Goal: Task Accomplishment & Management: Use online tool/utility

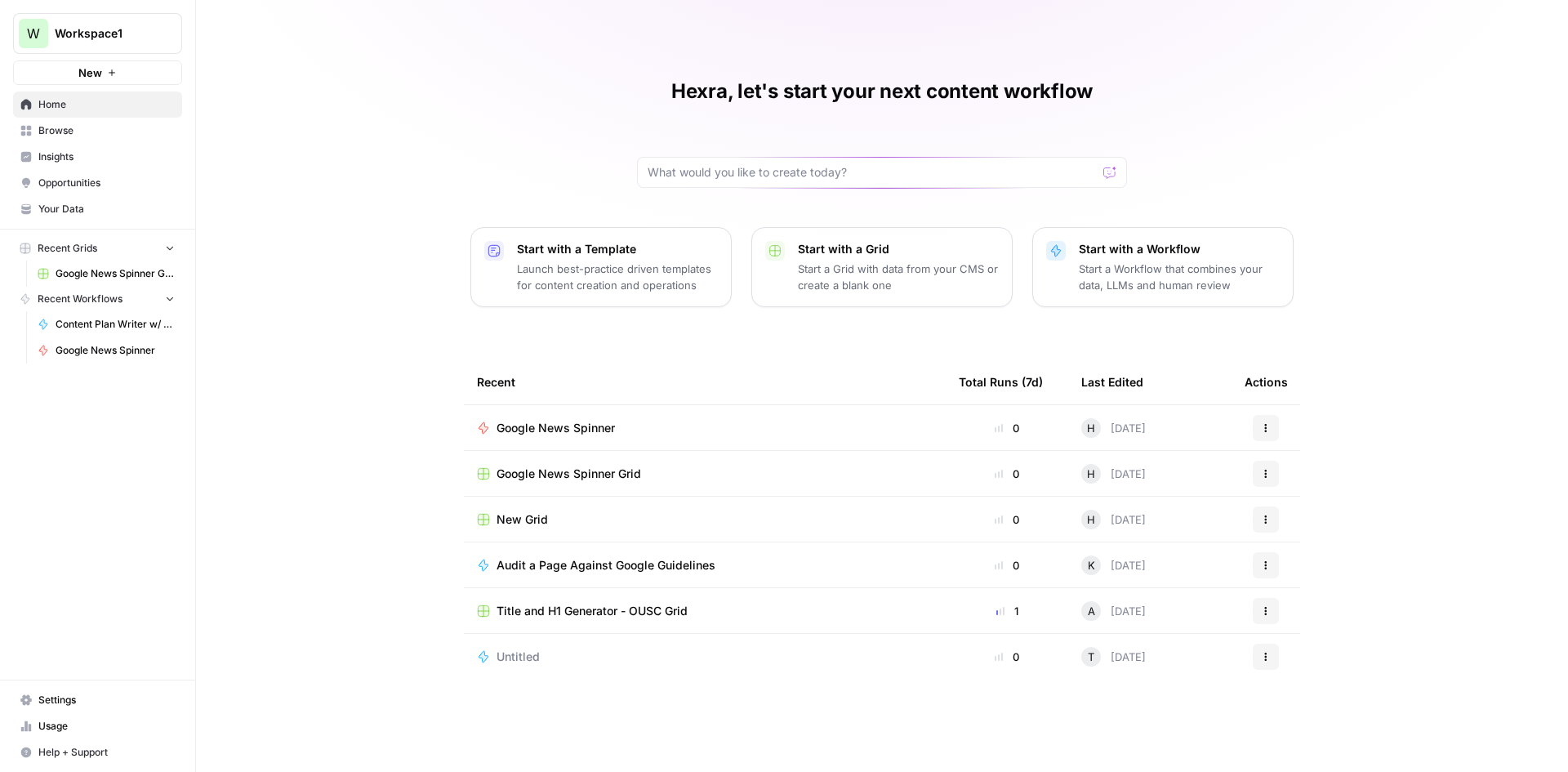
click at [124, 133] on span "Browse" at bounding box center [107, 130] width 137 height 14
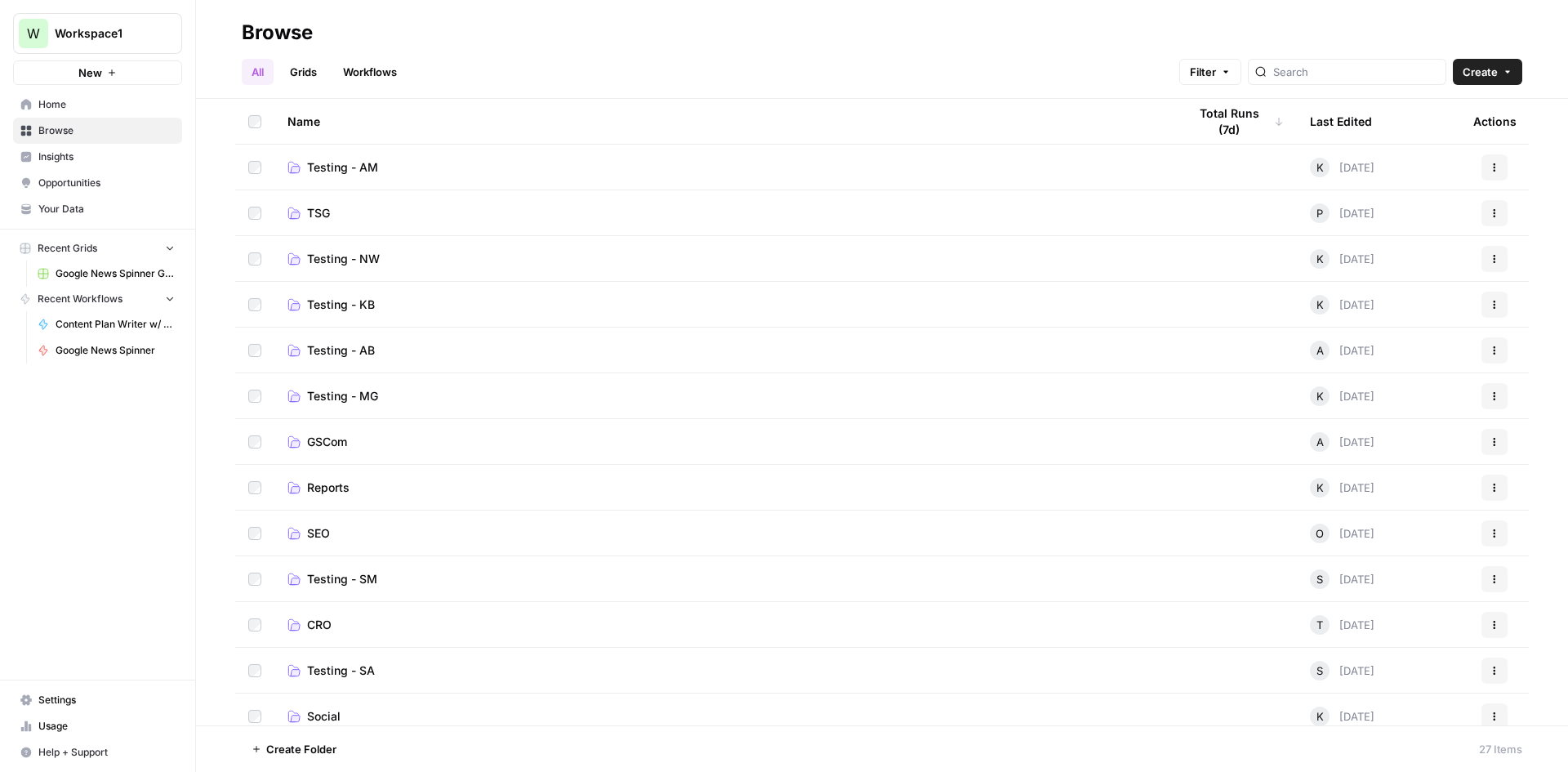
click at [121, 155] on span "Insights" at bounding box center [107, 157] width 137 height 14
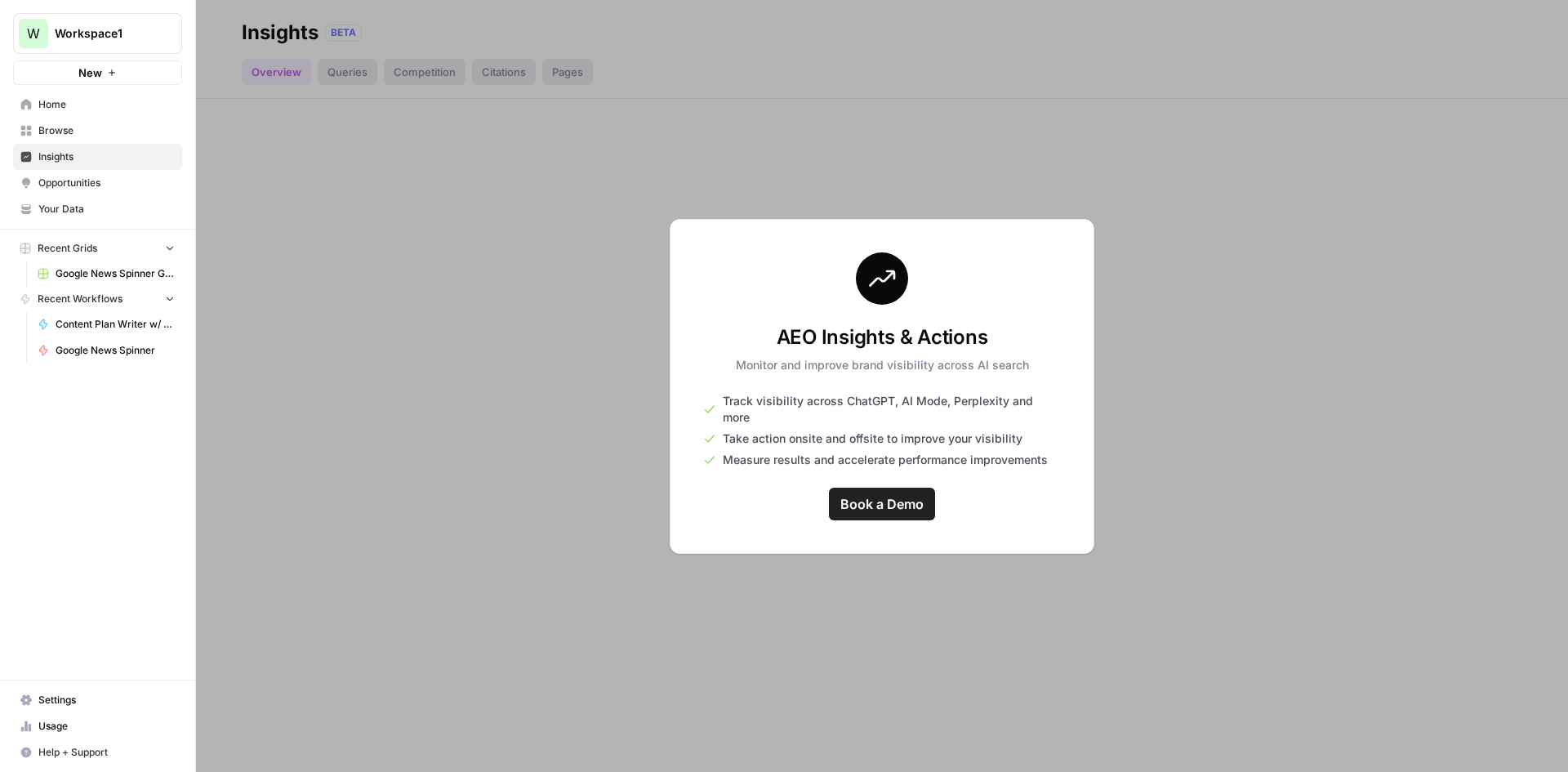
click at [407, 404] on div at bounding box center [882, 386] width 1372 height 772
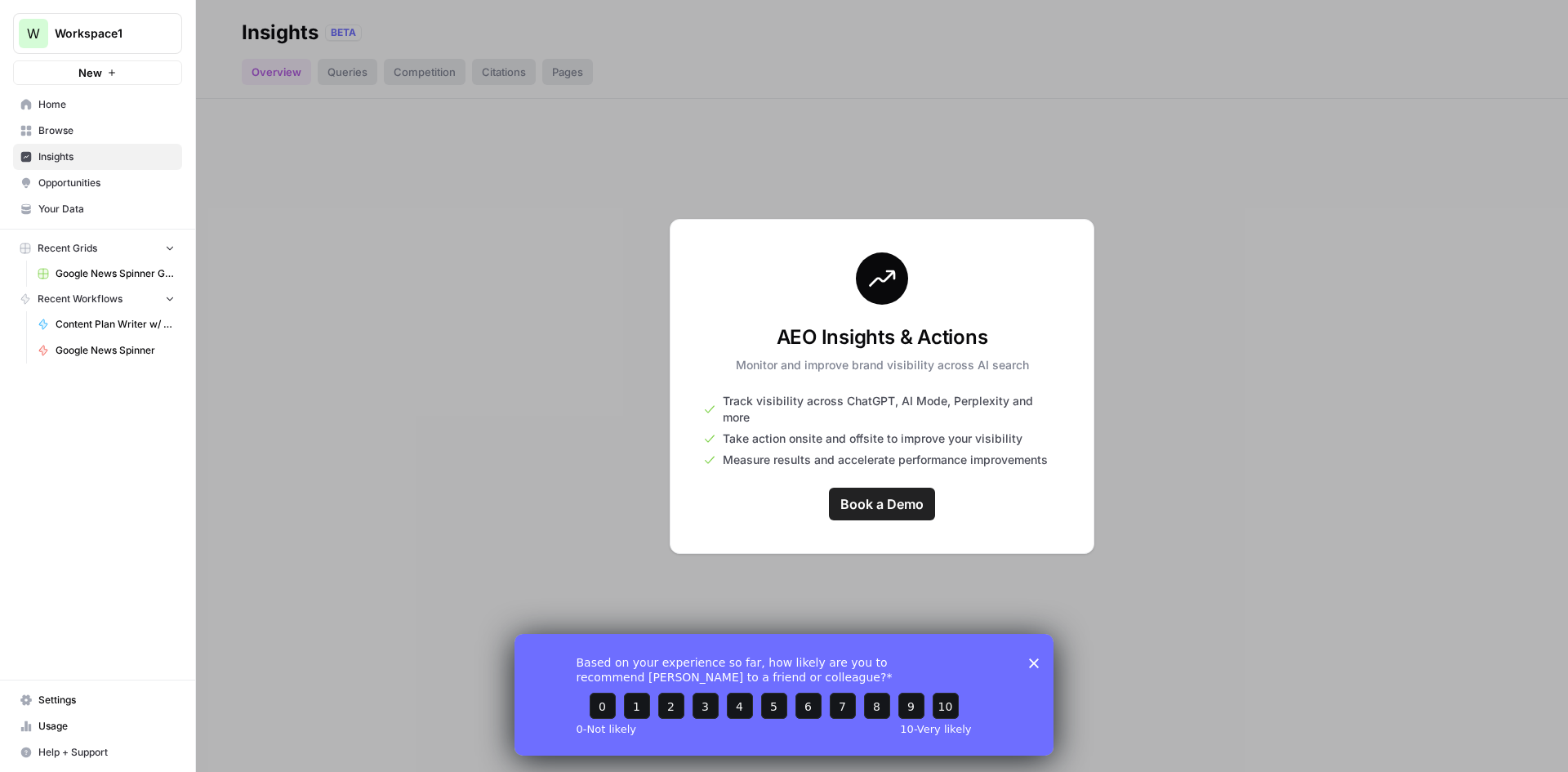
click at [79, 111] on span "Home" at bounding box center [107, 104] width 137 height 14
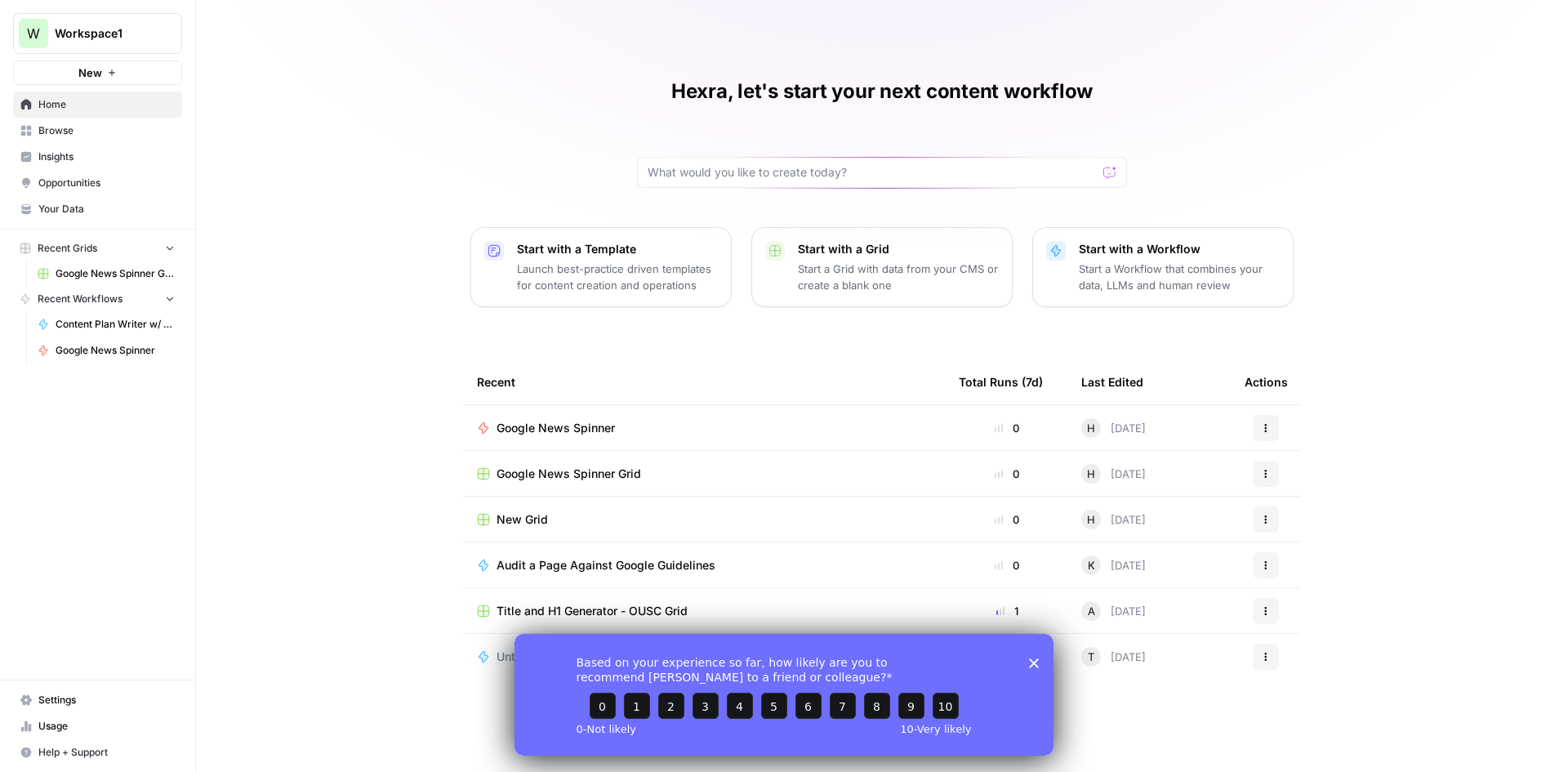
click at [1035, 659] on icon "Close survey" at bounding box center [1034, 662] width 10 height 10
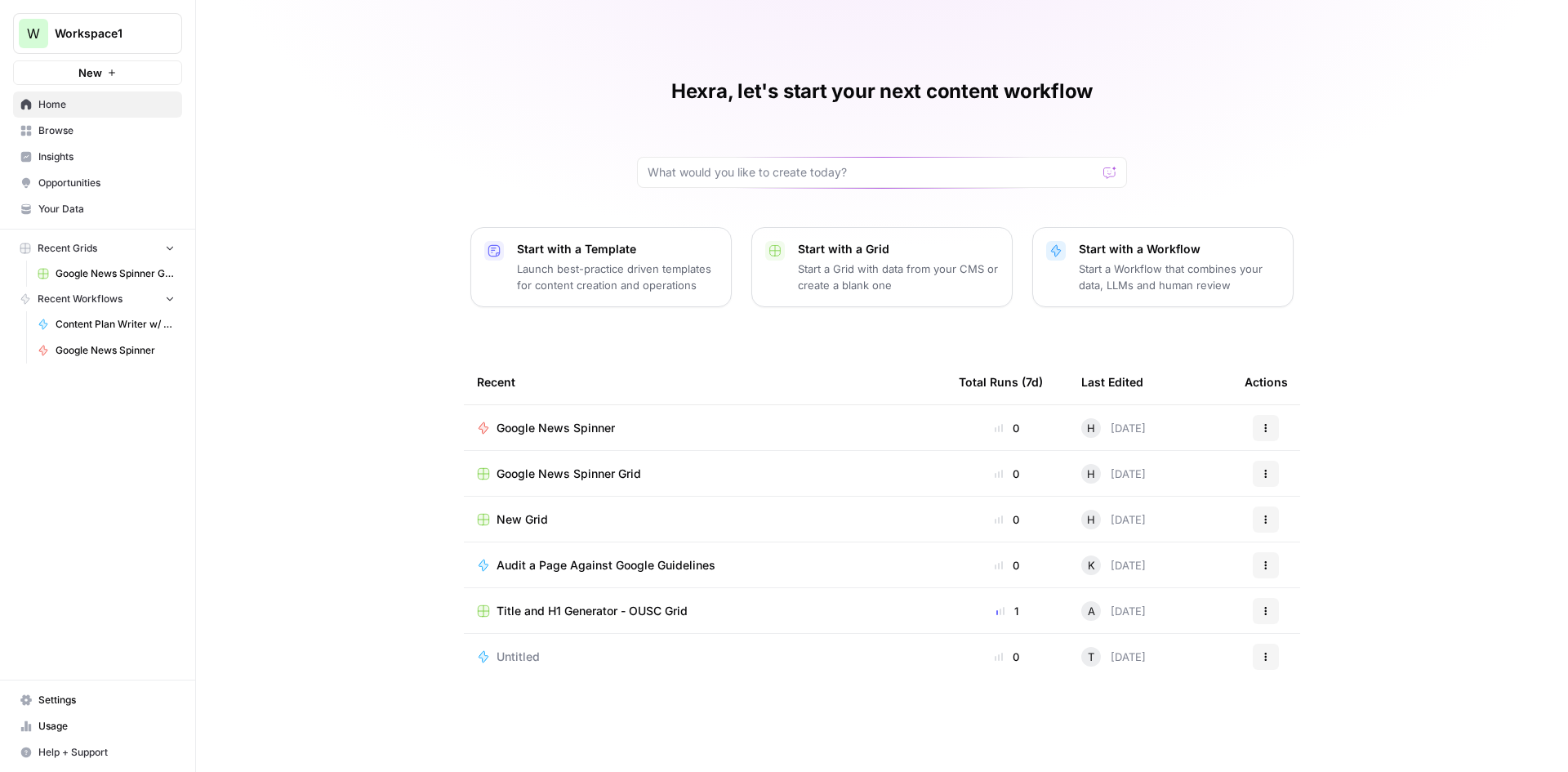
click at [80, 134] on span "Browse" at bounding box center [107, 130] width 137 height 14
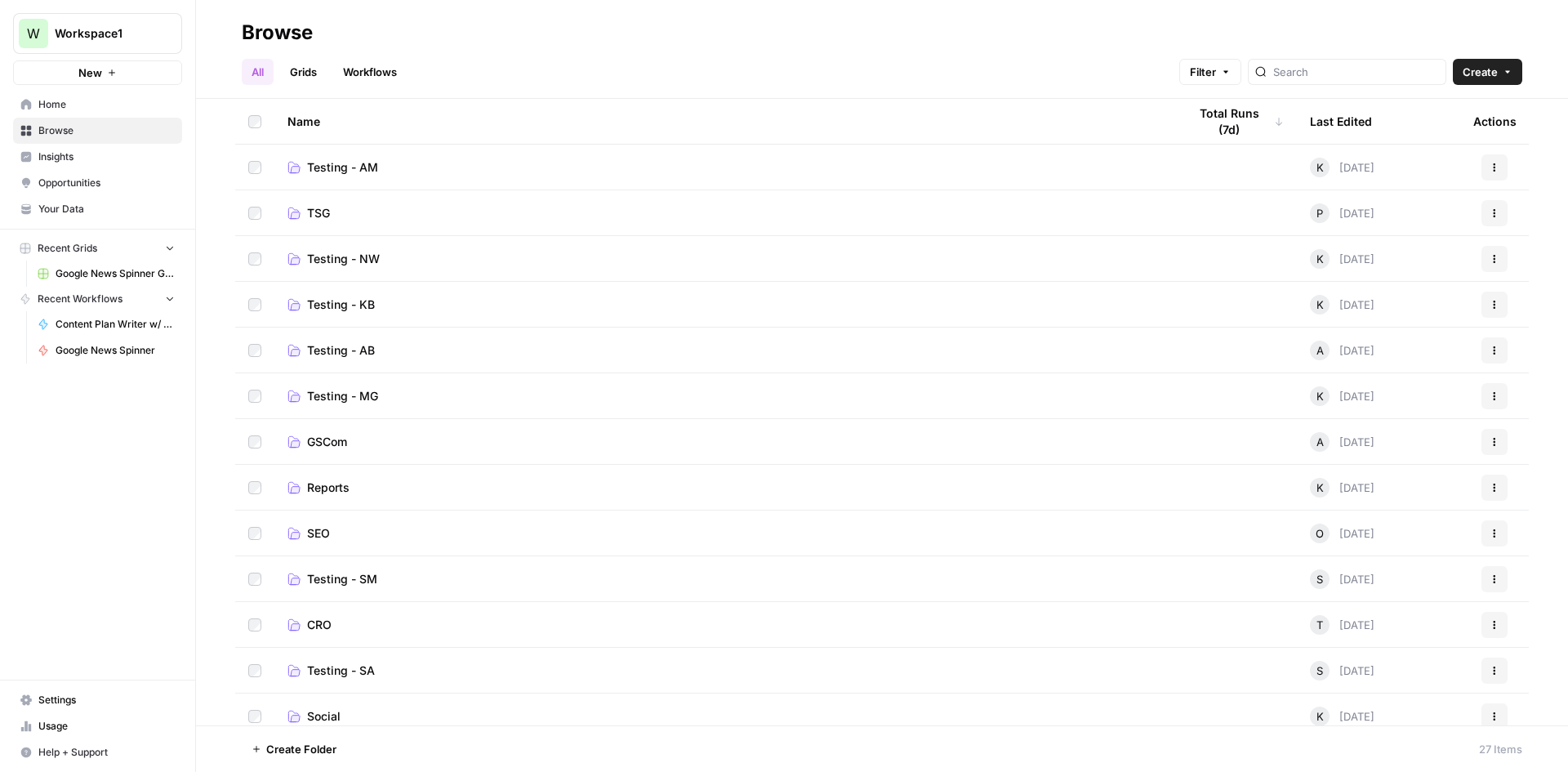
click at [318, 216] on span "TSG" at bounding box center [318, 213] width 22 height 16
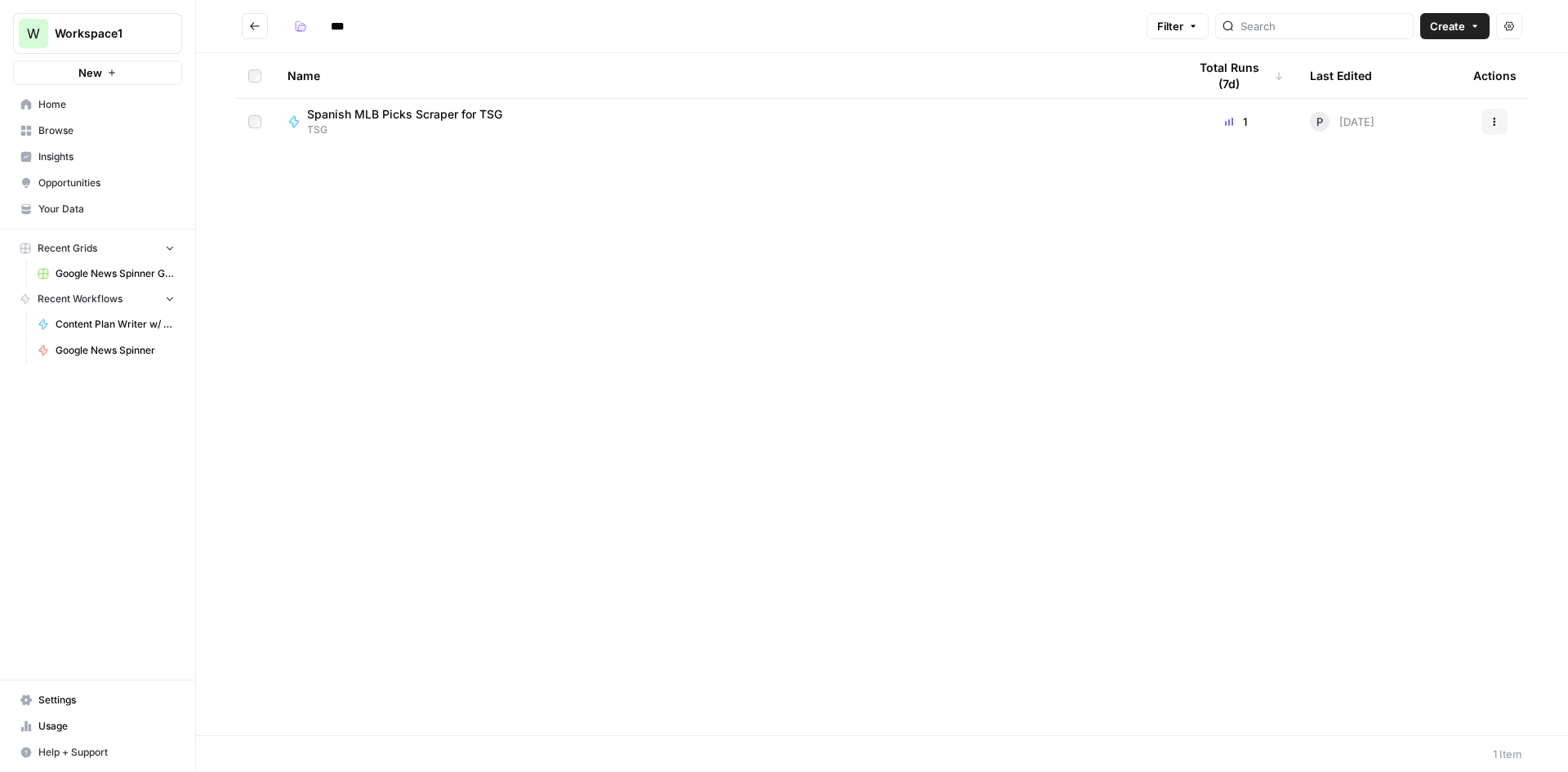
click at [264, 19] on button "Go back" at bounding box center [255, 26] width 26 height 26
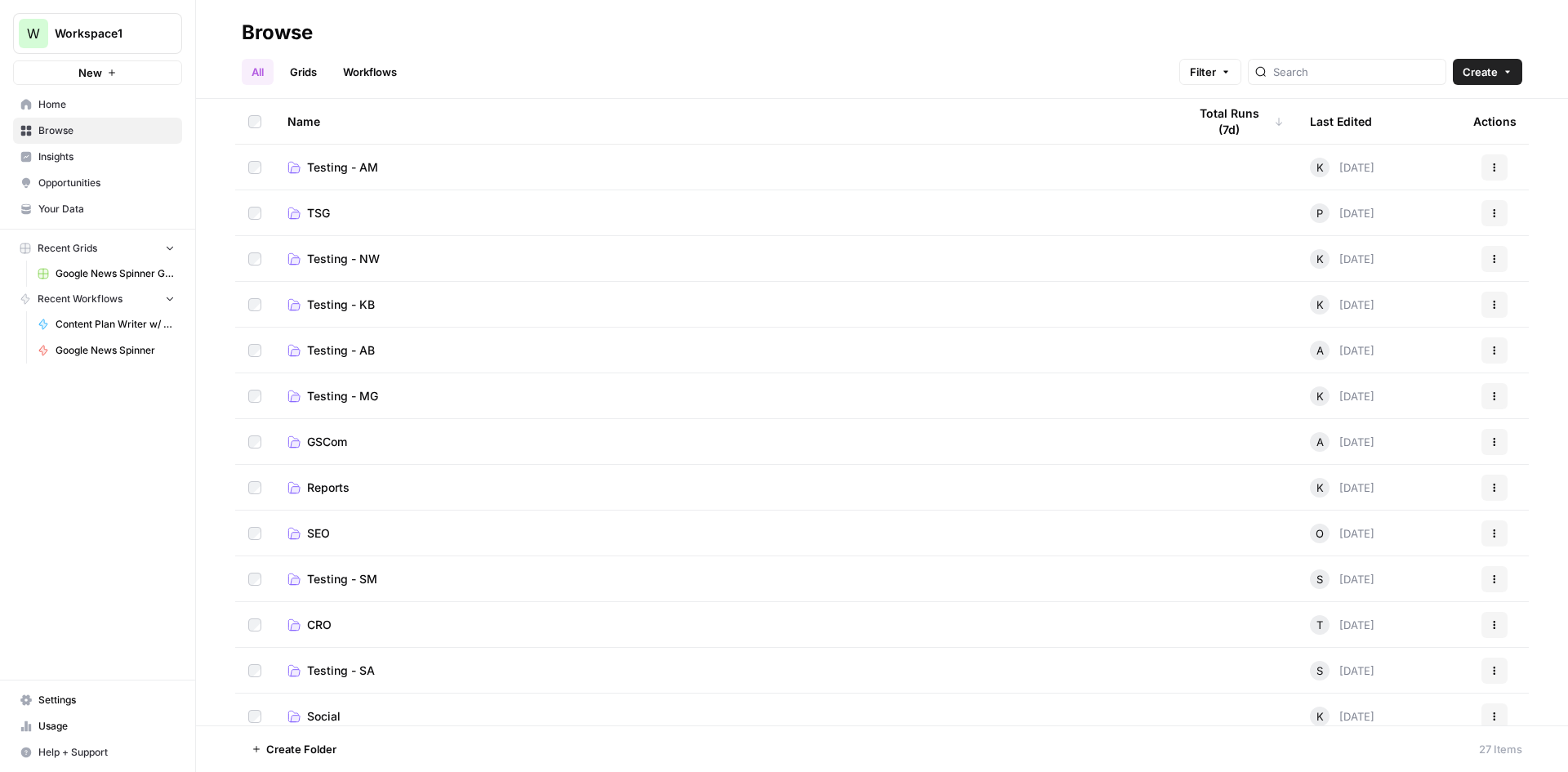
click at [363, 63] on link "Workflows" at bounding box center [370, 71] width 74 height 26
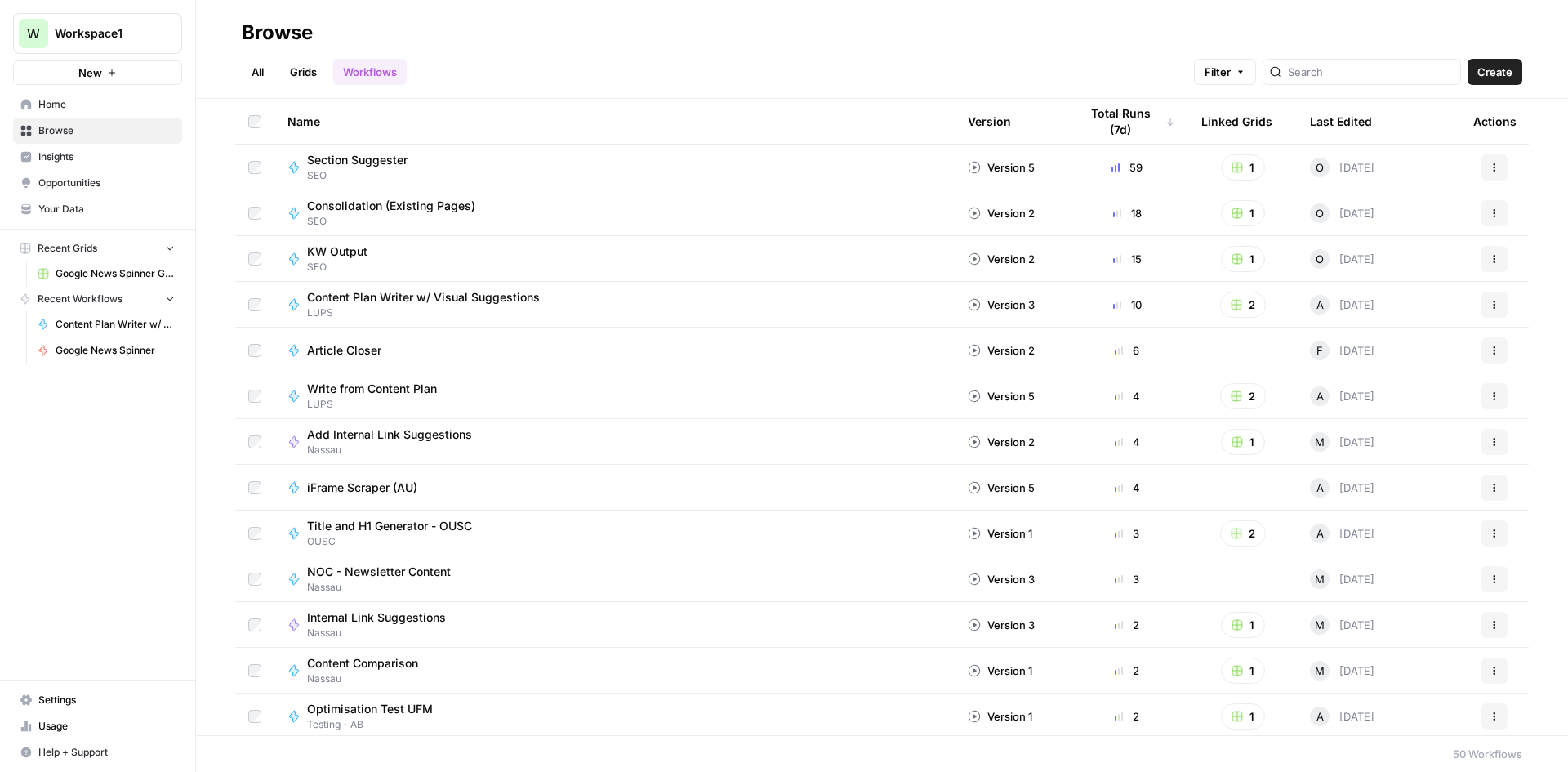
click at [1086, 118] on div "Total Runs (7d)" at bounding box center [1126, 121] width 96 height 45
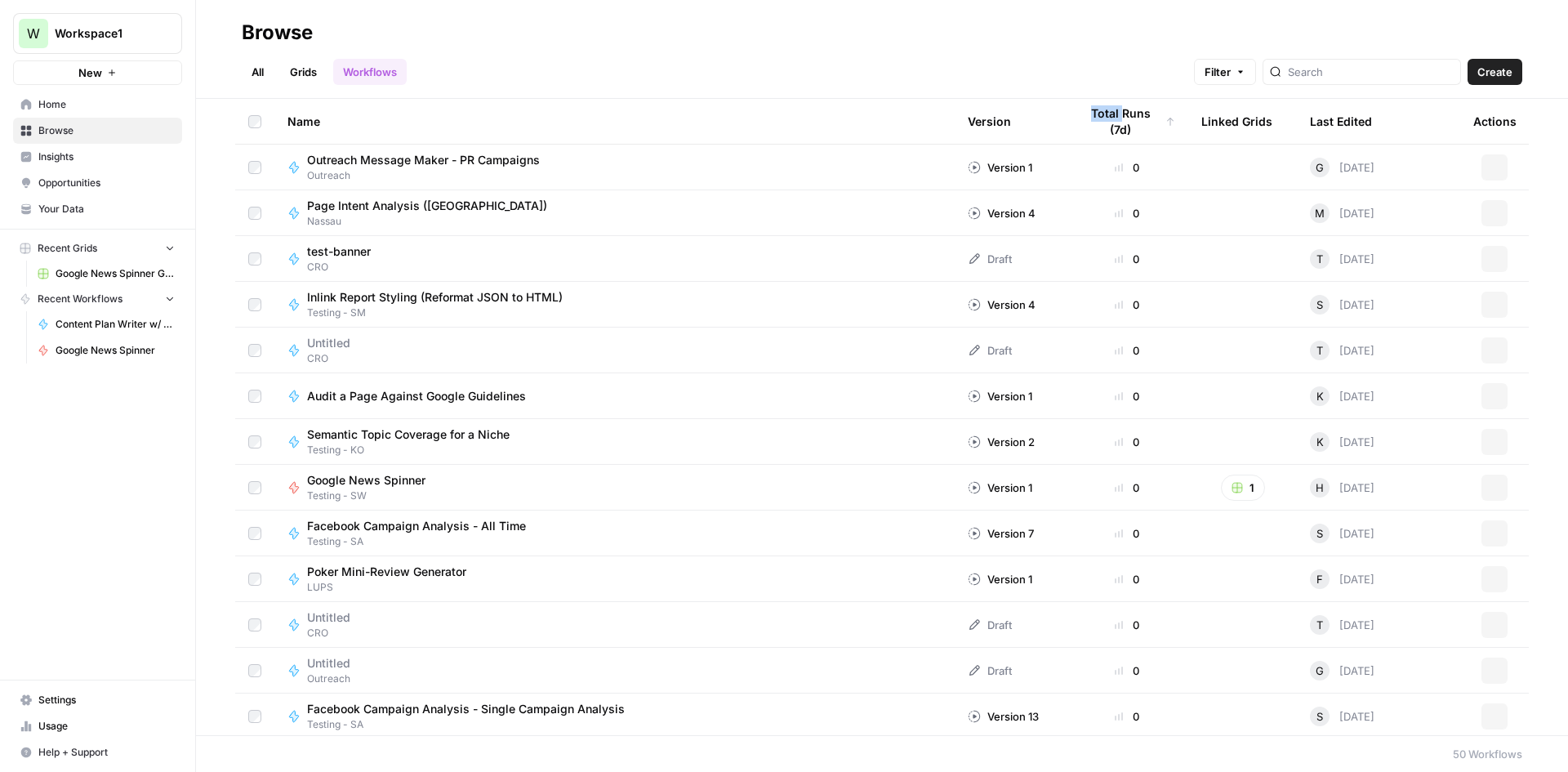
click at [1086, 118] on div "Total Runs (7d)" at bounding box center [1126, 121] width 96 height 45
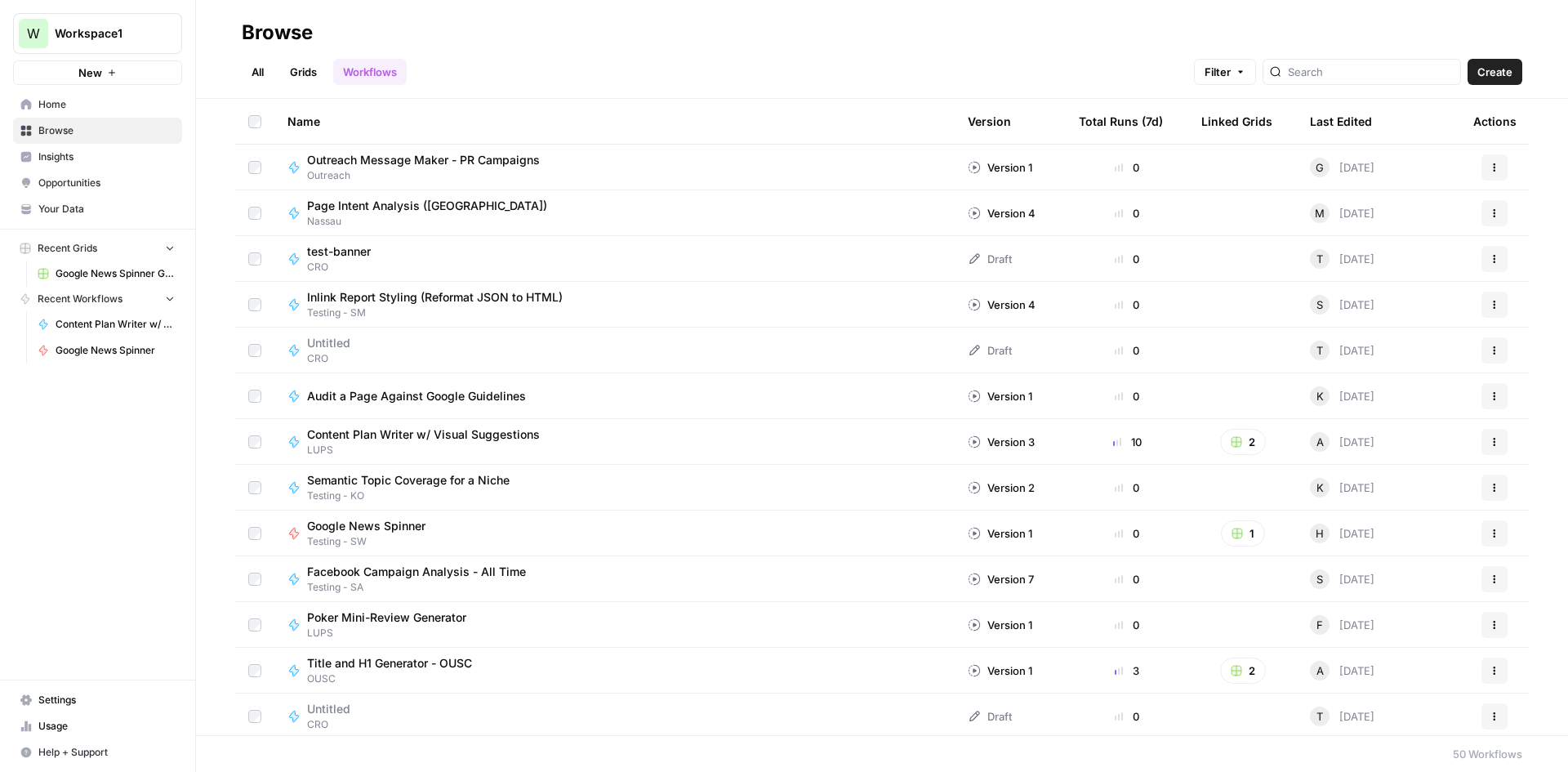
click at [1133, 113] on div "Total Runs (7d)" at bounding box center [1120, 121] width 84 height 45
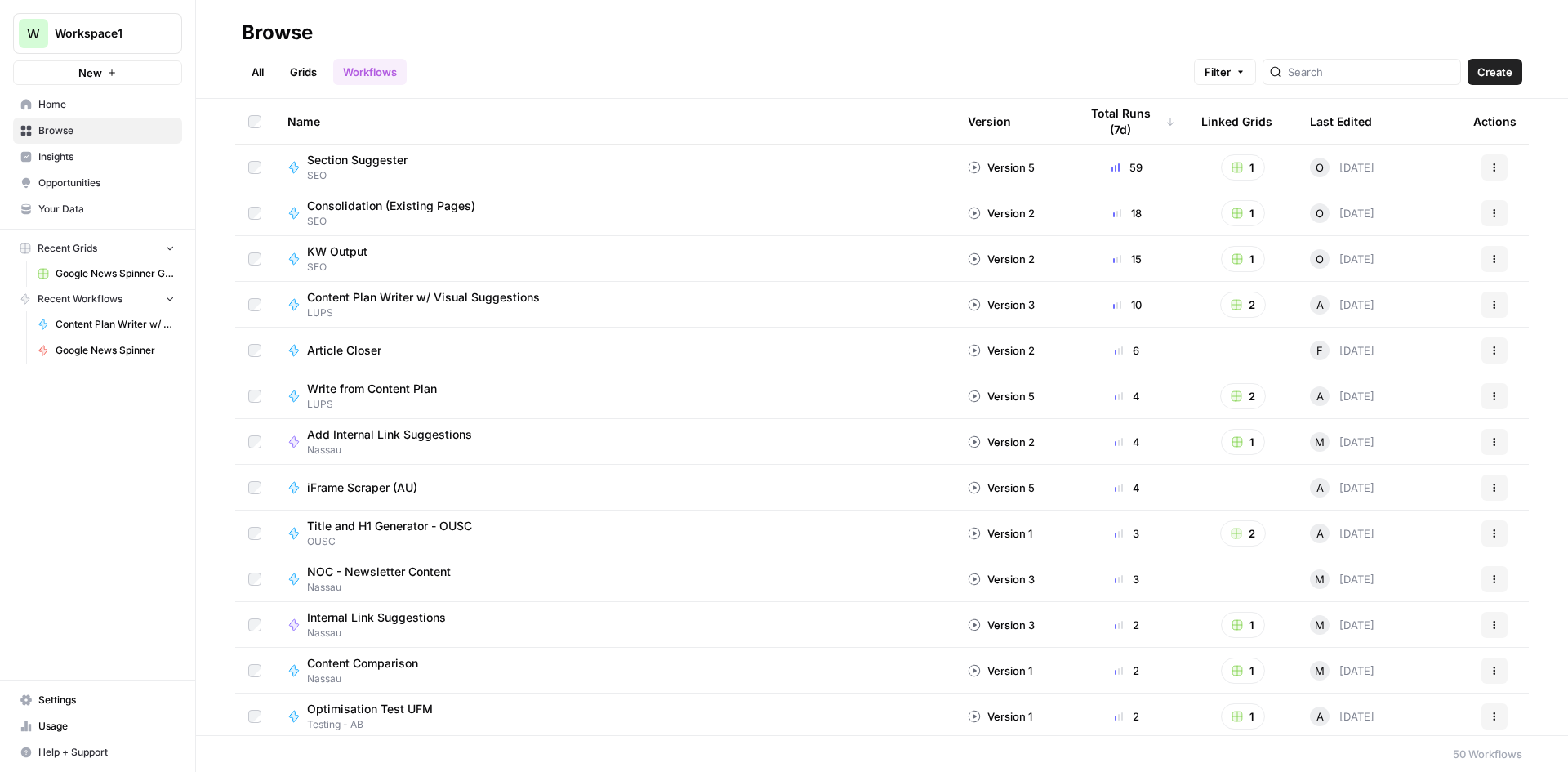
drag, startPoint x: 1359, startPoint y: 490, endPoint x: 1330, endPoint y: 491, distance: 29.0
click at [1359, 490] on div "A Yesterday" at bounding box center [1342, 488] width 65 height 20
click at [372, 490] on span "iFrame Scraper (AU)" at bounding box center [362, 488] width 111 height 16
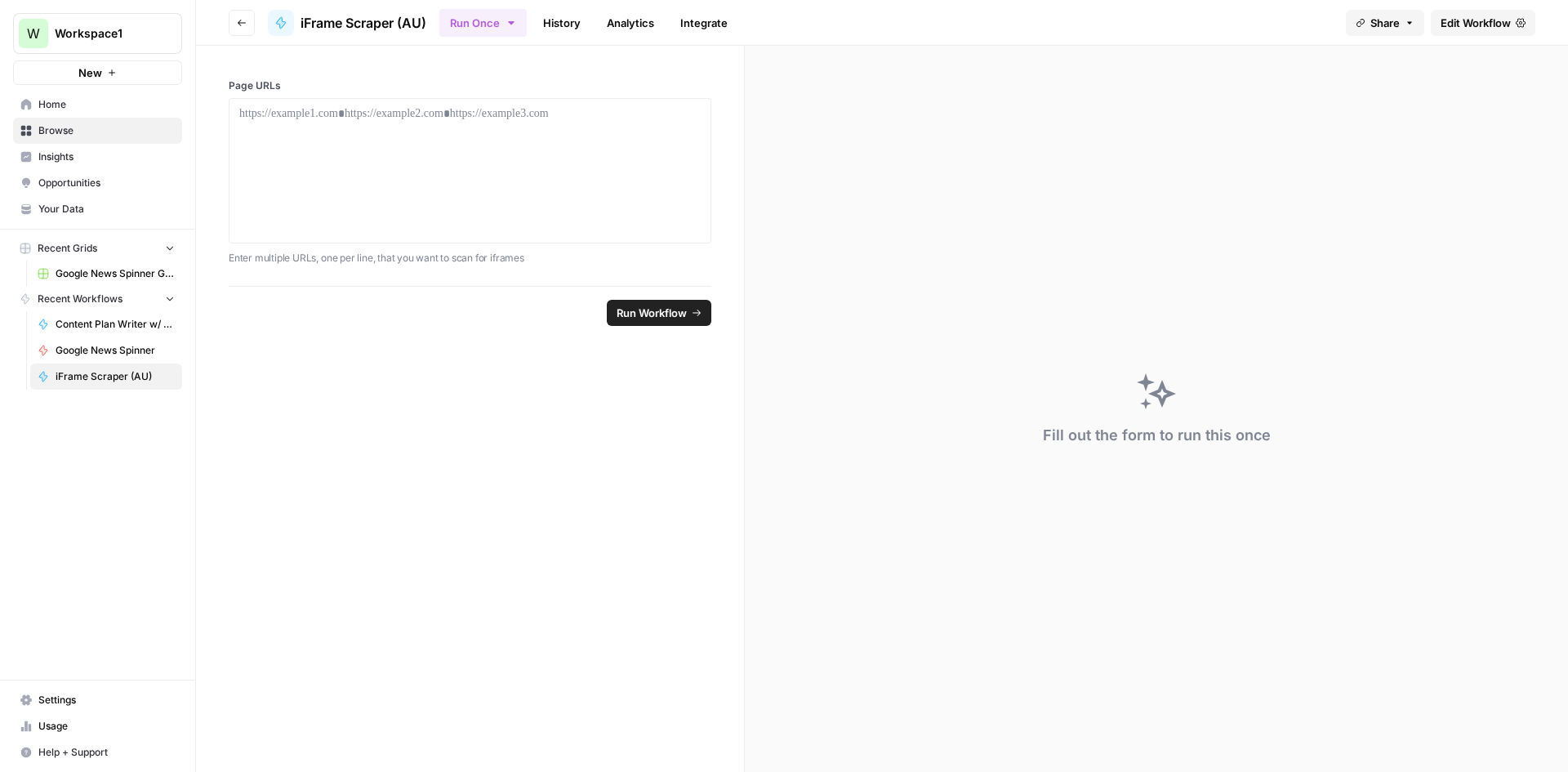
click at [560, 28] on link "History" at bounding box center [562, 22] width 58 height 26
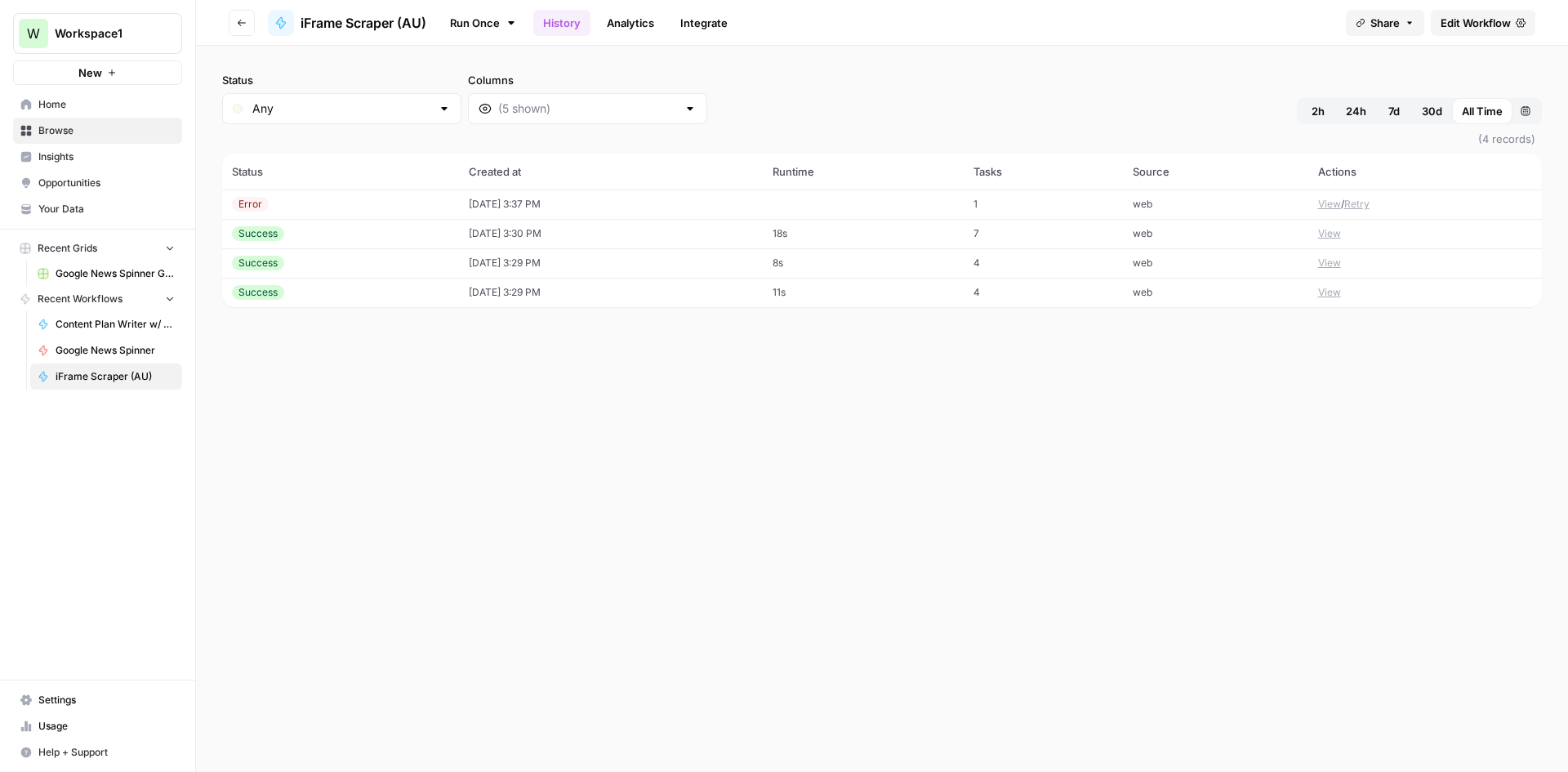
click at [304, 235] on div "Success" at bounding box center [340, 233] width 217 height 14
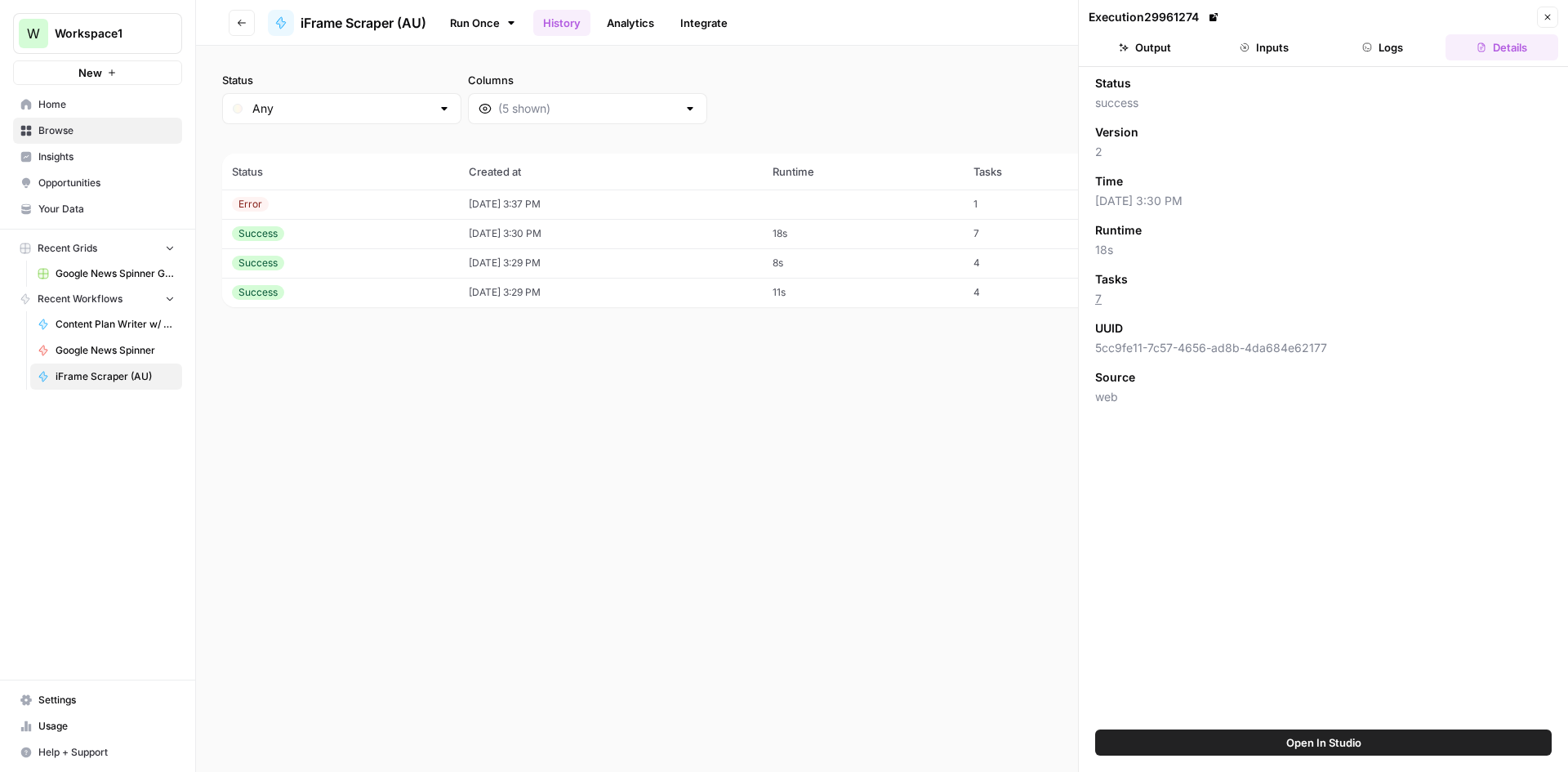
click at [1174, 49] on button "Output" at bounding box center [1144, 47] width 112 height 26
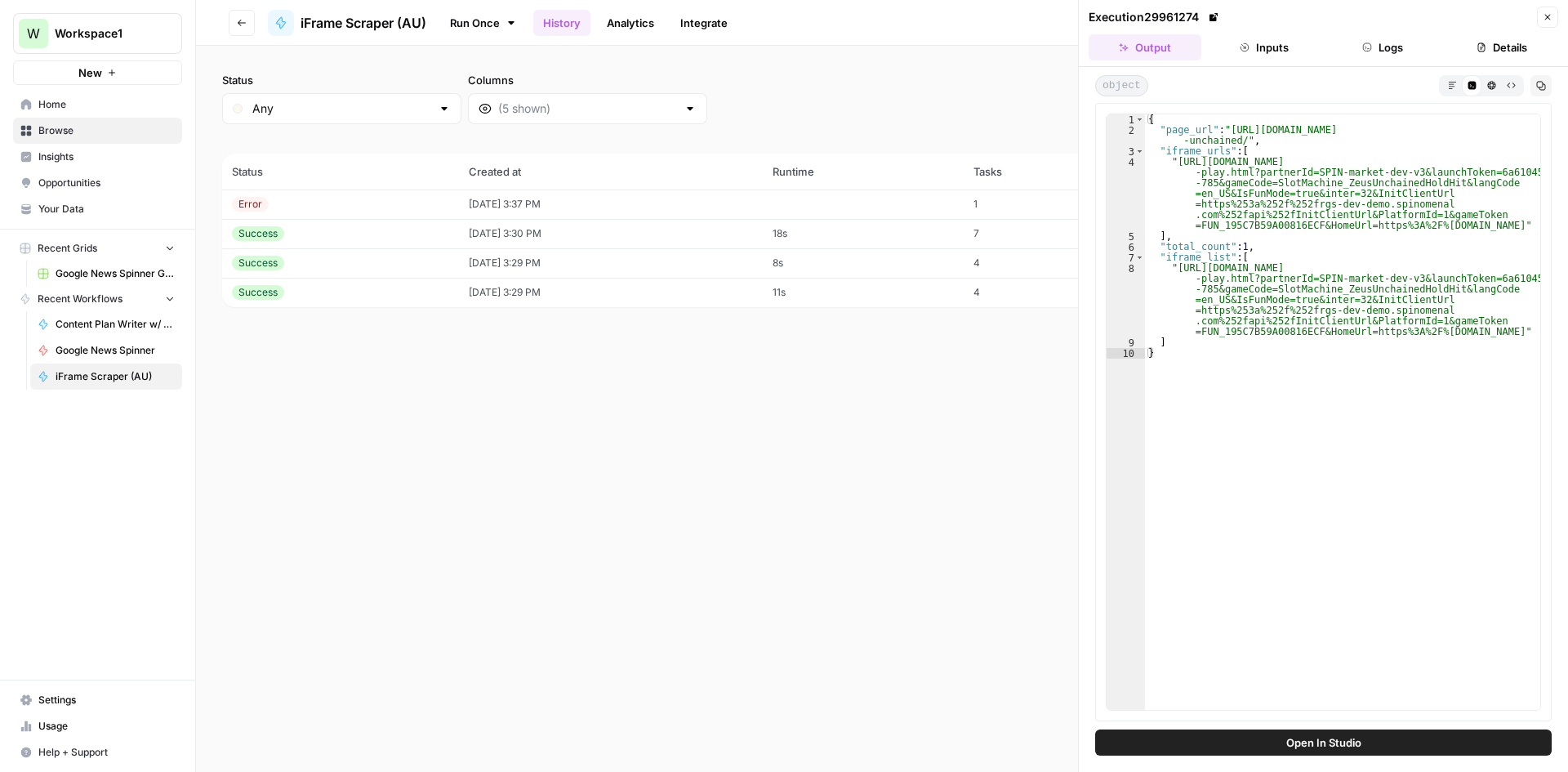
click at [249, 21] on button "Go back" at bounding box center [241, 22] width 26 height 26
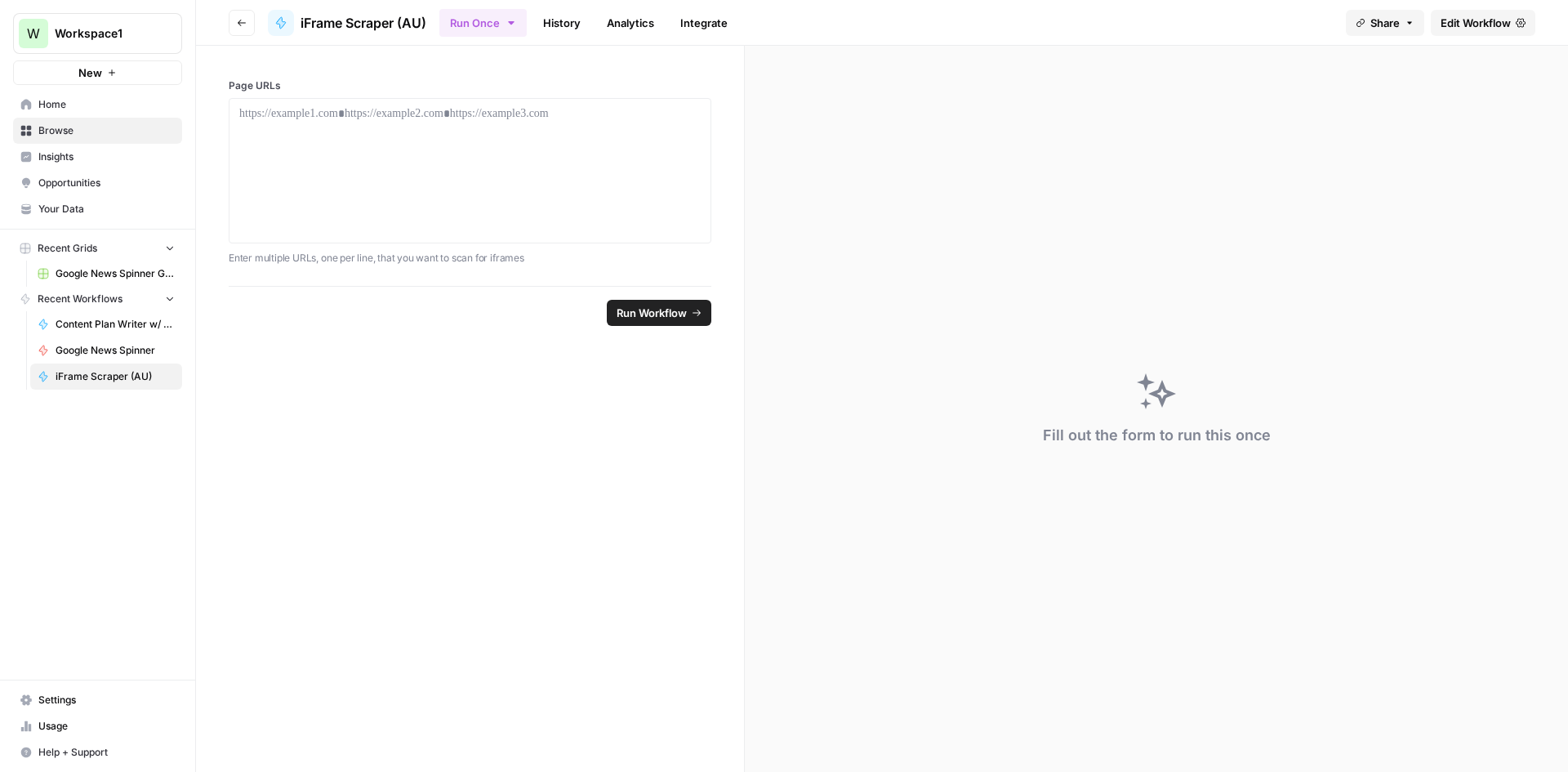
click at [83, 111] on span "Home" at bounding box center [107, 104] width 137 height 14
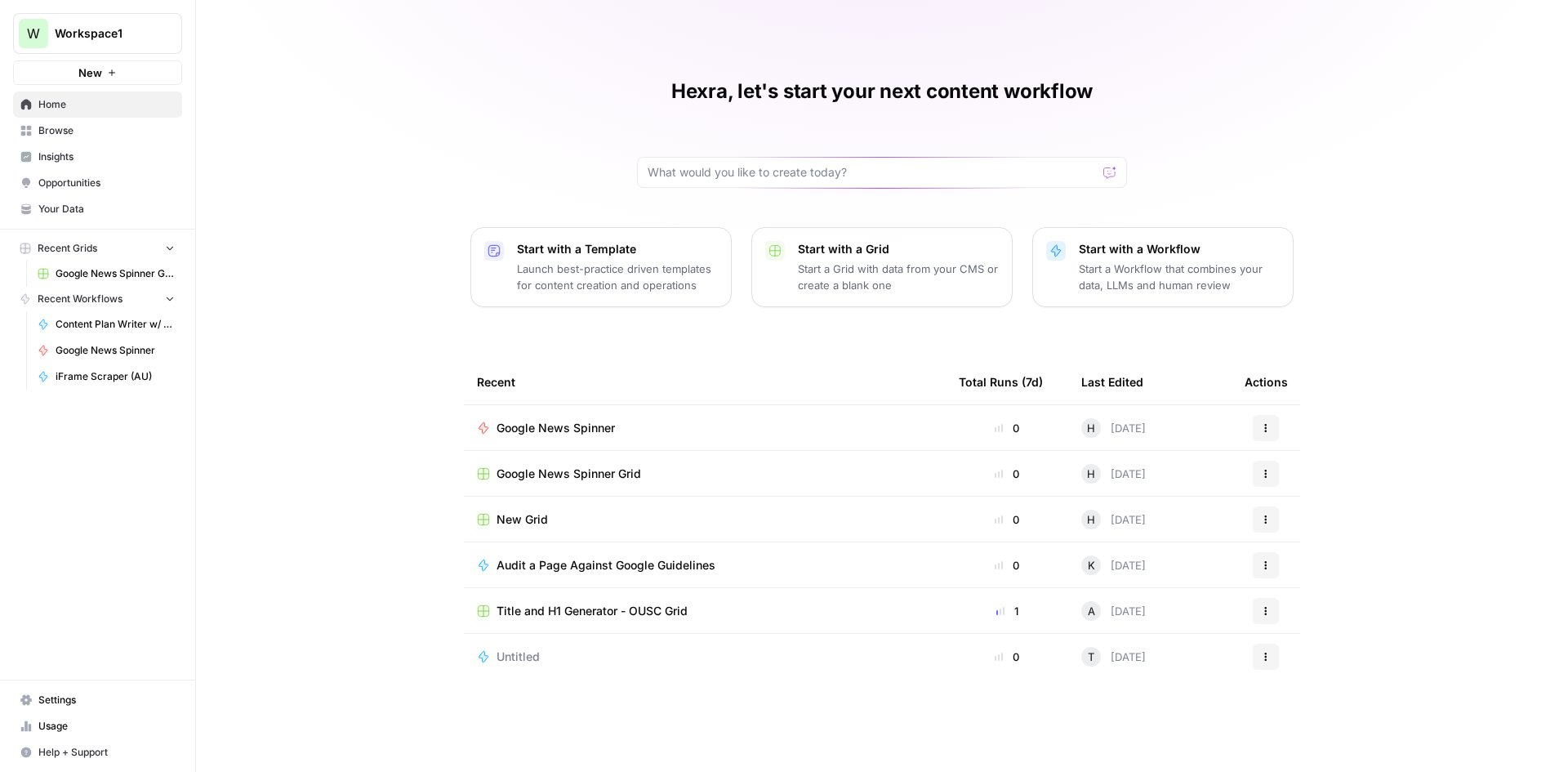
click at [96, 127] on span "Browse" at bounding box center [107, 130] width 137 height 14
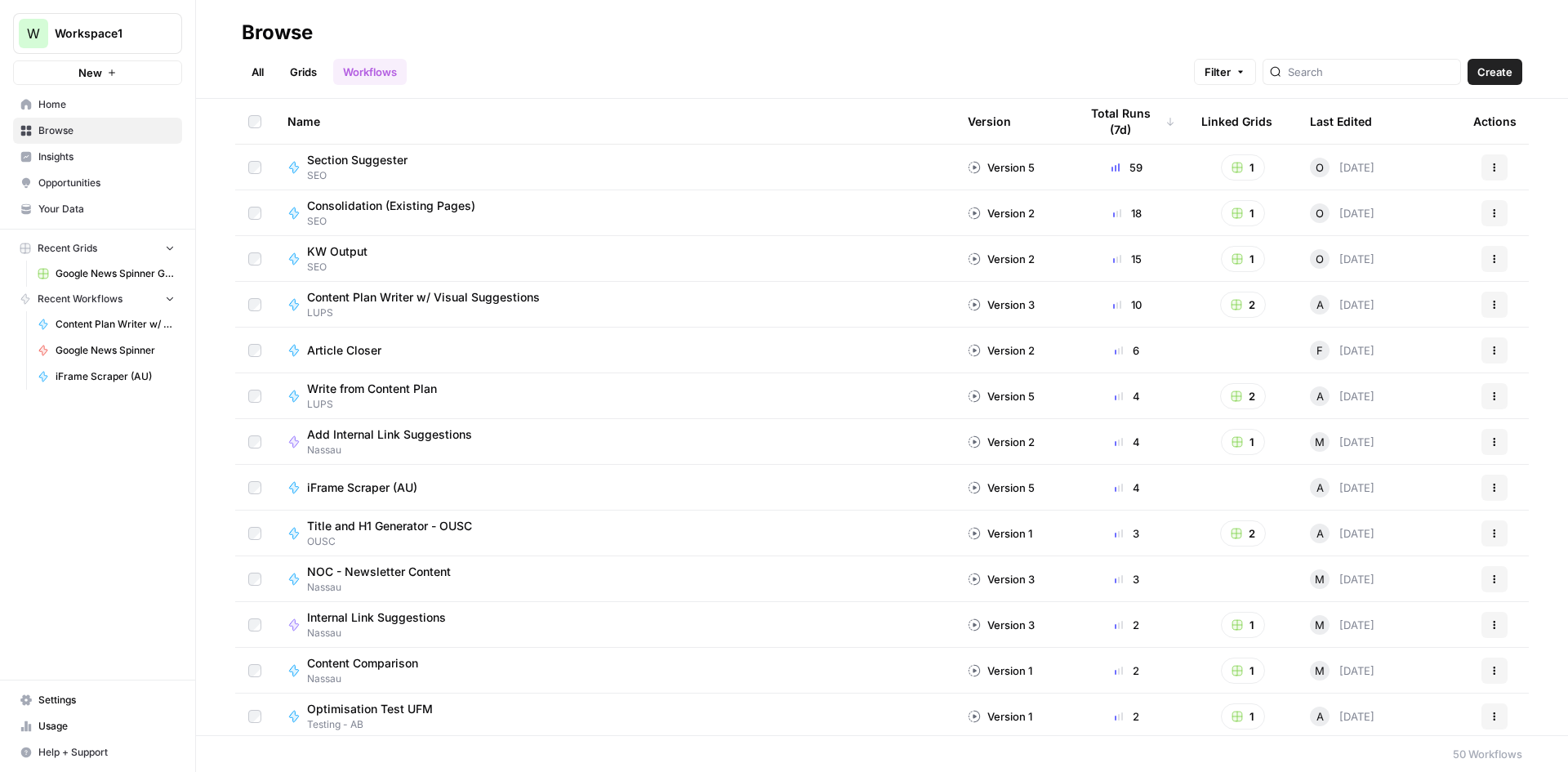
click at [1327, 115] on div "Last Edited" at bounding box center [1340, 121] width 62 height 45
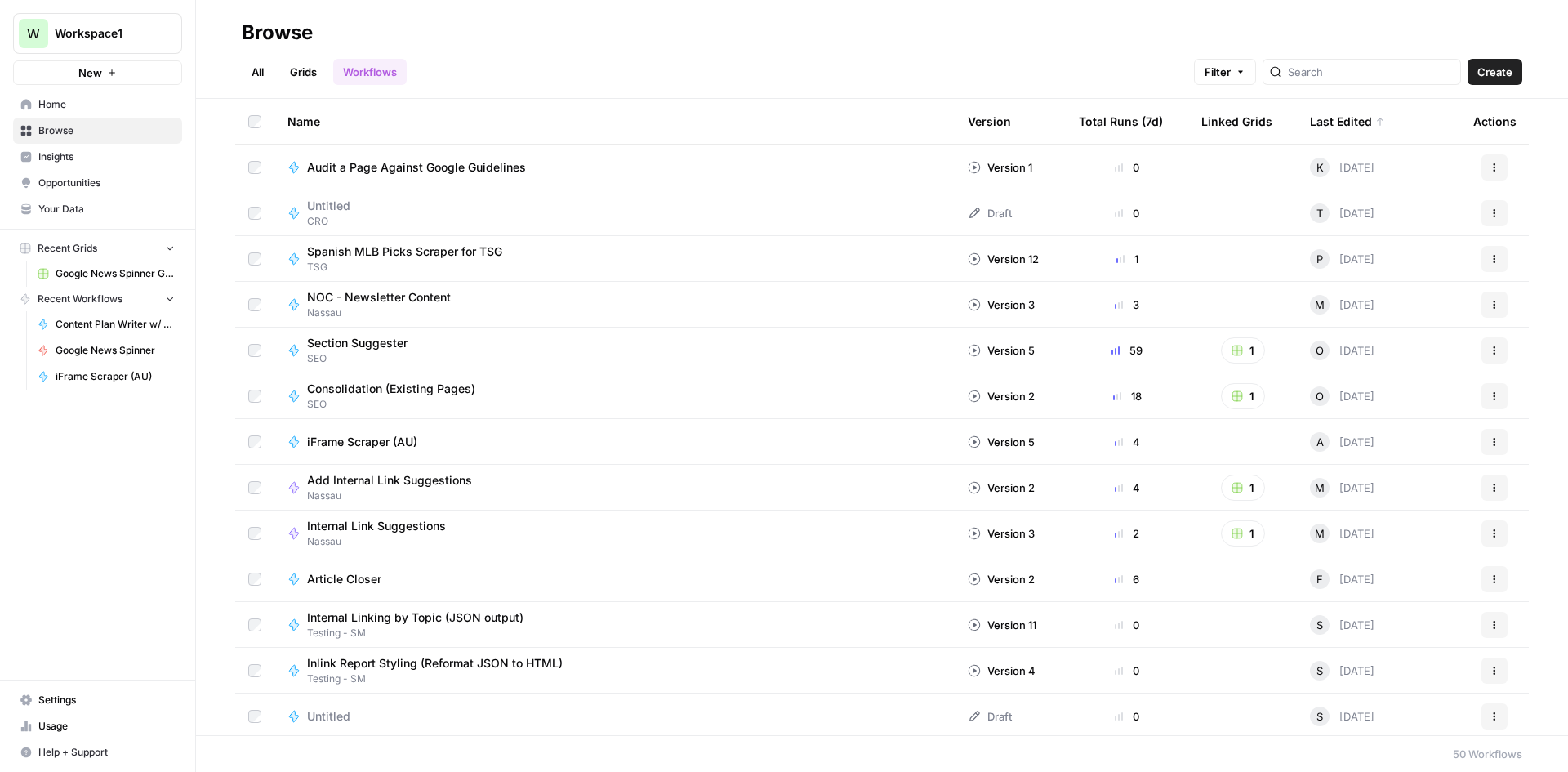
click at [1126, 133] on div "Total Runs (7d)" at bounding box center [1120, 121] width 84 height 45
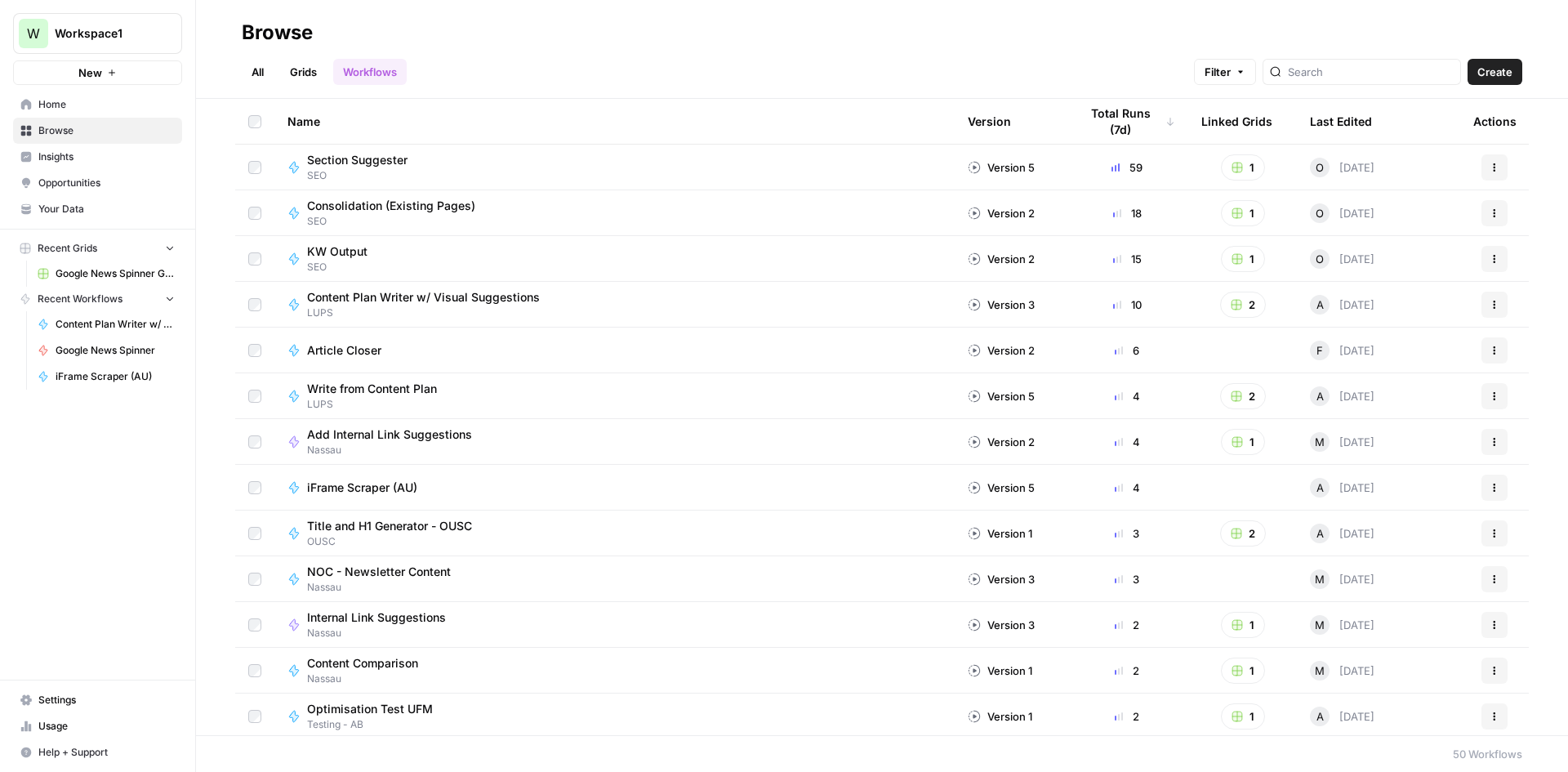
click at [533, 166] on div "Section Suggester SEO" at bounding box center [614, 167] width 654 height 31
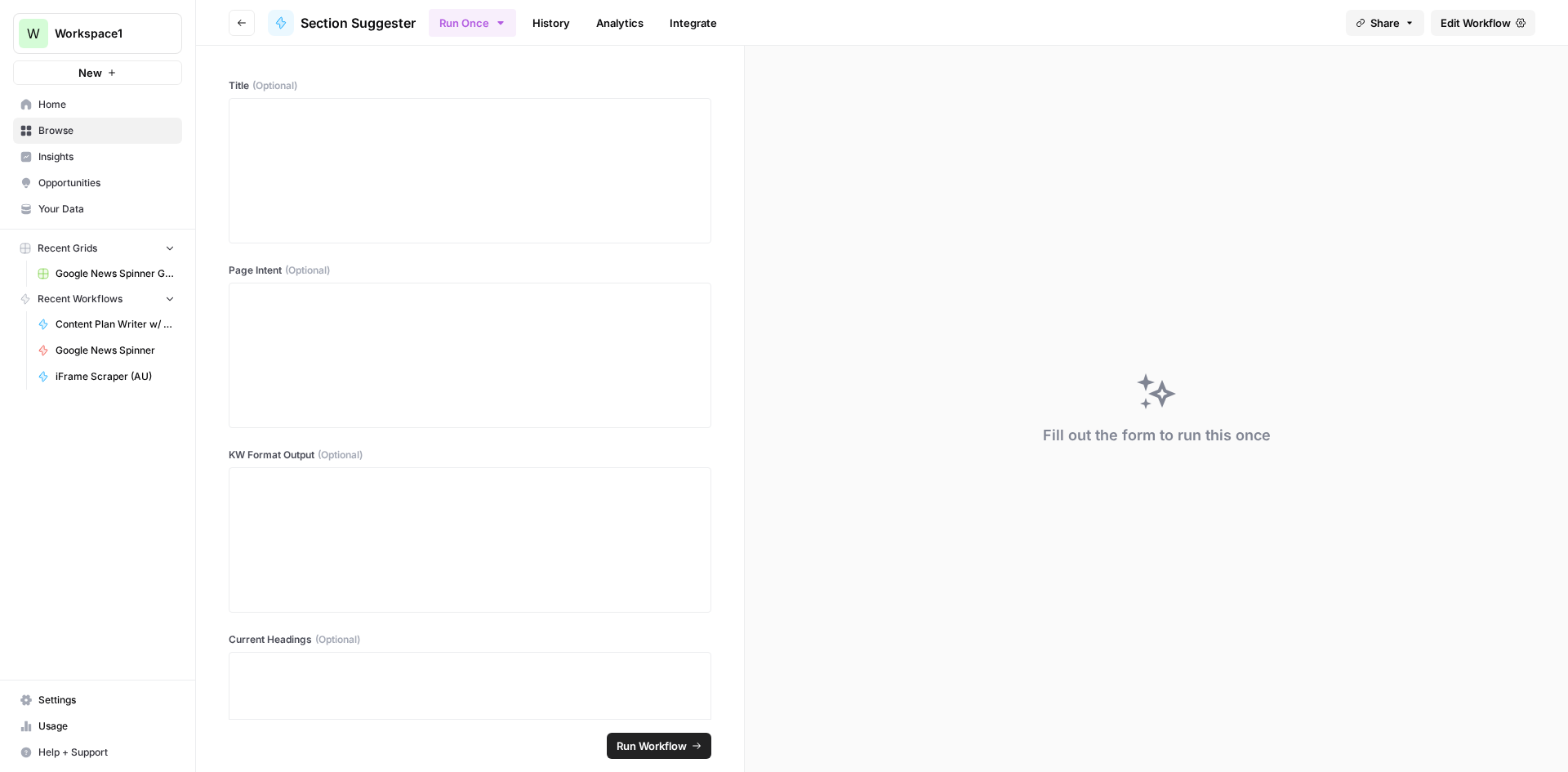
click at [575, 22] on link "History" at bounding box center [551, 22] width 58 height 26
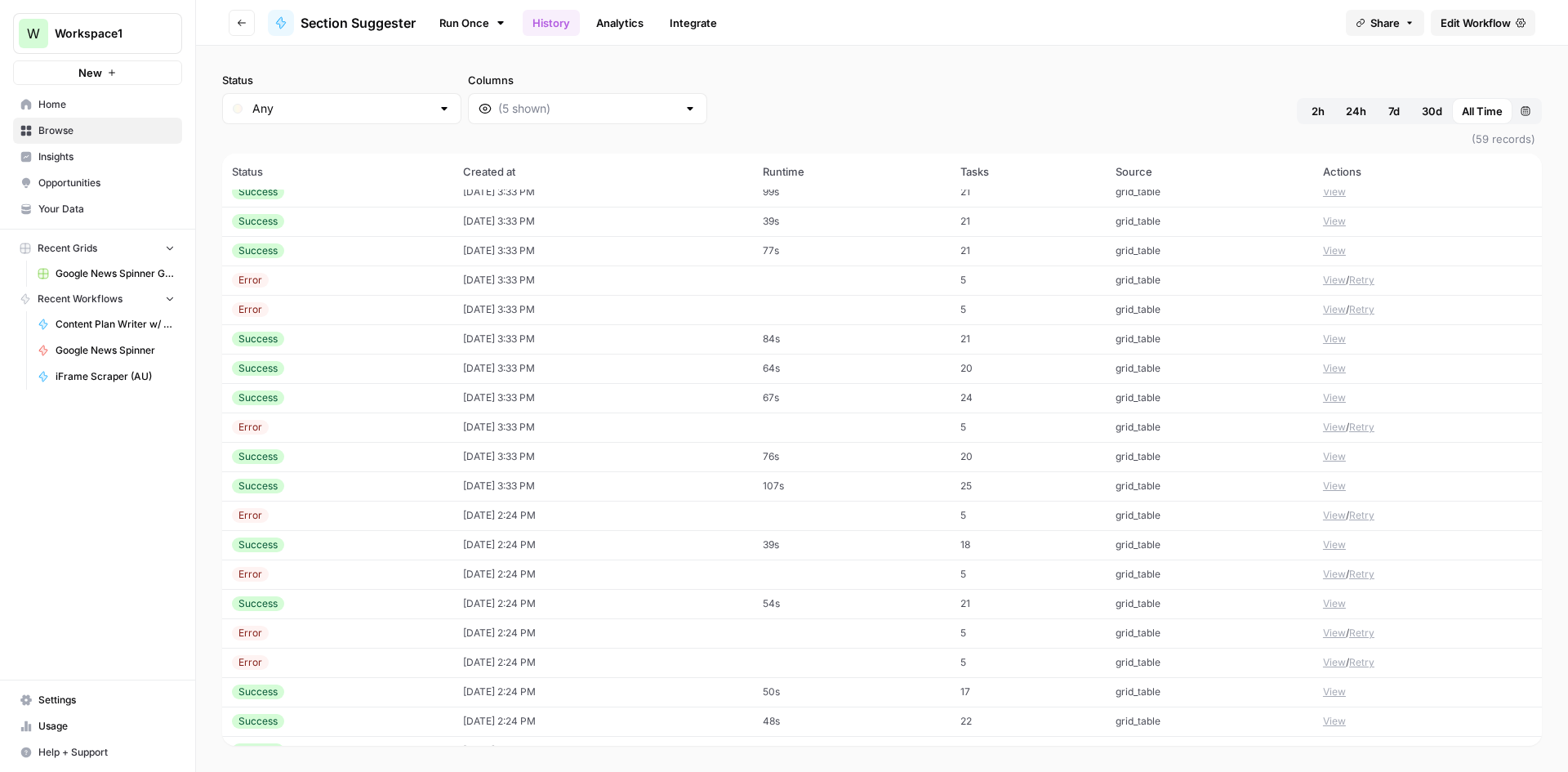
scroll to position [1089, 0]
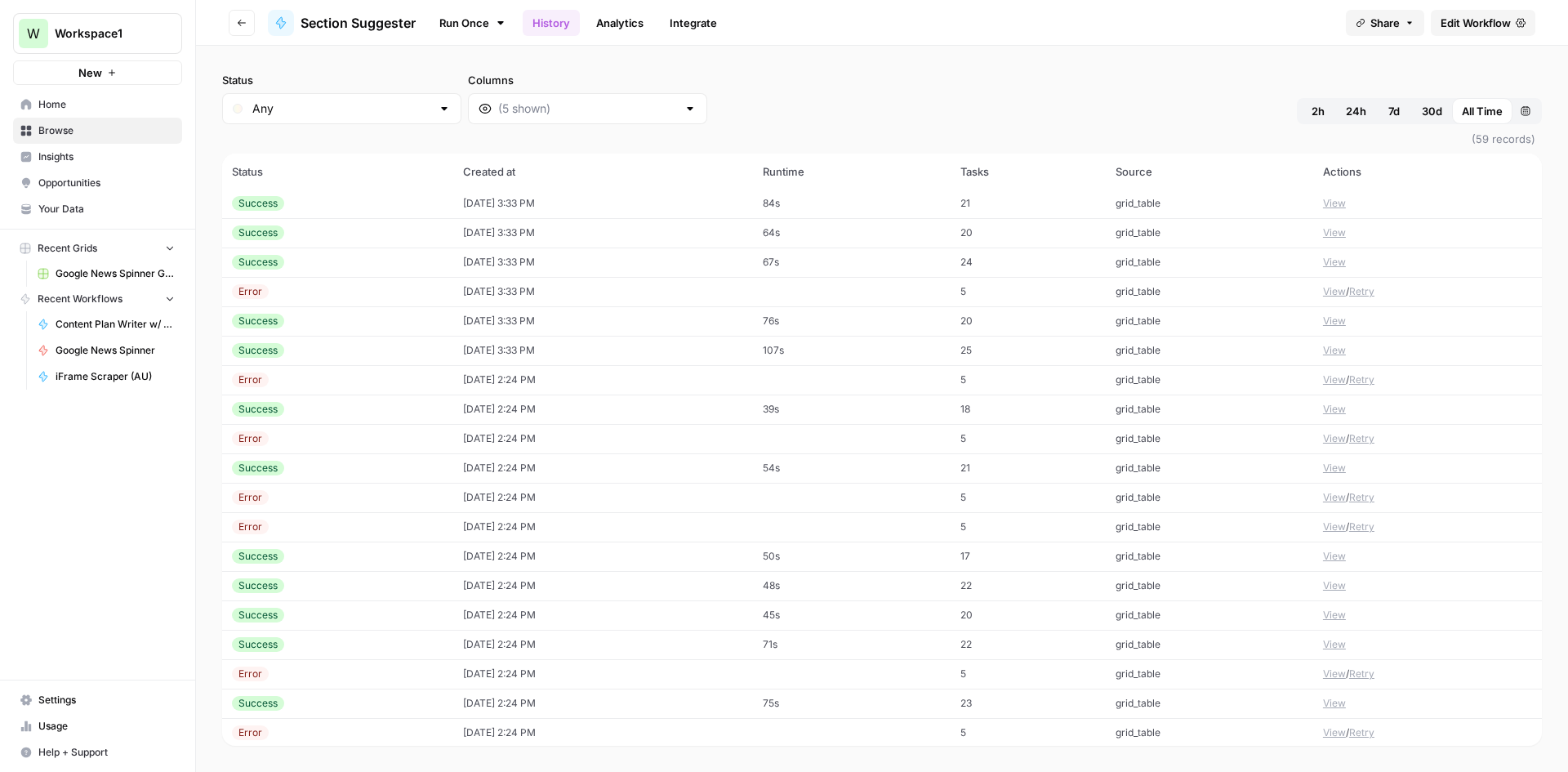
click at [542, 118] on div at bounding box center [587, 108] width 239 height 31
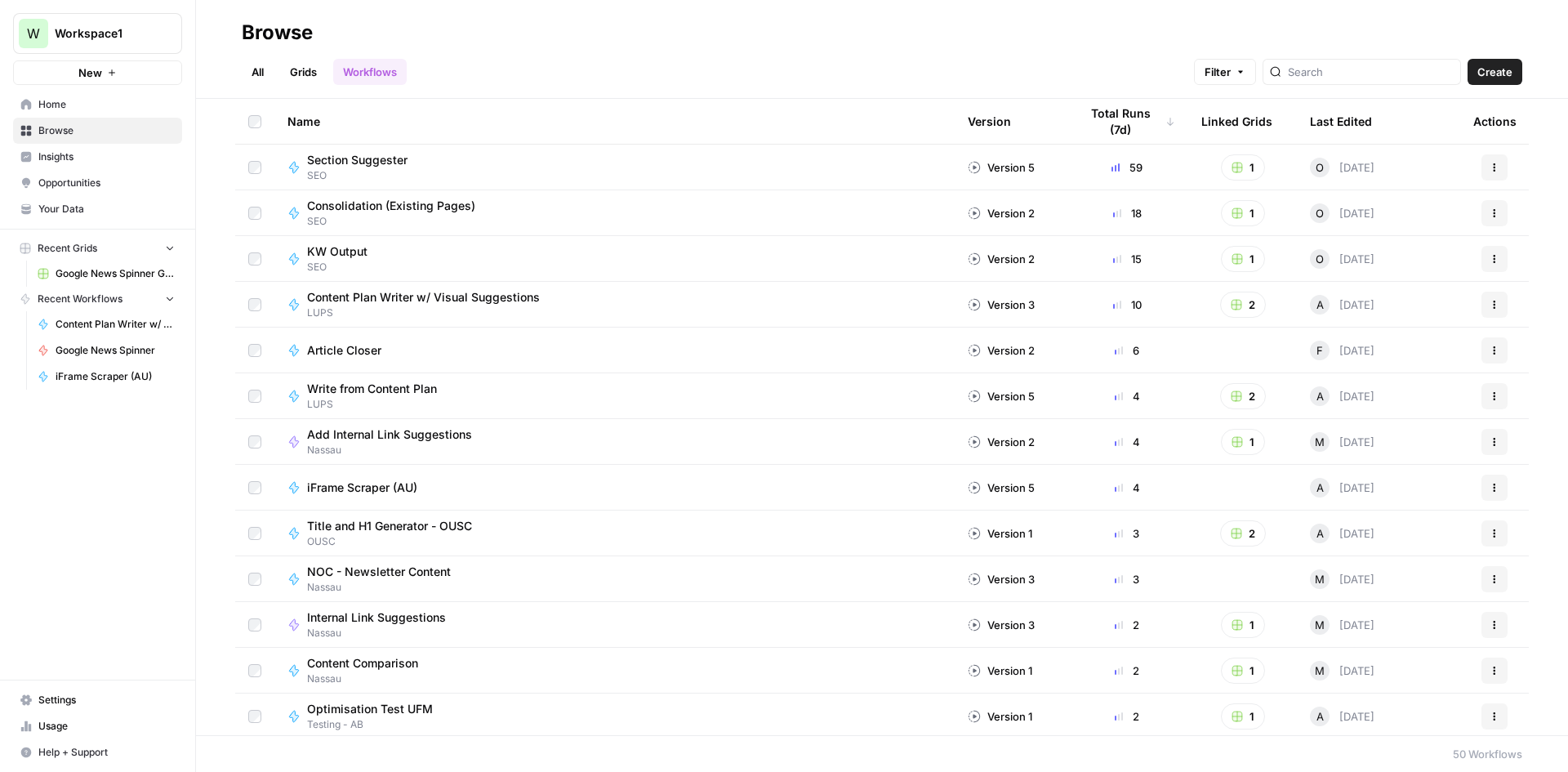
click at [1256, 81] on button "Filter" at bounding box center [1224, 71] width 62 height 26
click at [1079, 73] on div "All Grids Workflows Filter Create" at bounding box center [882, 66] width 1280 height 40
click at [616, 160] on div "Section Suggester SEO" at bounding box center [614, 167] width 654 height 31
click at [385, 193] on td "Consolidation (Existing Pages) SEO" at bounding box center [614, 212] width 680 height 45
click at [390, 203] on span "Consolidation (Existing Pages)" at bounding box center [390, 206] width 168 height 16
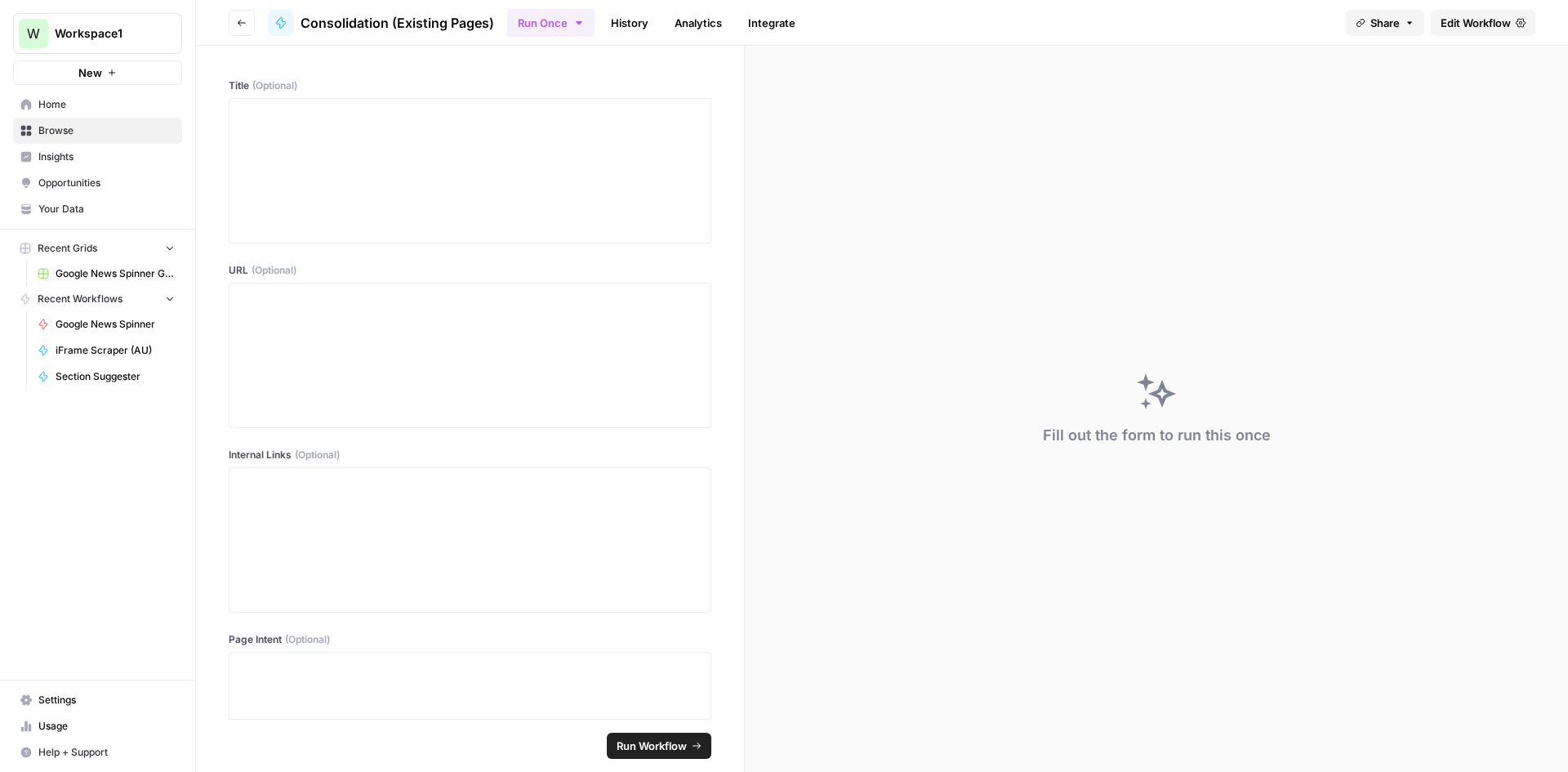
click at [627, 25] on link "History" at bounding box center [630, 22] width 58 height 26
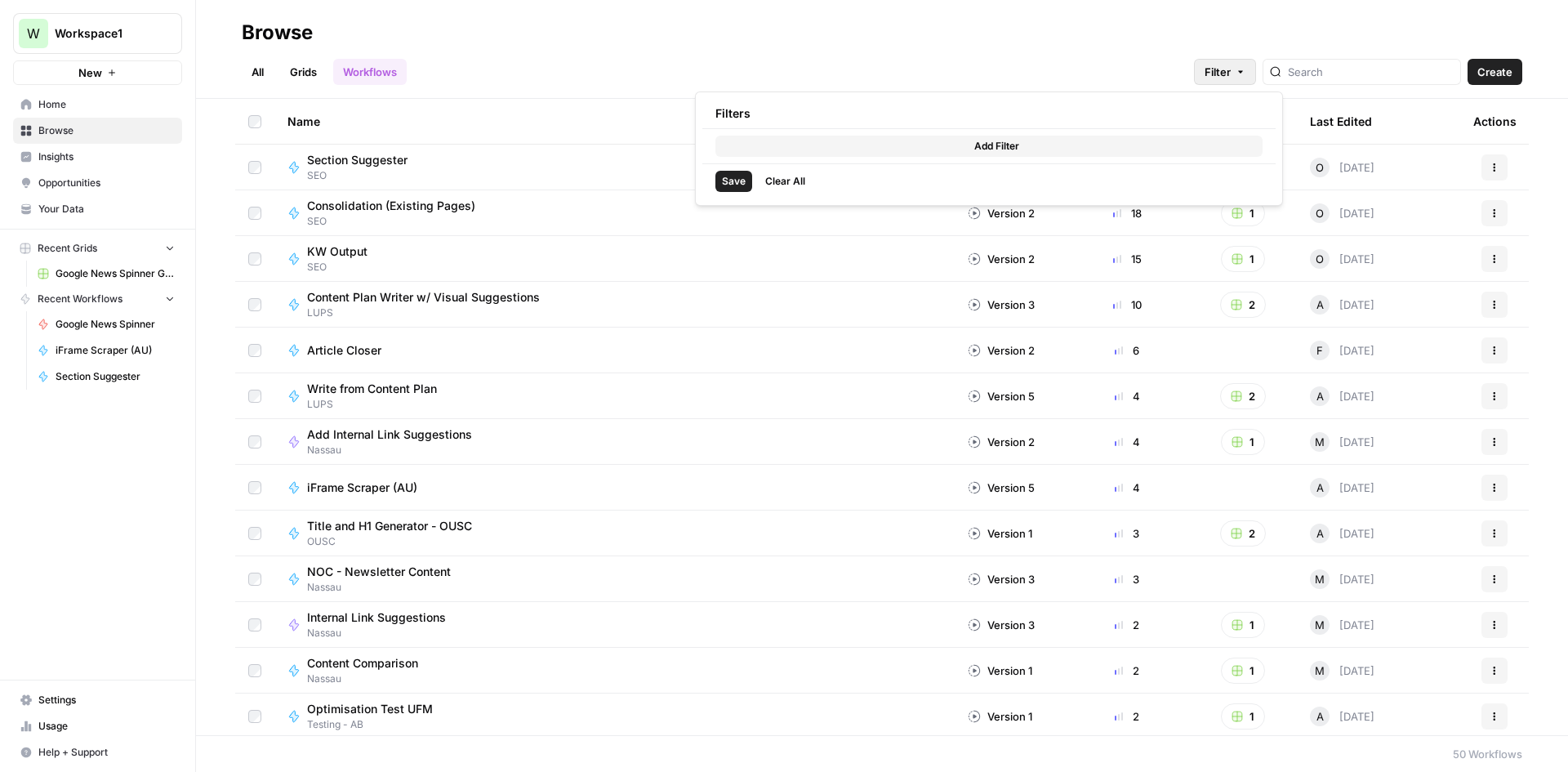
click at [1256, 71] on button "Filter" at bounding box center [1224, 71] width 62 height 26
click at [974, 146] on span "Add Filter" at bounding box center [997, 146] width 45 height 14
click at [853, 156] on div at bounding box center [800, 148] width 170 height 26
click at [856, 67] on div "All Grids Workflows Filter Create" at bounding box center [882, 66] width 1280 height 40
click at [1119, 171] on div "59" at bounding box center [1126, 167] width 96 height 16
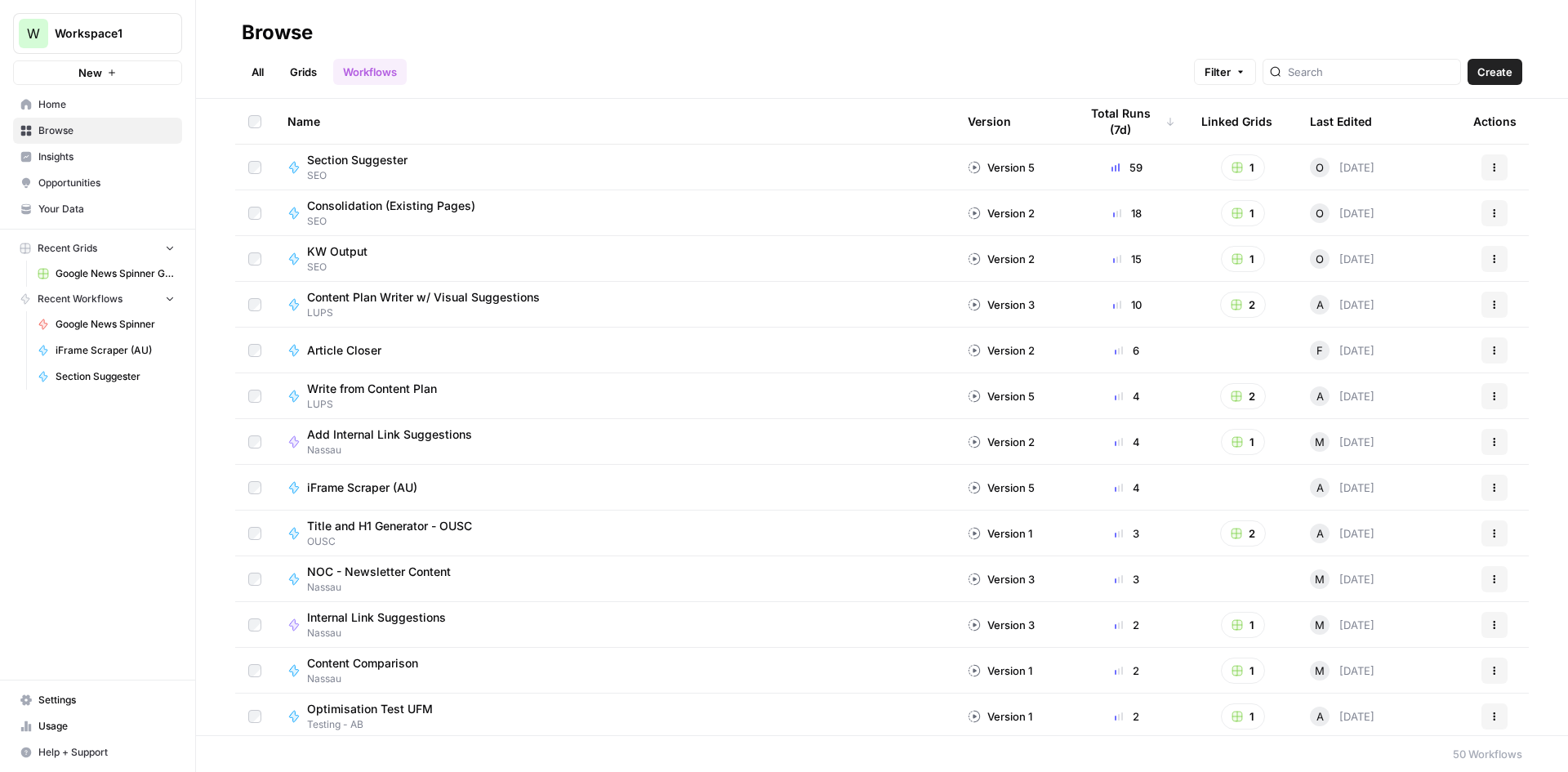
click at [1474, 164] on div "Actions" at bounding box center [1494, 167] width 42 height 26
click at [1490, 167] on icon "button" at bounding box center [1494, 167] width 10 height 10
click at [379, 166] on span "Section Suggester" at bounding box center [357, 160] width 101 height 16
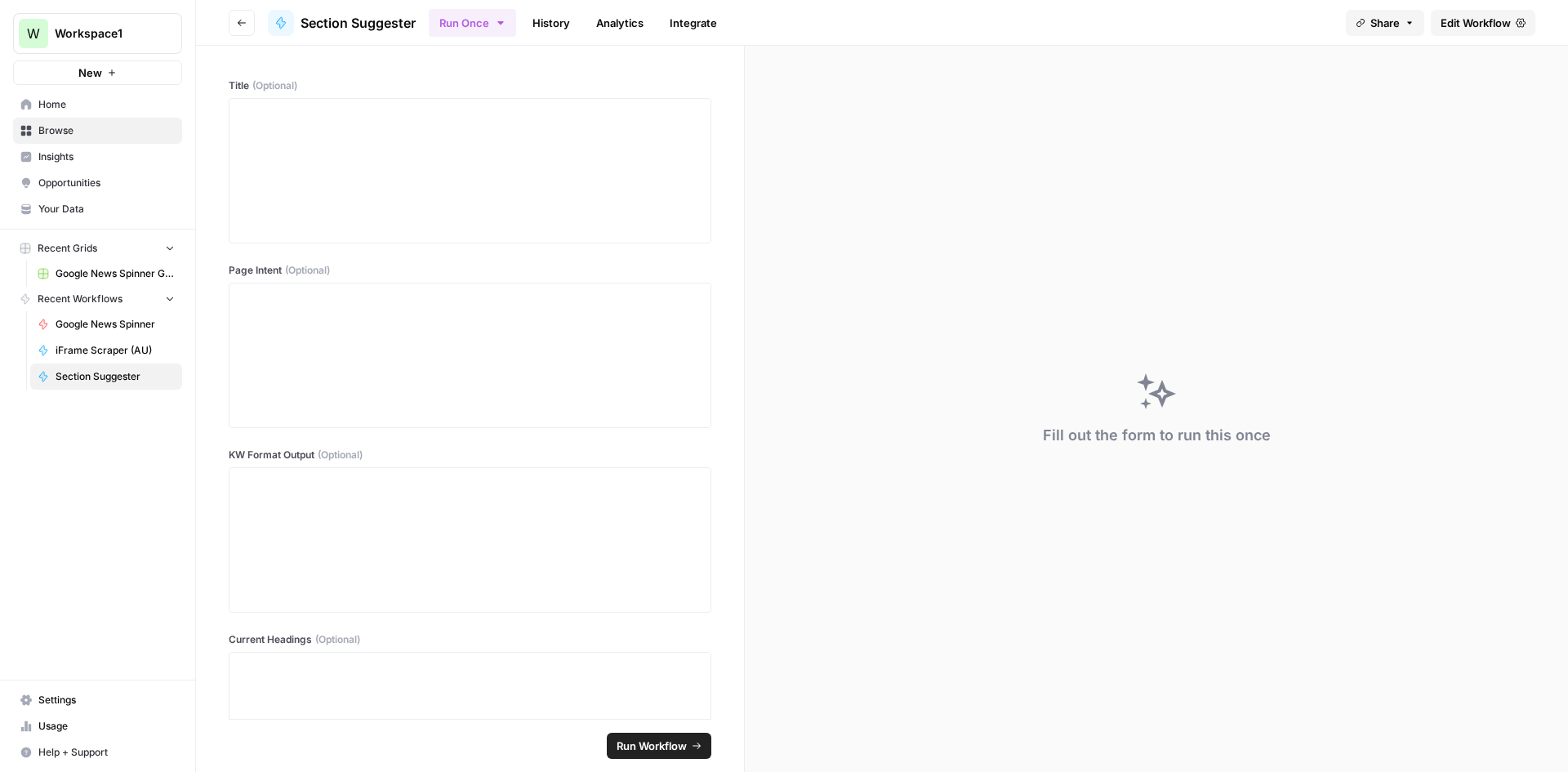
drag, startPoint x: 543, startPoint y: 19, endPoint x: 552, endPoint y: 23, distance: 9.8
click at [544, 19] on link "History" at bounding box center [551, 22] width 58 height 26
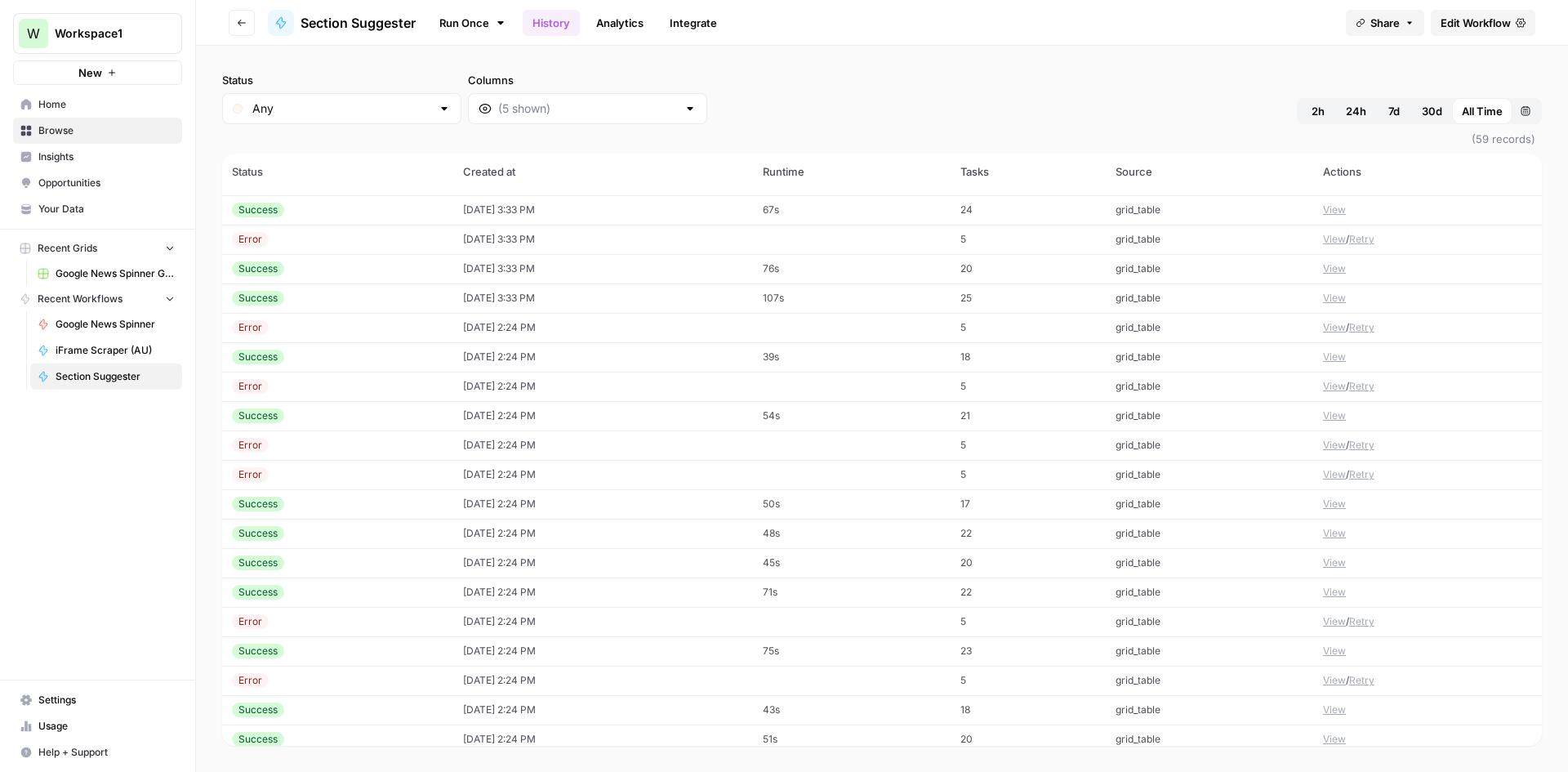
scroll to position [1179, 0]
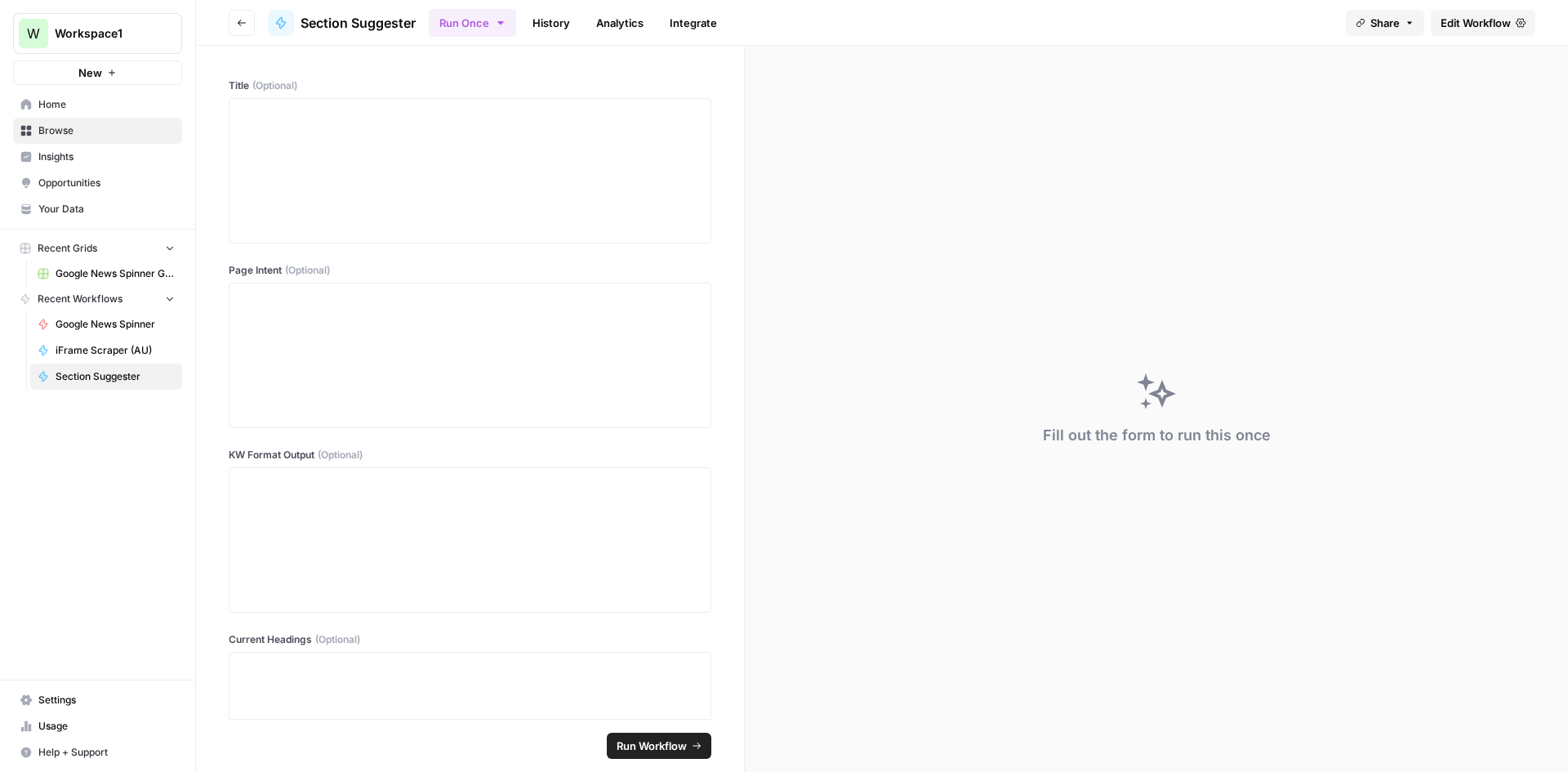
click at [85, 735] on link "Usage" at bounding box center [98, 725] width 169 height 26
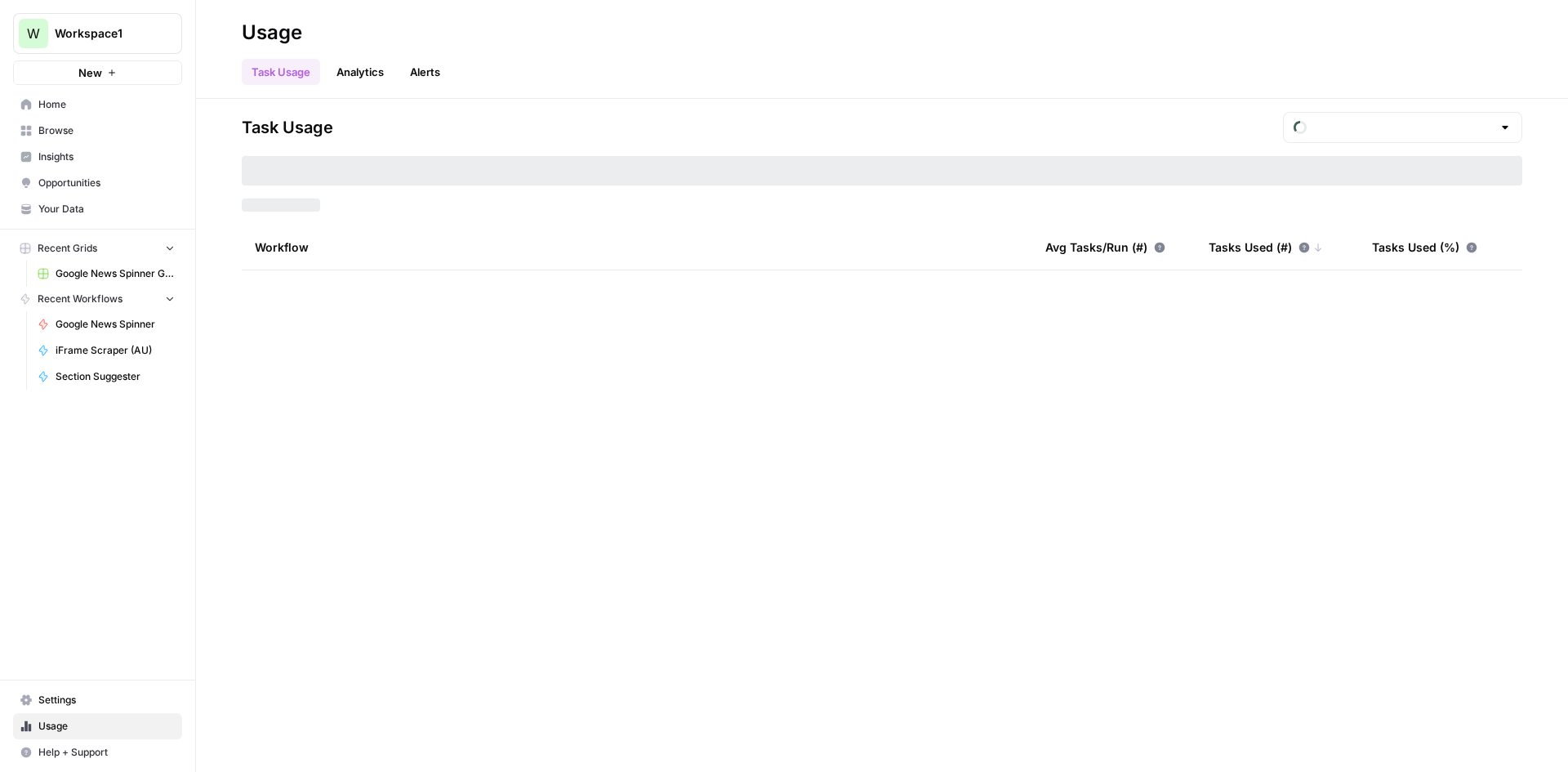
type input "September Included Tasks"
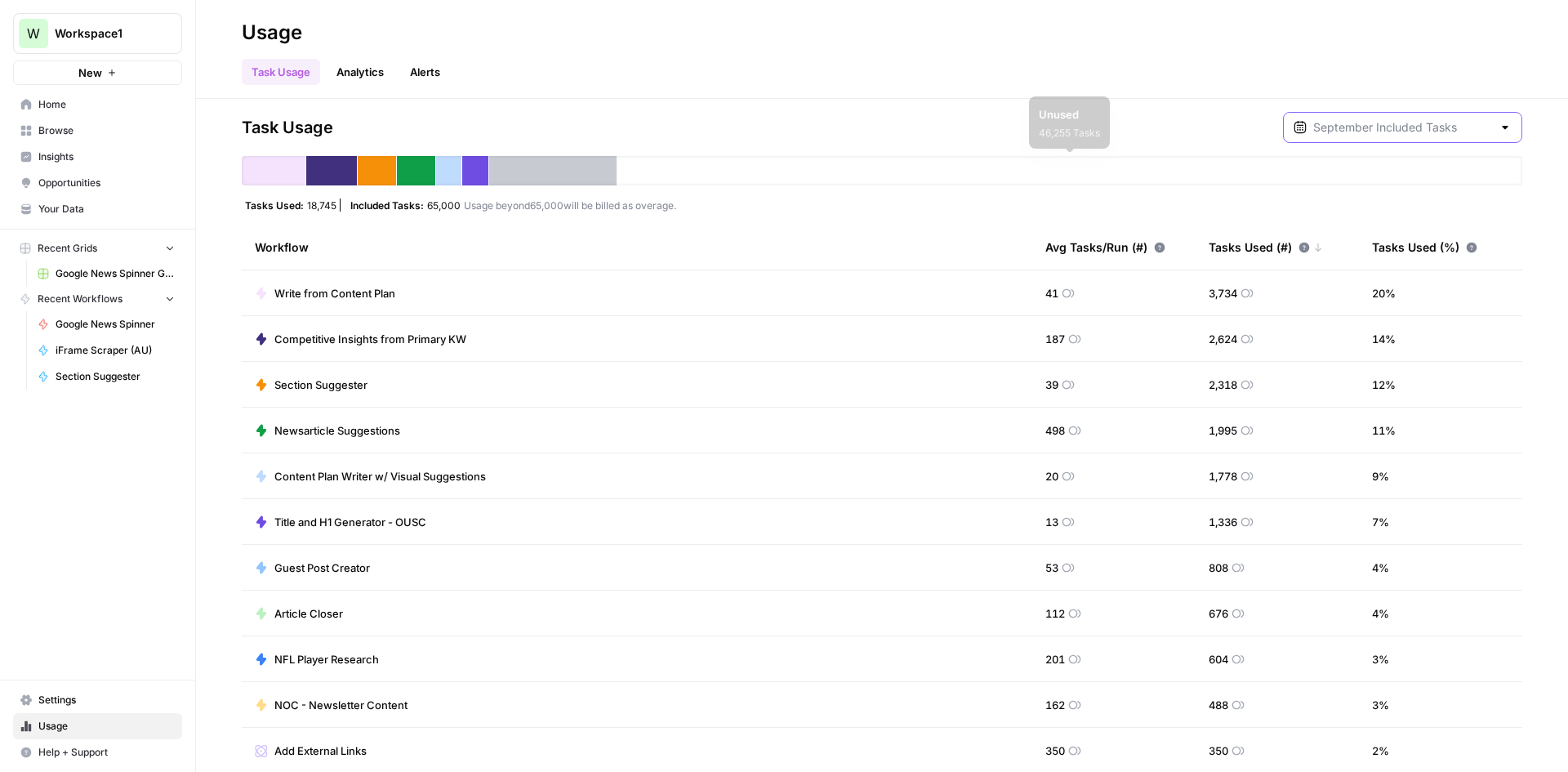
click at [1425, 120] on input "text" at bounding box center [1402, 128] width 179 height 16
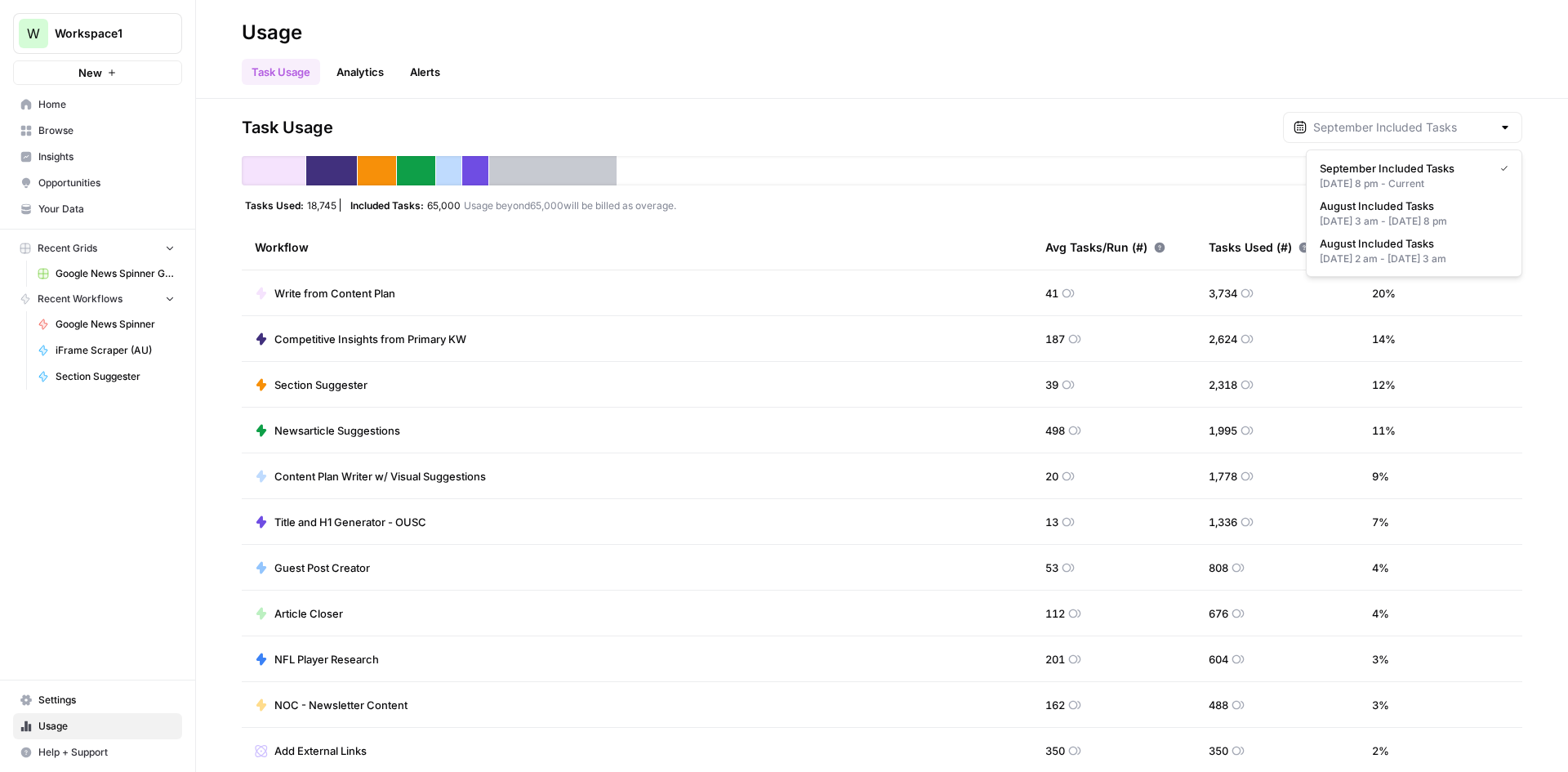
type input "September Included Tasks"
click at [1008, 121] on div "Task Usage September Included Tasks" at bounding box center [882, 127] width 1280 height 31
click at [353, 70] on link "Analytics" at bounding box center [360, 71] width 67 height 26
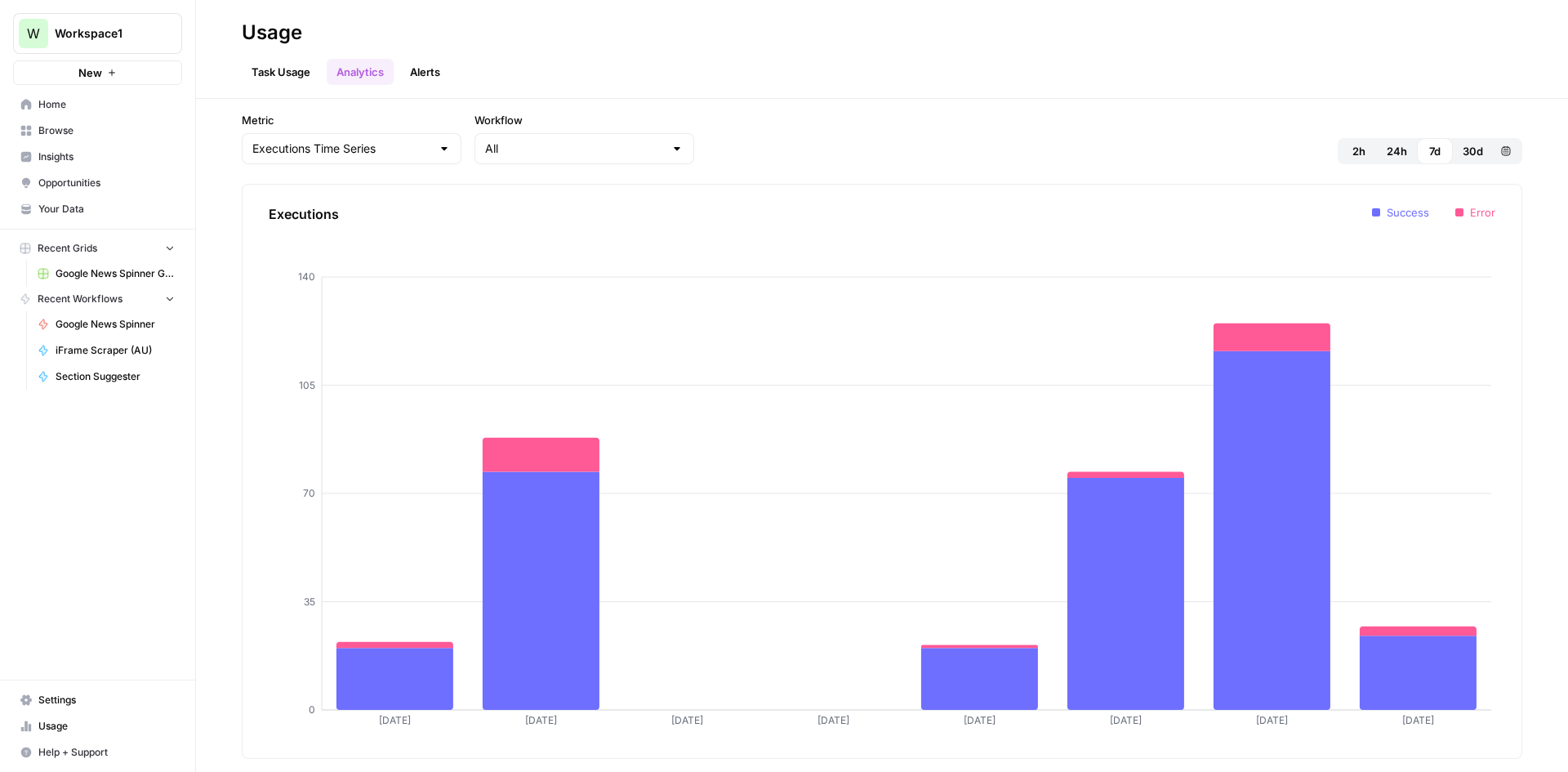
click at [1474, 149] on span "30d" at bounding box center [1473, 151] width 21 height 16
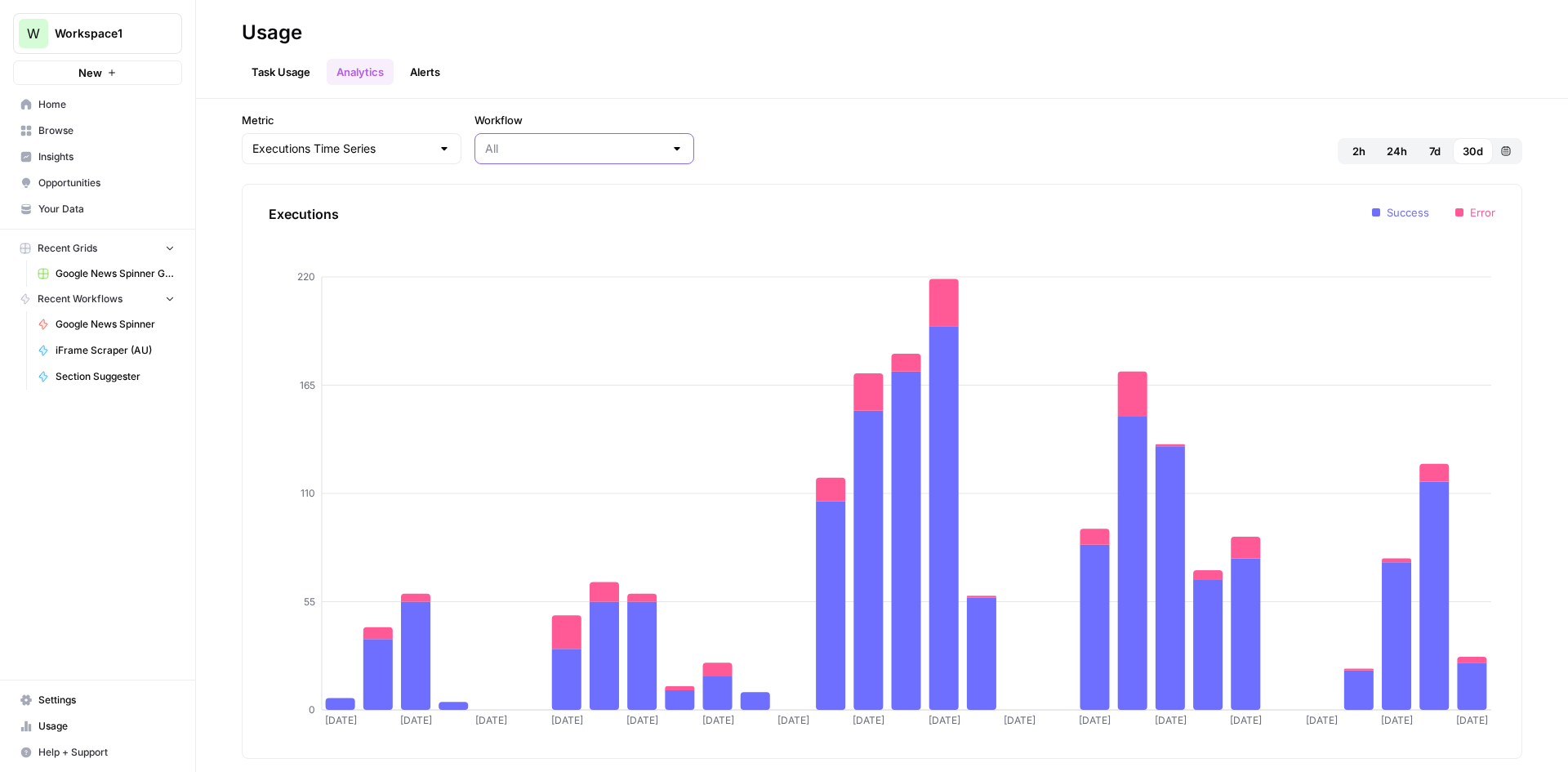
click at [491, 153] on input "Workflow" at bounding box center [574, 148] width 179 height 16
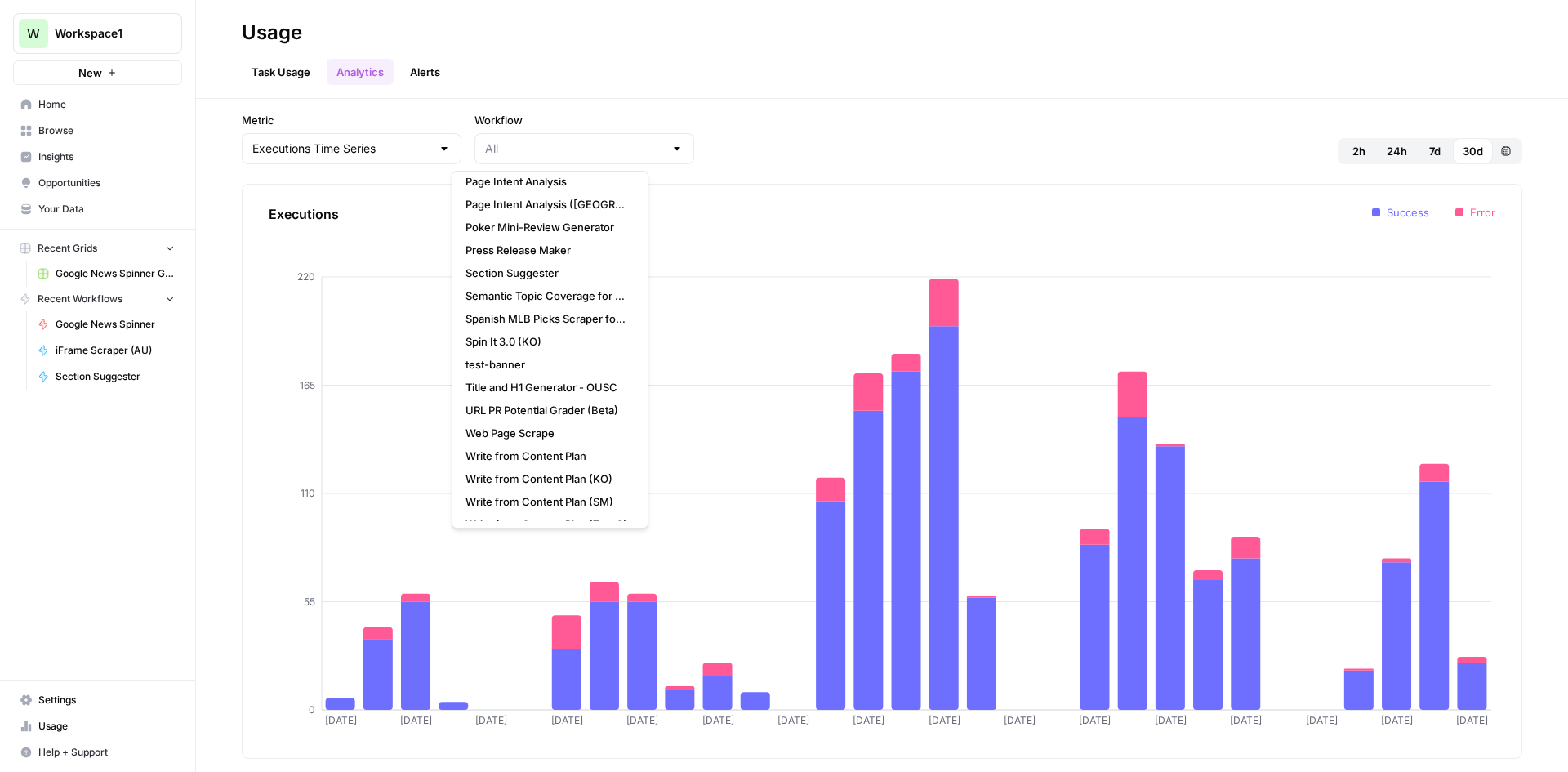
scroll to position [823, 0]
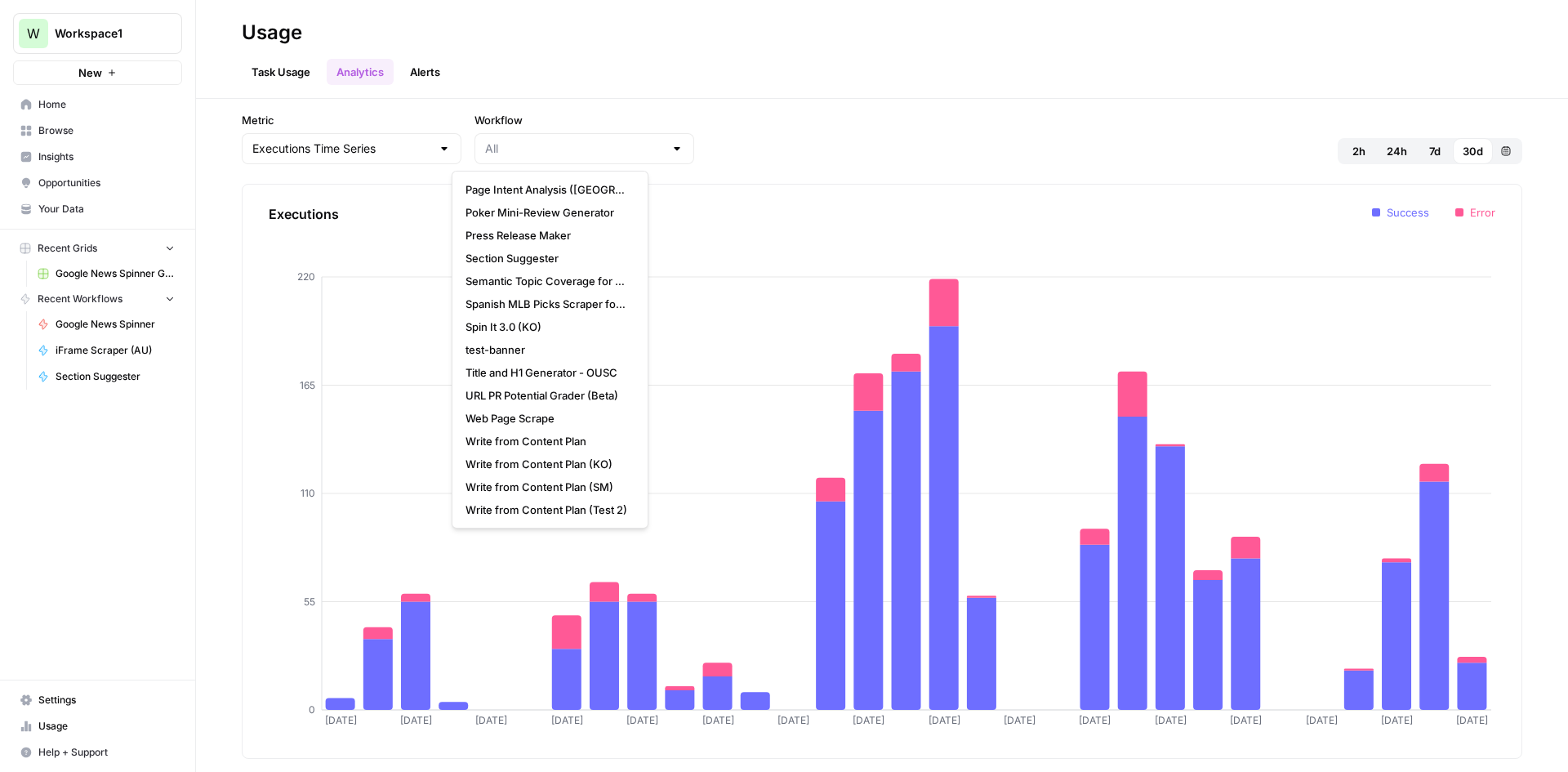
type input "All"
click at [1513, 153] on button "Custom range" at bounding box center [1505, 150] width 26 height 26
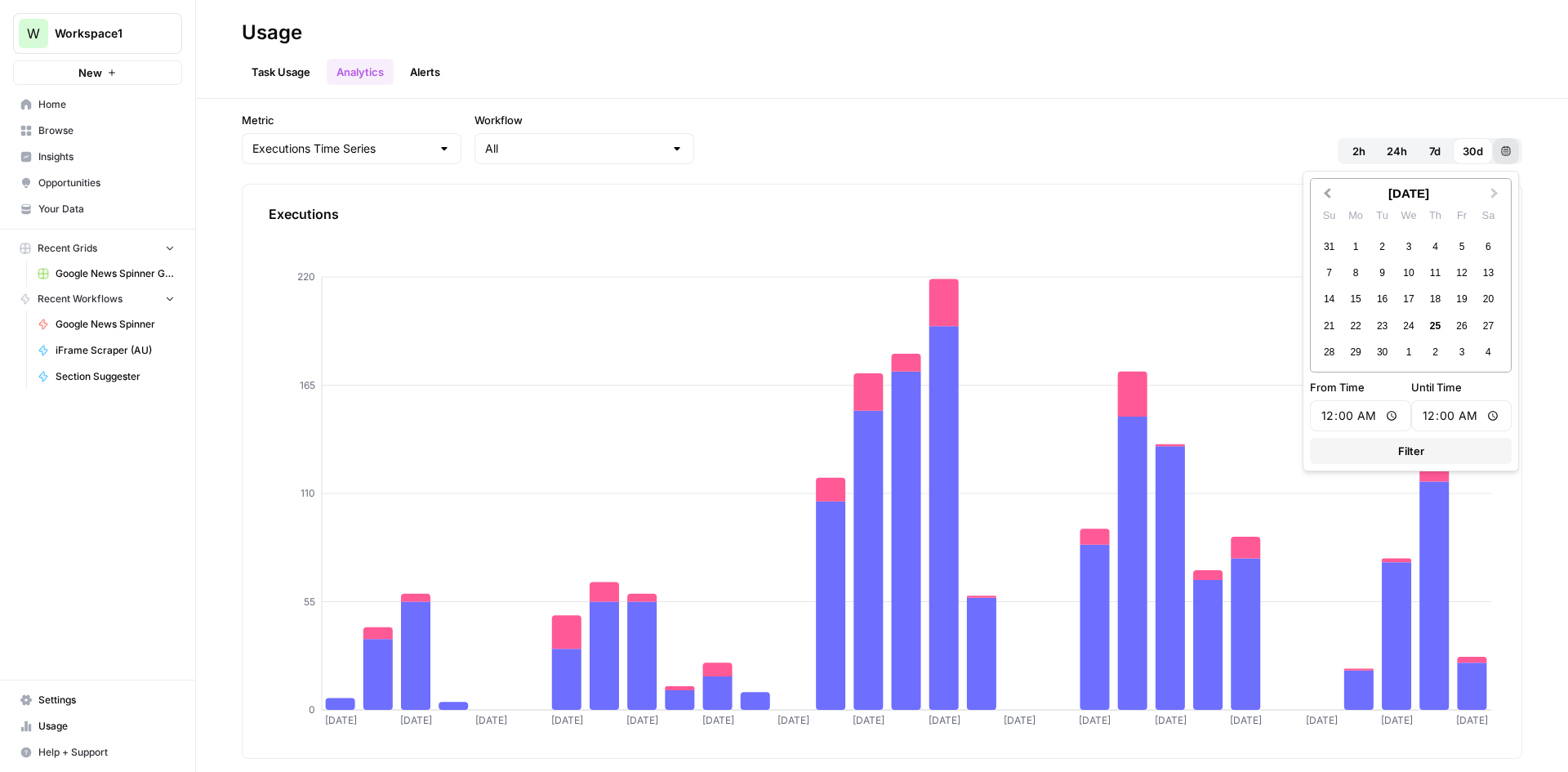
click at [1331, 199] on button "Previous Month" at bounding box center [1325, 193] width 26 height 26
click at [1462, 249] on div "1" at bounding box center [1461, 247] width 22 height 22
click at [1494, 195] on span "Next Month" at bounding box center [1494, 193] width 0 height 16
click at [1494, 193] on span "Next Month" at bounding box center [1494, 193] width 0 height 16
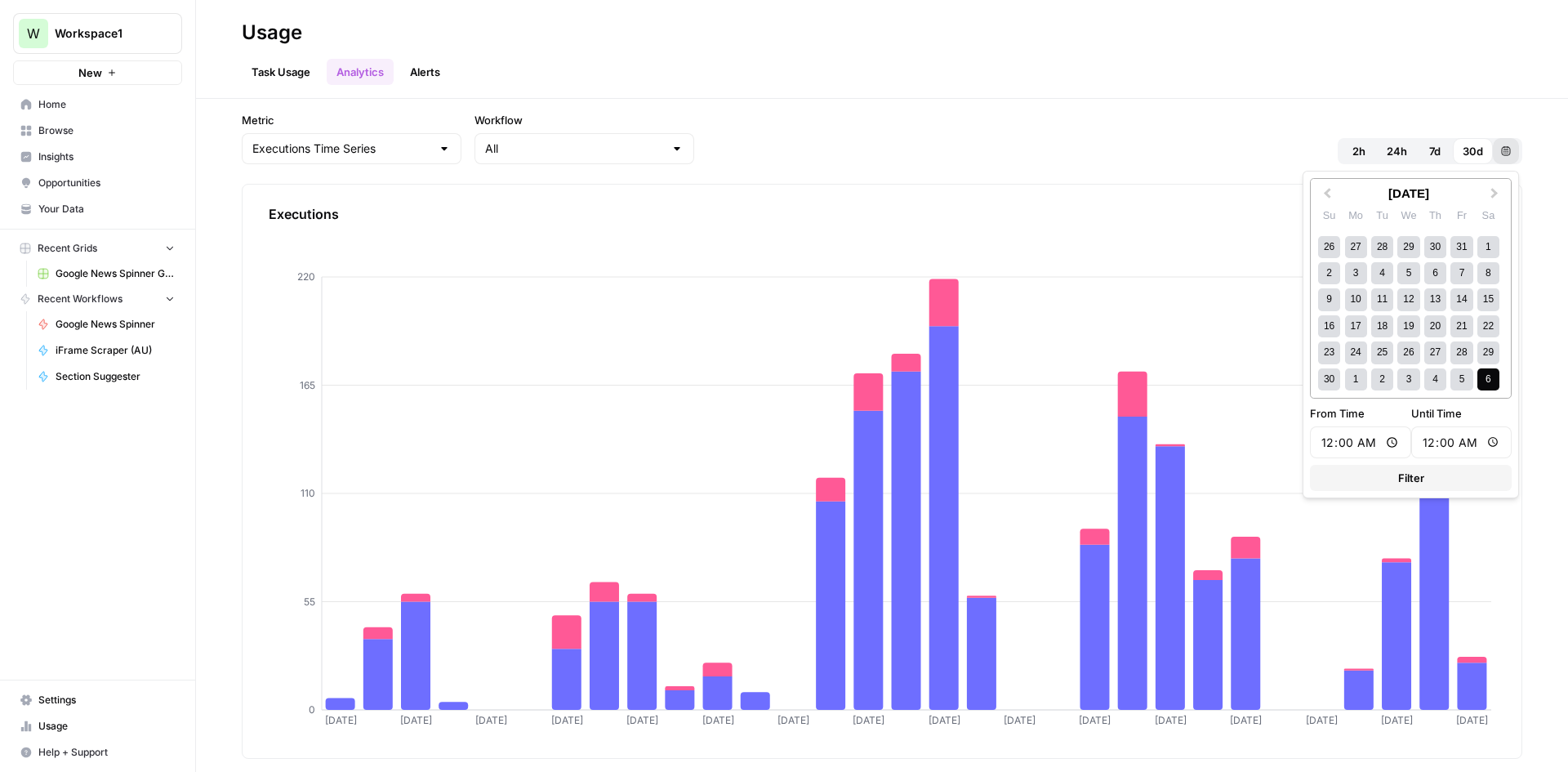
click at [1493, 379] on div "6" at bounding box center [1488, 379] width 22 height 22
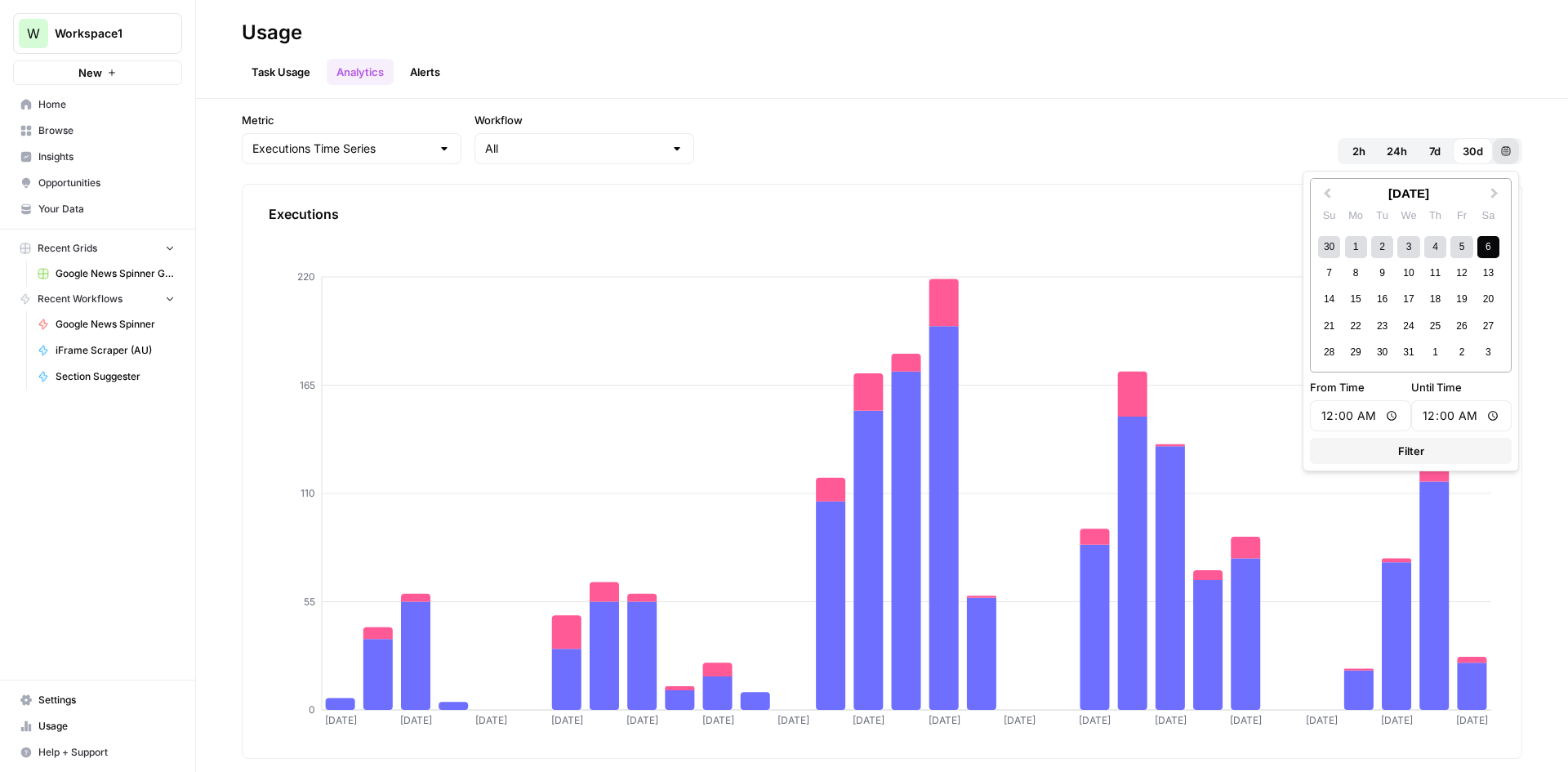
click at [1468, 455] on button "Filter" at bounding box center [1411, 451] width 202 height 26
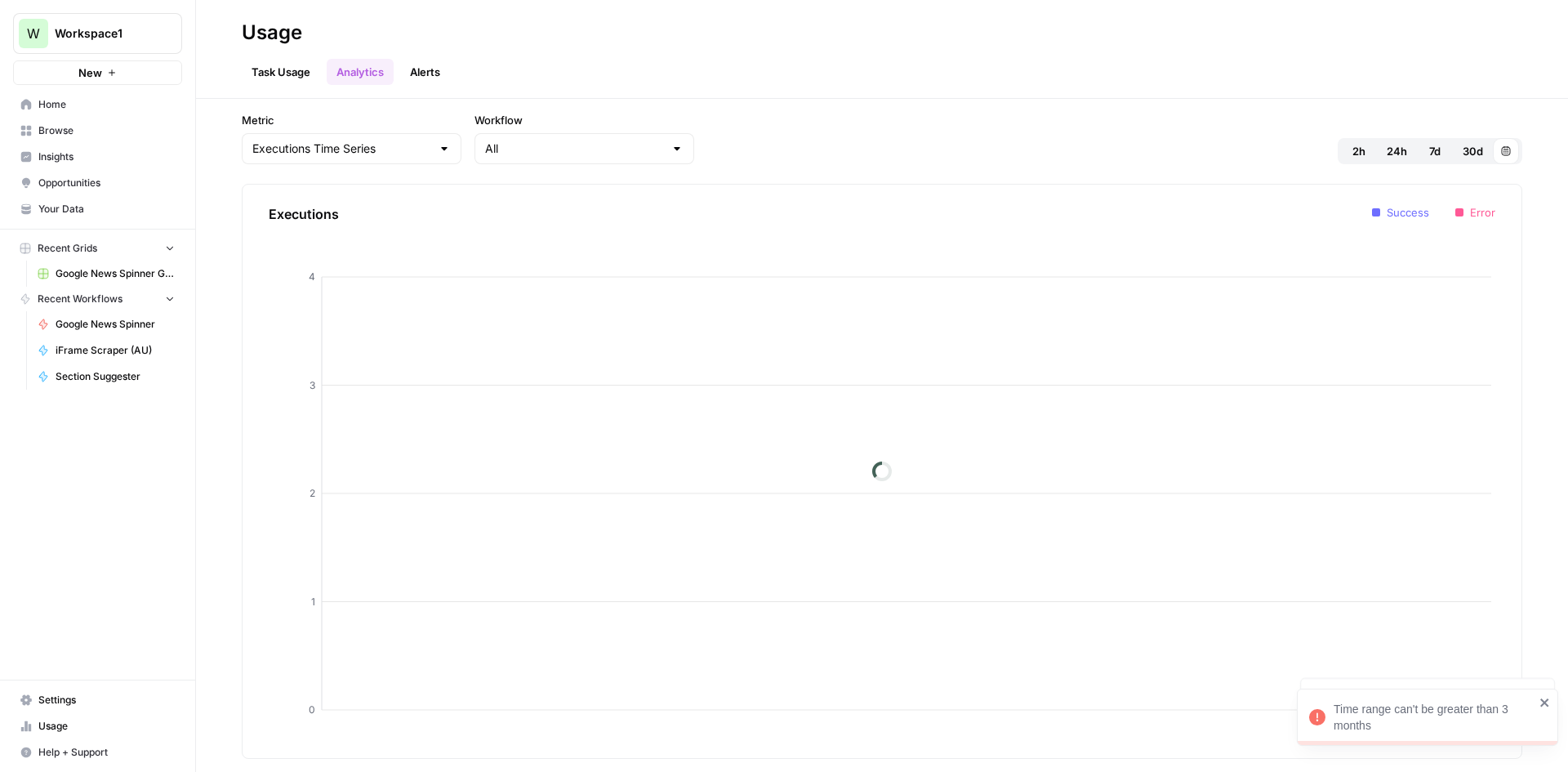
click at [289, 76] on link "Task Usage" at bounding box center [281, 71] width 78 height 26
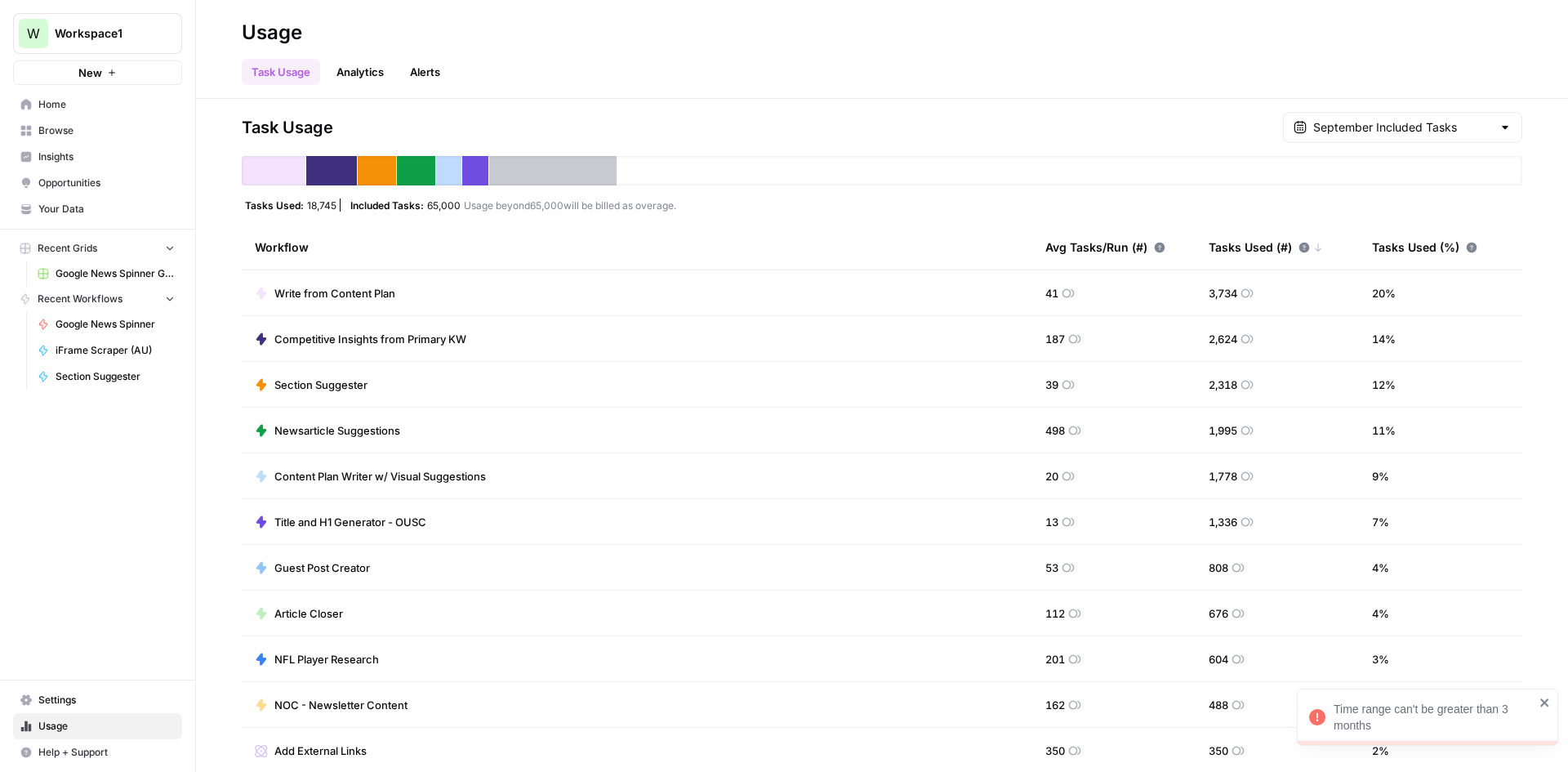
click at [383, 72] on link "Analytics" at bounding box center [360, 71] width 67 height 26
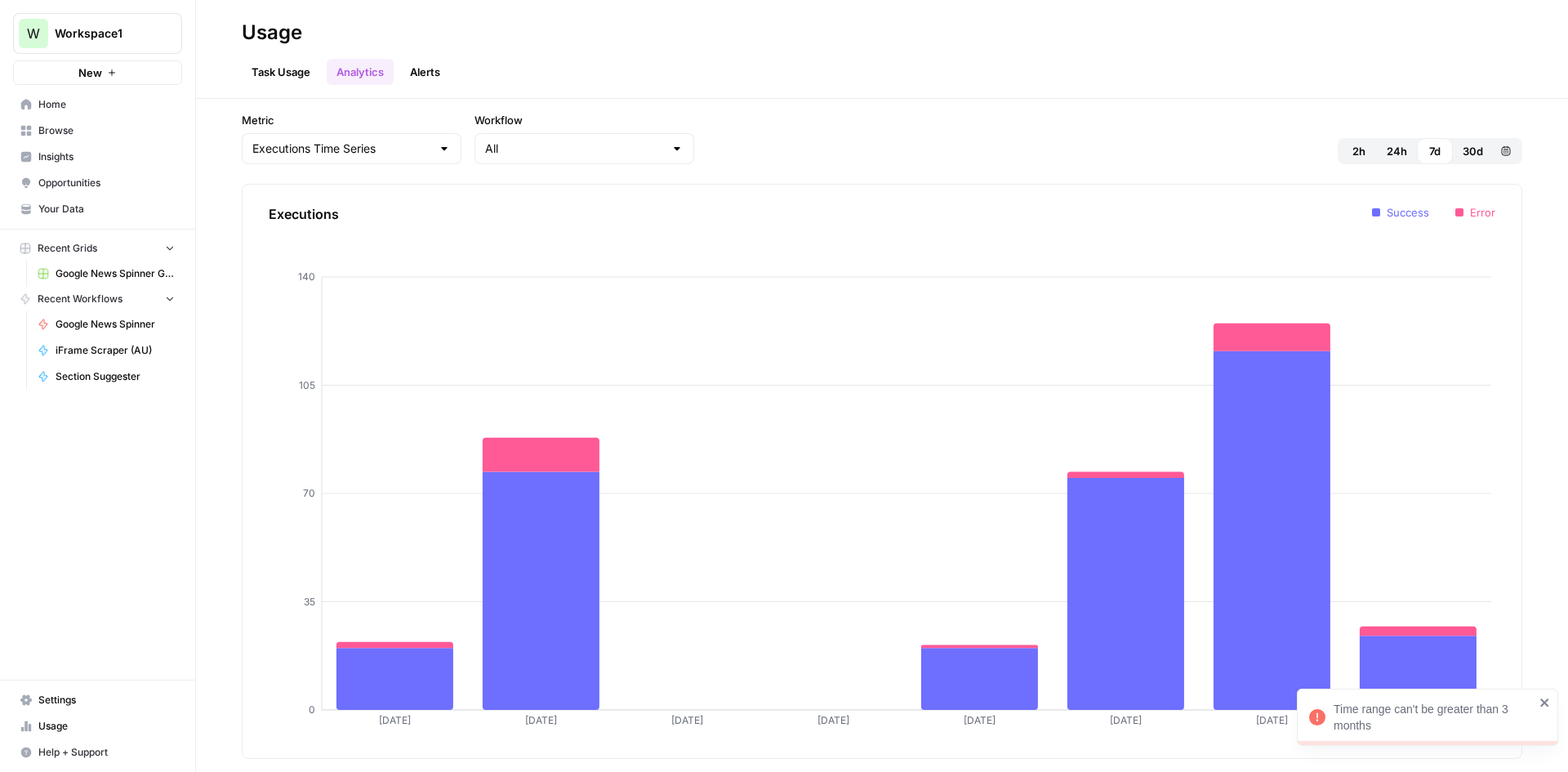
click at [435, 76] on link "Alerts" at bounding box center [425, 71] width 49 height 26
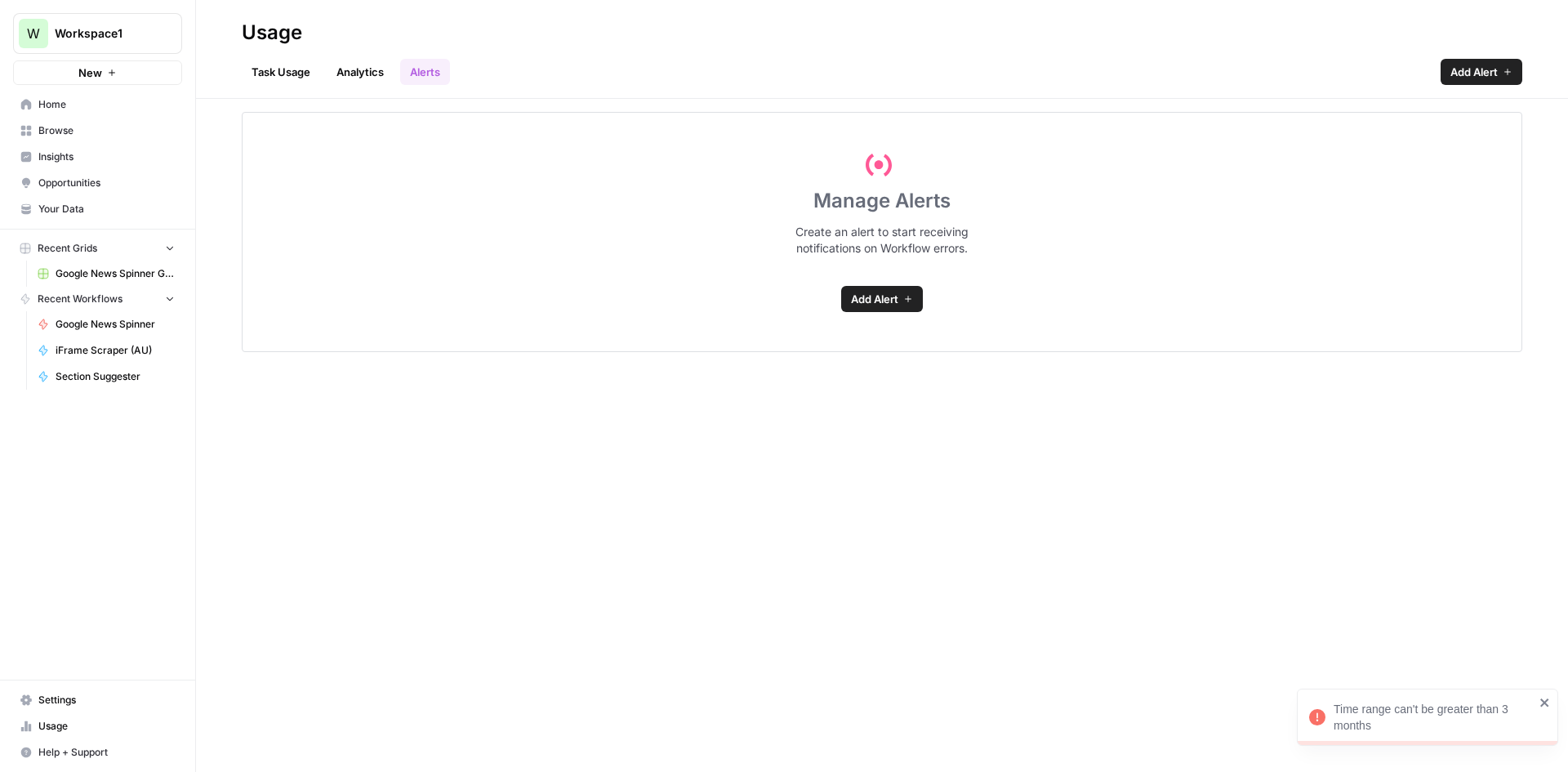
click at [289, 76] on link "Task Usage" at bounding box center [281, 71] width 78 height 26
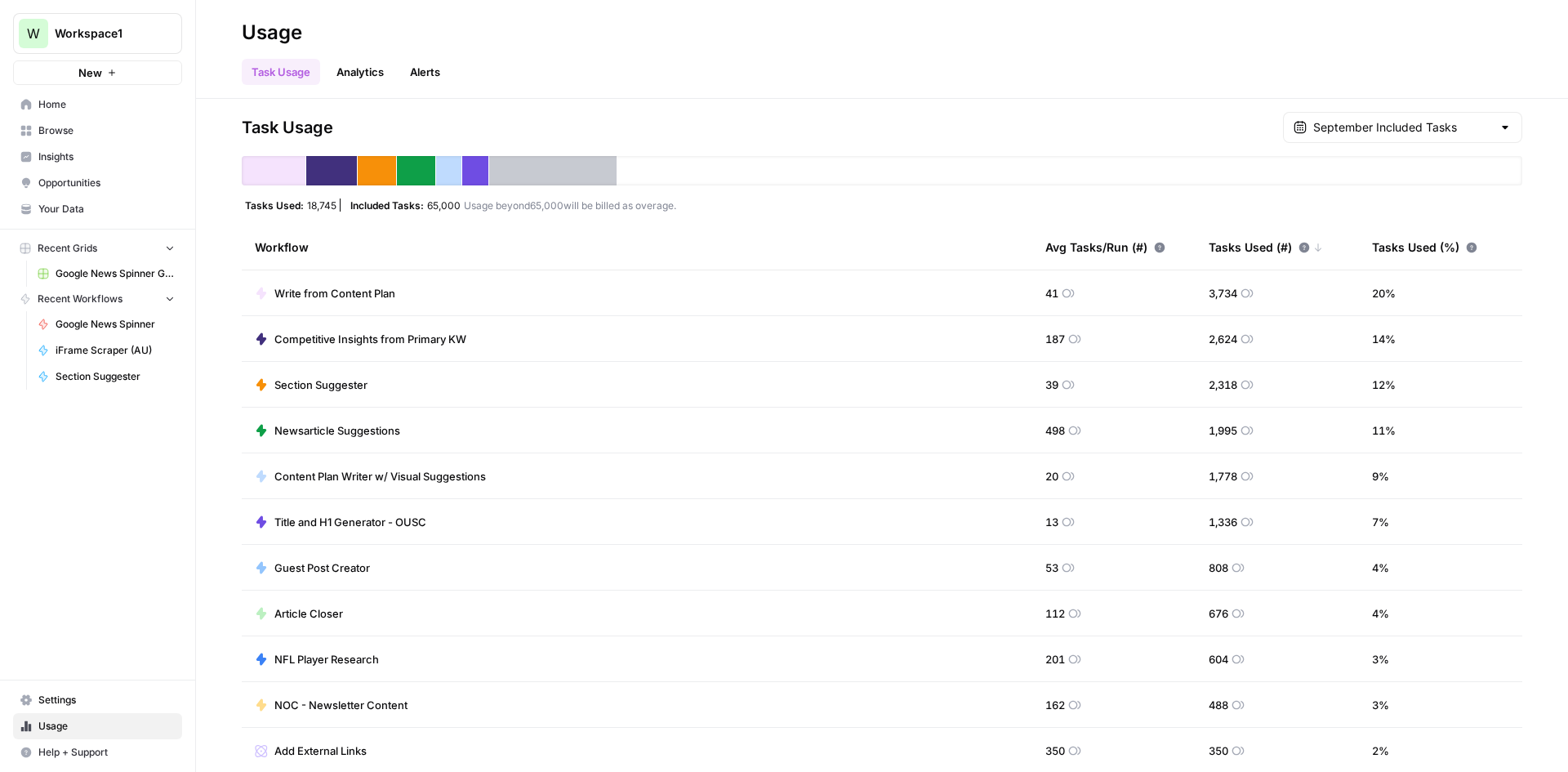
drag, startPoint x: 1262, startPoint y: 432, endPoint x: 208, endPoint y: 435, distance: 1054.0
click at [208, 435] on div "Task Usage September Included Tasks Tasks Used: 18,745 Included Tasks: 65,000 U…" at bounding box center [882, 435] width 1372 height 673
click at [231, 447] on div "Task Usage September Included Tasks Tasks Used: 18,745 Included Tasks: 65,000 U…" at bounding box center [882, 435] width 1372 height 673
click at [327, 436] on span "Newsarticle Suggestions" at bounding box center [337, 430] width 126 height 16
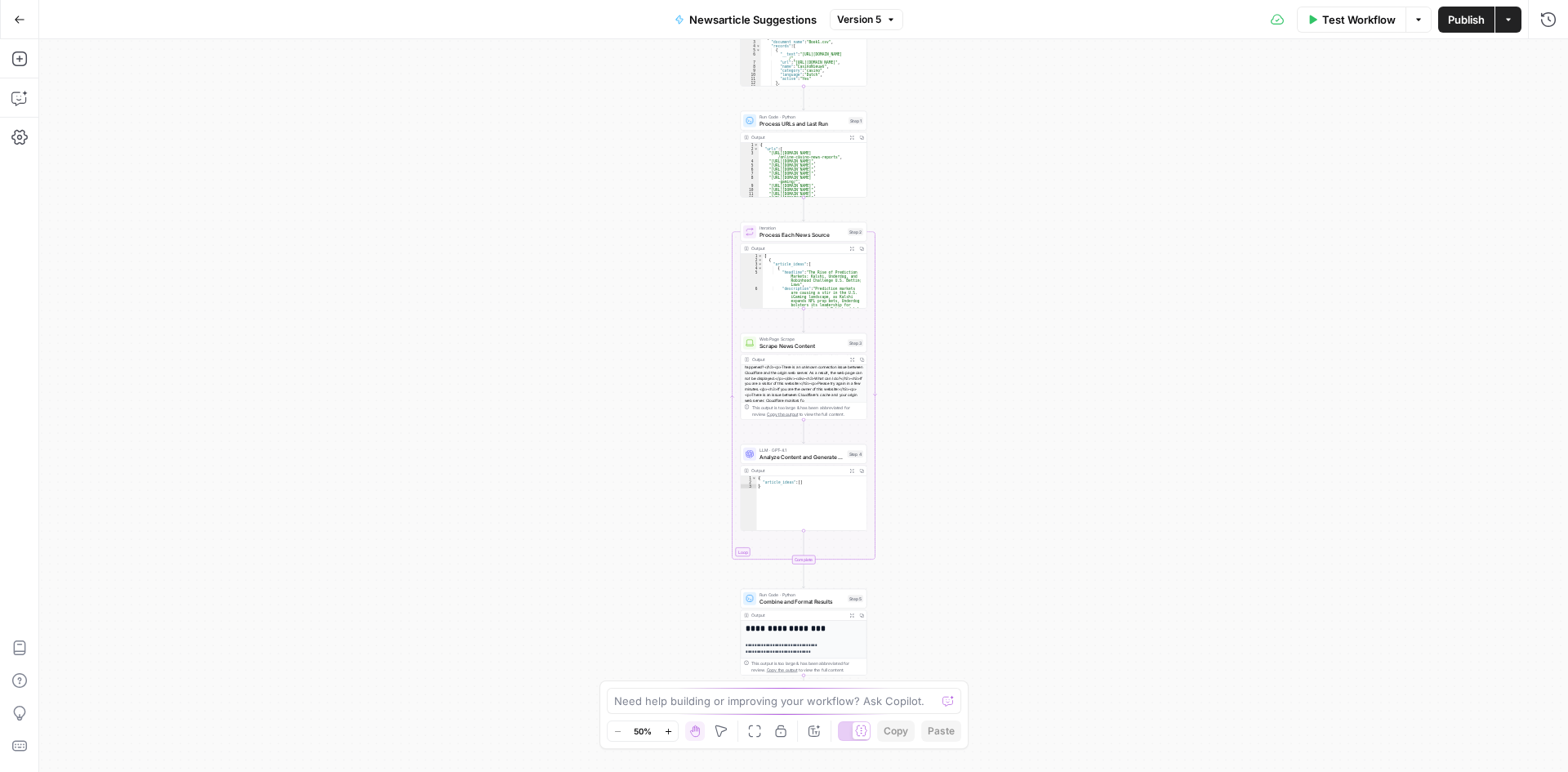
scroll to position [135, 0]
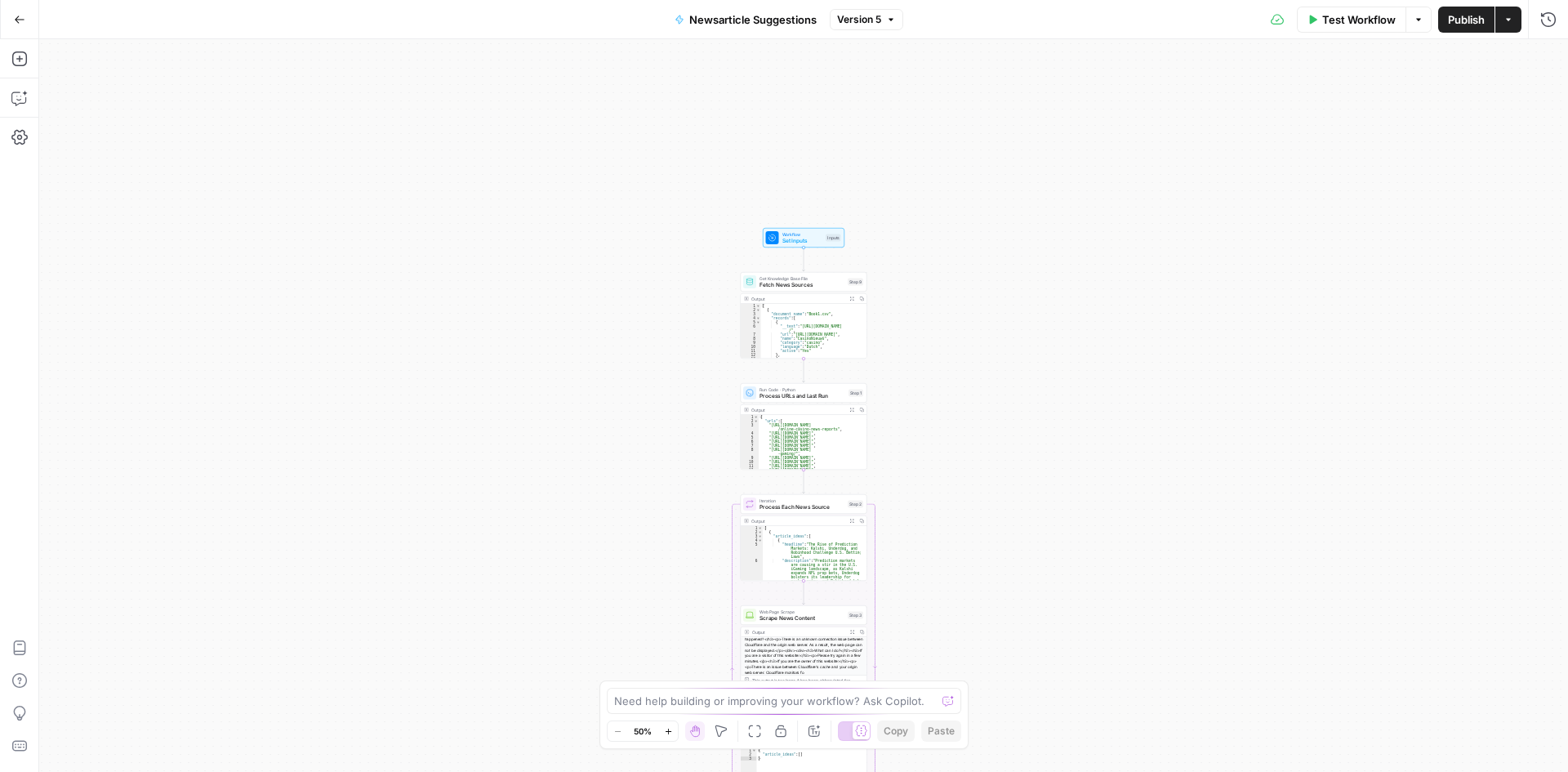
click at [17, 16] on icon "button" at bounding box center [19, 19] width 12 height 12
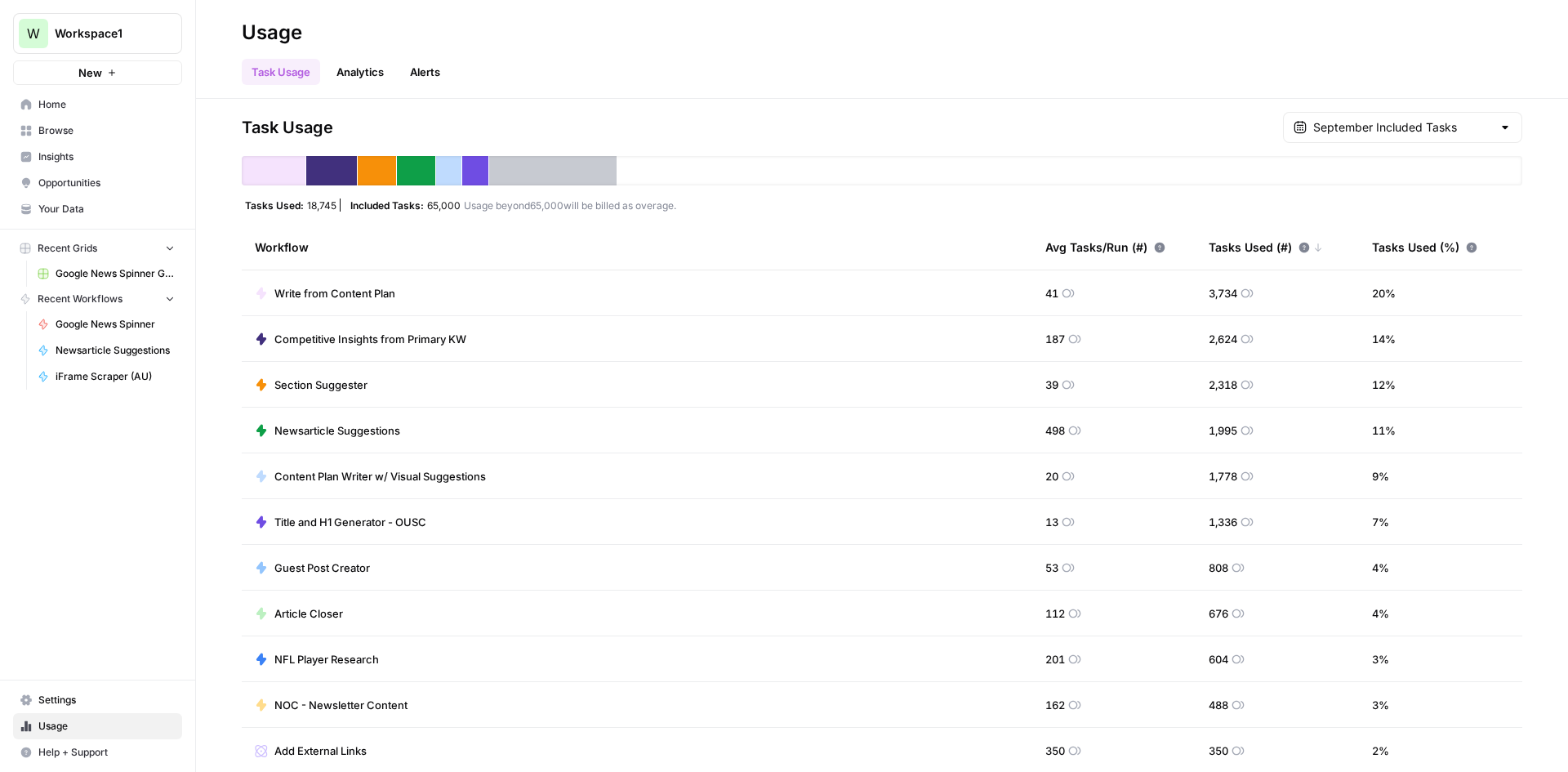
click at [98, 107] on span "Home" at bounding box center [107, 104] width 137 height 14
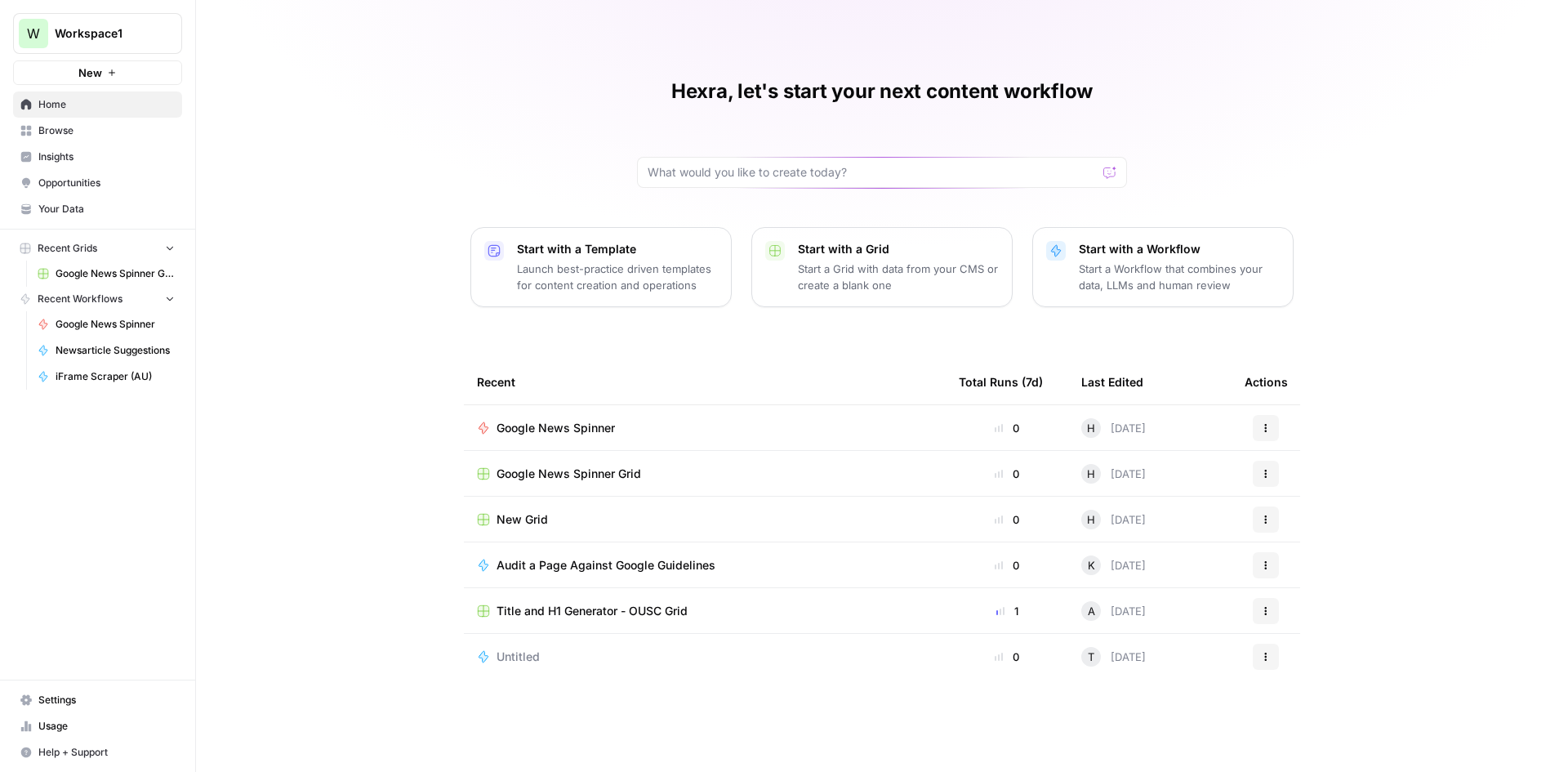
click at [99, 202] on span "Your Data" at bounding box center [107, 209] width 137 height 14
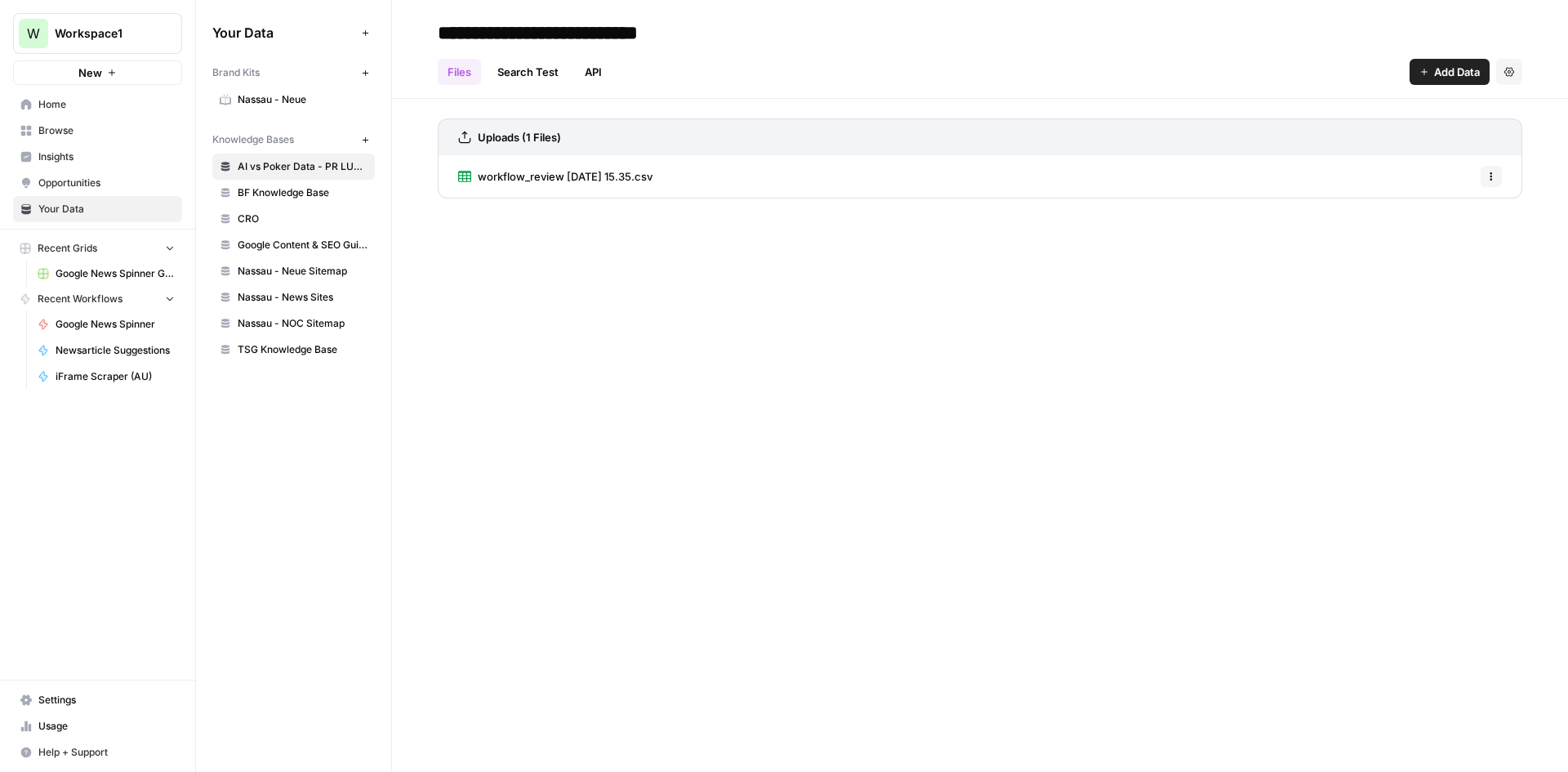
click at [91, 106] on span "Home" at bounding box center [107, 104] width 137 height 14
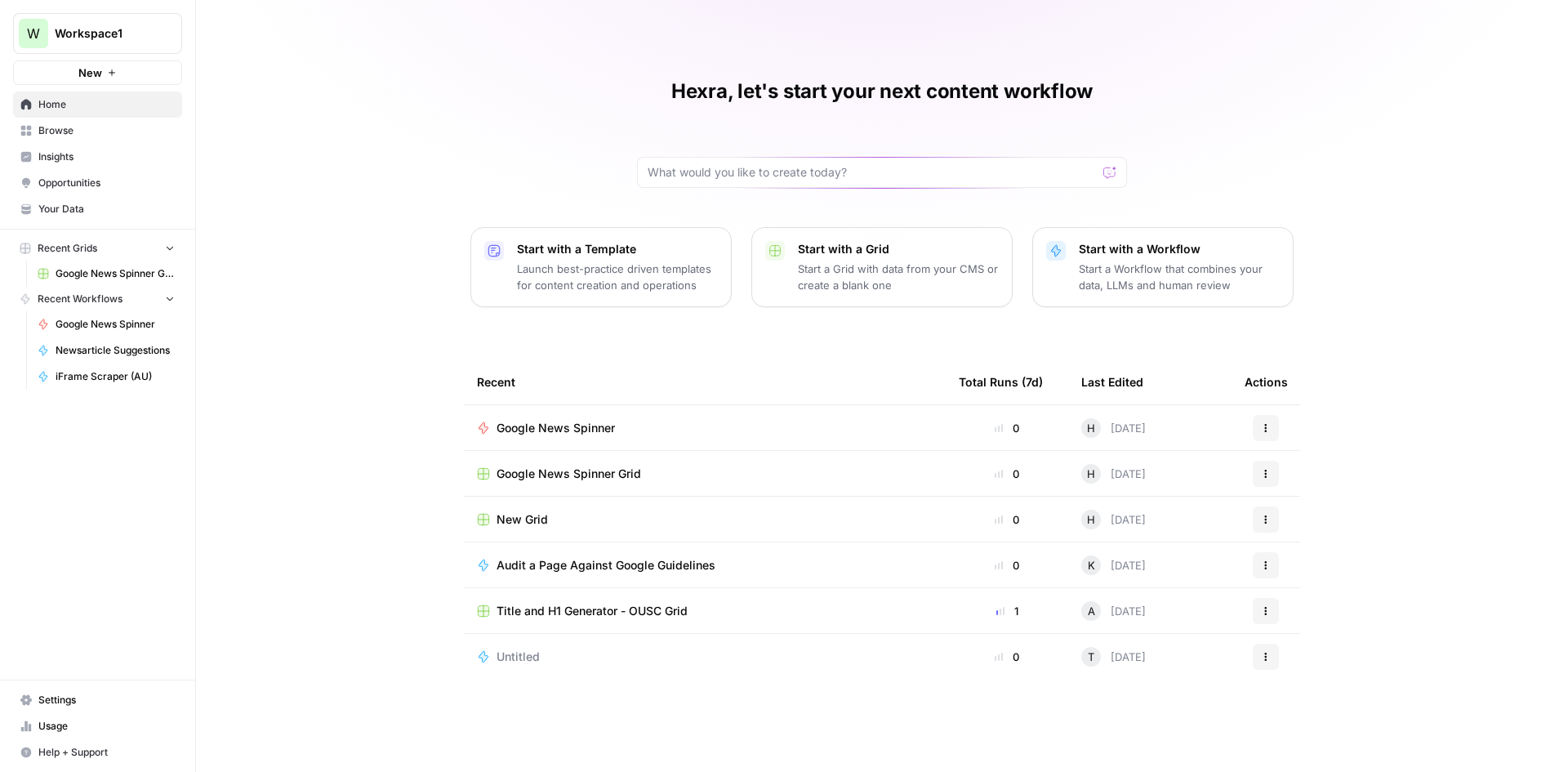
click at [566, 422] on span "Google News Spinner" at bounding box center [556, 428] width 119 height 16
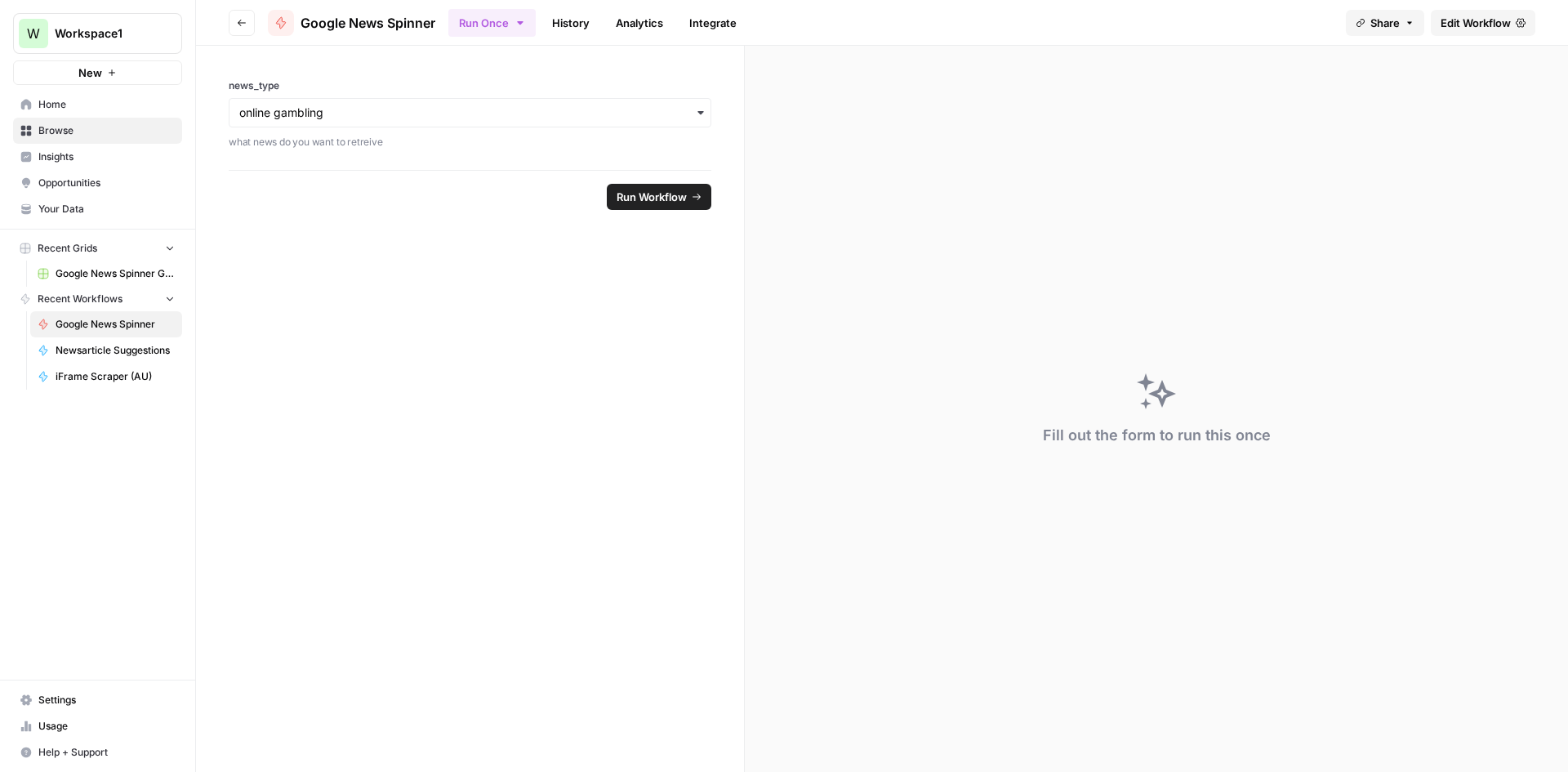
click at [1488, 25] on span "Edit Workflow" at bounding box center [1475, 22] width 70 height 16
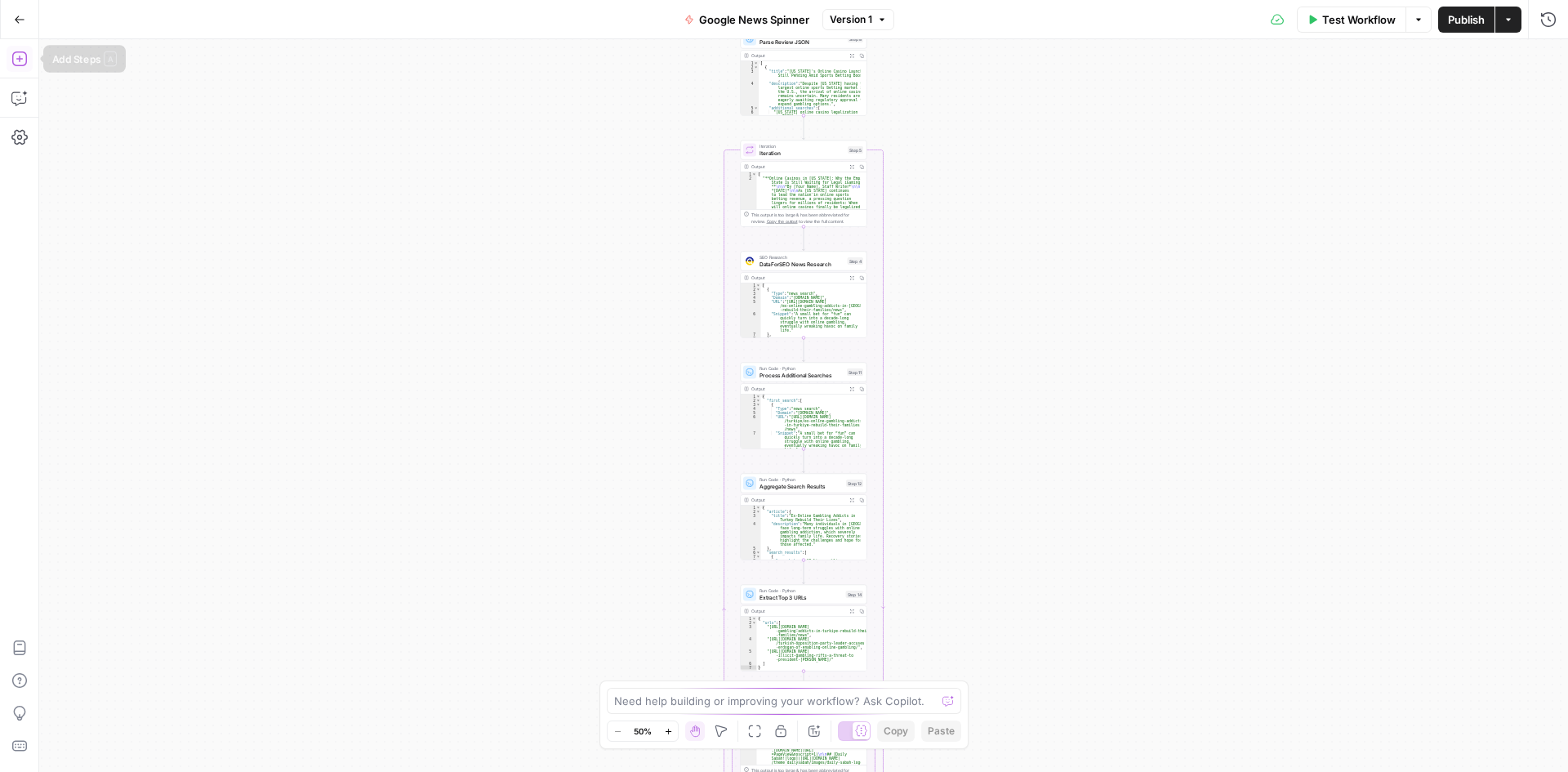
click at [22, 56] on icon "button" at bounding box center [20, 58] width 16 height 16
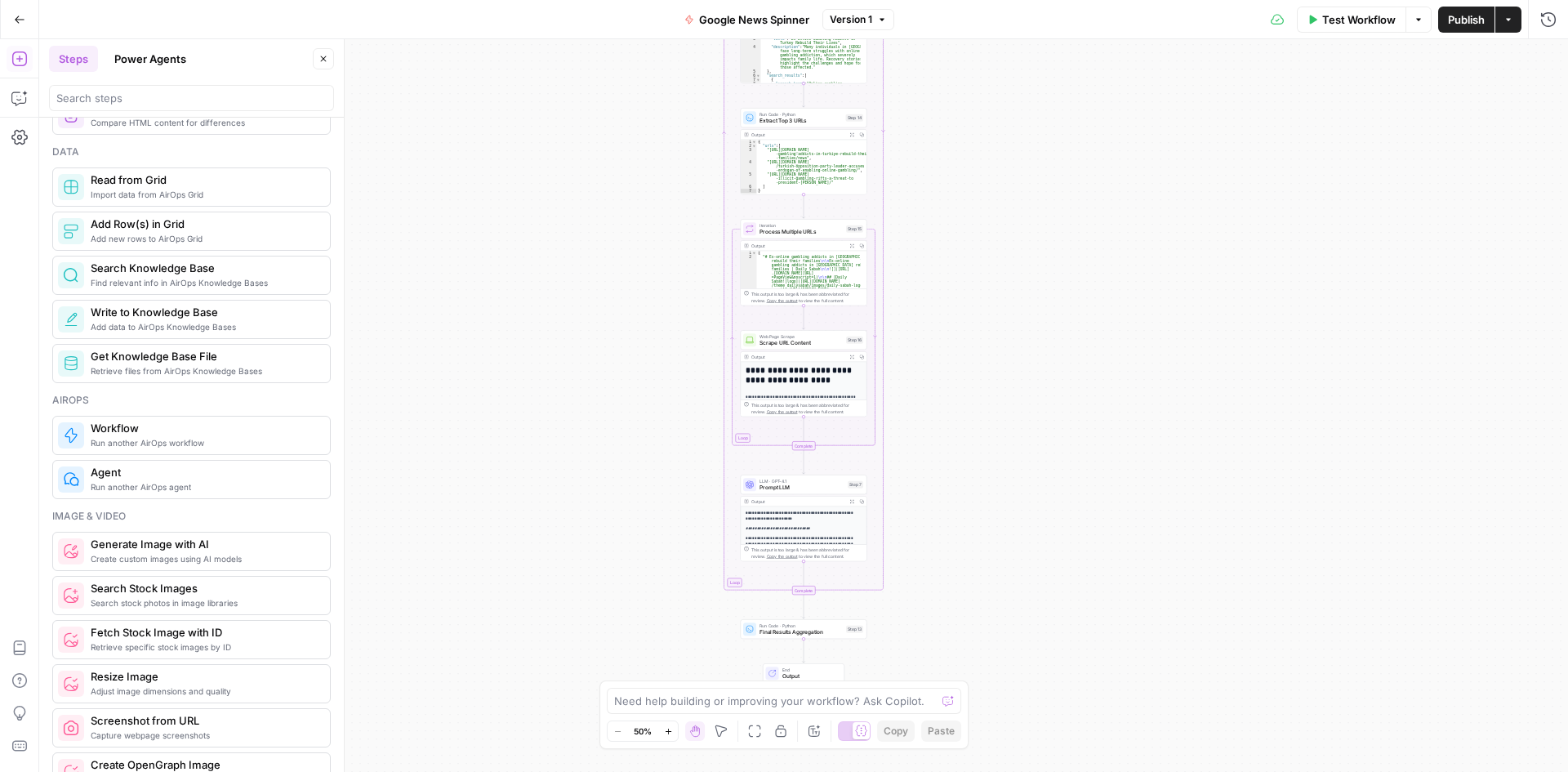
scroll to position [739, 0]
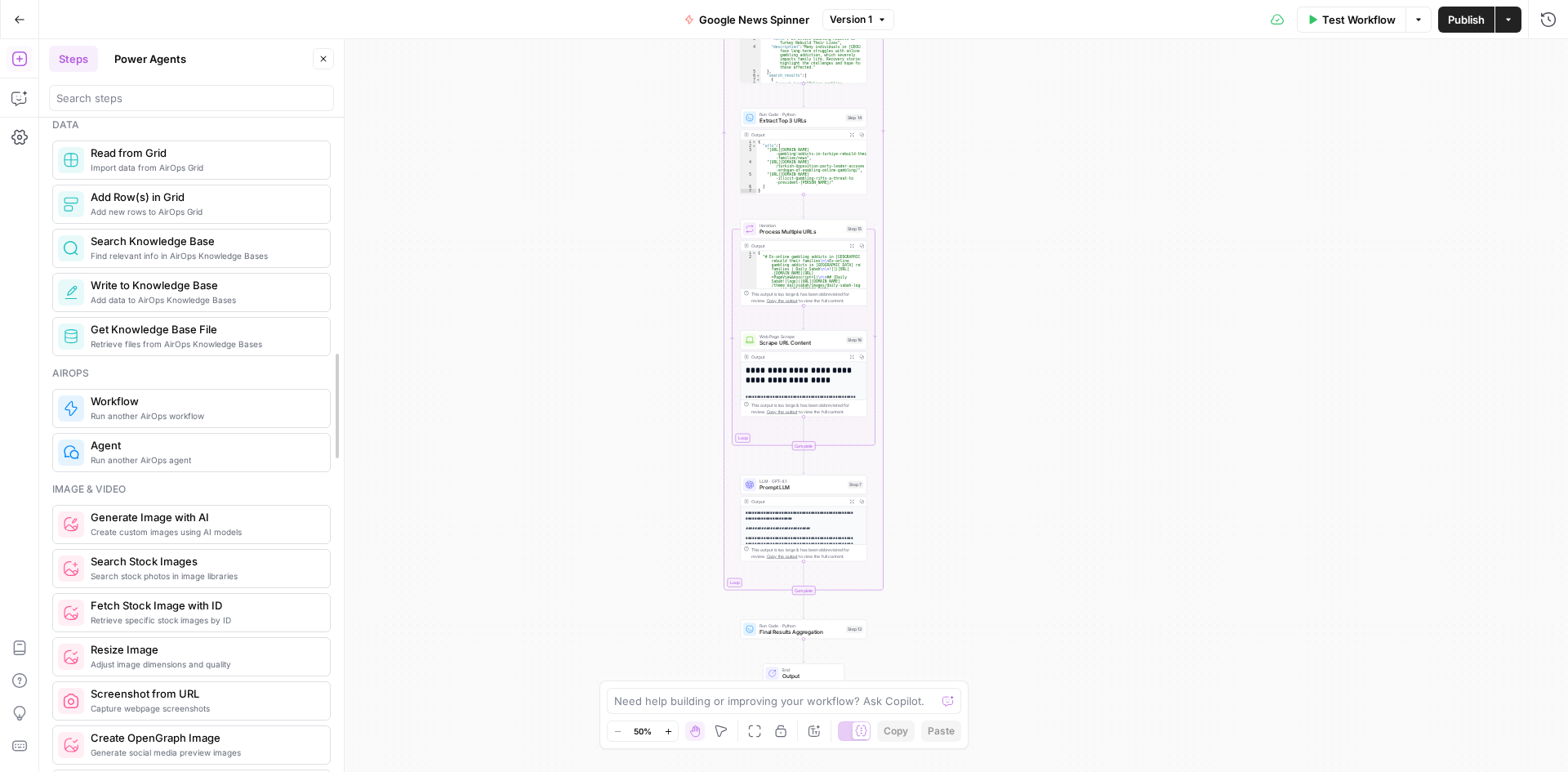
drag, startPoint x: 336, startPoint y: 314, endPoint x: 336, endPoint y: 341, distance: 27.0
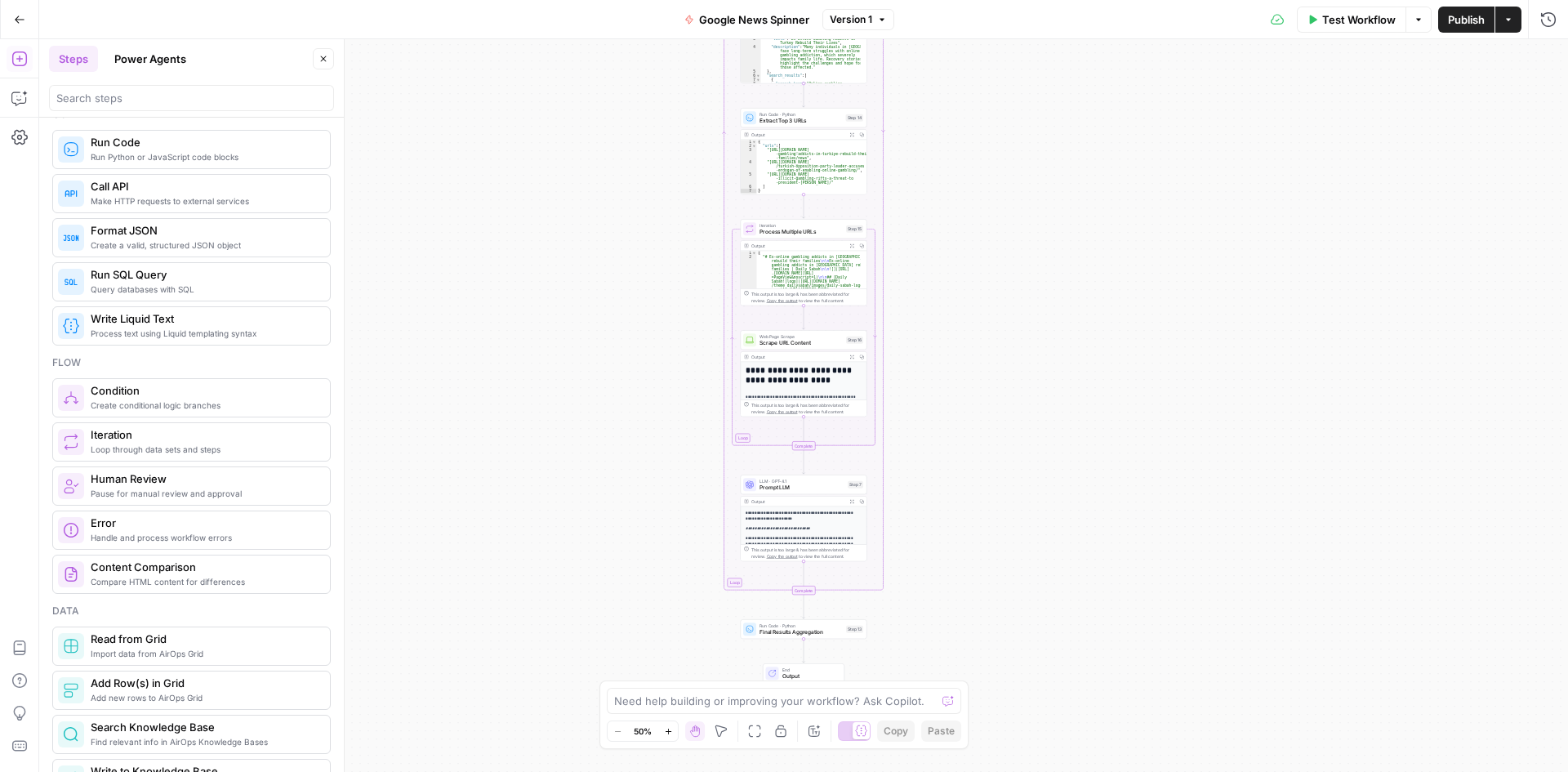
scroll to position [0, 0]
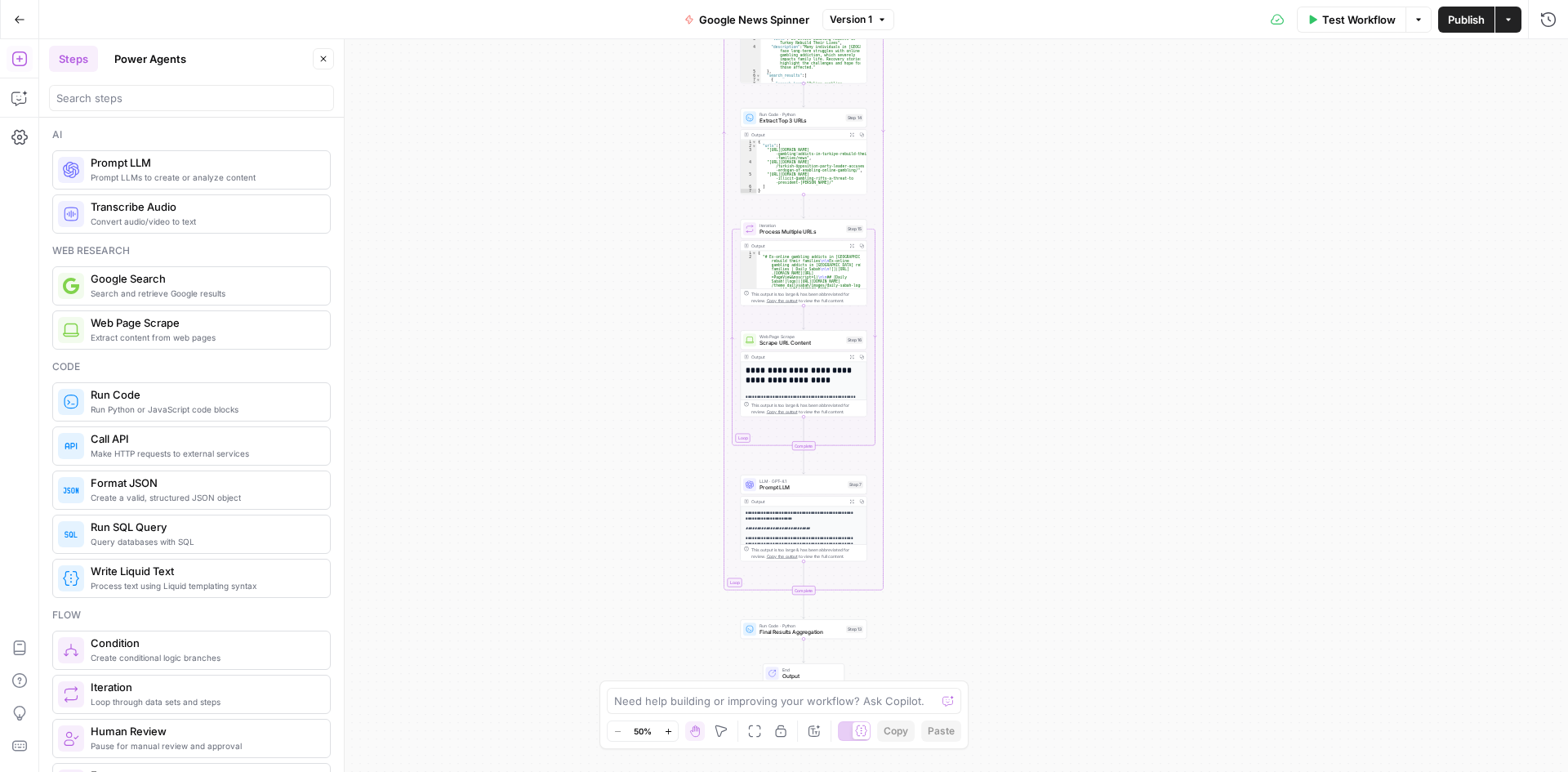
click at [188, 173] on span "Prompt LLMs to create or analyze content" at bounding box center [203, 177] width 226 height 13
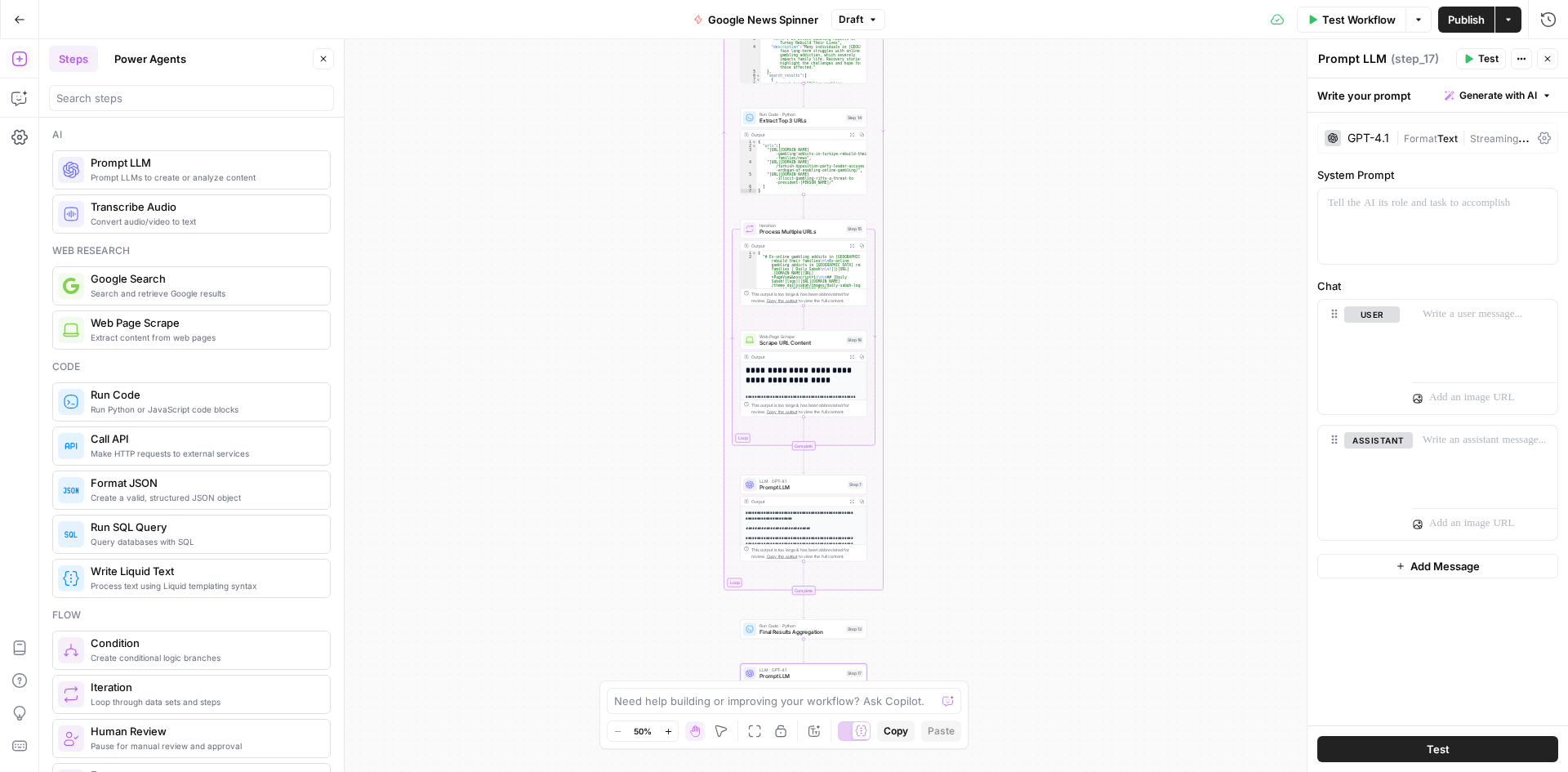
click at [1370, 141] on div "GPT-4.1" at bounding box center [1368, 138] width 41 height 12
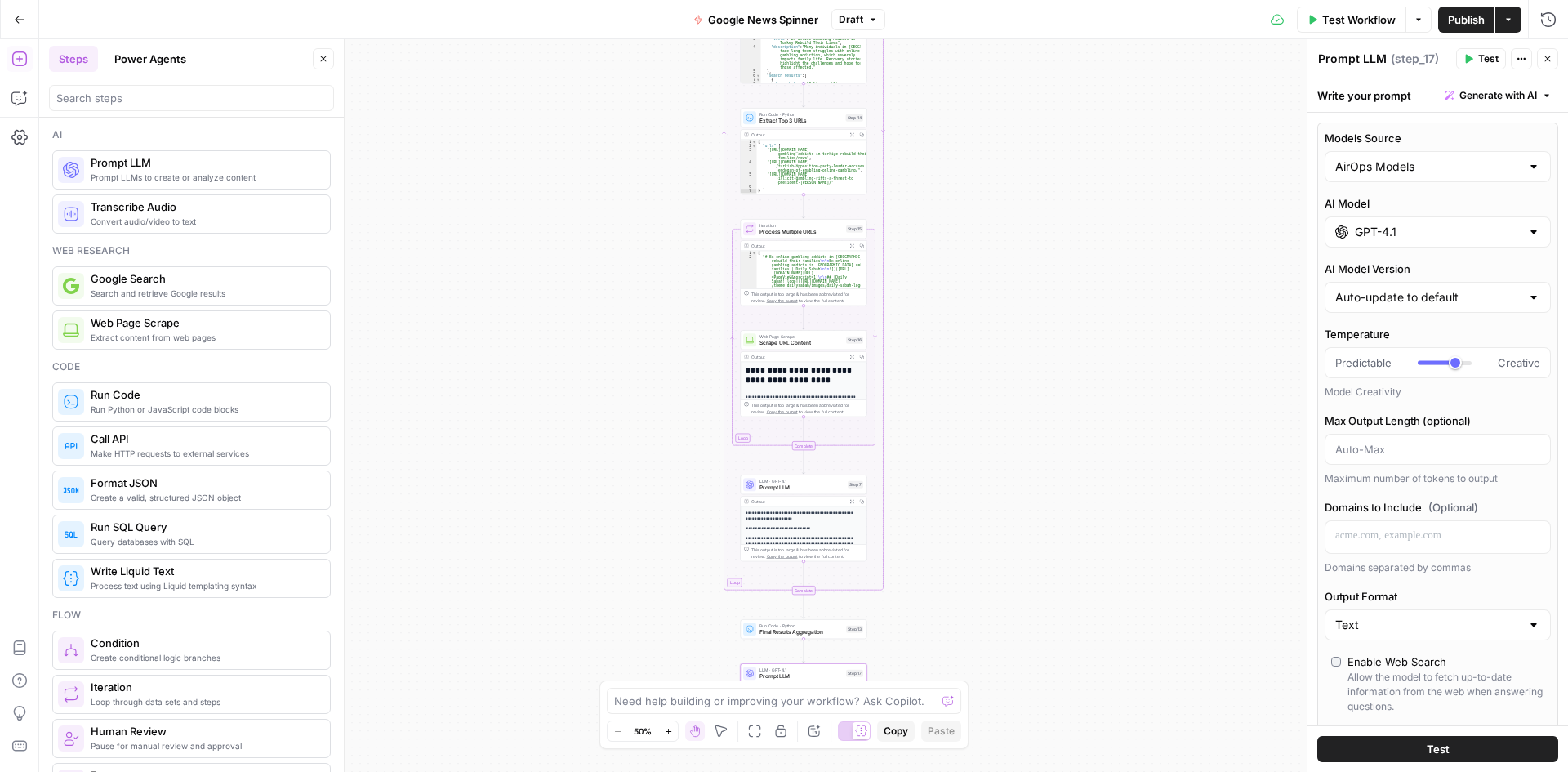
click at [1447, 240] on div "GPT-4.1" at bounding box center [1437, 232] width 226 height 31
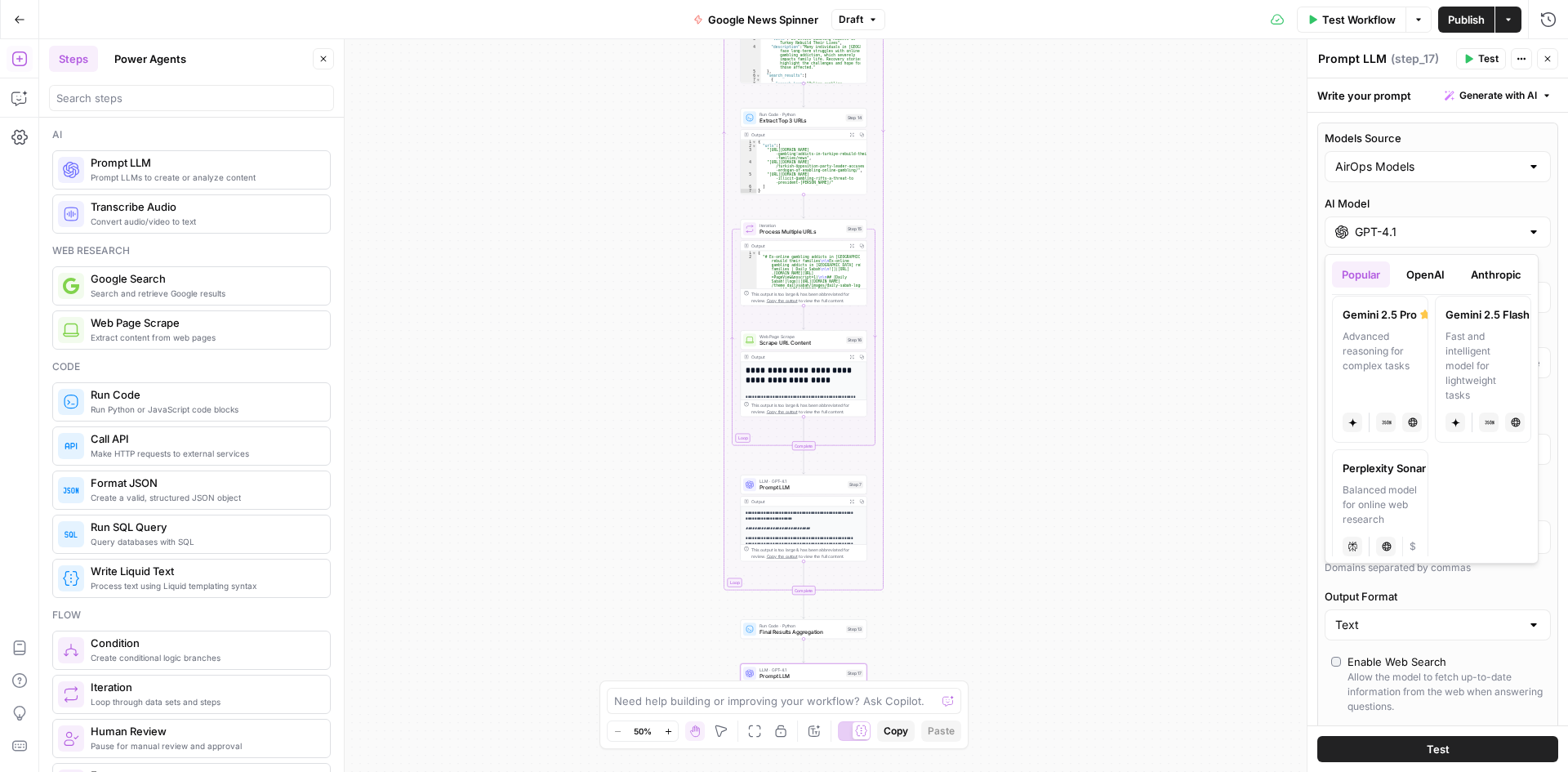
scroll to position [483, 0]
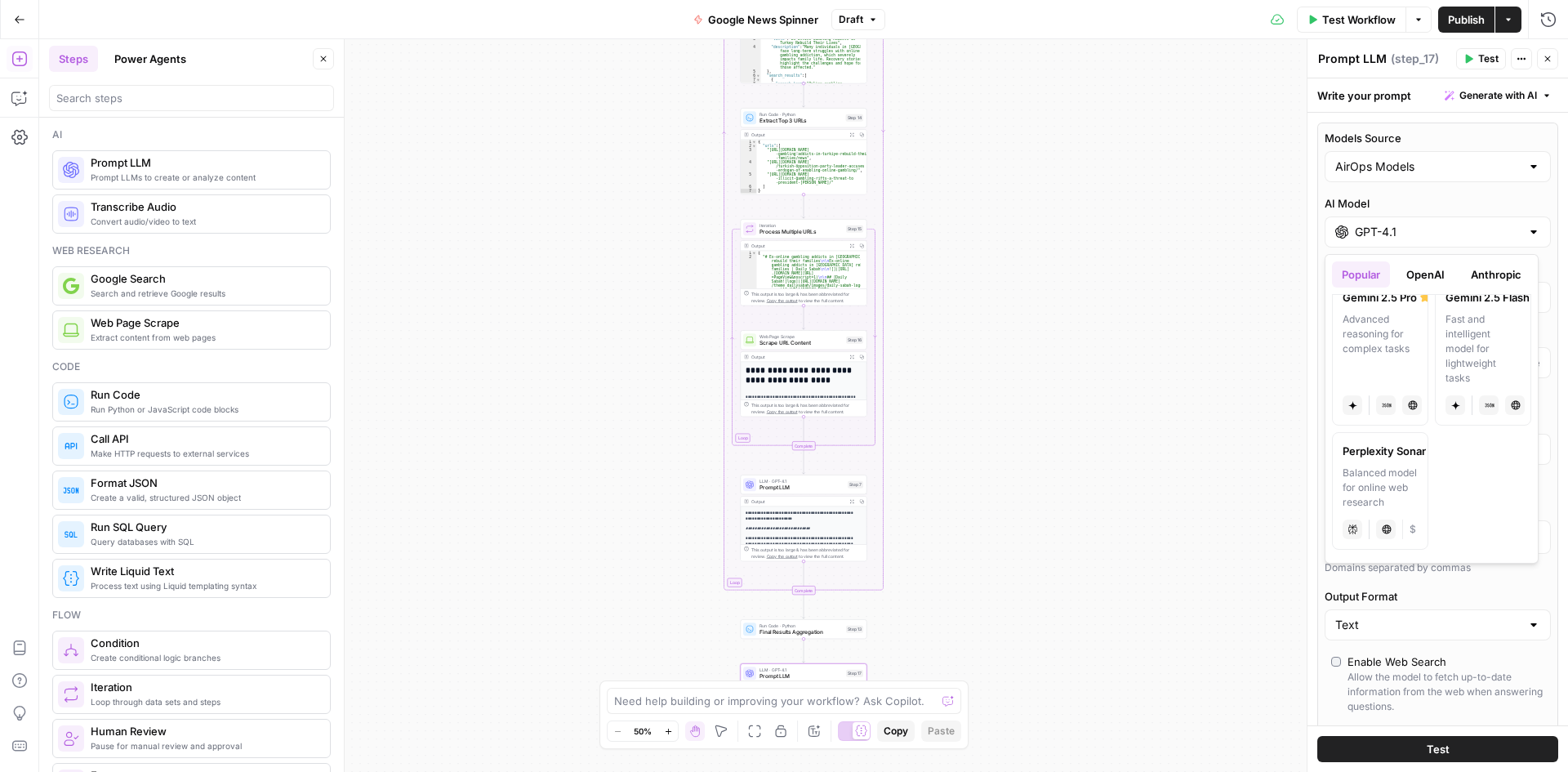
click at [1434, 285] on button "OpenAI" at bounding box center [1425, 274] width 58 height 26
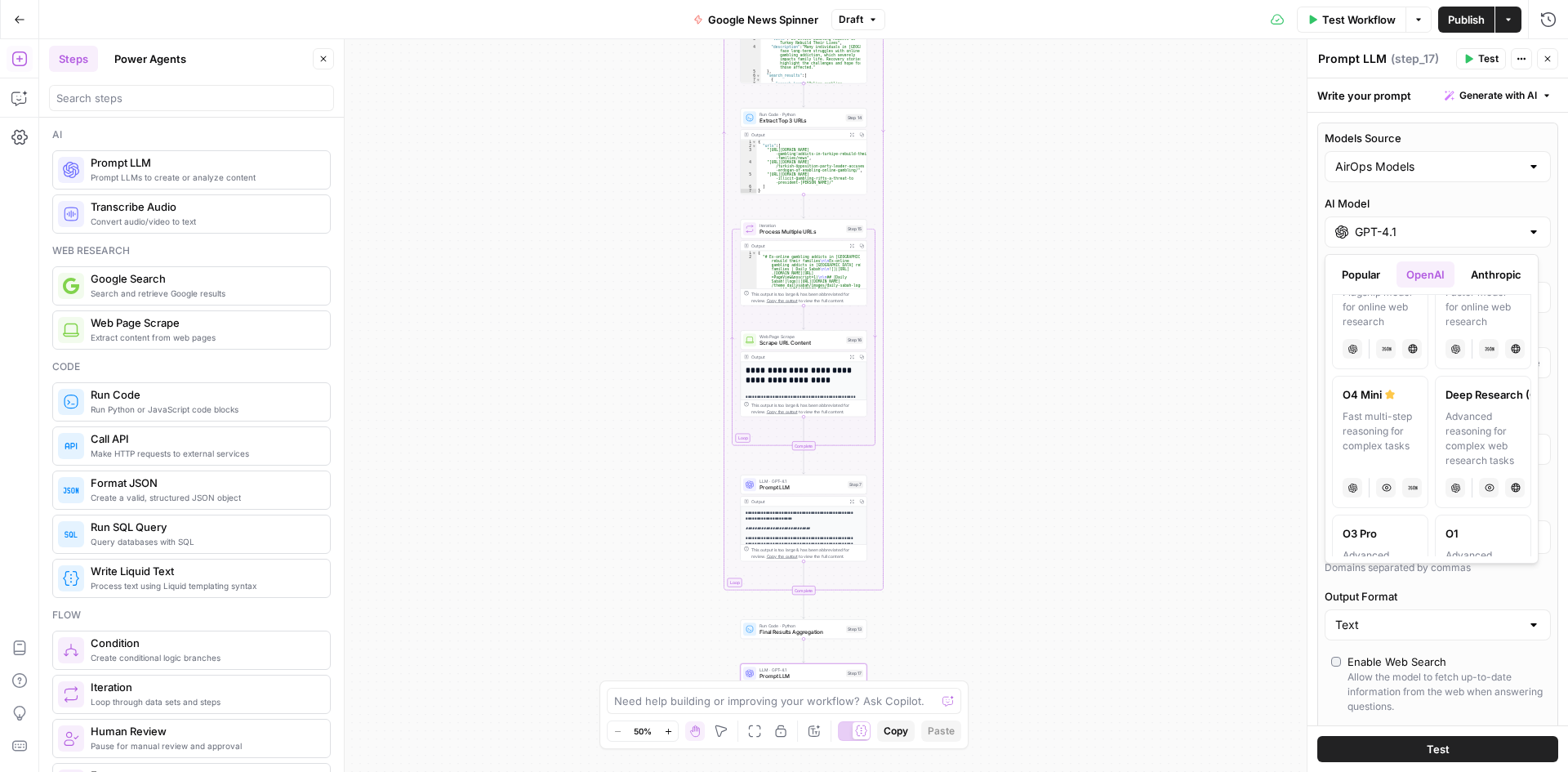
scroll to position [828, 0]
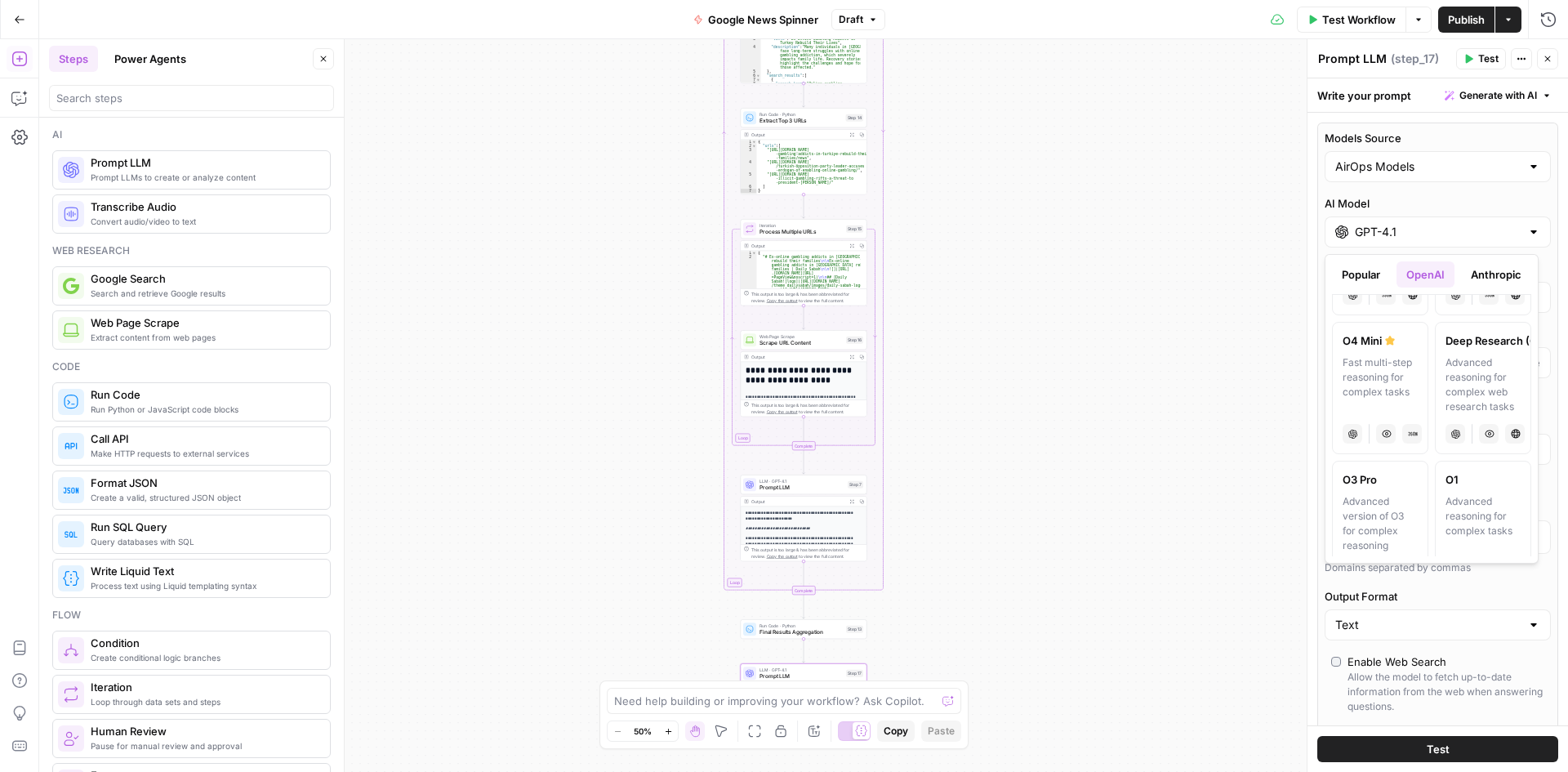
click at [1460, 414] on div "Advanced reasoning for complex web research tasks" at bounding box center [1483, 384] width 76 height 58
type input "Deep Research (O3)"
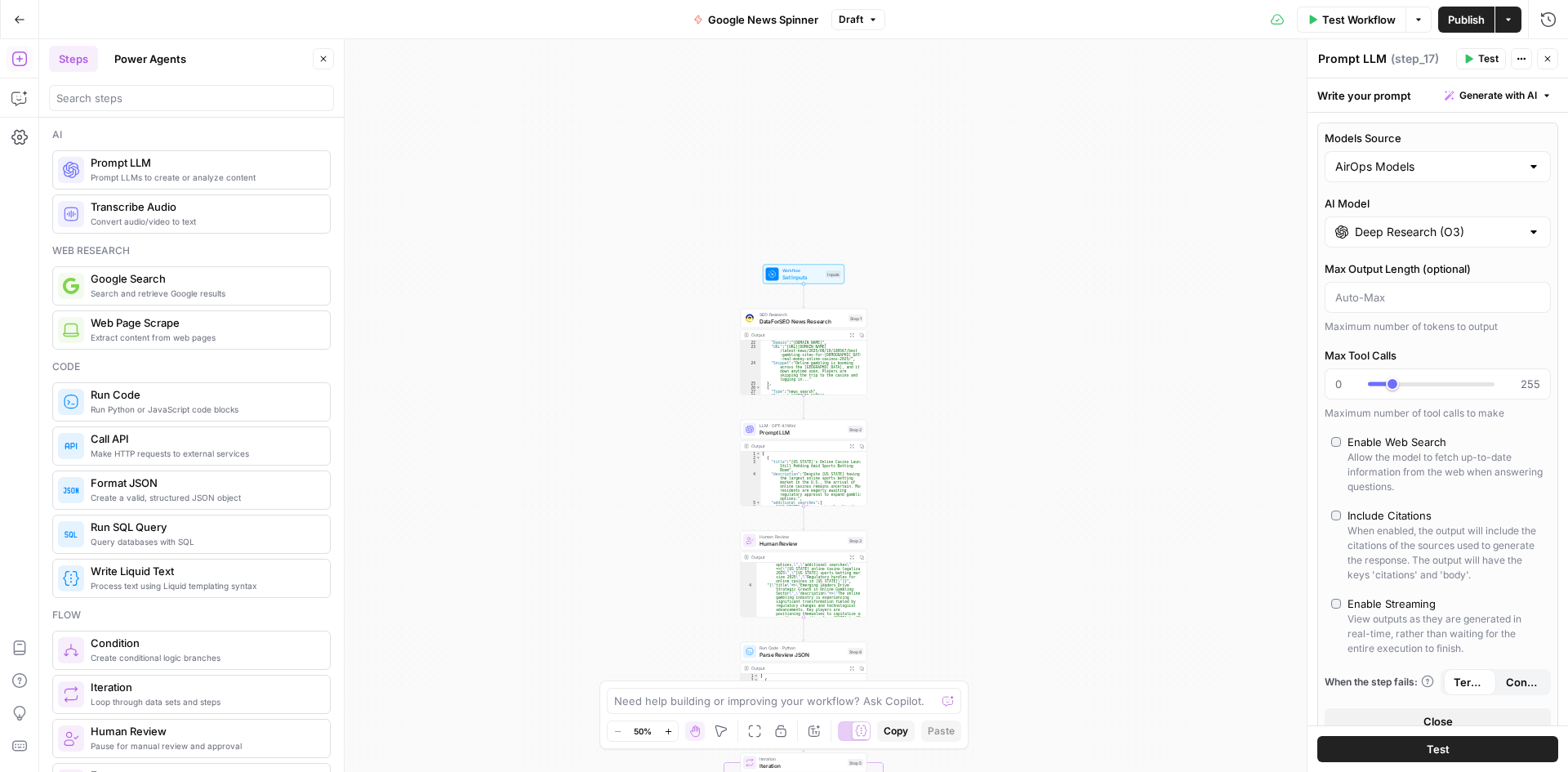
scroll to position [251, 0]
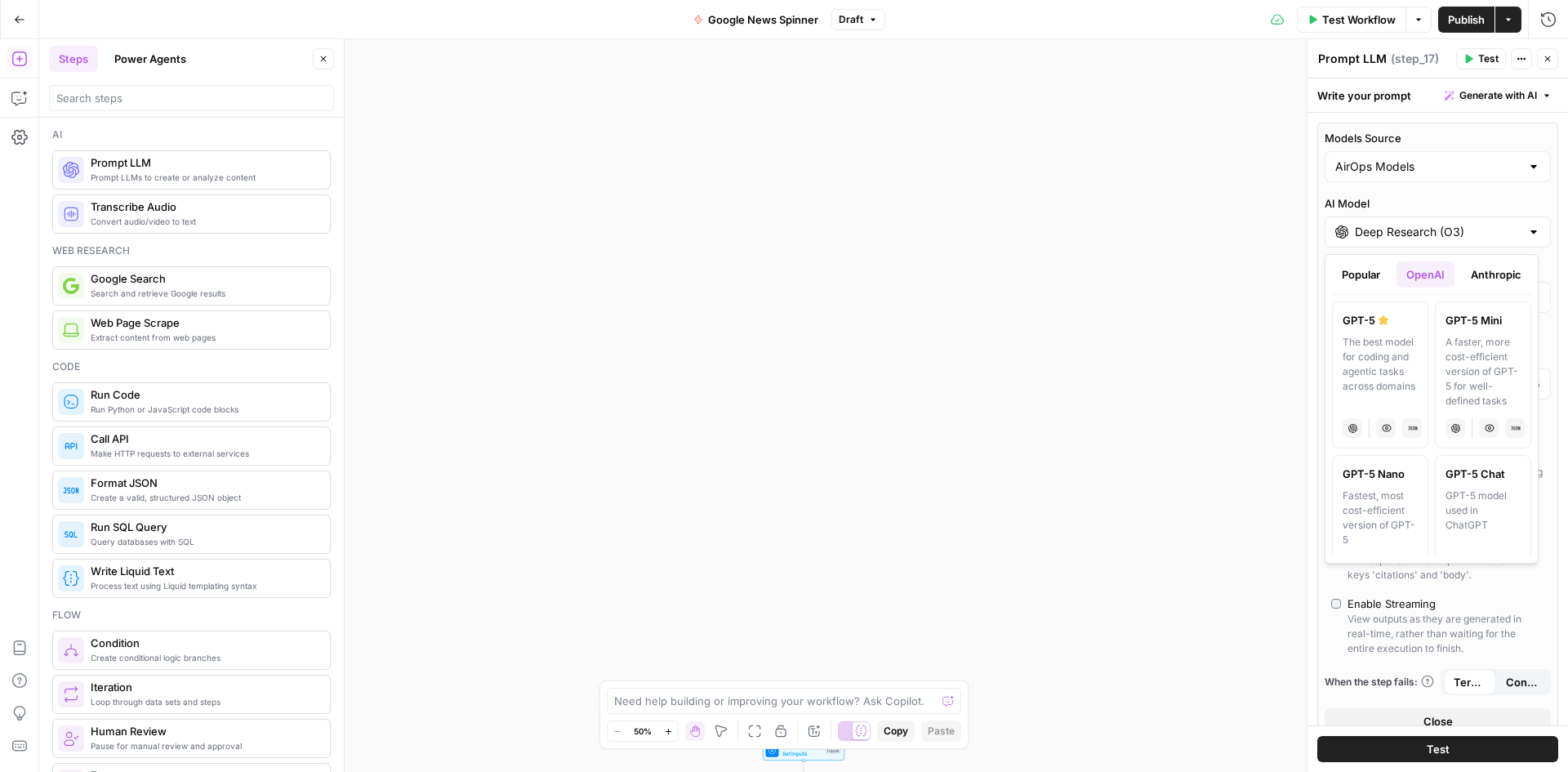
drag, startPoint x: 1325, startPoint y: 229, endPoint x: 1465, endPoint y: 196, distance: 143.8
click at [1465, 196] on div "AI Model Deep Research (O3)" at bounding box center [1437, 221] width 226 height 52
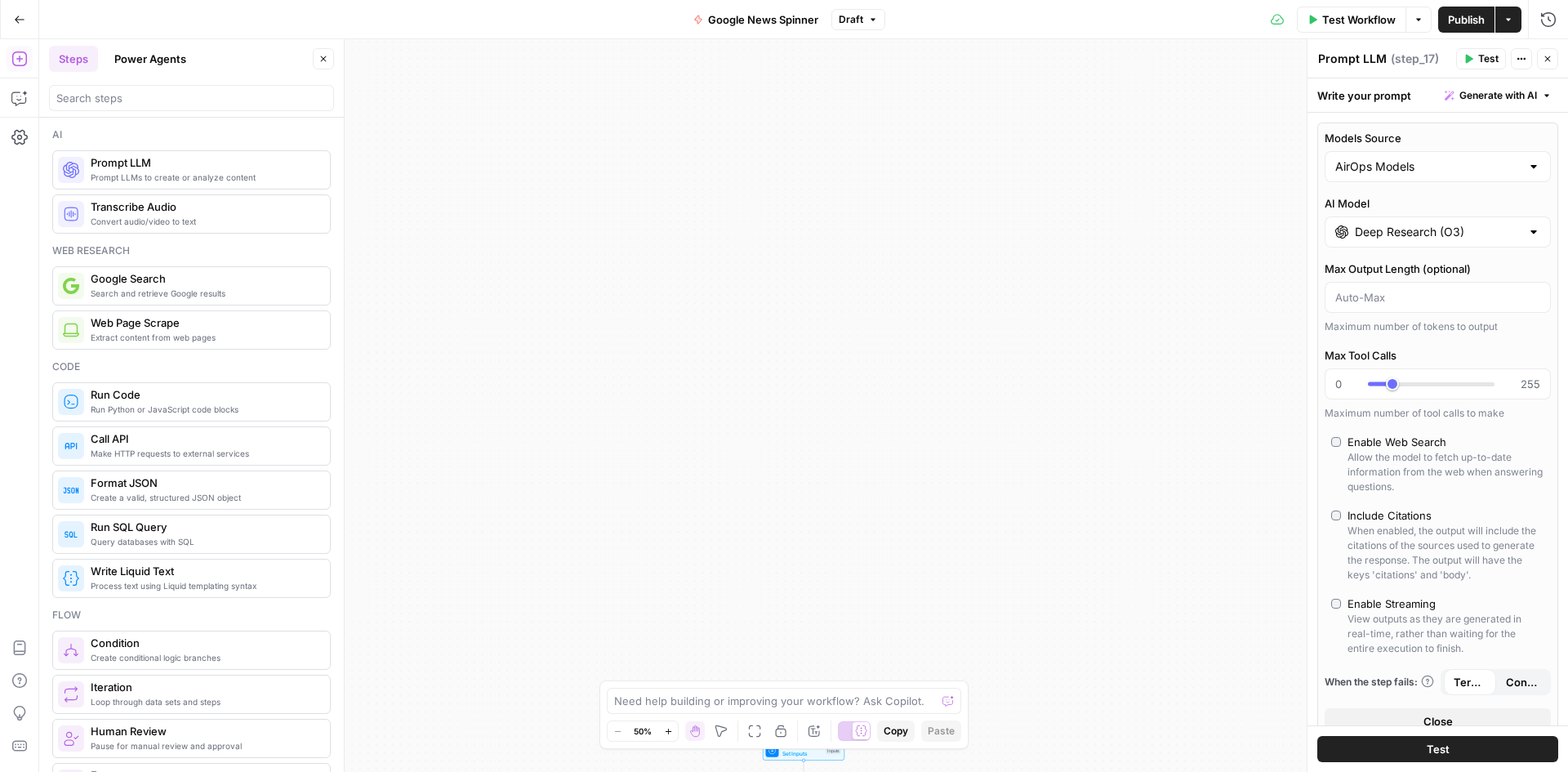
click at [1461, 196] on label "AI Model" at bounding box center [1437, 203] width 226 height 16
click at [1461, 224] on input "Deep Research (O3)" at bounding box center [1438, 232] width 166 height 16
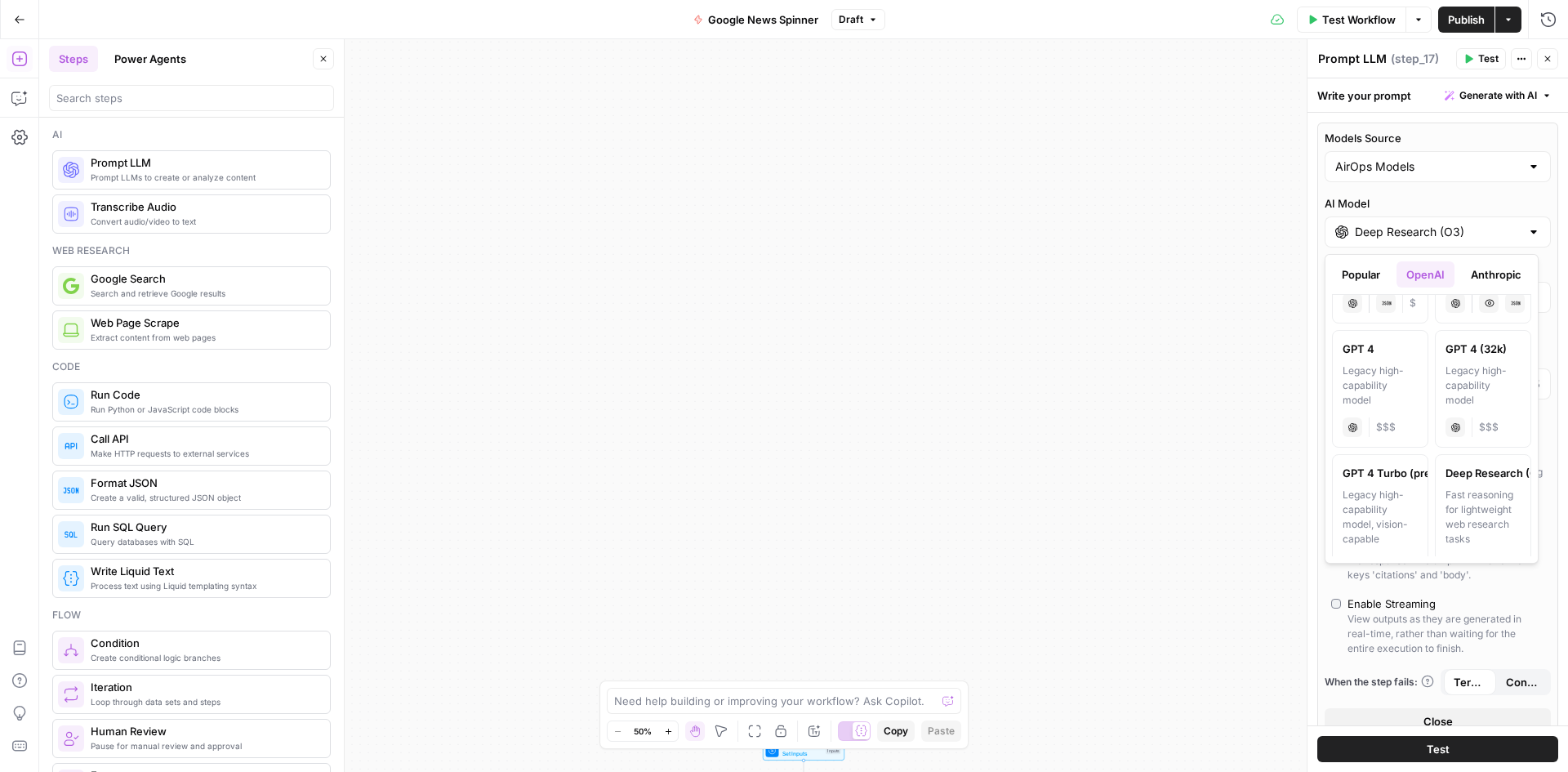
scroll to position [1408, 0]
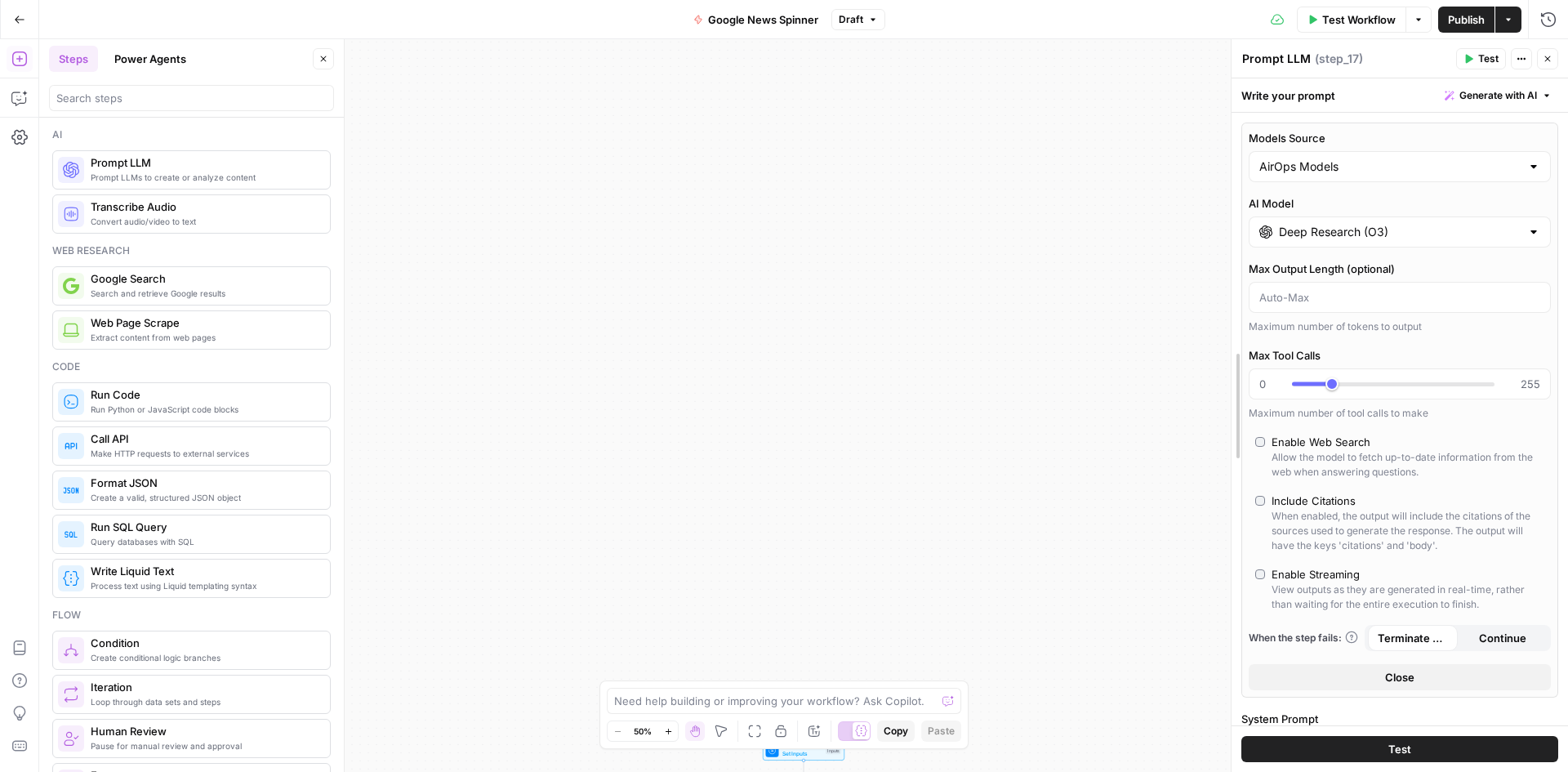
drag, startPoint x: 1314, startPoint y: 500, endPoint x: 1239, endPoint y: 501, distance: 75.0
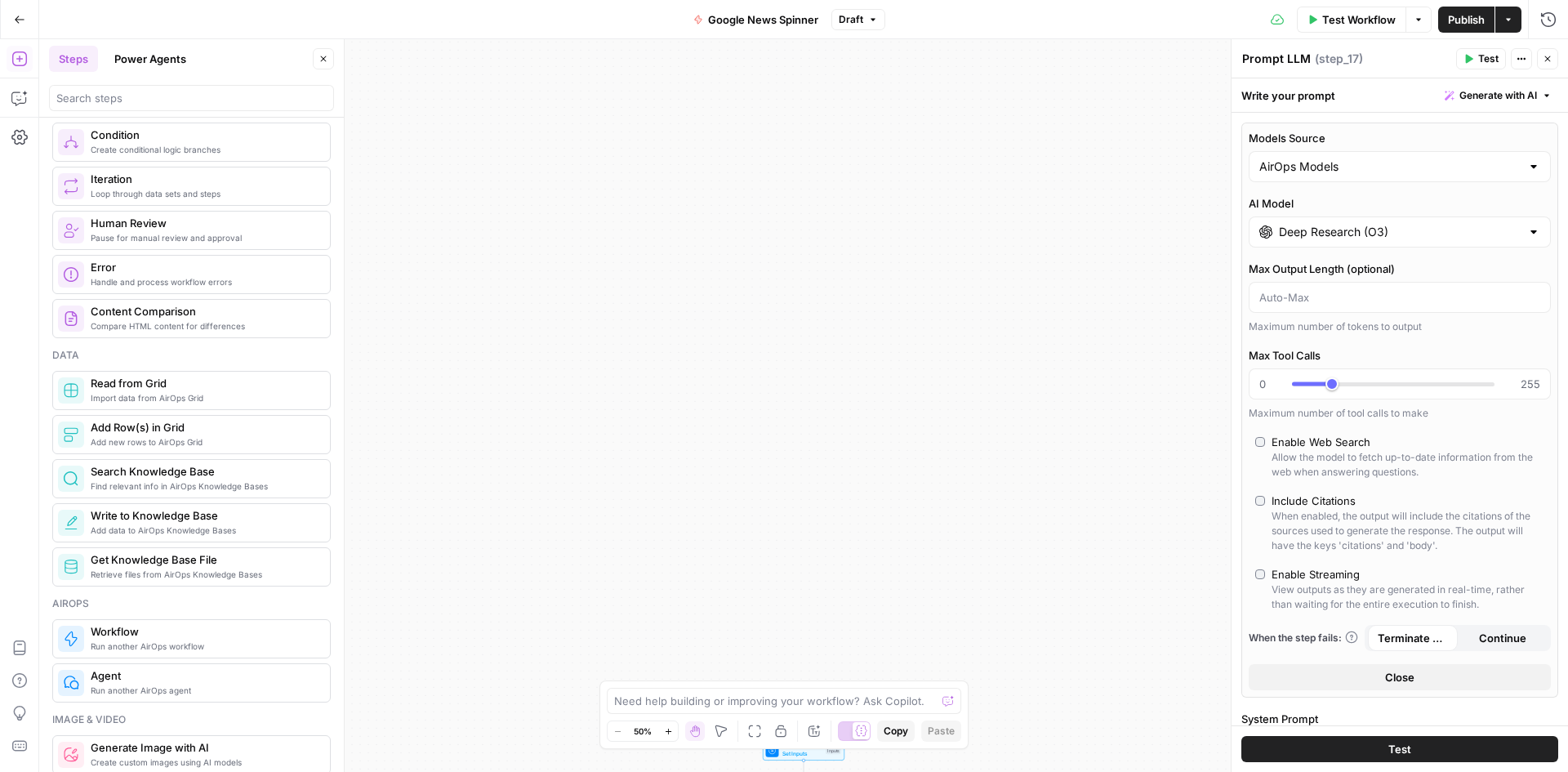
scroll to position [544, 0]
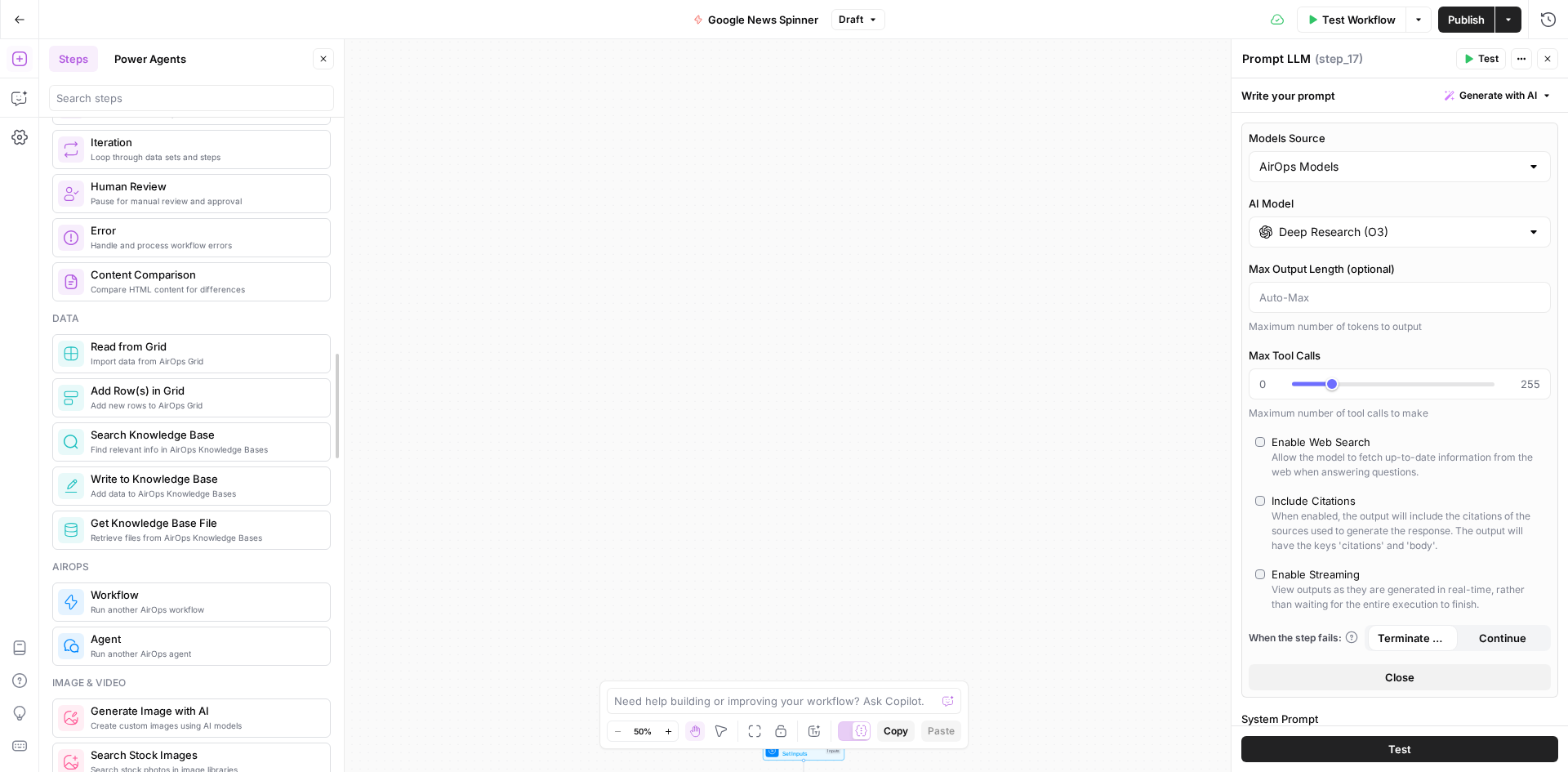
drag, startPoint x: 336, startPoint y: 310, endPoint x: 336, endPoint y: 332, distance: 22.0
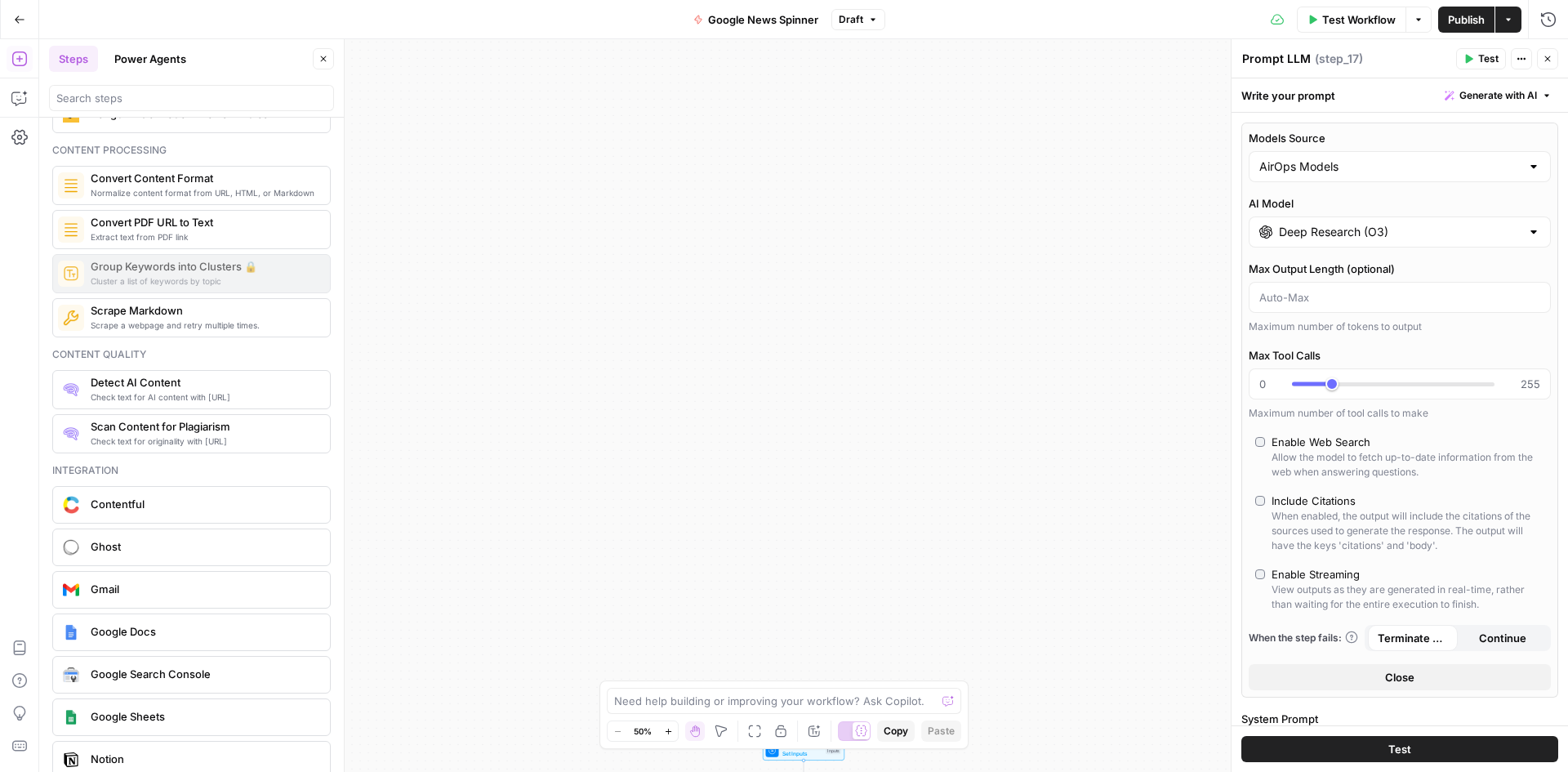
scroll to position [2743, 0]
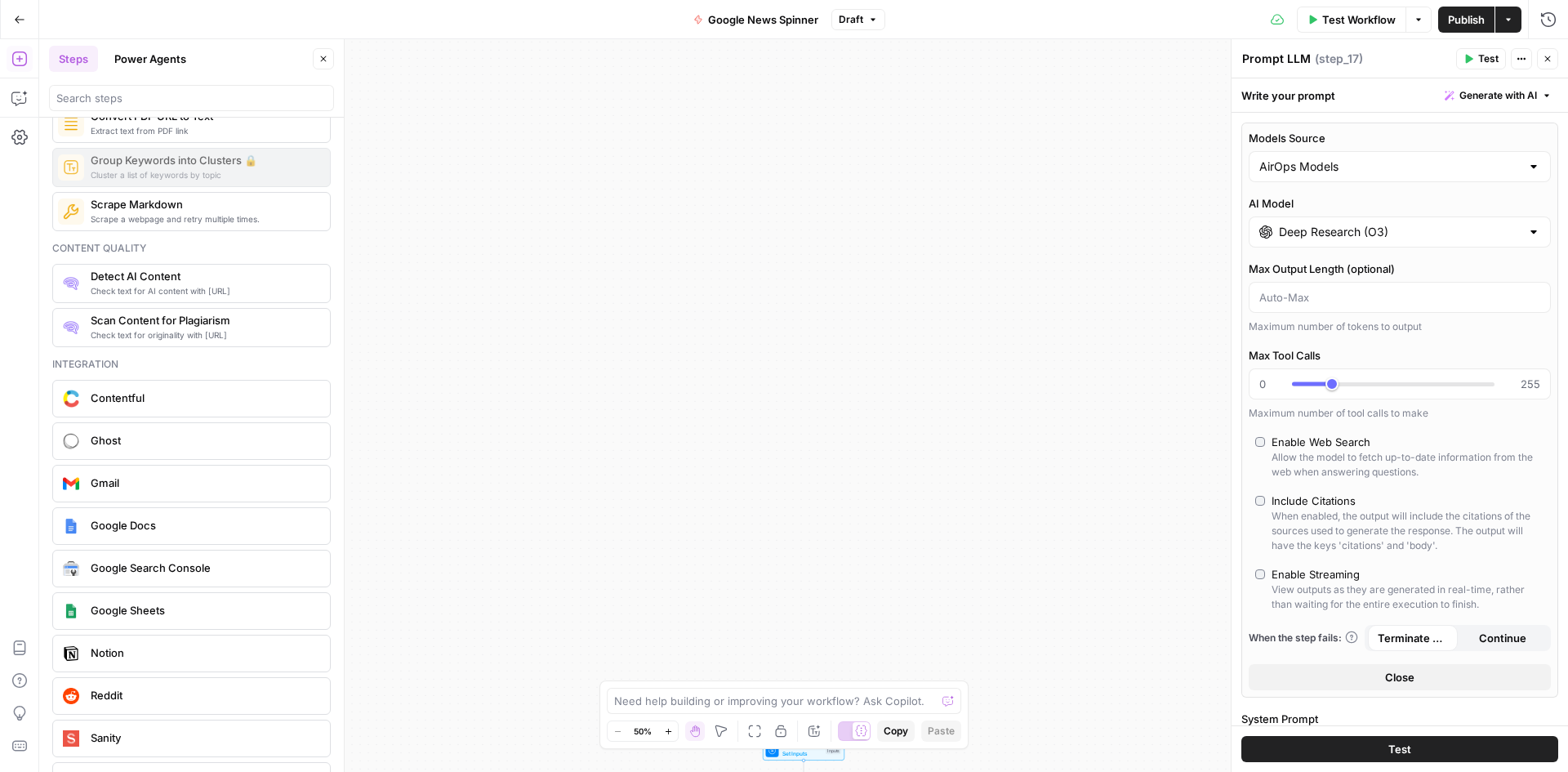
click at [1402, 232] on input "Deep Research (O3)" at bounding box center [1399, 232] width 242 height 16
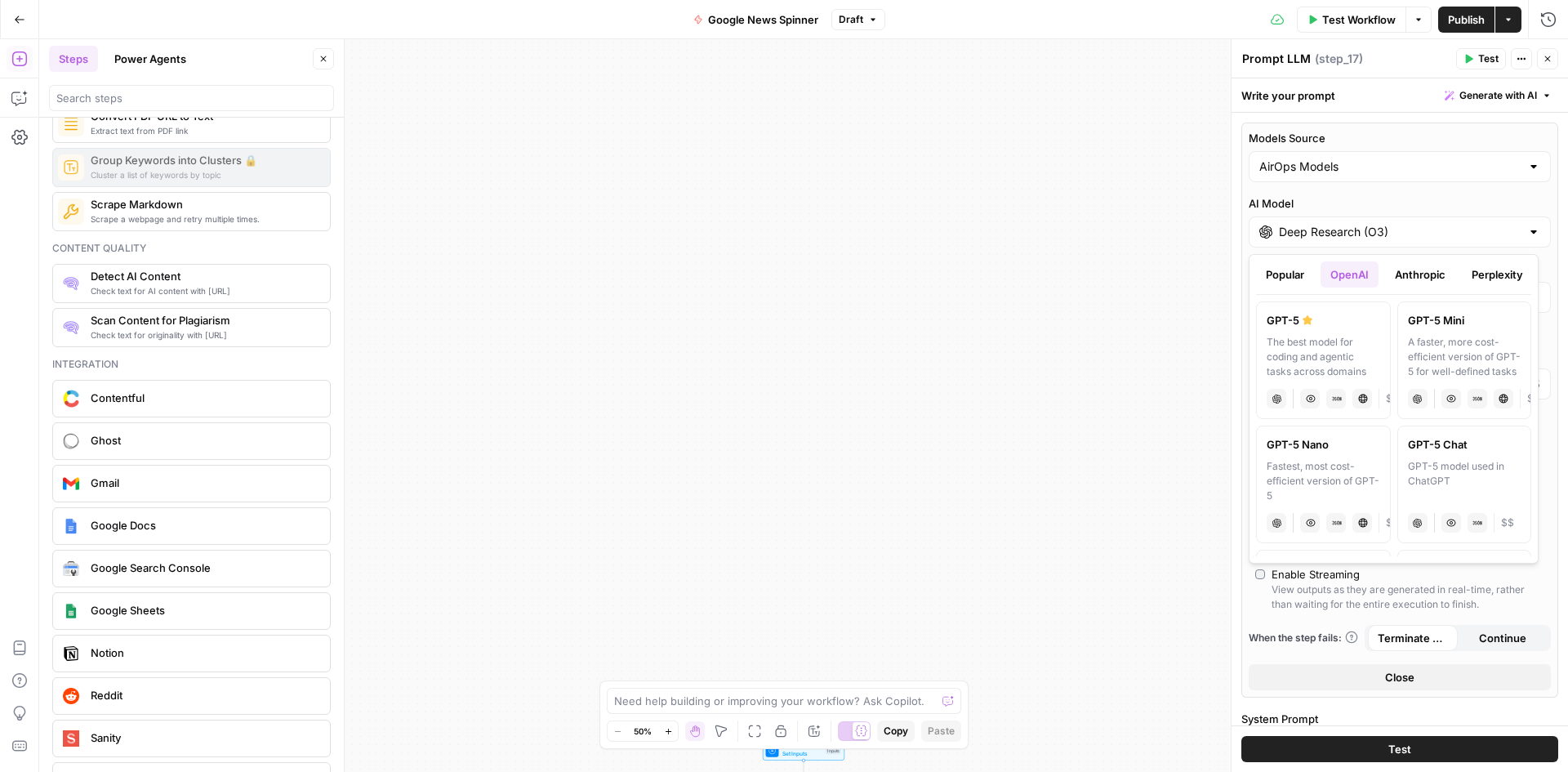
click at [1430, 284] on button "Anthropic" at bounding box center [1420, 274] width 70 height 26
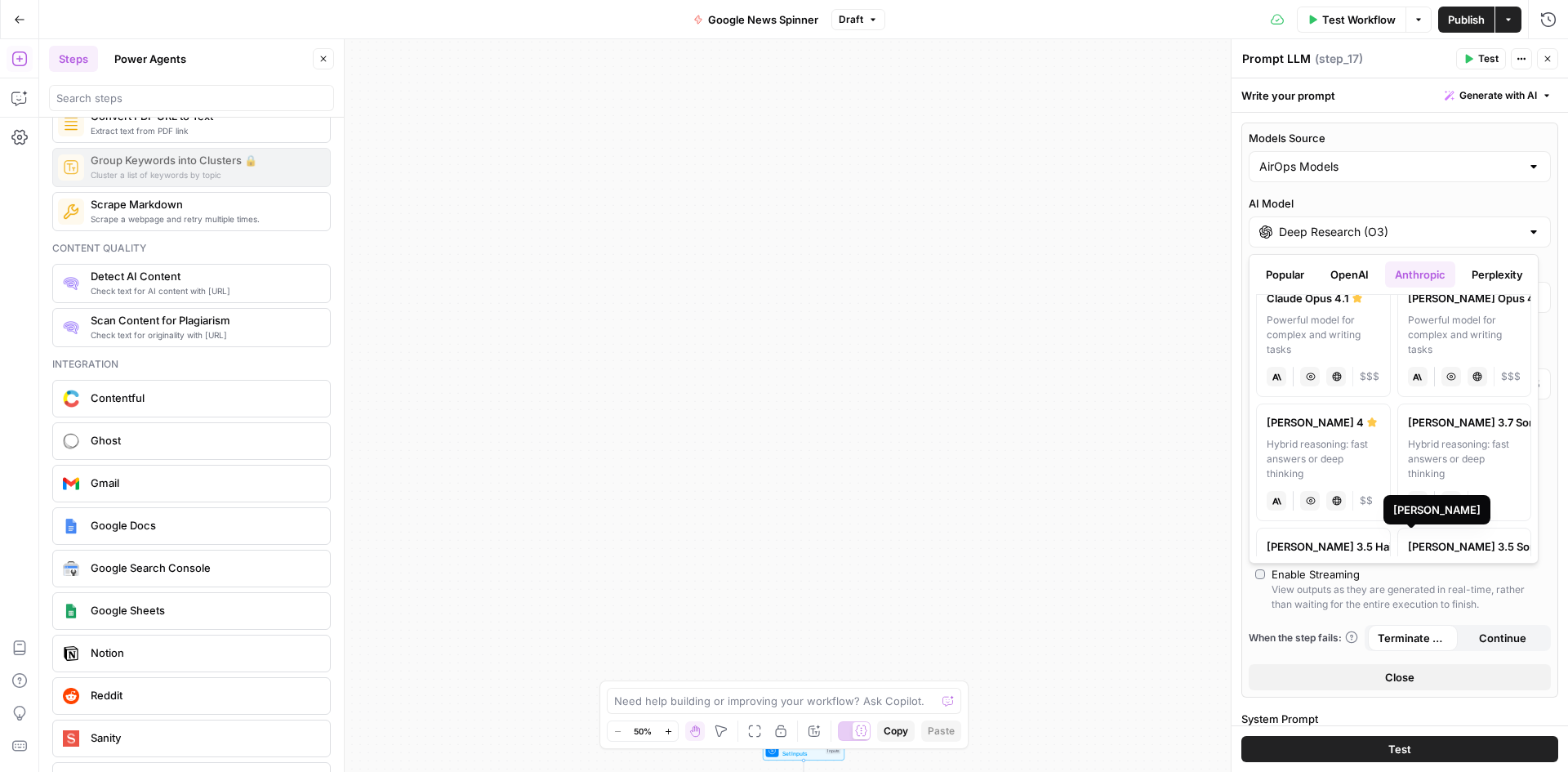
scroll to position [0, 0]
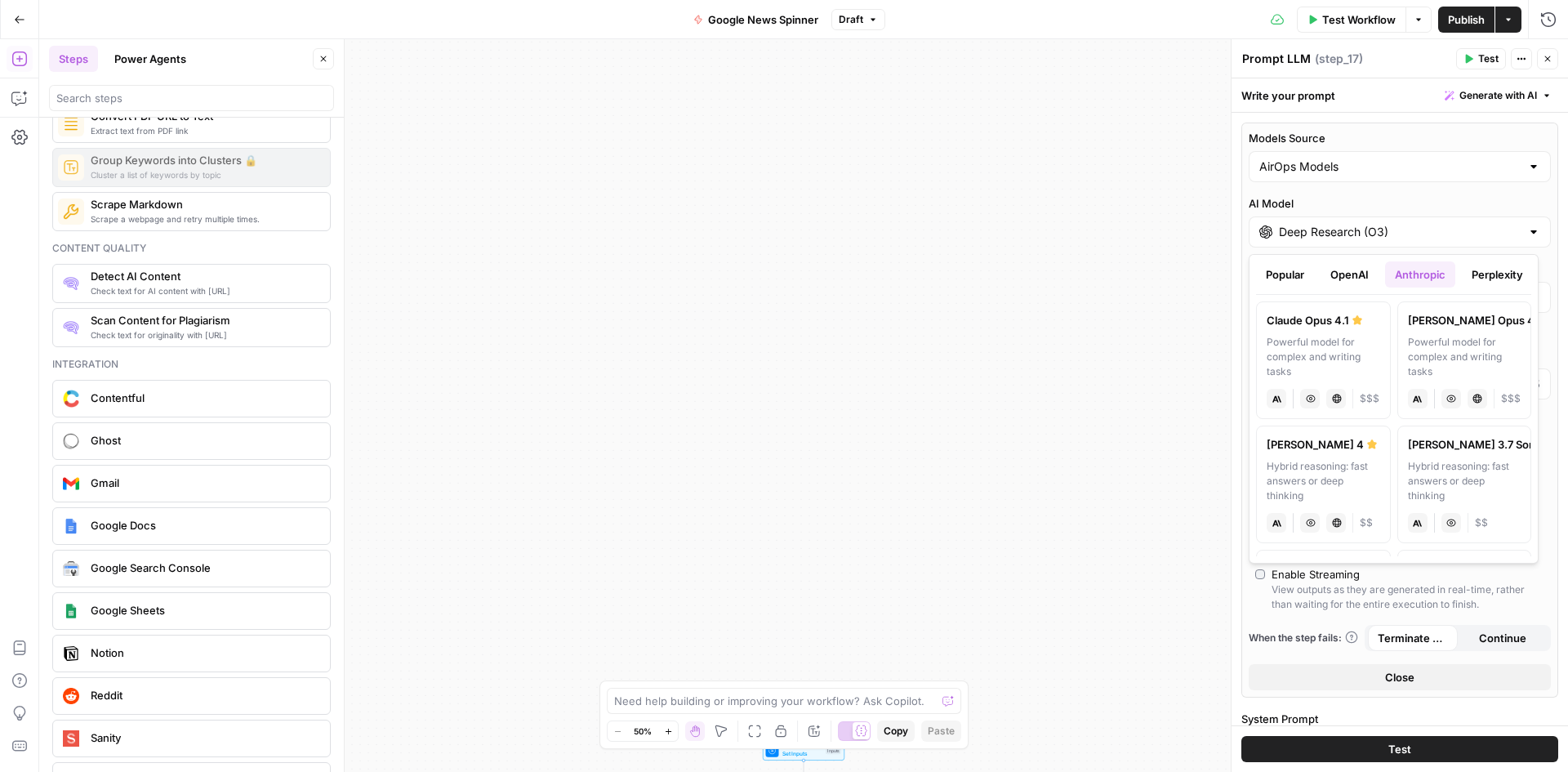
click at [1500, 282] on button "Perplexity" at bounding box center [1497, 274] width 71 height 26
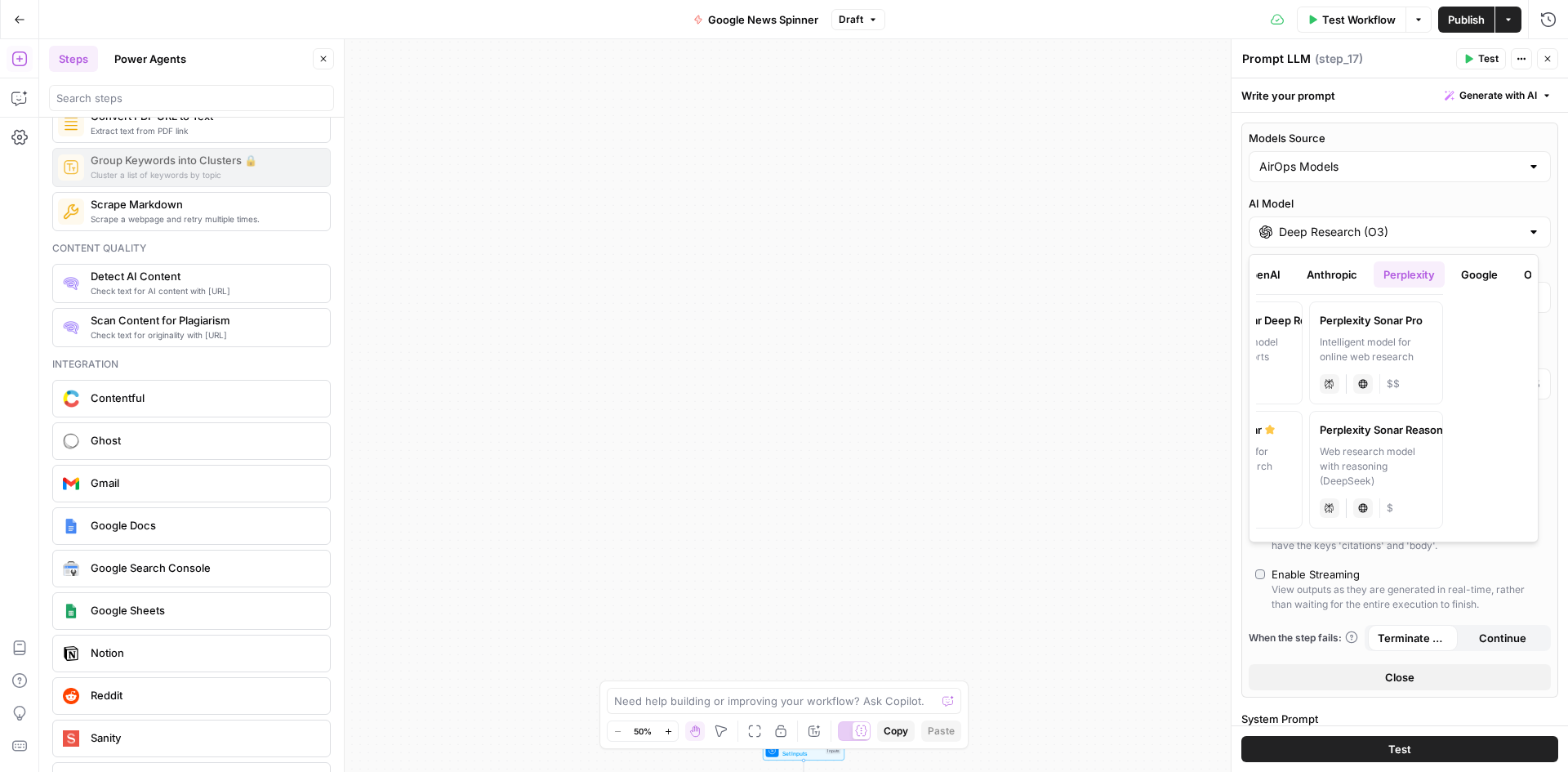
scroll to position [0, 112]
click at [1458, 275] on button "Google" at bounding box center [1455, 274] width 57 height 26
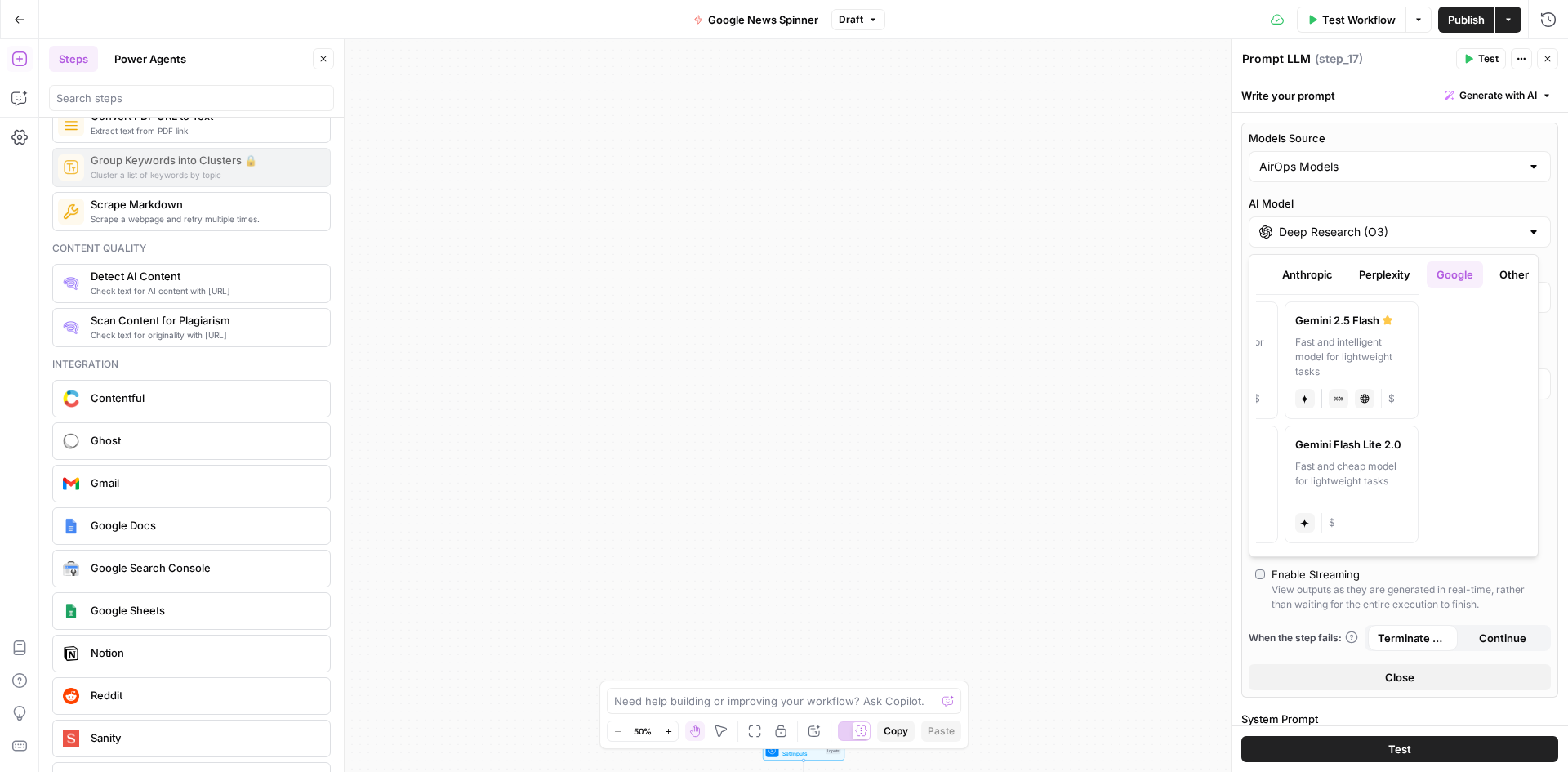
click at [1518, 274] on button "Other" at bounding box center [1514, 274] width 49 height 26
click at [1313, 279] on button "Anthropic" at bounding box center [1307, 274] width 70 height 26
click at [1261, 278] on button "OpenAI" at bounding box center [1237, 274] width 58 height 26
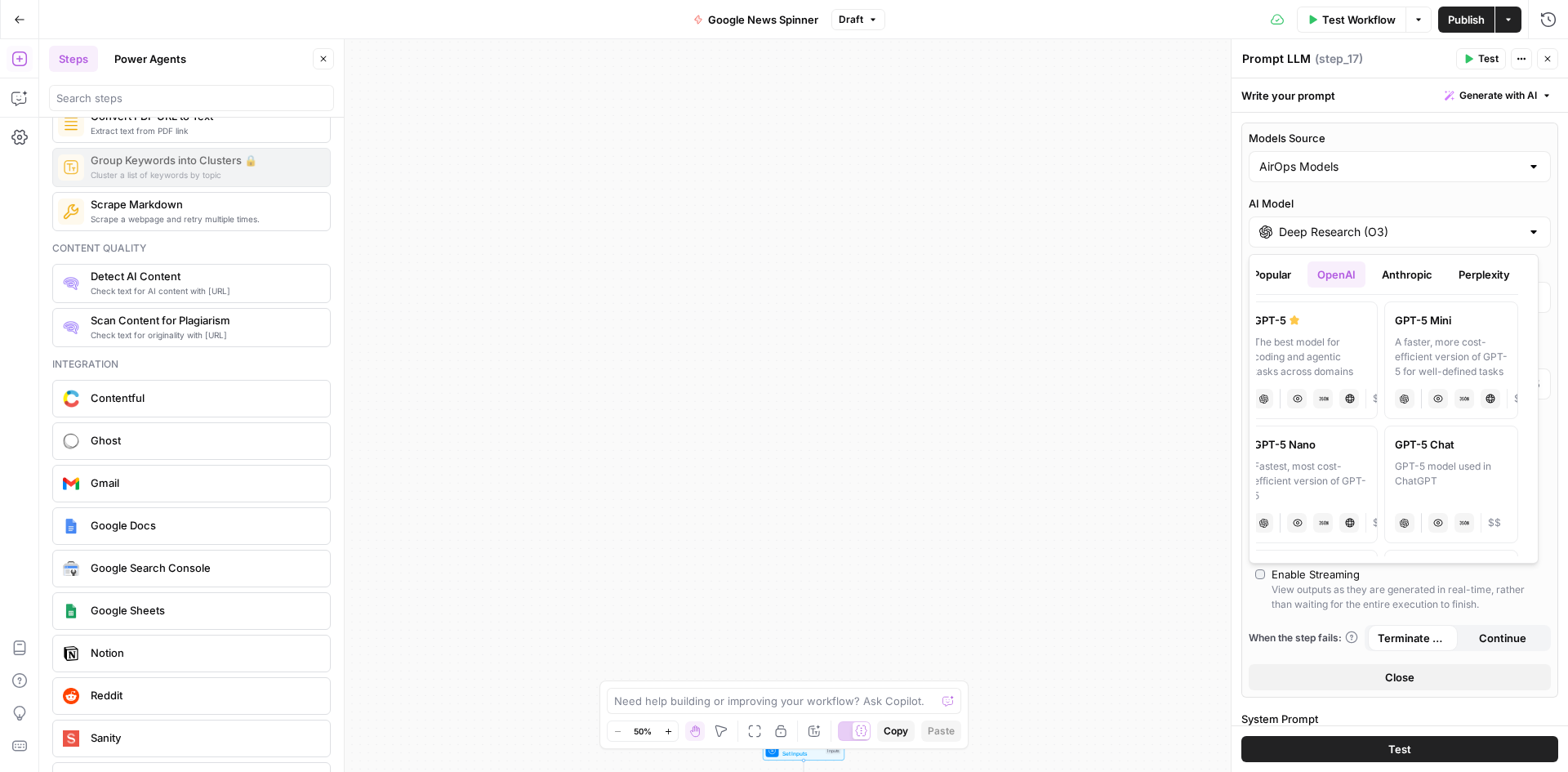
scroll to position [0, 0]
click at [1178, 539] on div "Workflow Set Inputs Inputs SEO Research DataForSEO News Research Step 1 Output …" at bounding box center [803, 406] width 1528 height 732
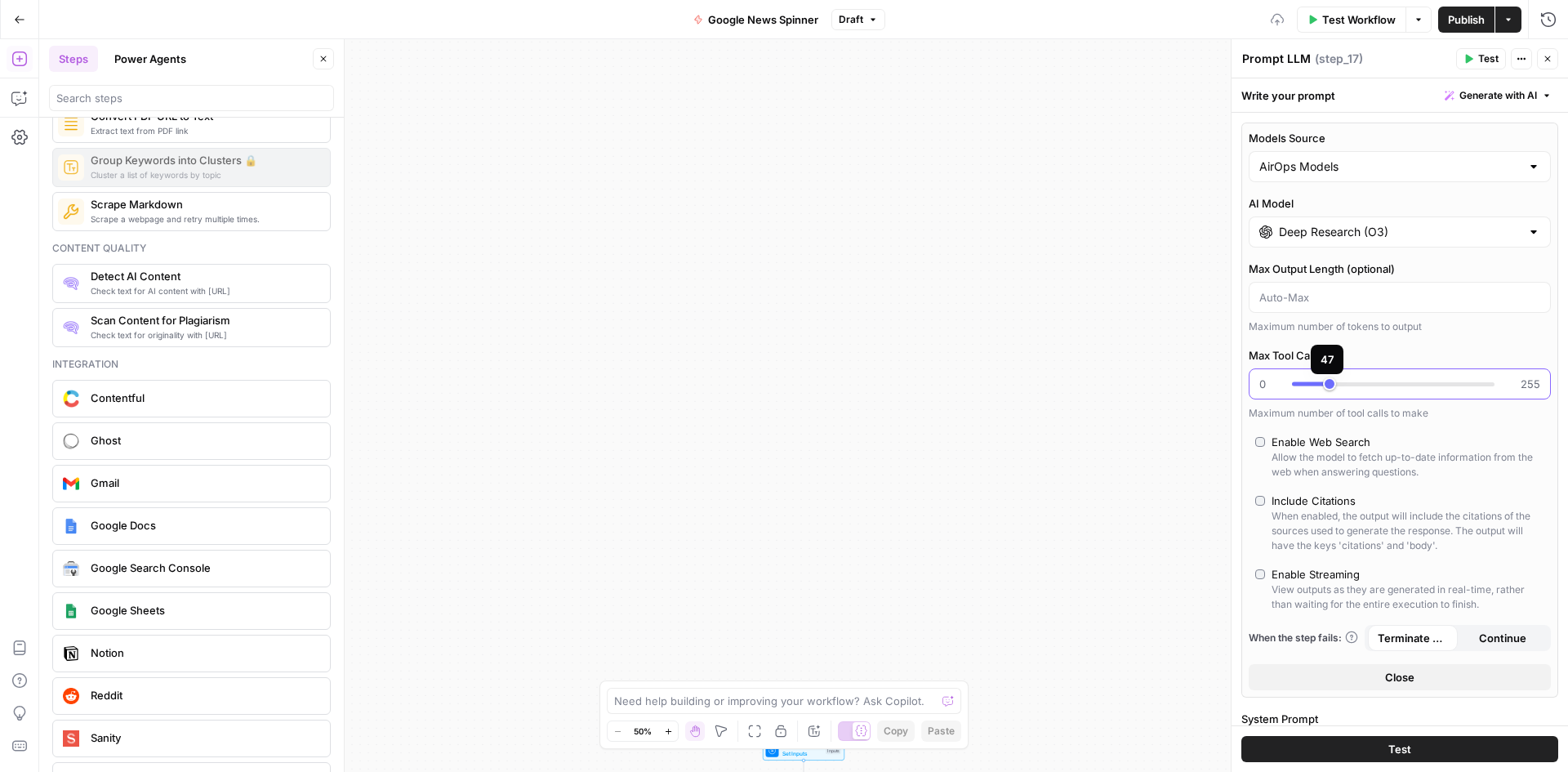
type input "**"
click at [1330, 385] on div at bounding box center [1393, 384] width 202 height 16
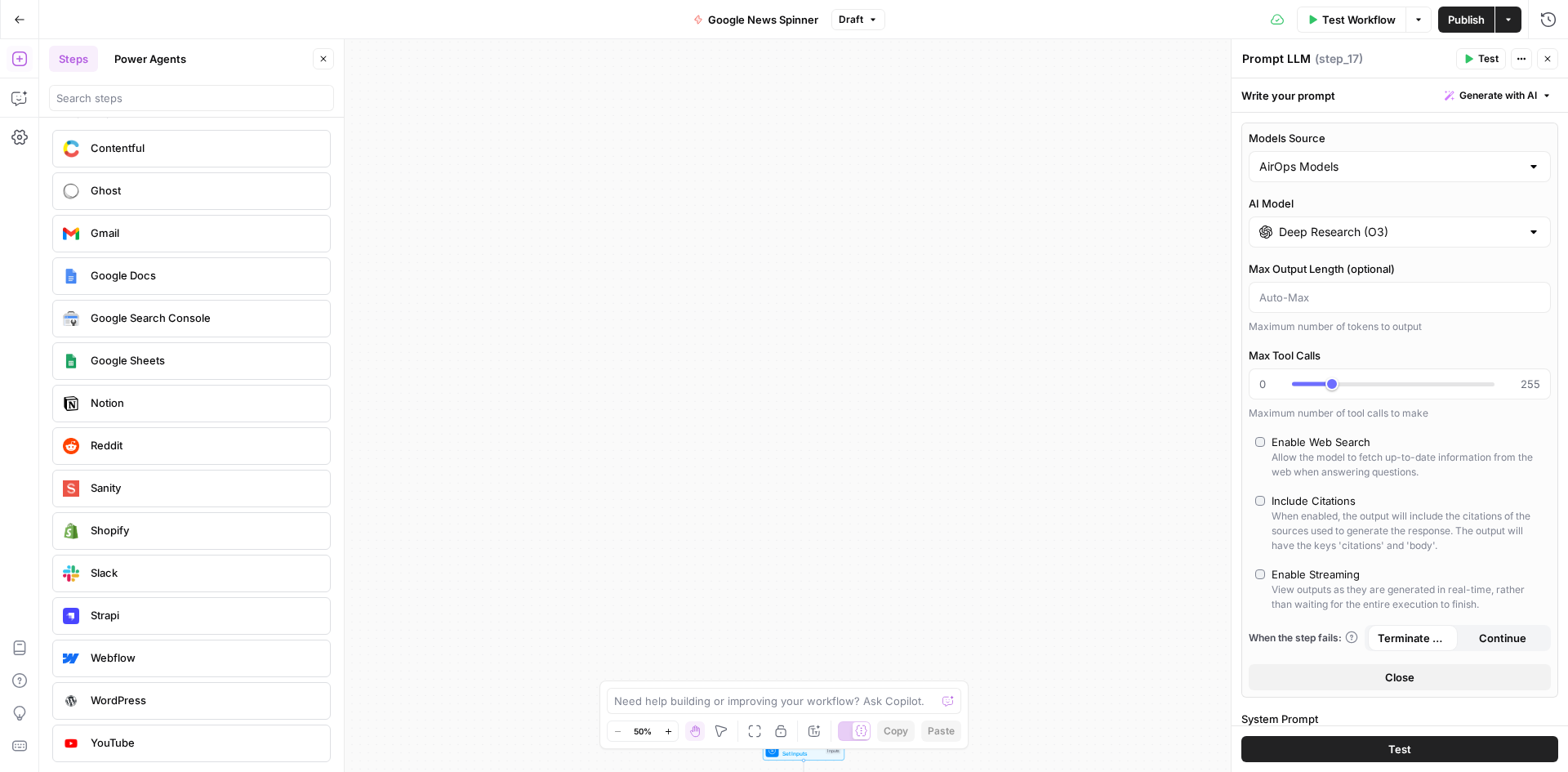
click at [194, 336] on div "Google Search Console" at bounding box center [192, 319] width 279 height 38
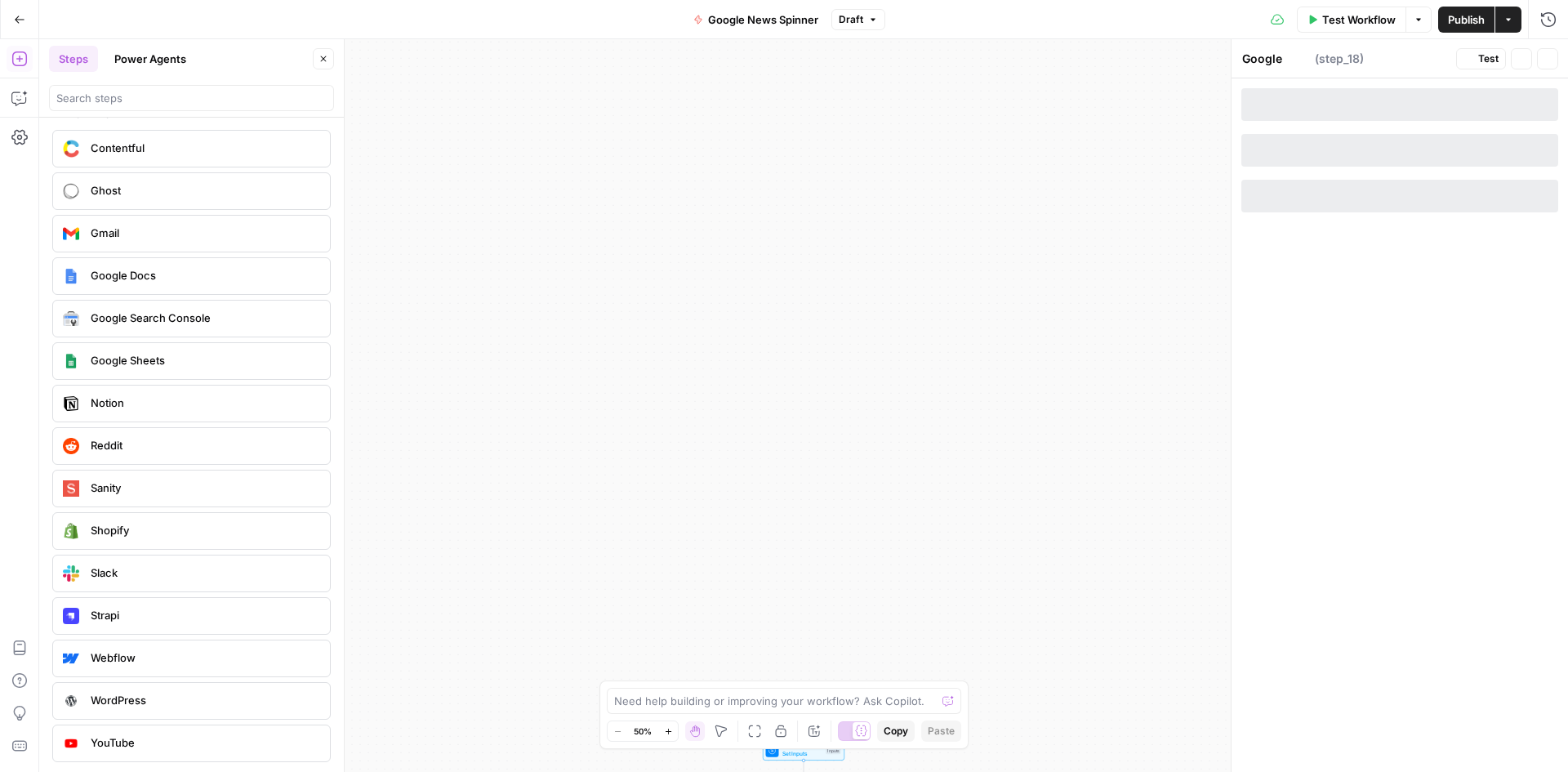
click at [210, 324] on span "Google Search Console" at bounding box center [203, 318] width 226 height 16
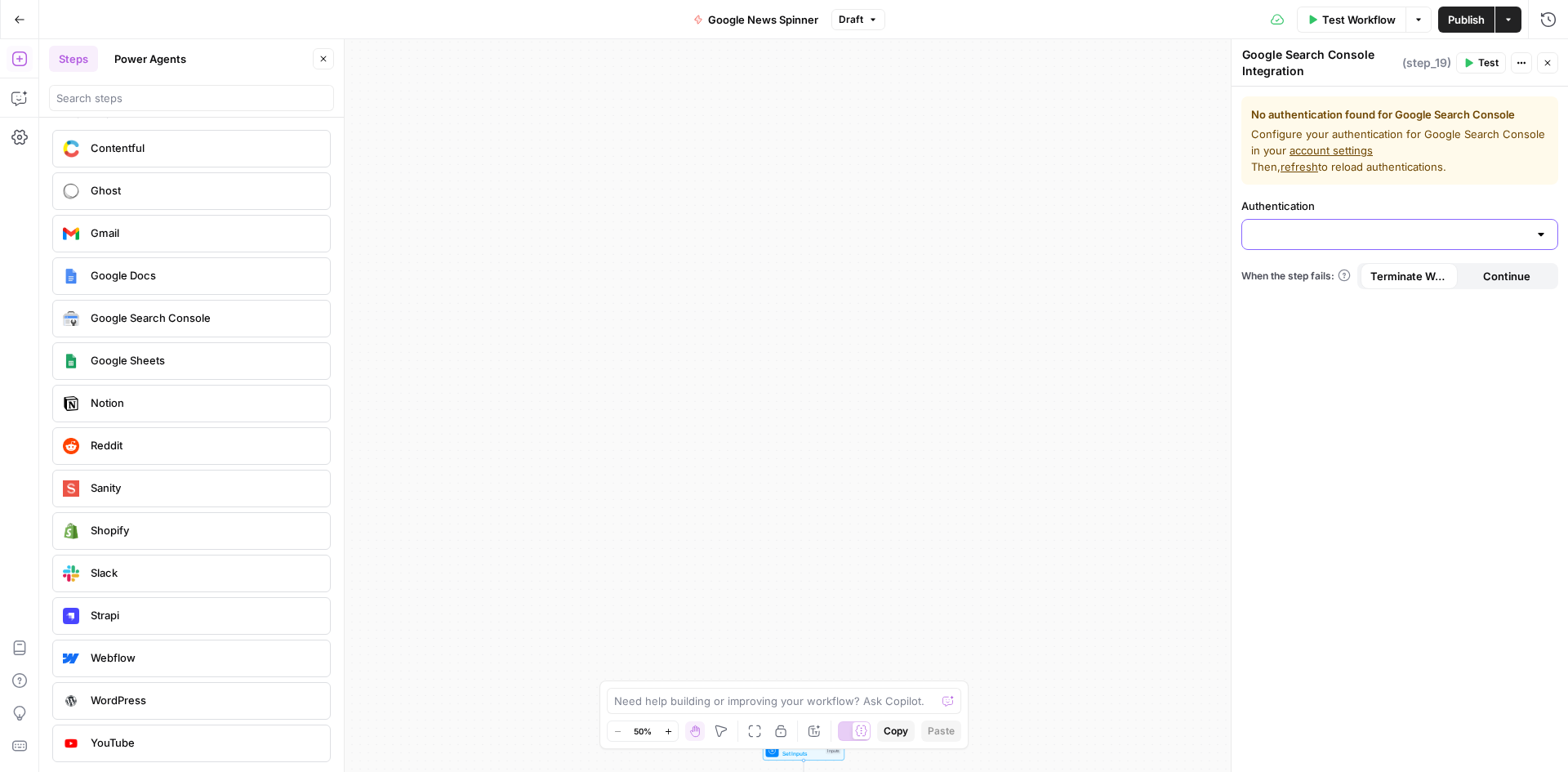
click at [1452, 240] on input "Authentication" at bounding box center [1390, 234] width 276 height 16
click at [1439, 426] on div "No authentication found for Google Search Console Configure your authentication…" at bounding box center [1400, 429] width 336 height 686
drag, startPoint x: 337, startPoint y: 689, endPoint x: 343, endPoint y: 672, distance: 18.0
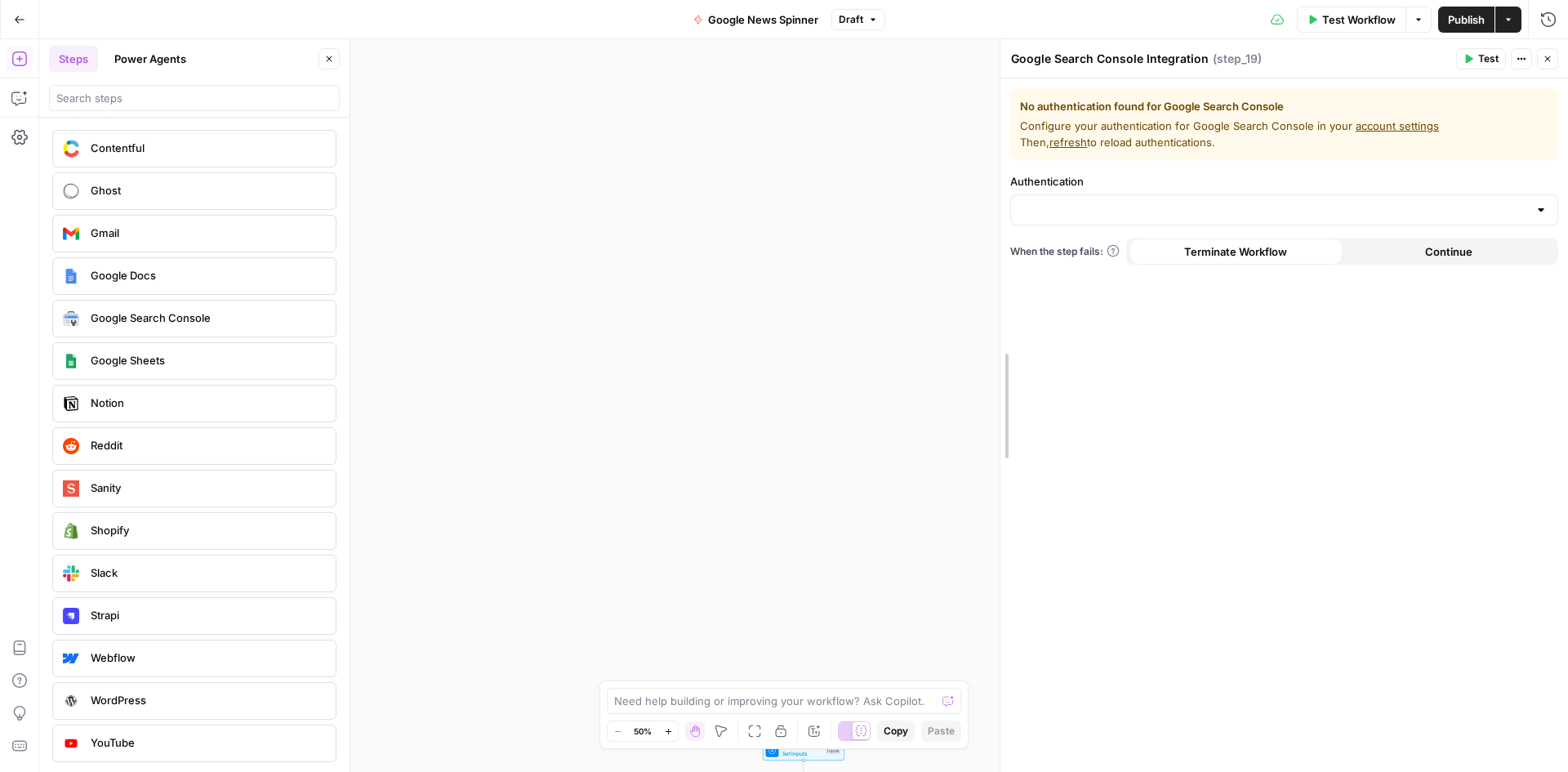
drag, startPoint x: 1232, startPoint y: 631, endPoint x: 1001, endPoint y: 638, distance: 231.1
click at [1545, 206] on div at bounding box center [1541, 210] width 13 height 16
click at [1237, 327] on div "No authentication found for Google Search Console Configure your authentication…" at bounding box center [1284, 425] width 568 height 694
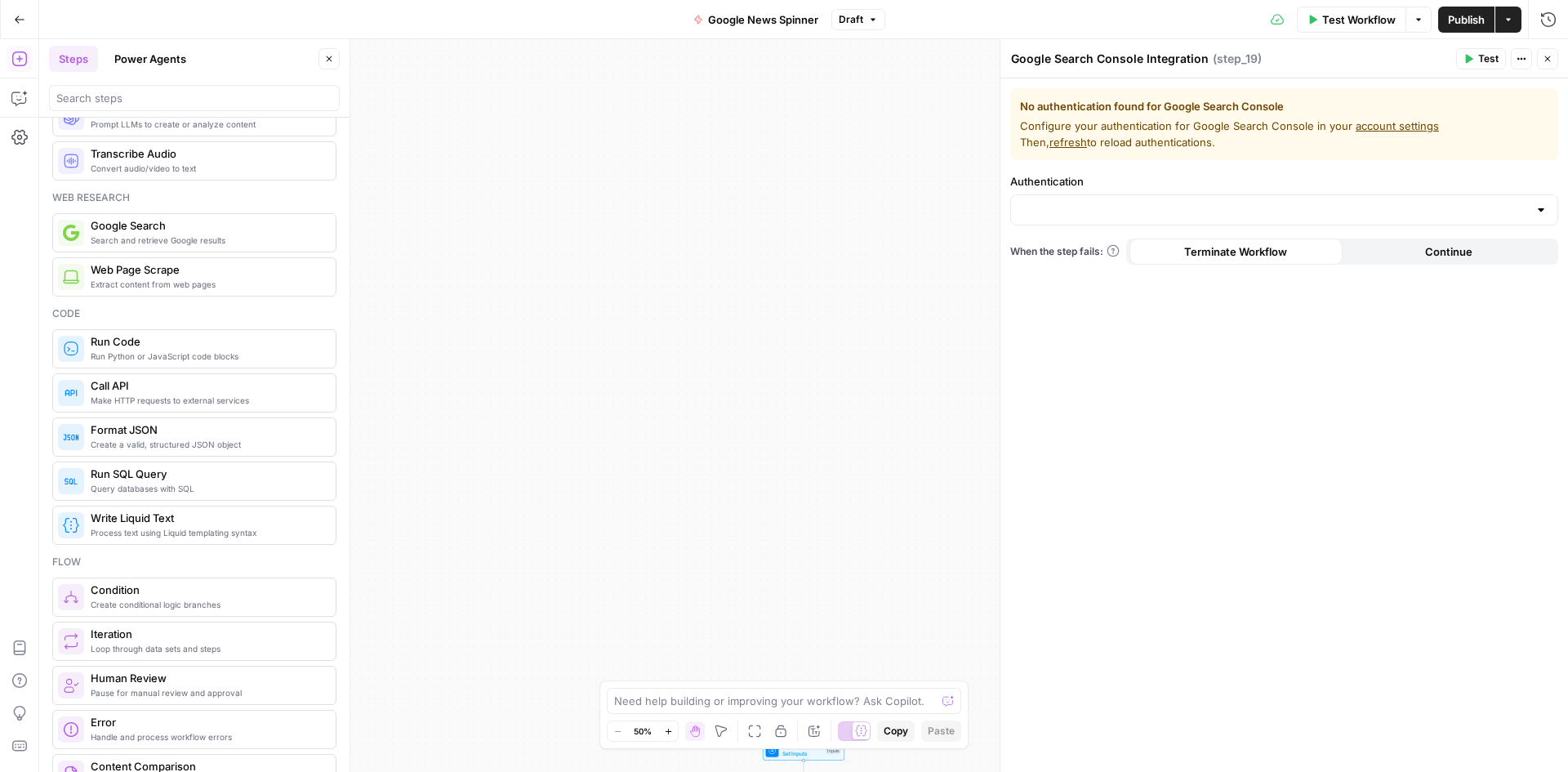
scroll to position [0, 0]
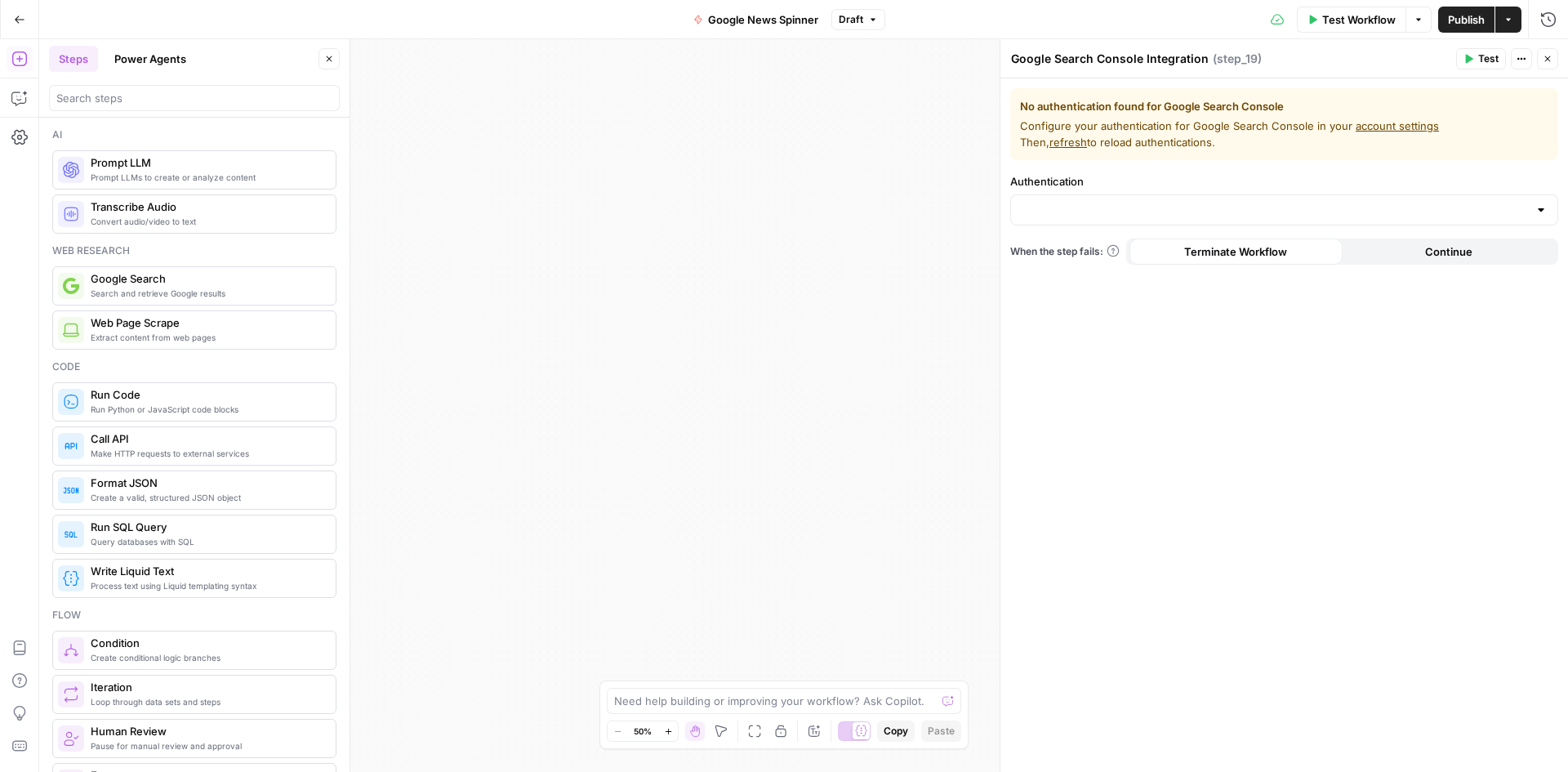
click at [23, 22] on icon "button" at bounding box center [19, 19] width 12 height 12
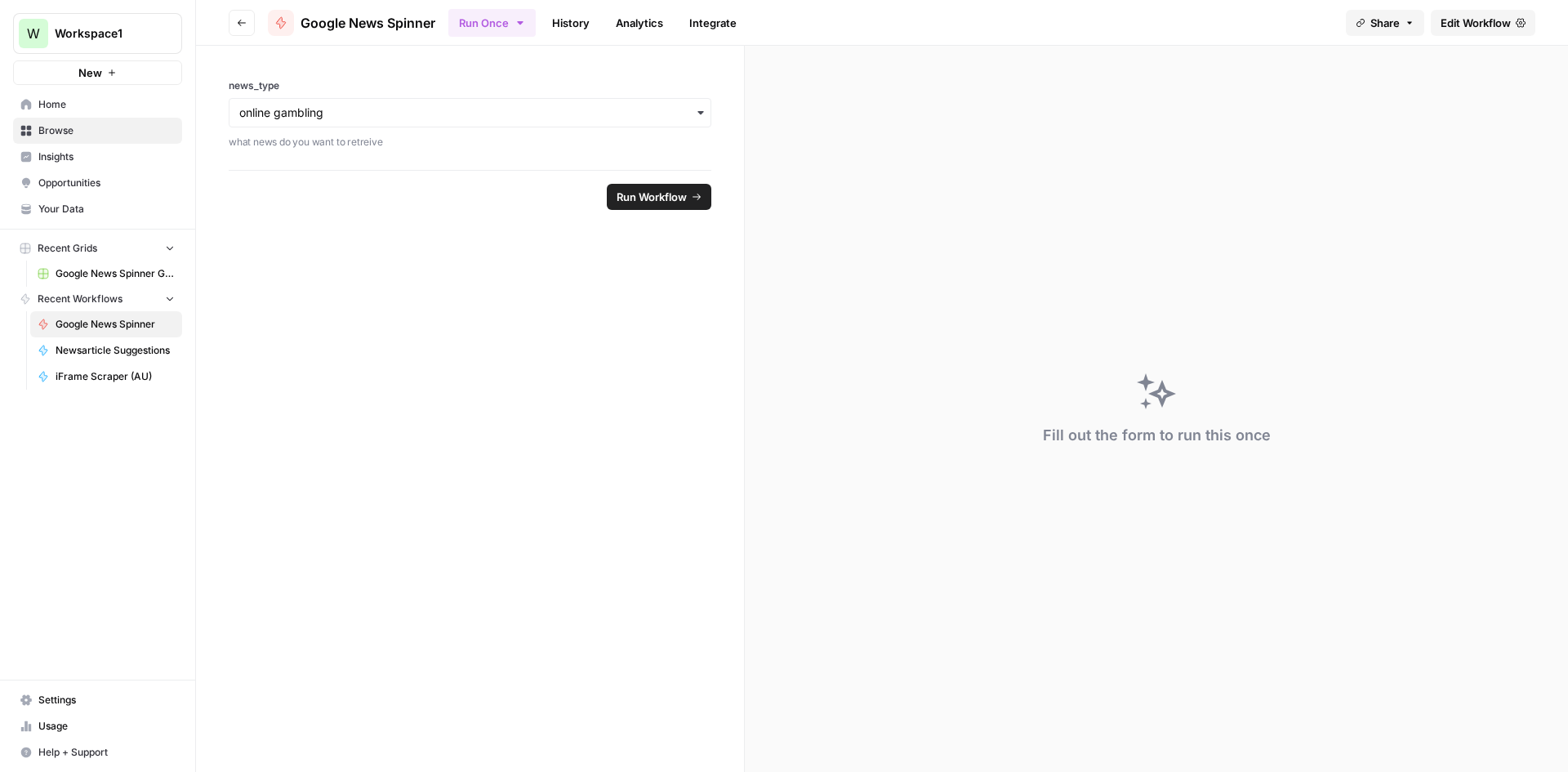
click at [99, 273] on span "Google News Spinner Grid" at bounding box center [115, 274] width 120 height 14
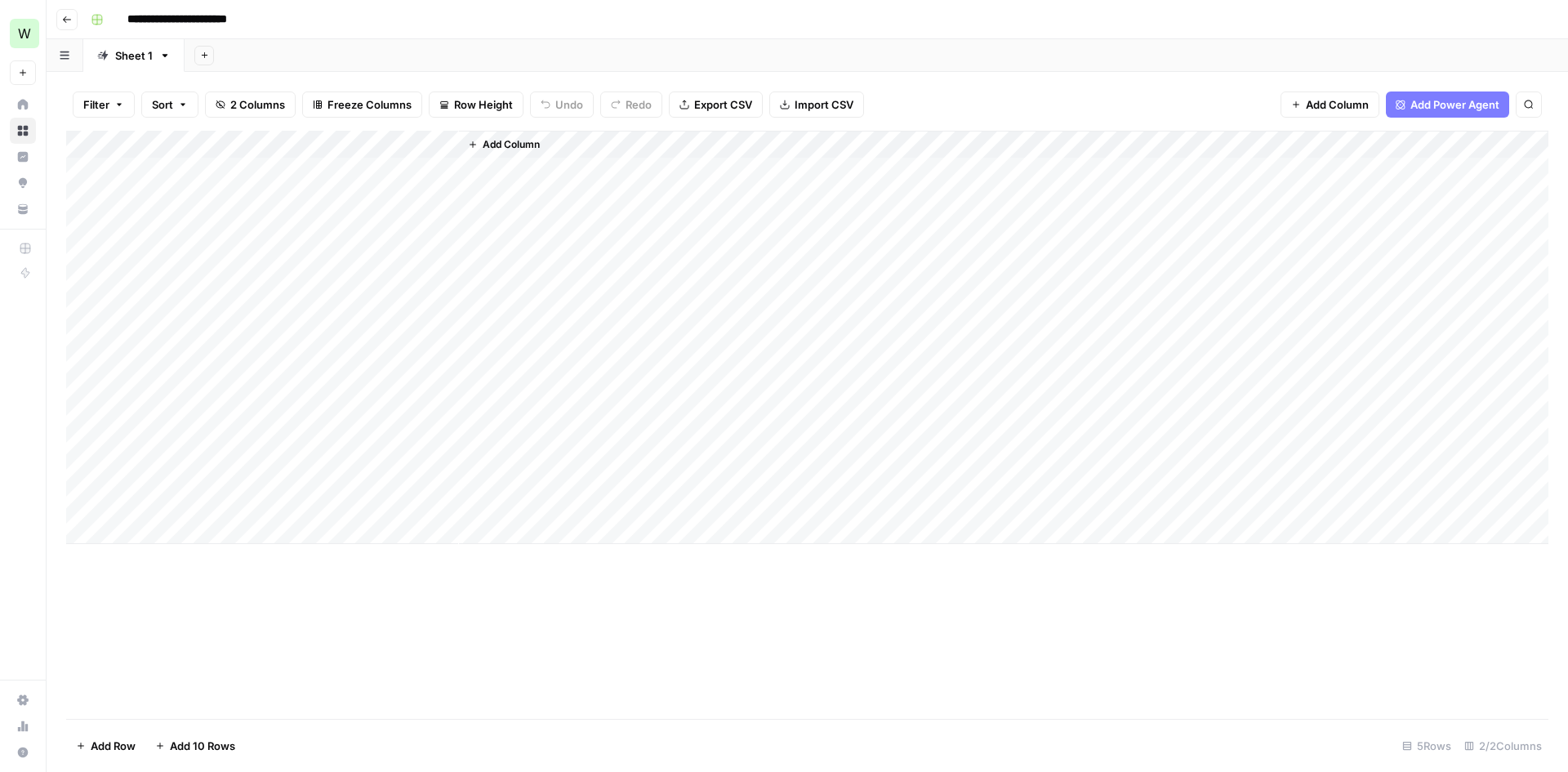
click at [1348, 111] on span "Add Column" at bounding box center [1337, 104] width 63 height 16
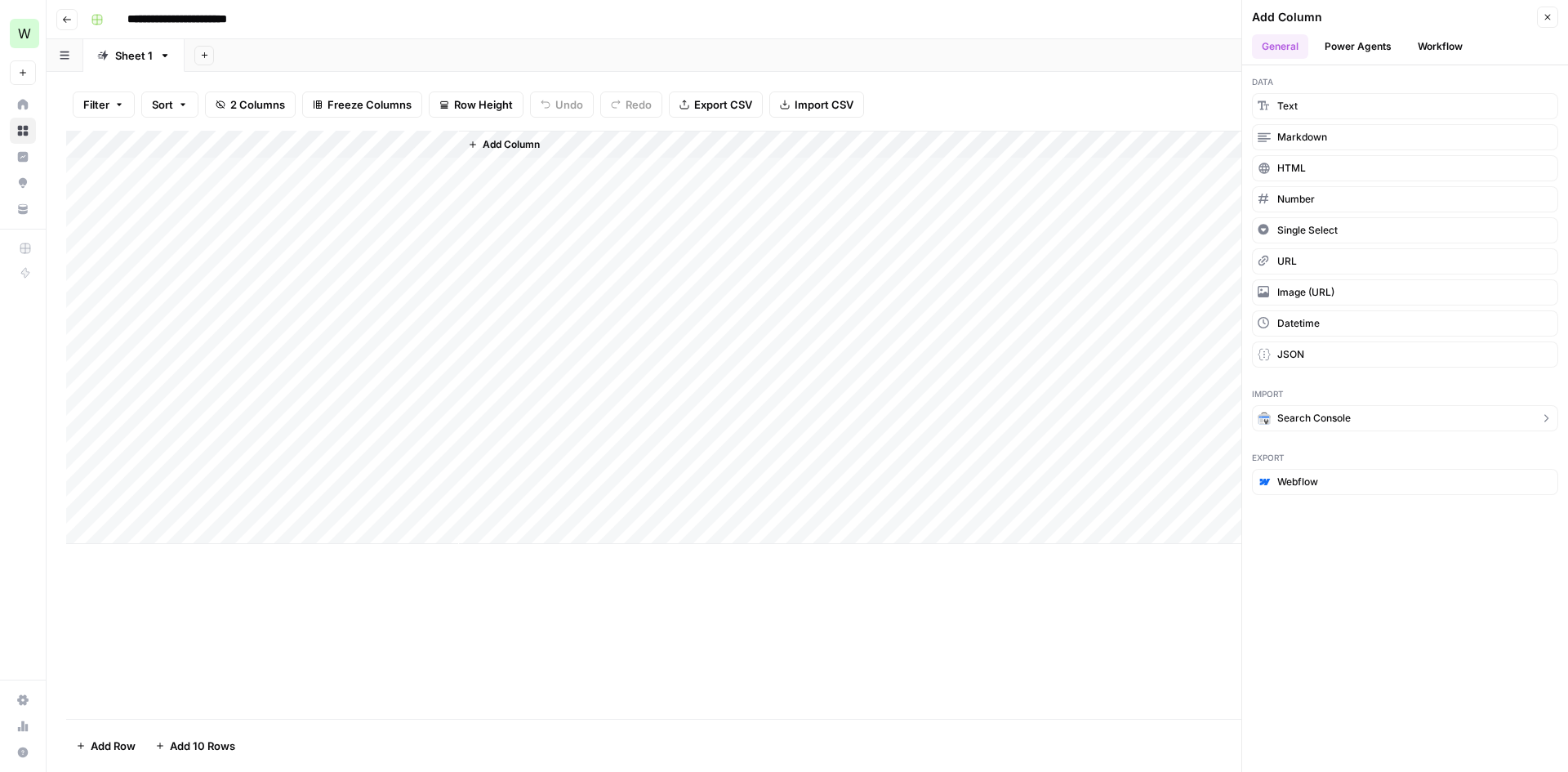
click at [1342, 424] on span "Search Console" at bounding box center [1314, 418] width 74 height 14
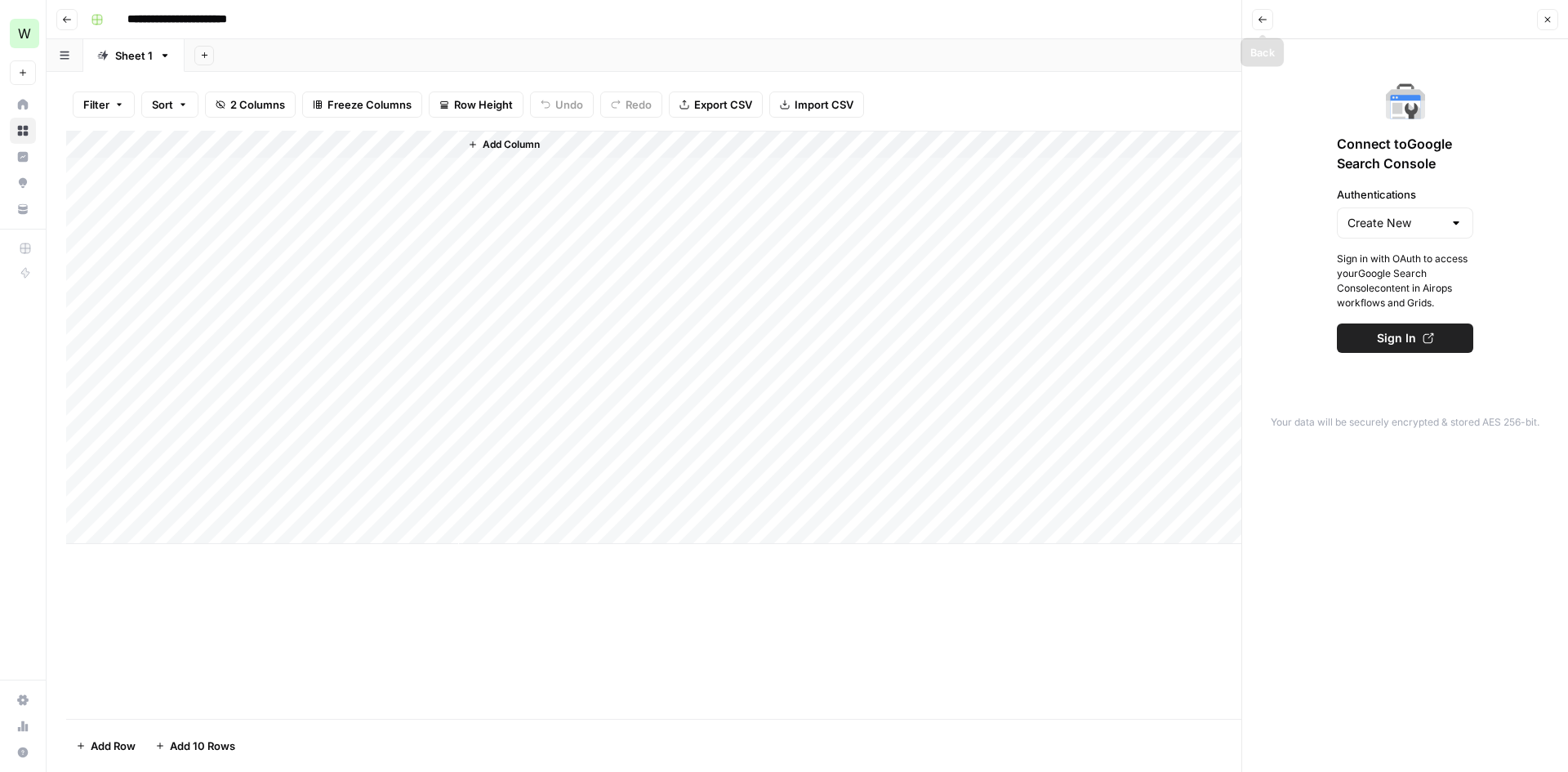
click at [1269, 14] on button "Back" at bounding box center [1263, 20] width 22 height 22
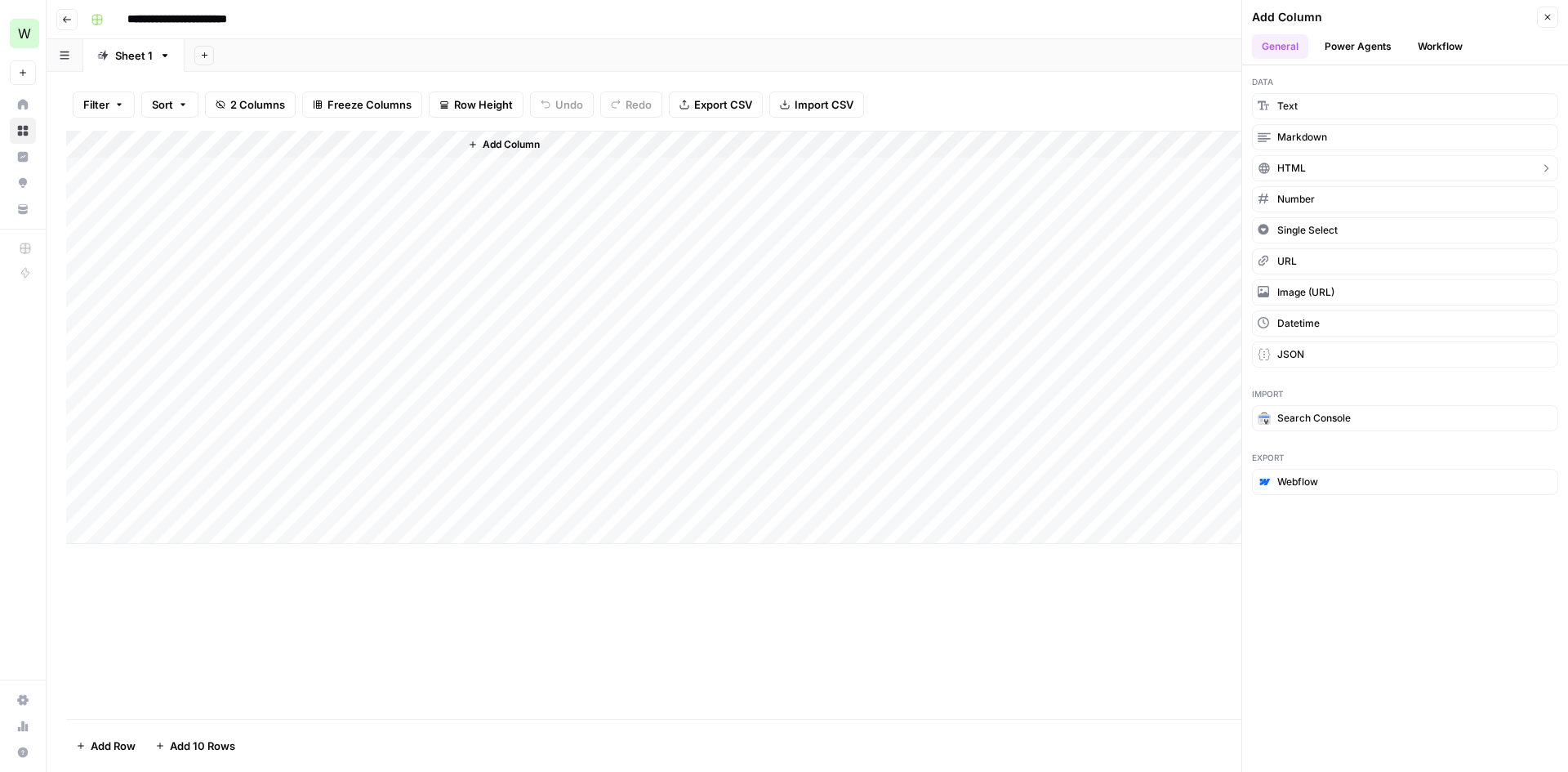
click at [1370, 172] on button "HTML" at bounding box center [1405, 167] width 306 height 26
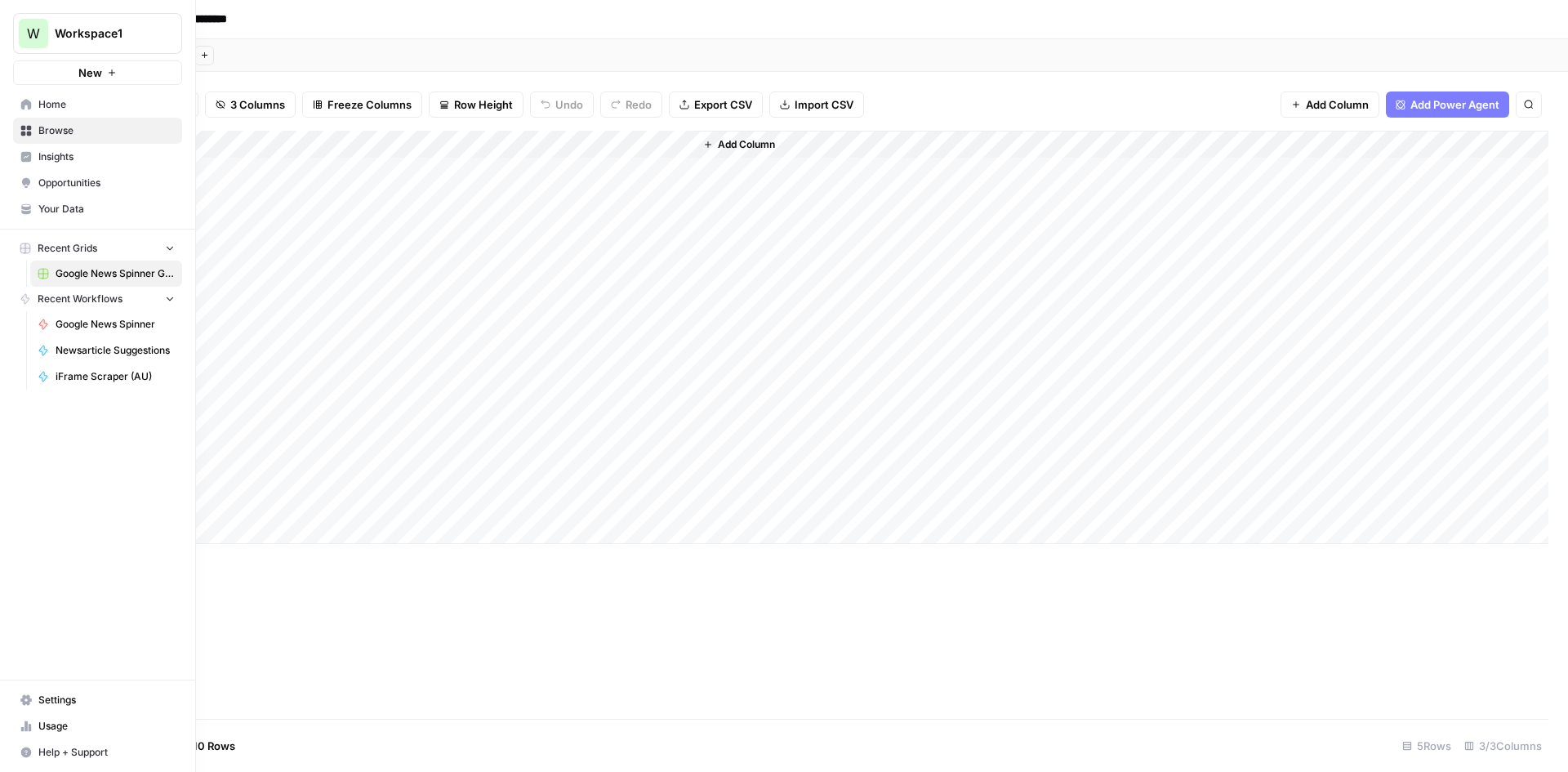
click at [78, 101] on span "Home" at bounding box center [107, 104] width 137 height 14
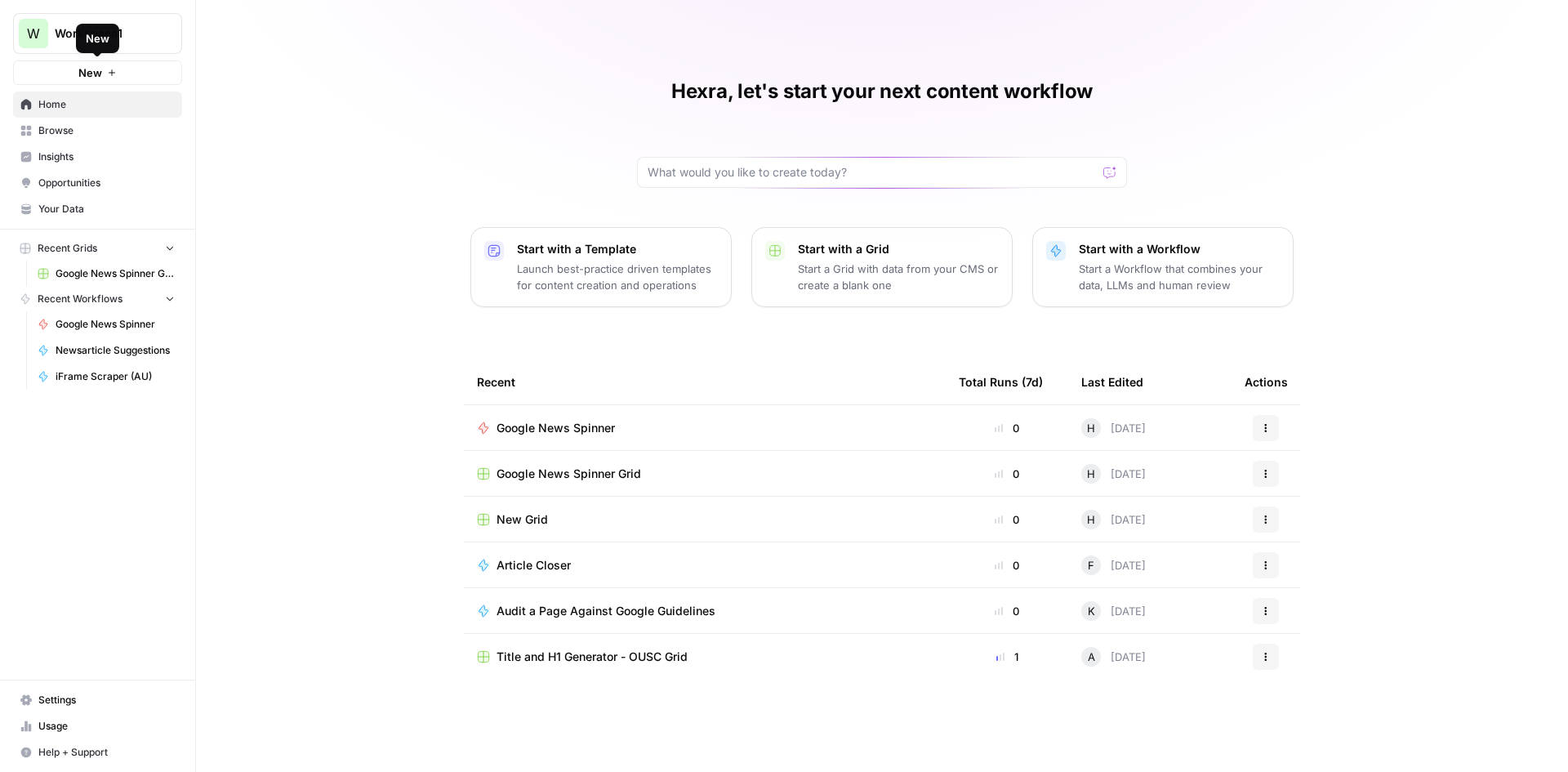
click at [131, 69] on button "New" at bounding box center [98, 72] width 169 height 24
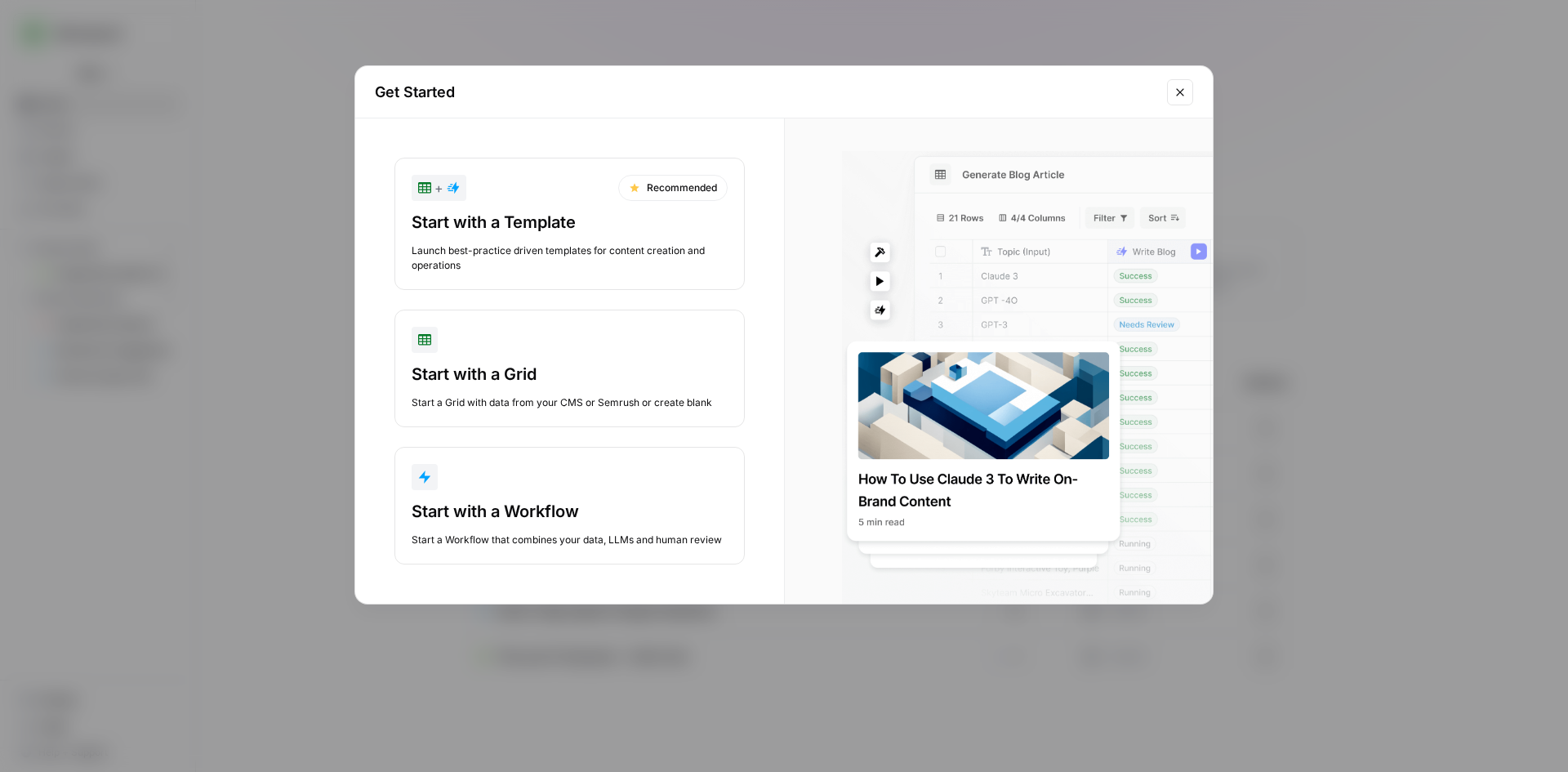
click at [218, 413] on div "Get Started + Recommended Start with a Template Launch best-practice driven tem…" at bounding box center [784, 386] width 1568 height 772
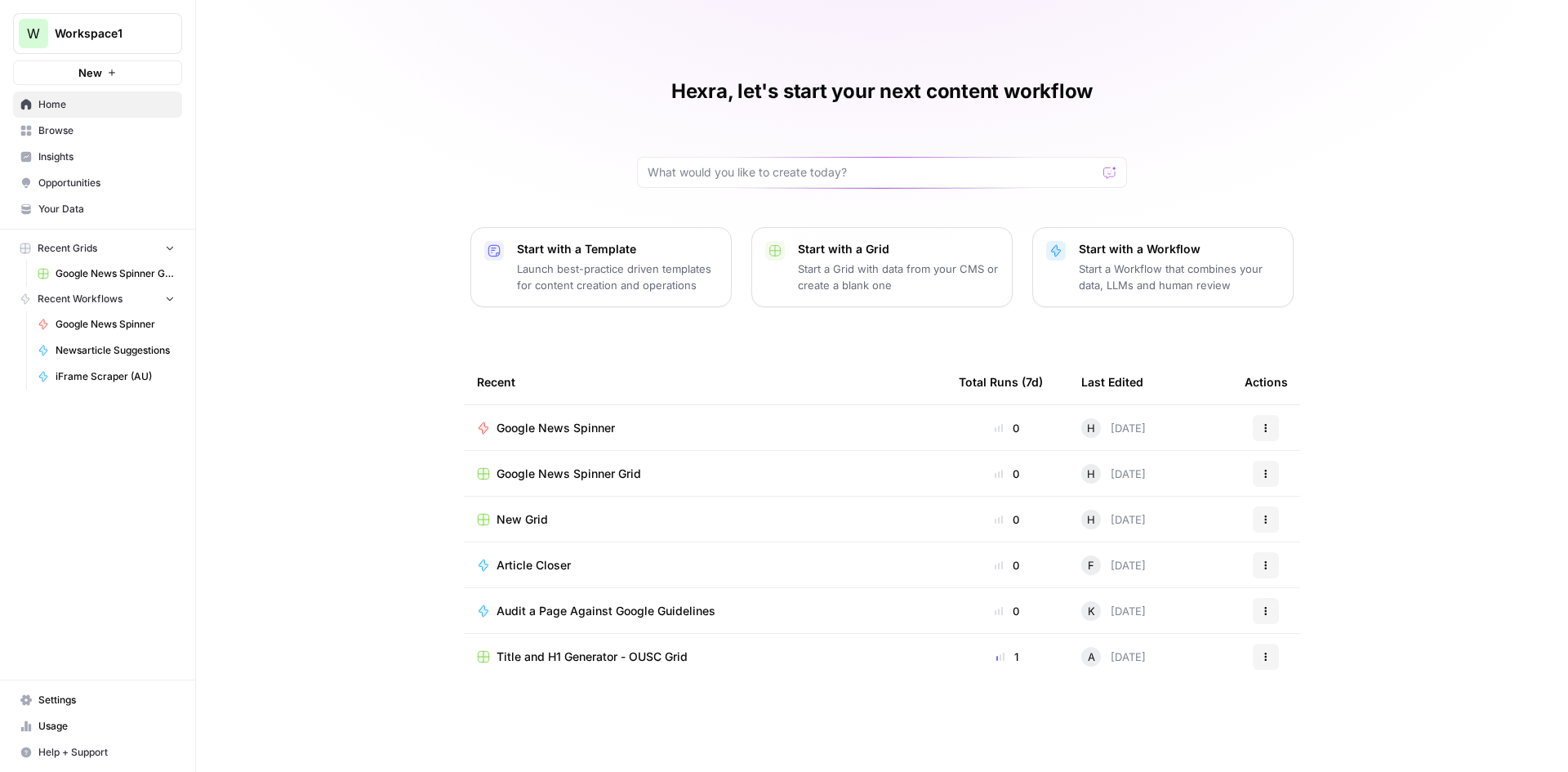
click at [103, 705] on span "Settings" at bounding box center [107, 700] width 137 height 14
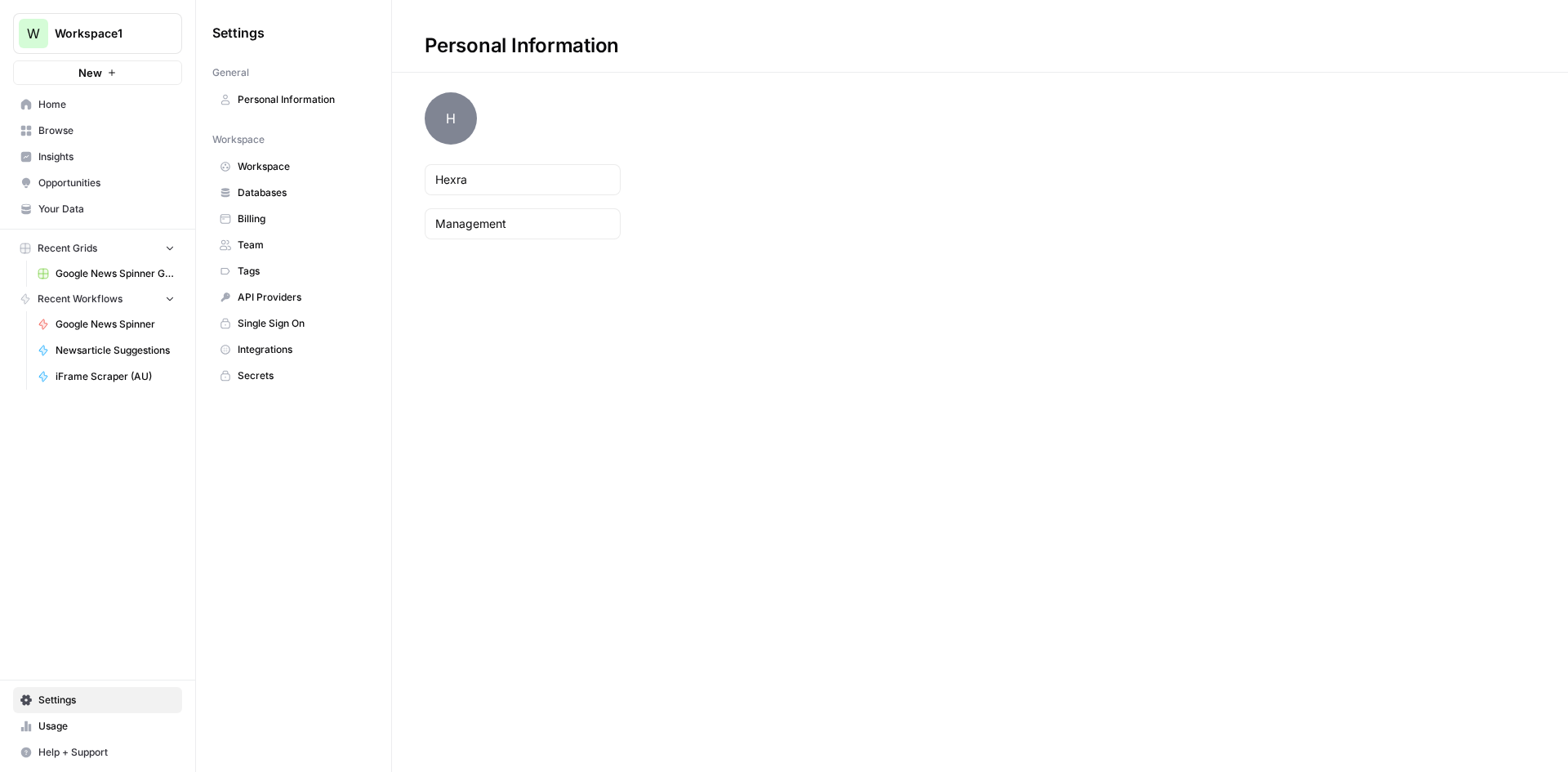
click at [312, 345] on span "Integrations" at bounding box center [302, 349] width 130 height 14
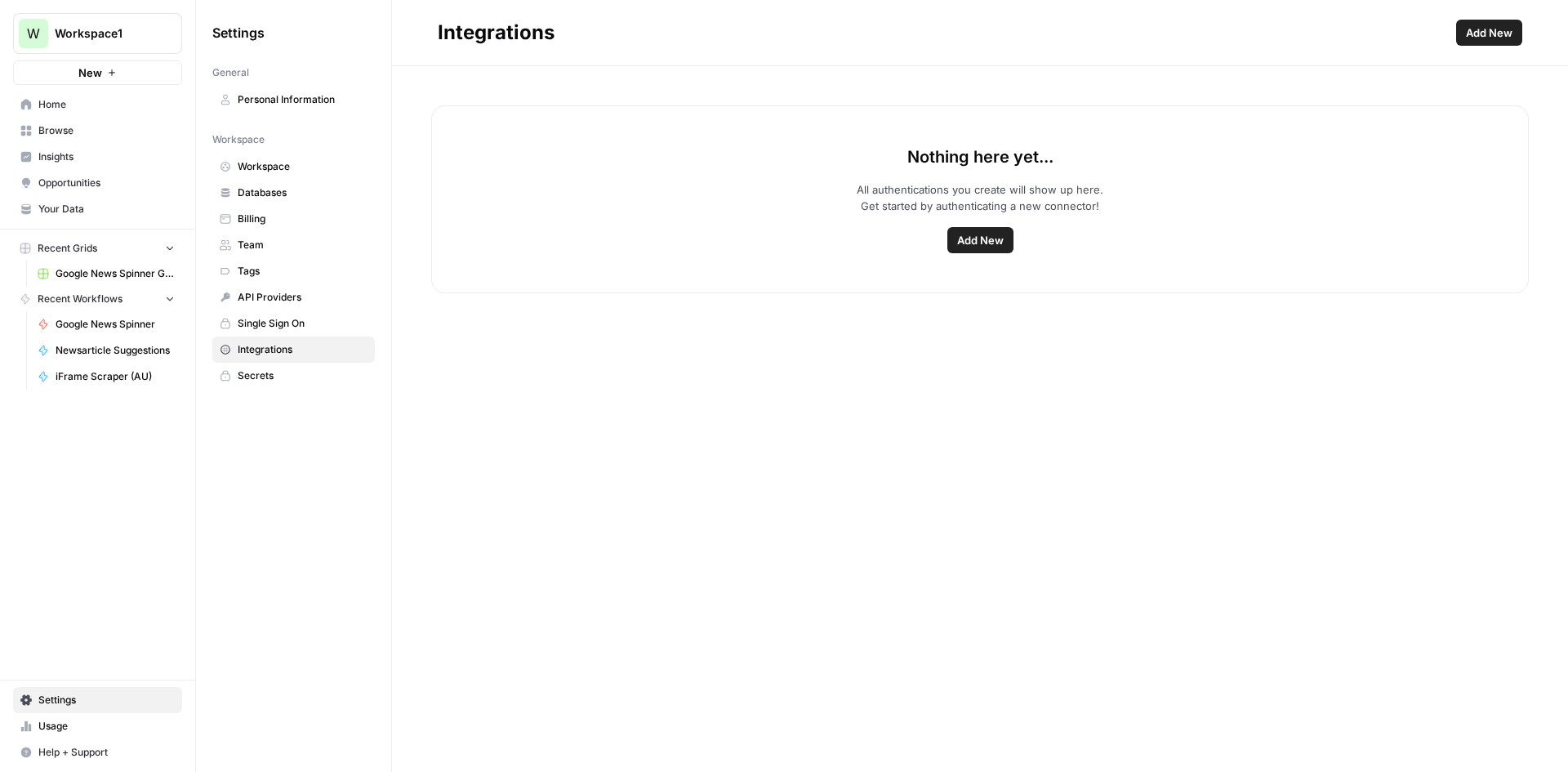
click at [991, 244] on span "Add New" at bounding box center [981, 240] width 47 height 16
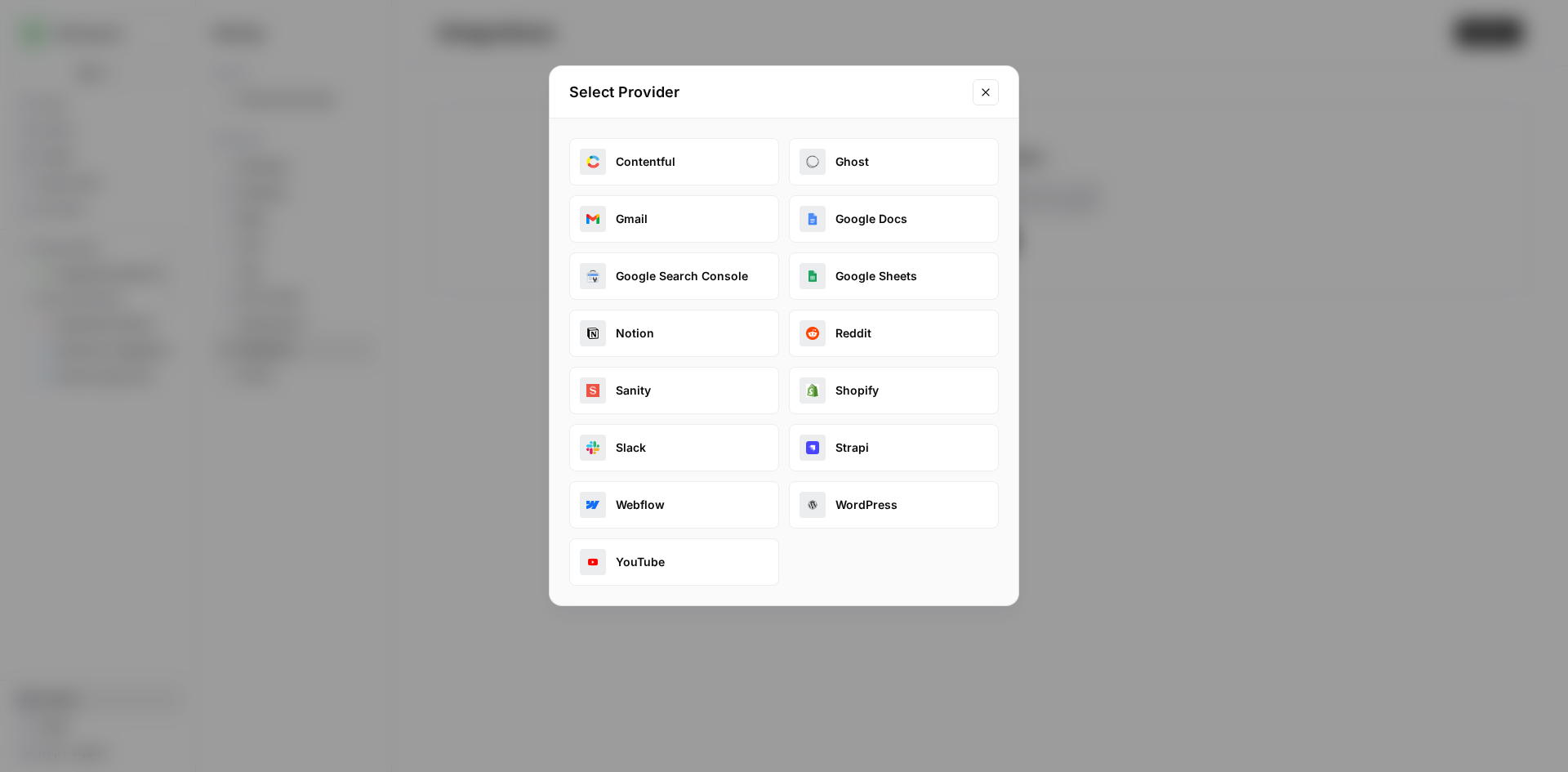
click at [702, 278] on button "Google Search Console" at bounding box center [674, 275] width 210 height 48
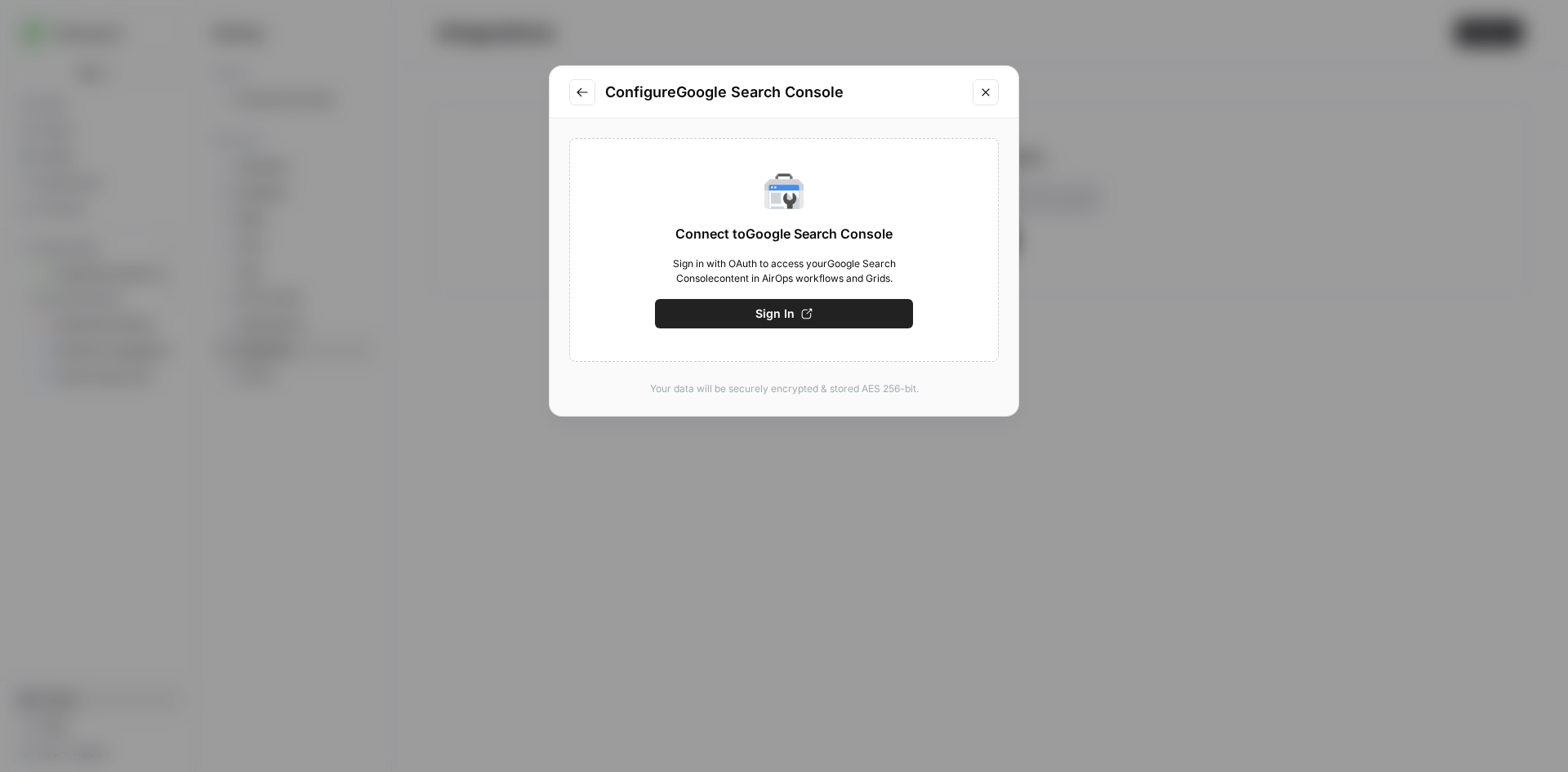
click at [867, 316] on button "Sign In" at bounding box center [784, 313] width 258 height 30
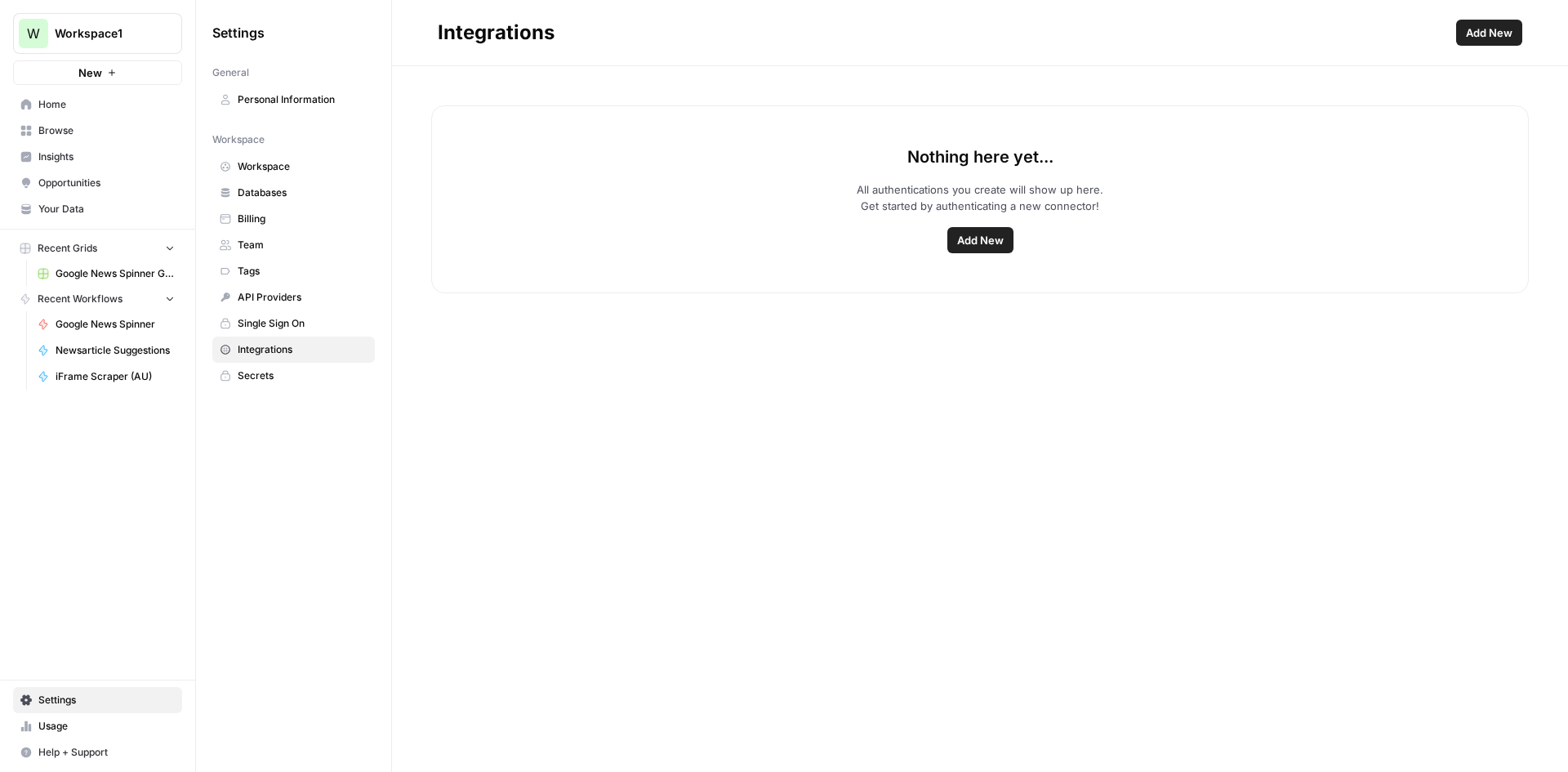
click at [301, 376] on span "Secrets" at bounding box center [302, 375] width 130 height 14
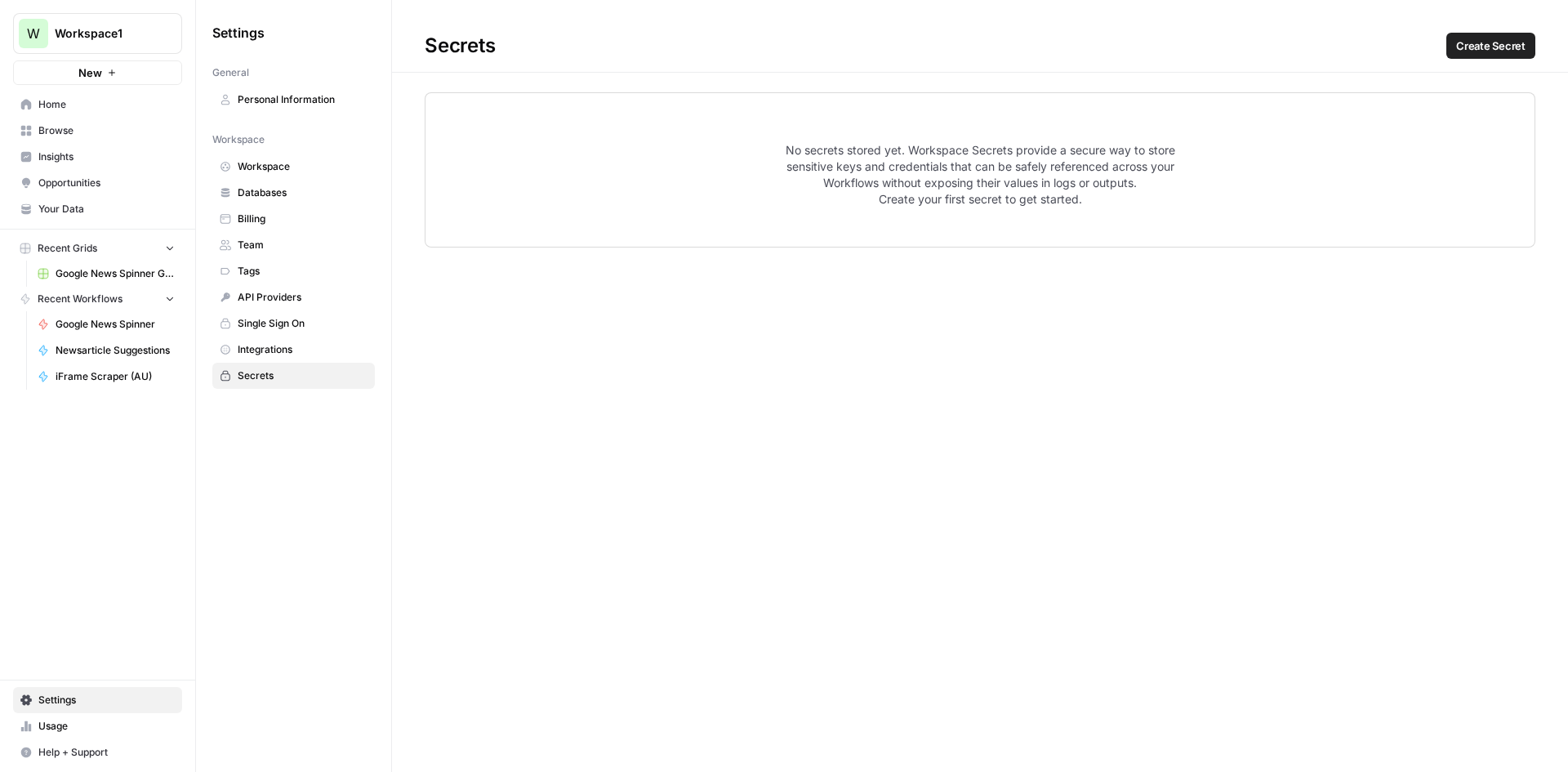
click at [309, 356] on span "Integrations" at bounding box center [302, 349] width 130 height 14
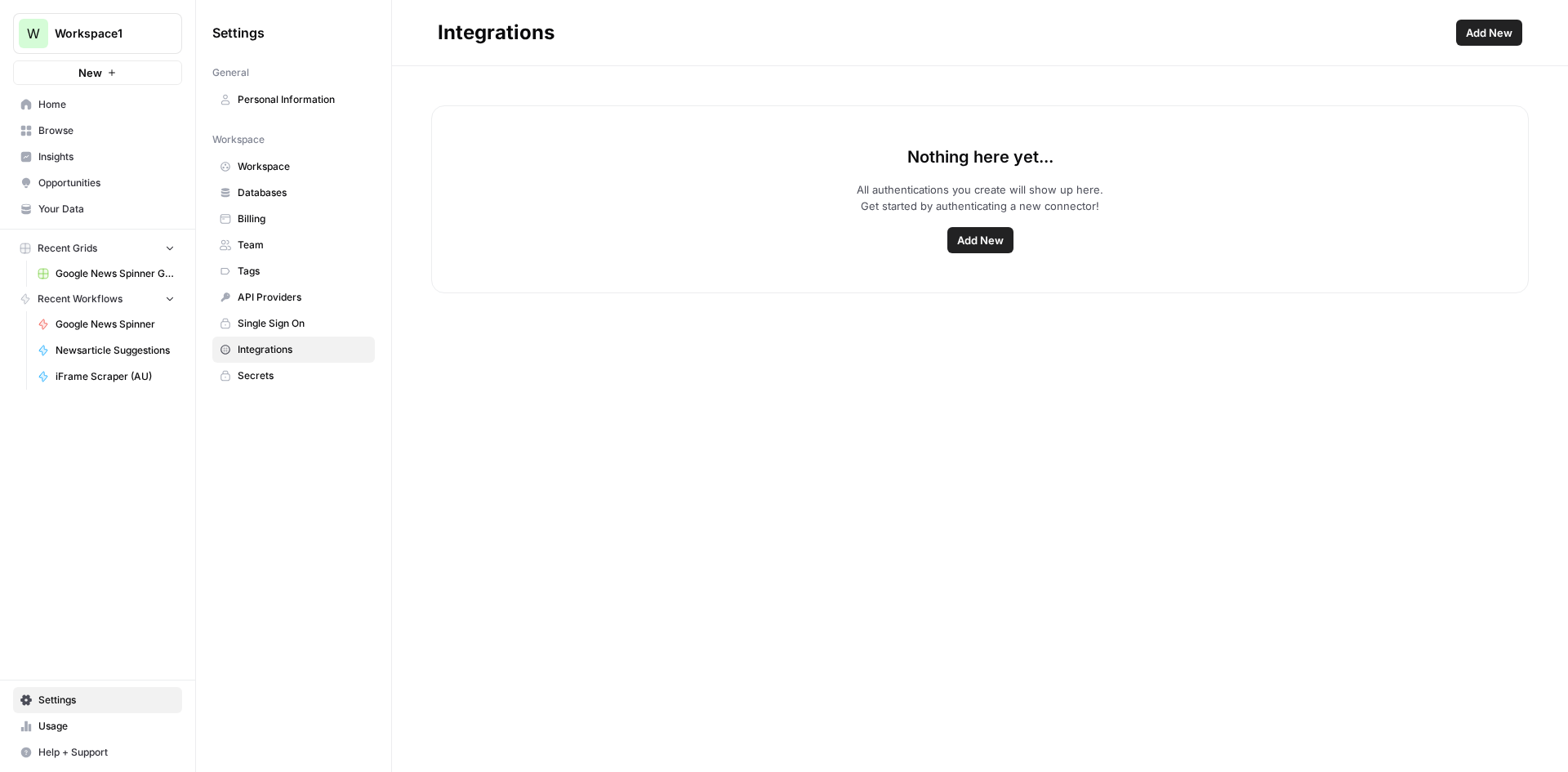
click at [969, 239] on span "Add New" at bounding box center [981, 240] width 47 height 16
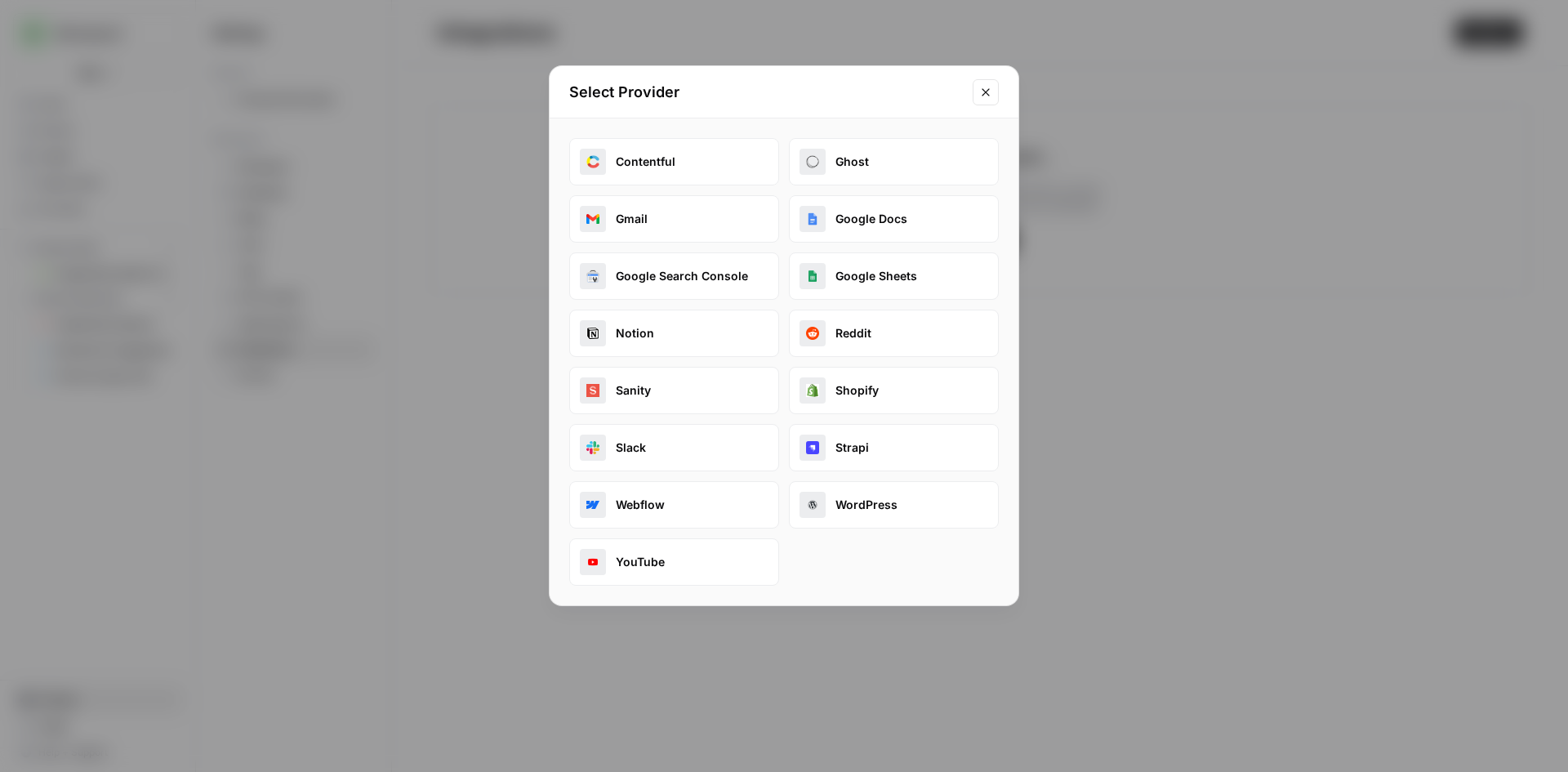
click at [1089, 562] on div "Select Provider Contentful Ghost Gmail Google Docs Google Search Console Google…" at bounding box center [784, 386] width 1568 height 772
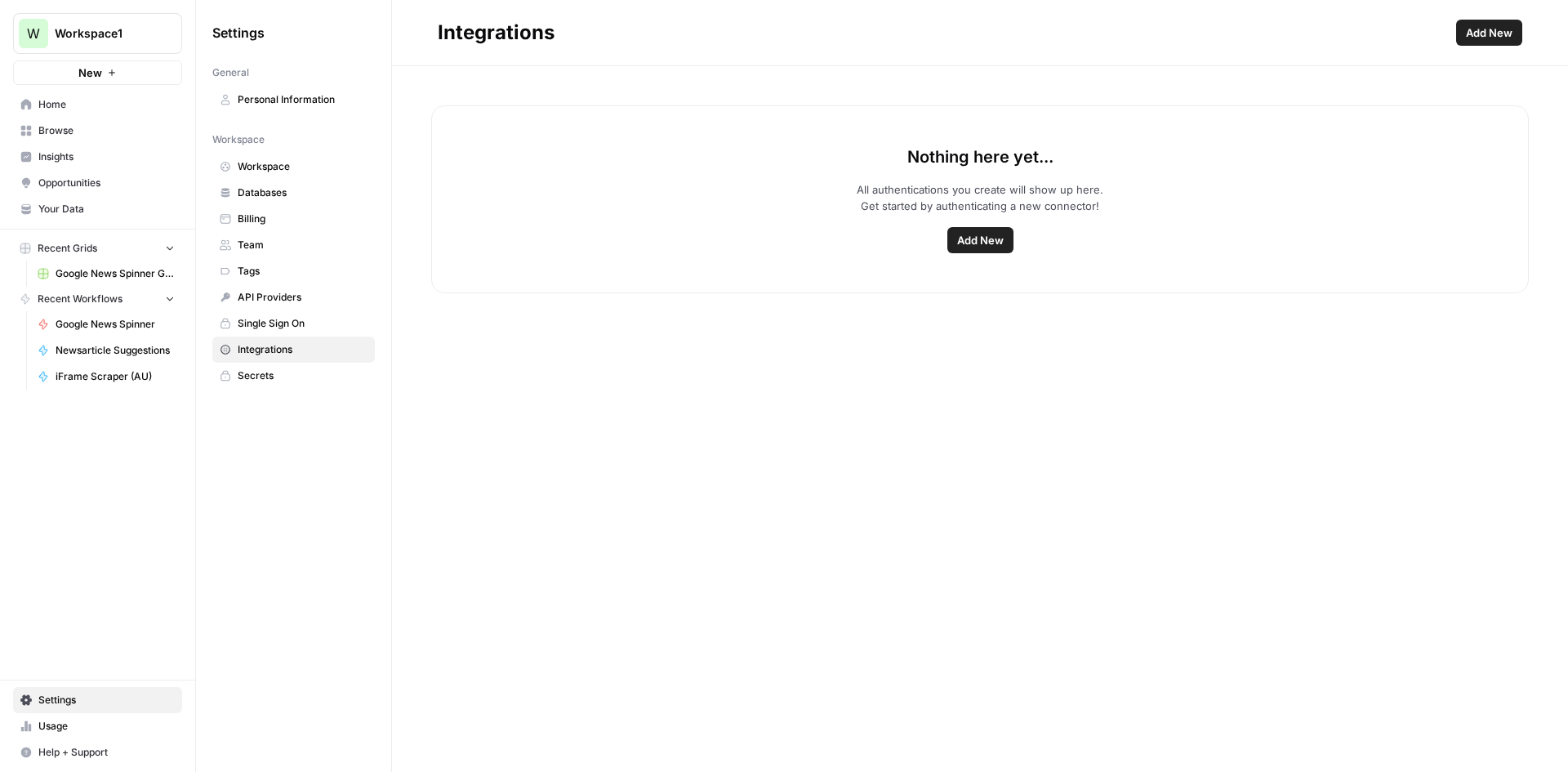
click at [987, 235] on span "Add New" at bounding box center [981, 240] width 47 height 16
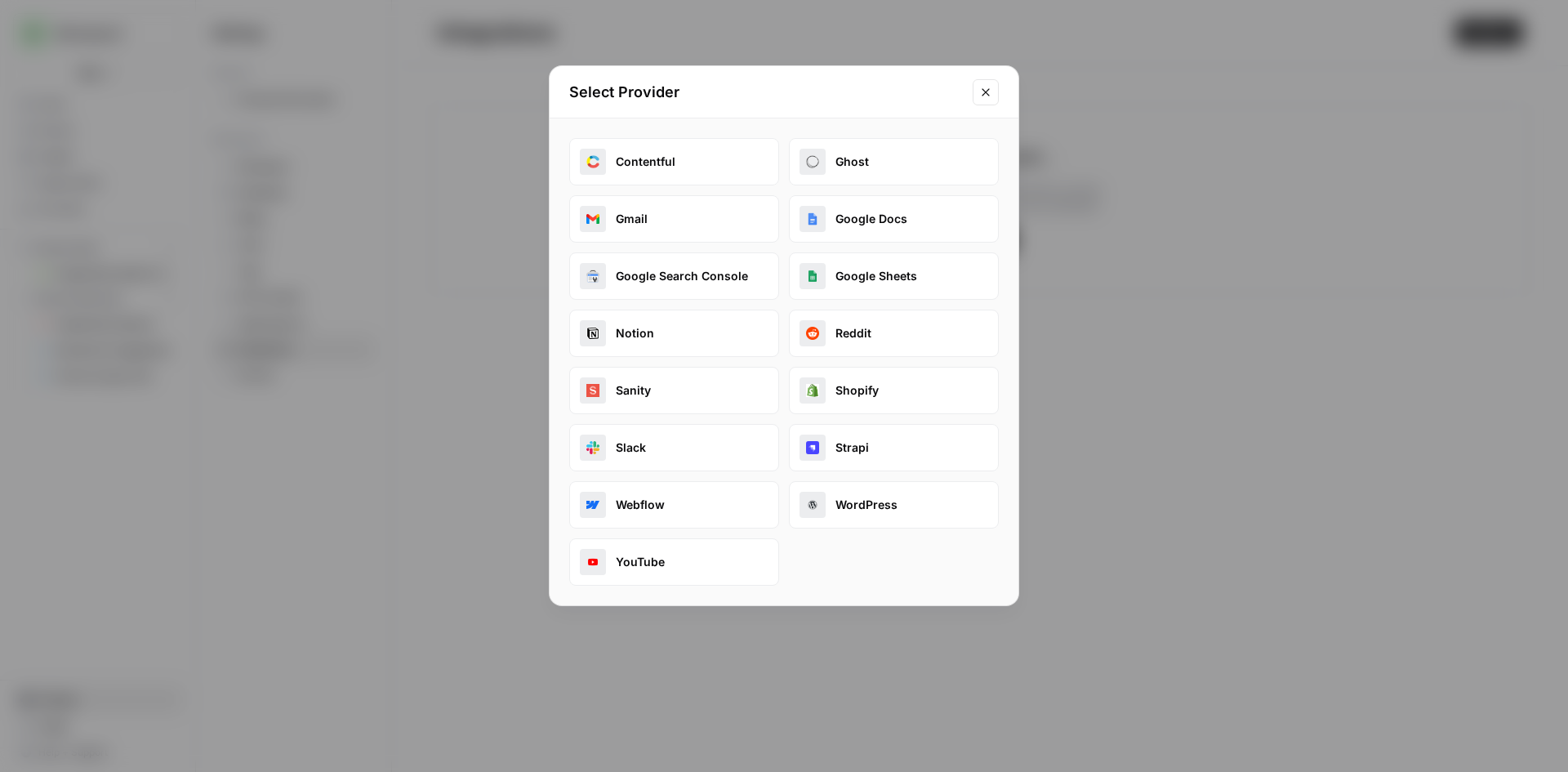
click at [991, 93] on icon "Close modal" at bounding box center [985, 92] width 13 height 13
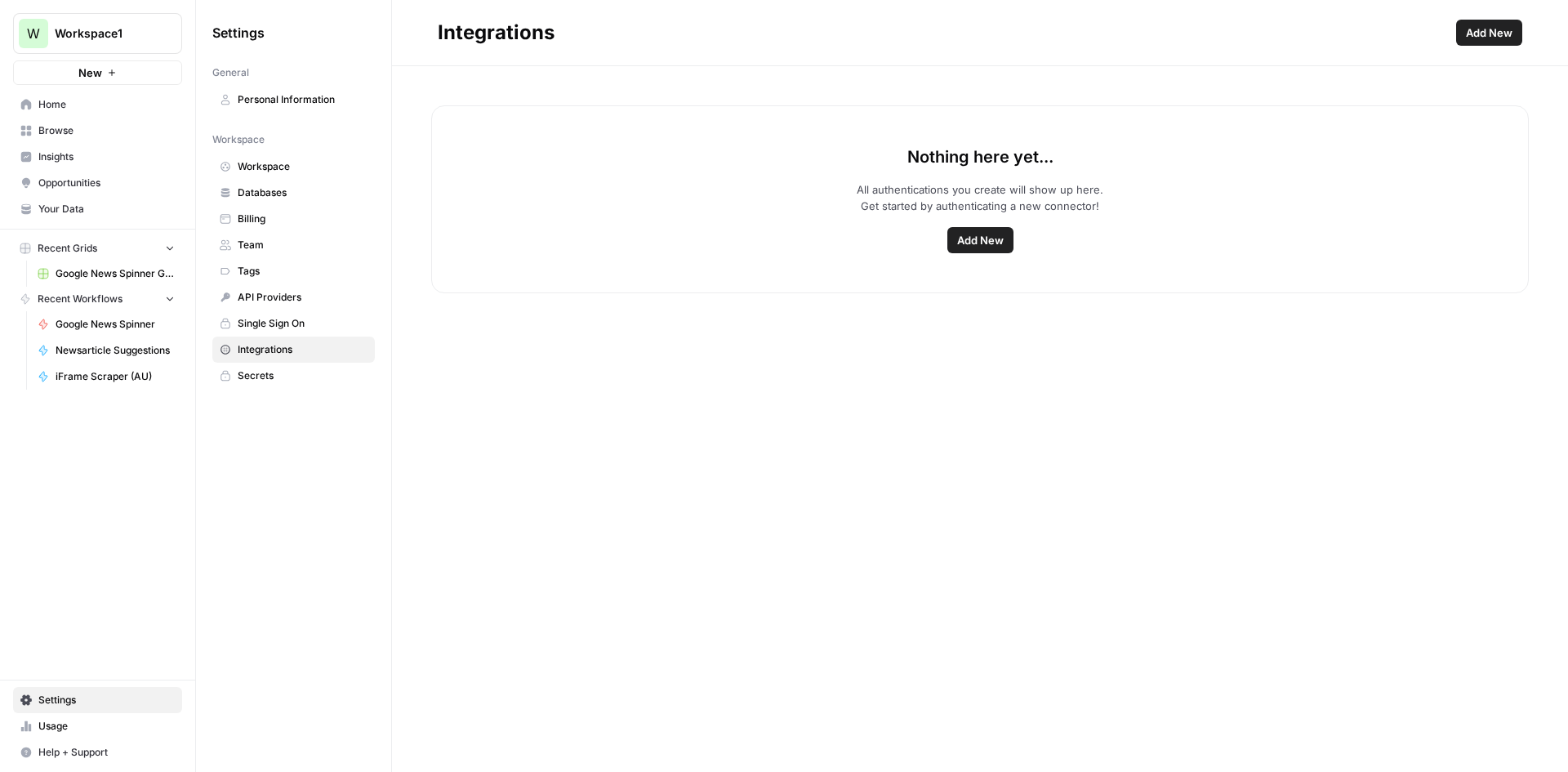
click at [85, 103] on span "Home" at bounding box center [107, 104] width 137 height 14
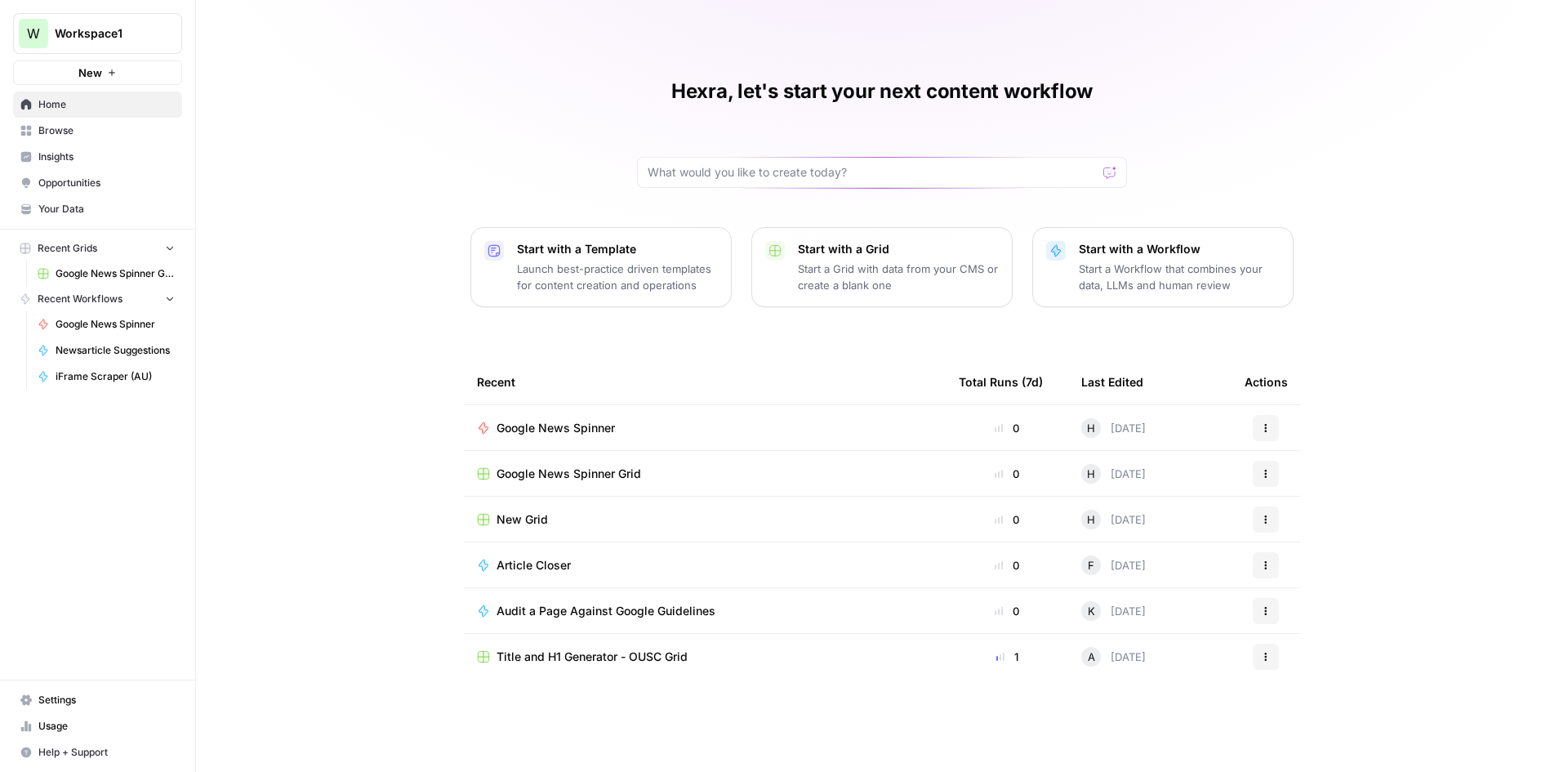
click at [562, 425] on span "Google News Spinner" at bounding box center [556, 428] width 119 height 16
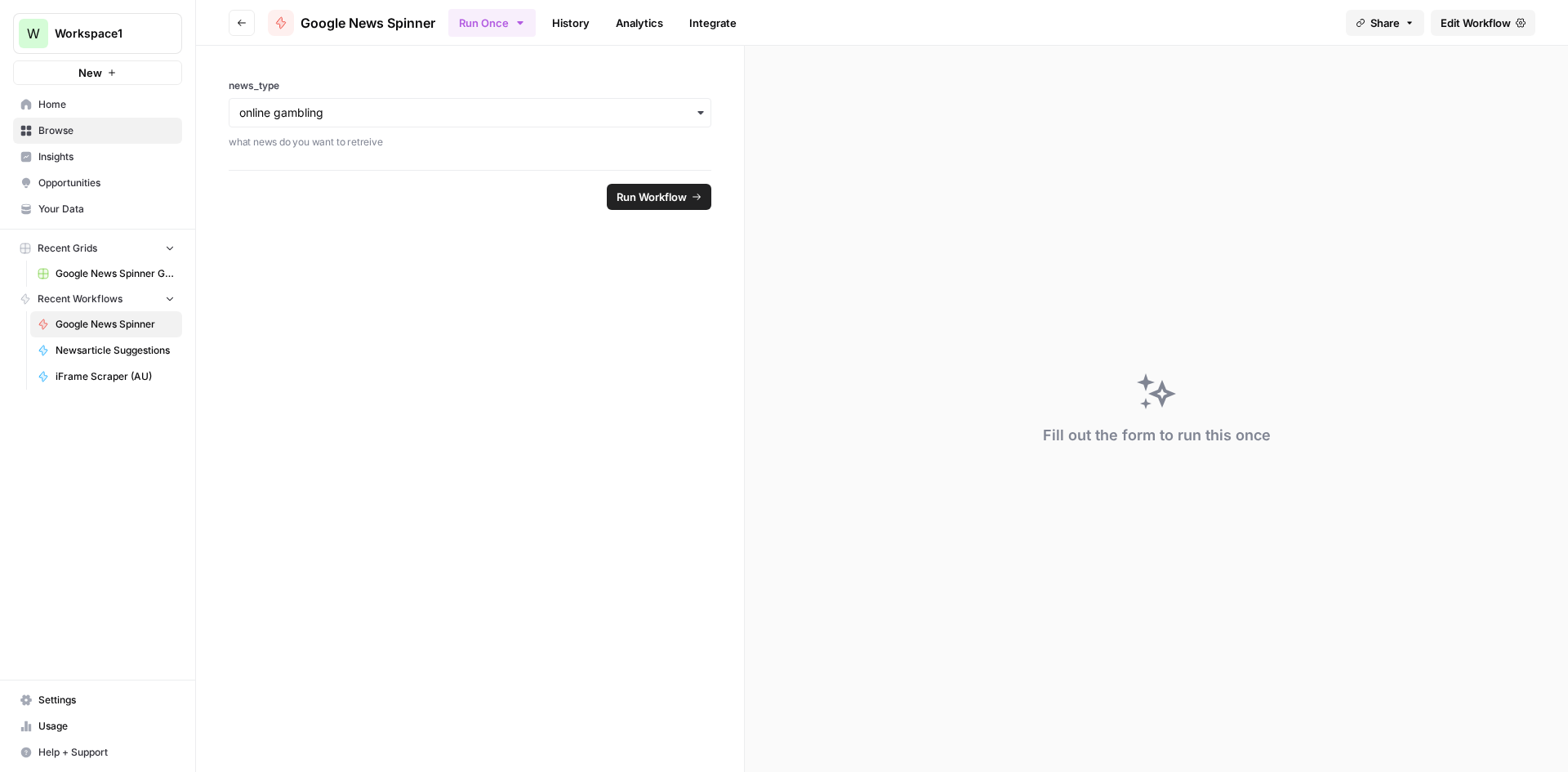
click at [1456, 16] on span "Edit Workflow" at bounding box center [1475, 22] width 70 height 16
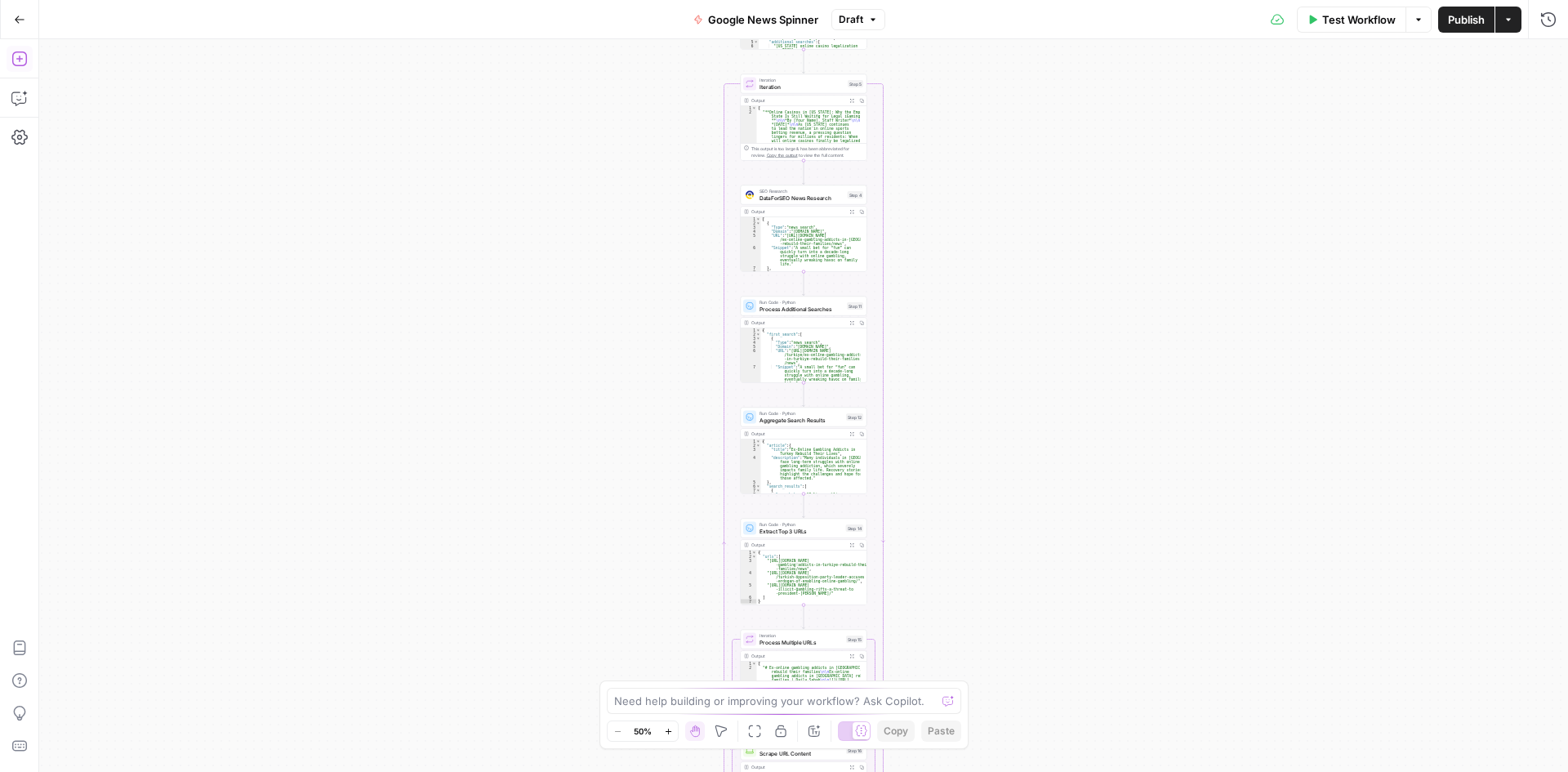
click at [18, 58] on icon "button" at bounding box center [19, 58] width 14 height 14
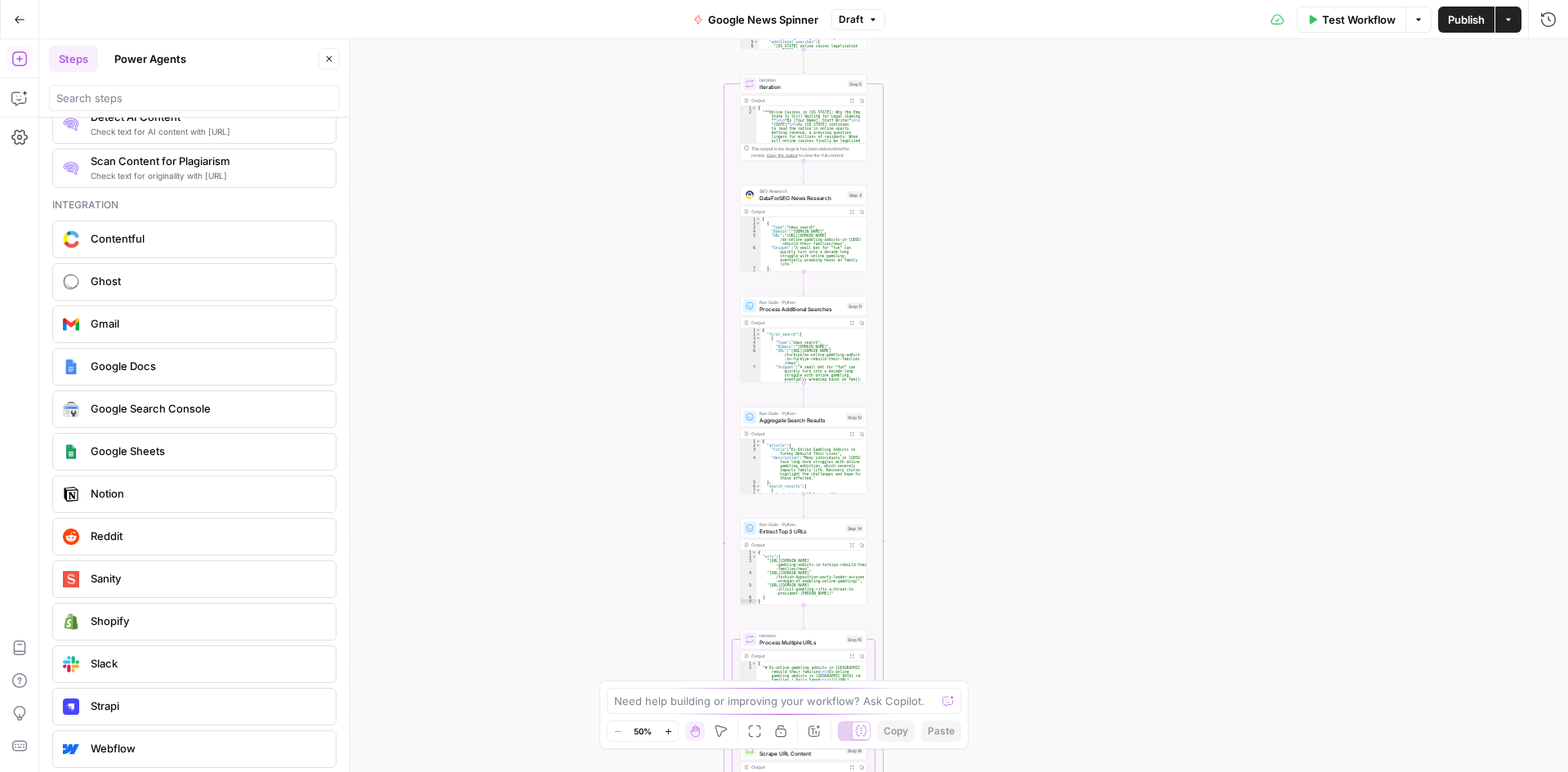
scroll to position [2994, 0]
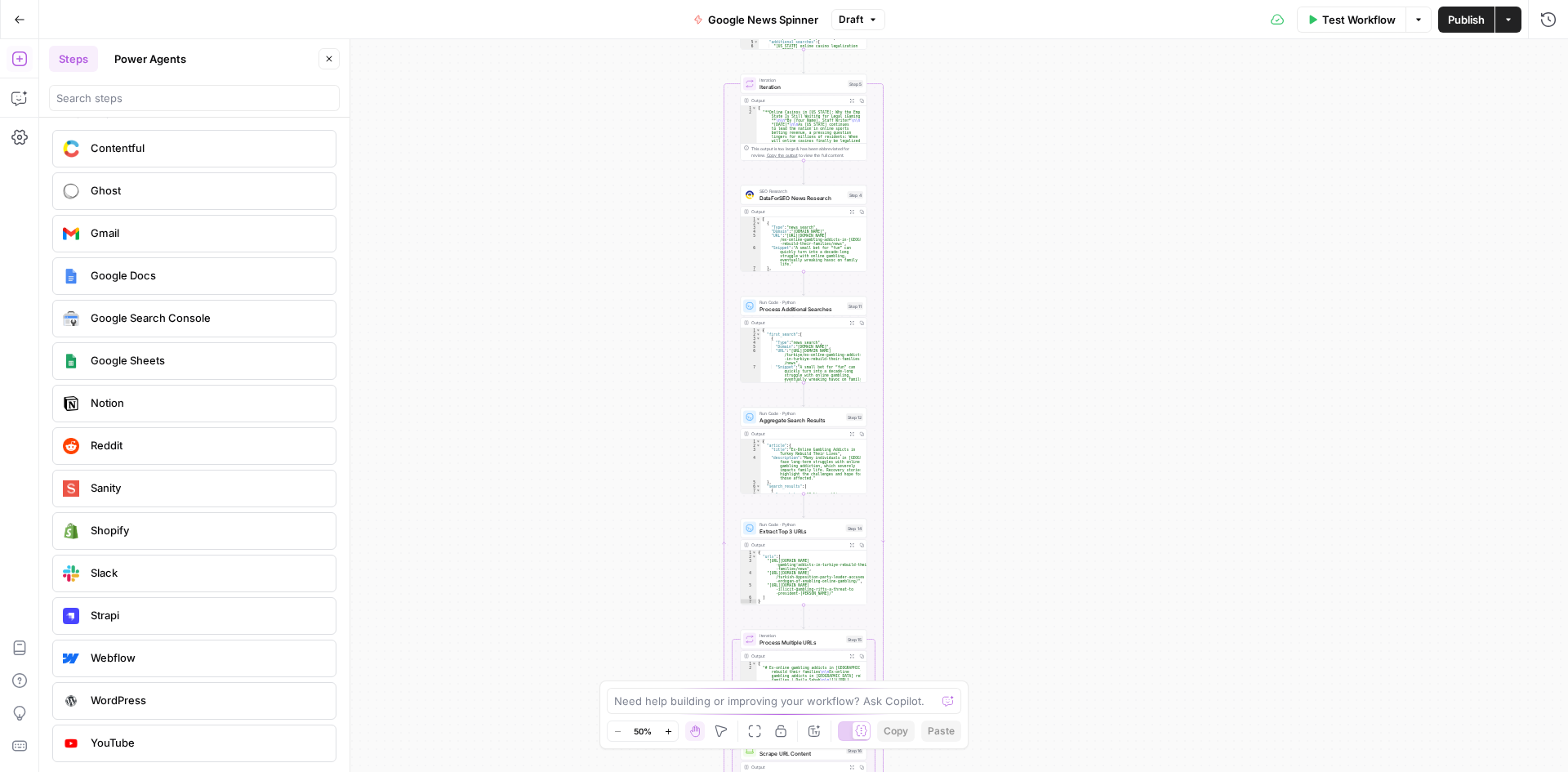
click at [175, 309] on div "Google Search Console" at bounding box center [193, 318] width 271 height 26
click at [1535, 125] on div at bounding box center [1541, 125] width 13 height 16
click at [1241, 168] on span "Google Search Console - [URL][DOMAIN_NAME]" at bounding box center [1280, 166] width 514 height 16
type input "Google Search Console - [URL][DOMAIN_NAME]"
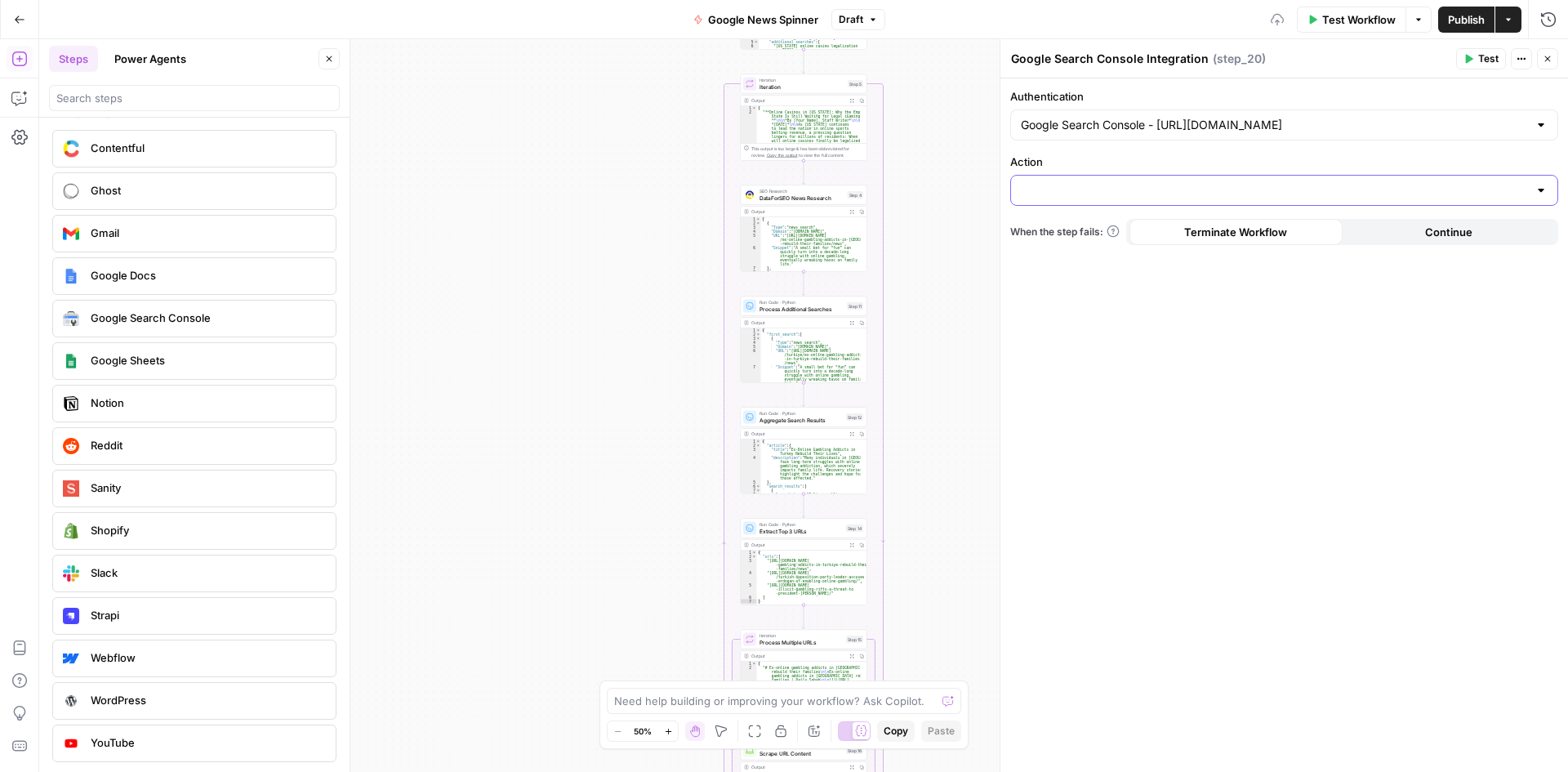
click at [1192, 195] on input "Action" at bounding box center [1275, 190] width 507 height 16
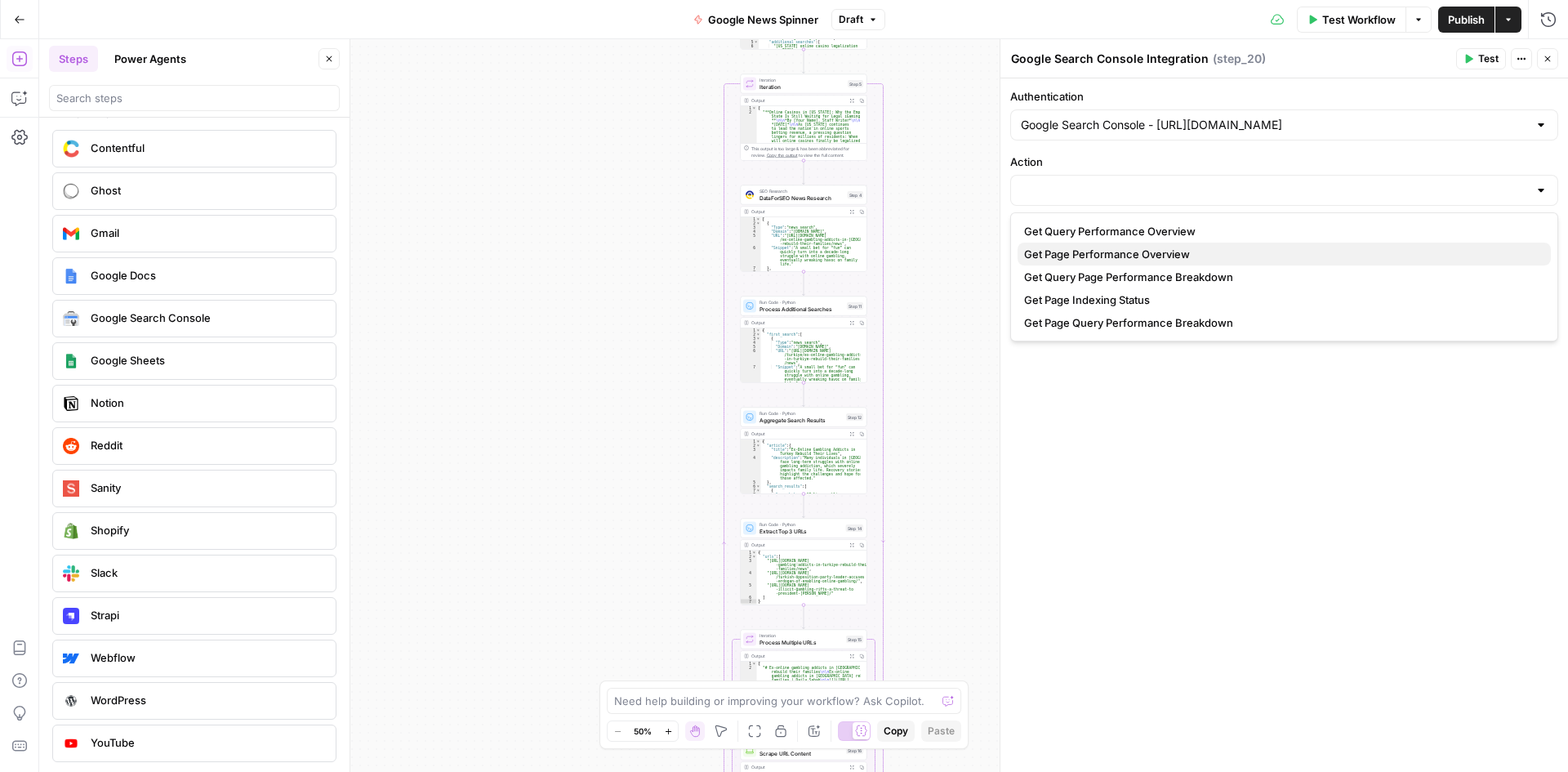
click at [1208, 249] on span "Get Page Performance Overview" at bounding box center [1280, 254] width 514 height 16
type input "Get Page Performance Overview"
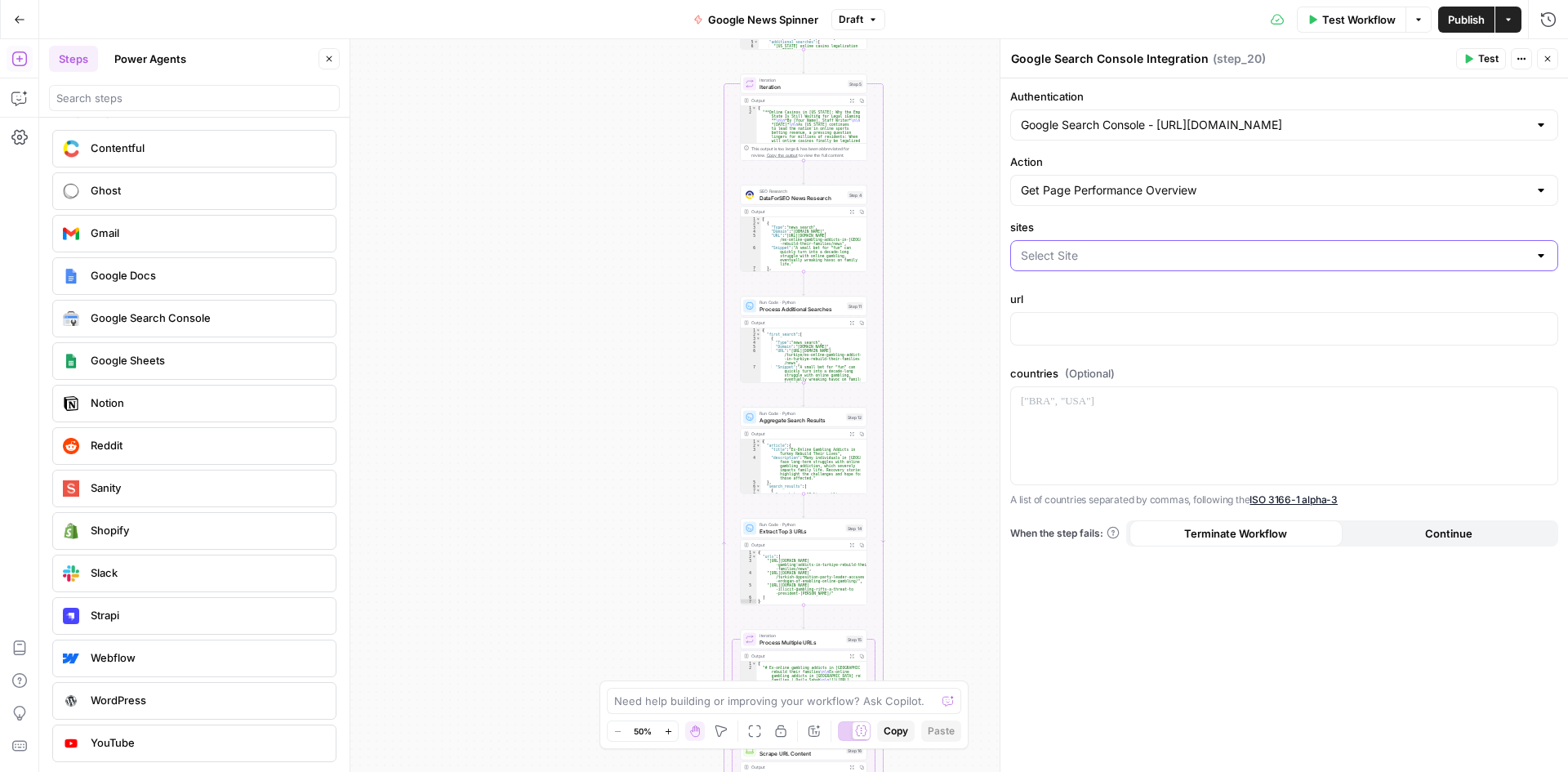
click at [1155, 257] on input "sites" at bounding box center [1275, 256] width 507 height 16
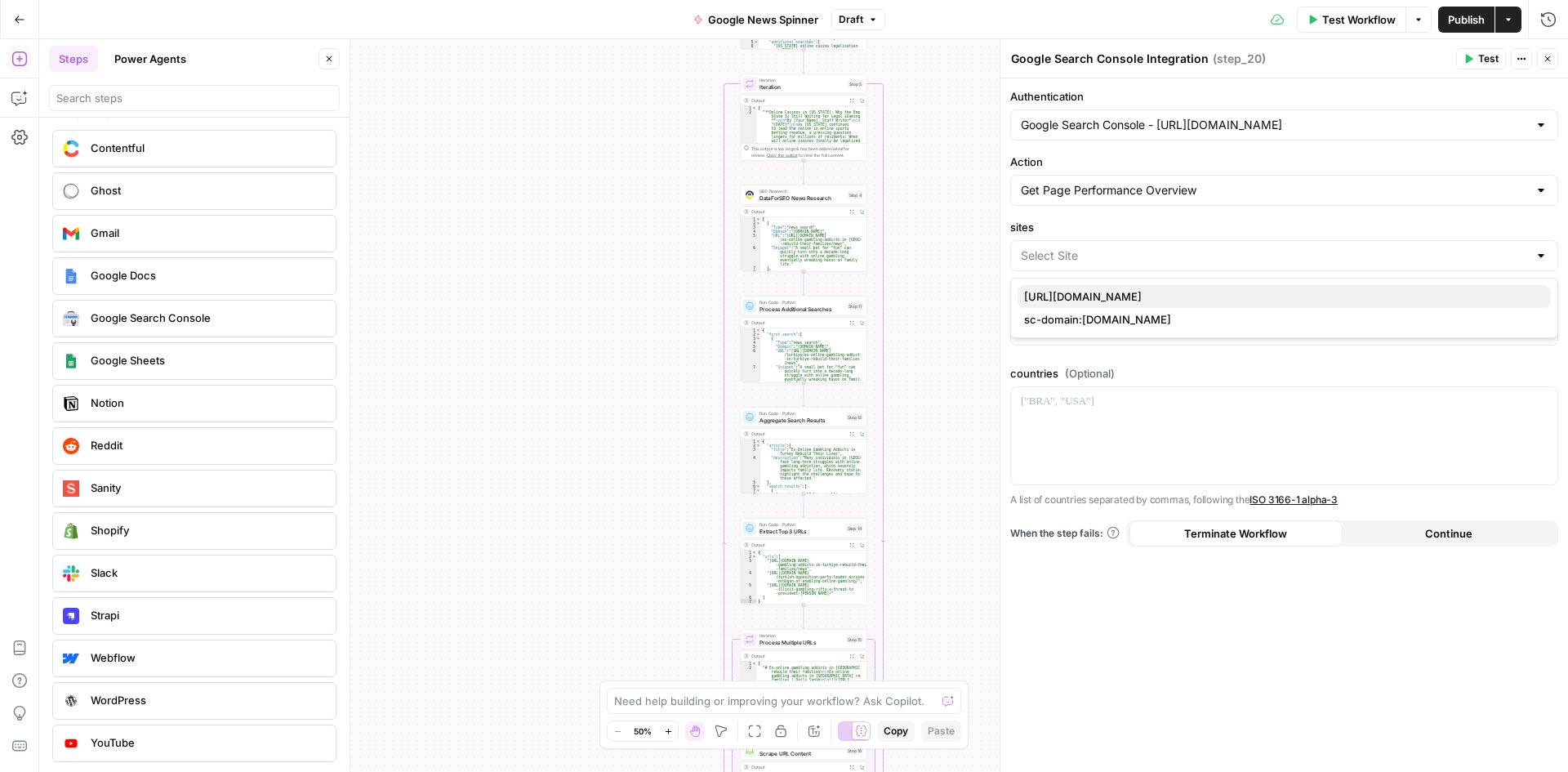
click at [1170, 294] on span "https://www.legaluspokersites.com/" at bounding box center [1280, 296] width 514 height 16
type input "https://www.legaluspokersites.com/"
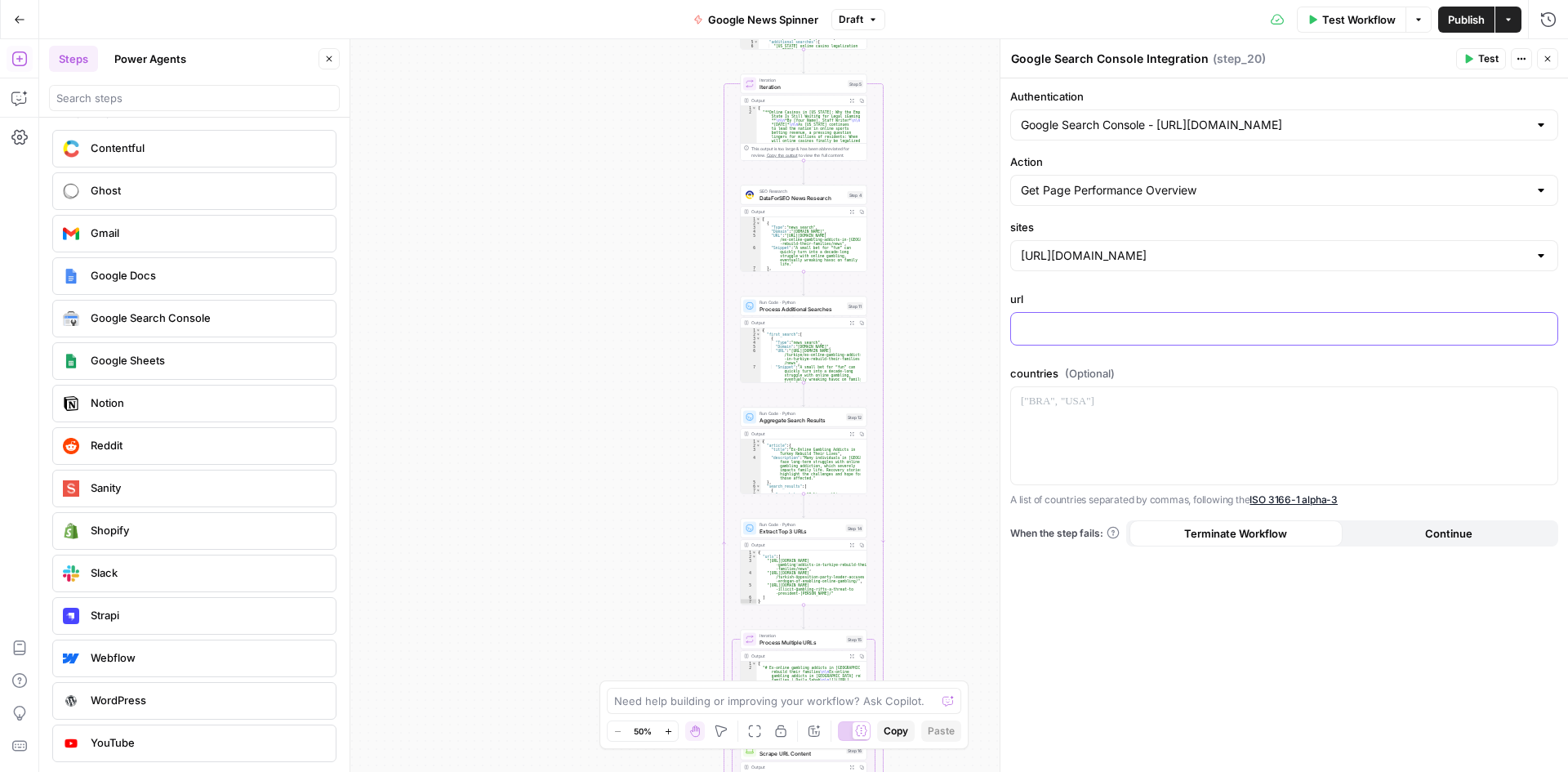
click at [1081, 325] on p at bounding box center [1284, 328] width 526 height 16
click at [1546, 261] on div at bounding box center [1541, 256] width 13 height 16
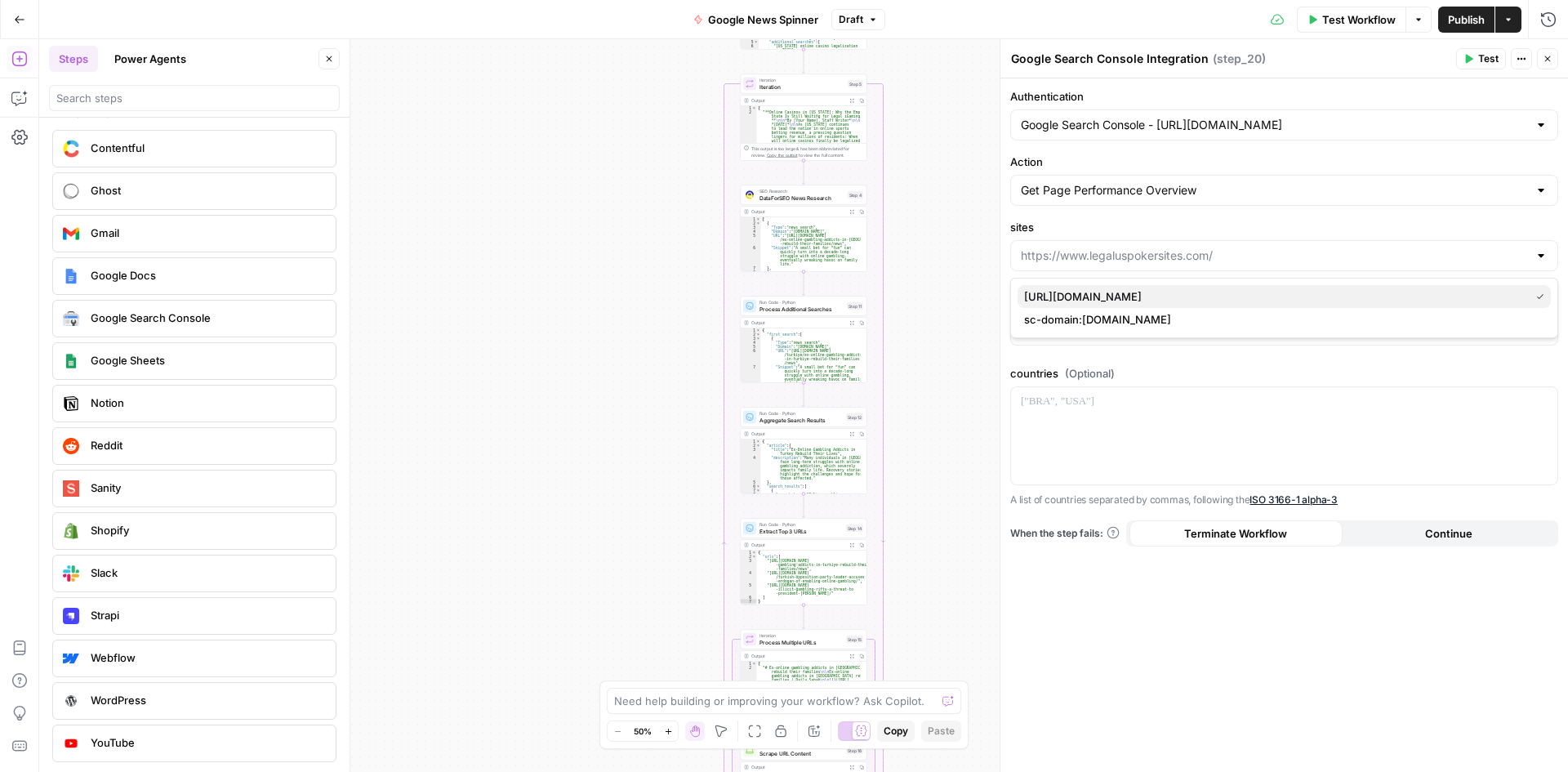
click at [1205, 304] on span "https://www.legaluspokersites.com/" at bounding box center [1273, 296] width 499 height 16
type input "https://www.legaluspokersites.com/"
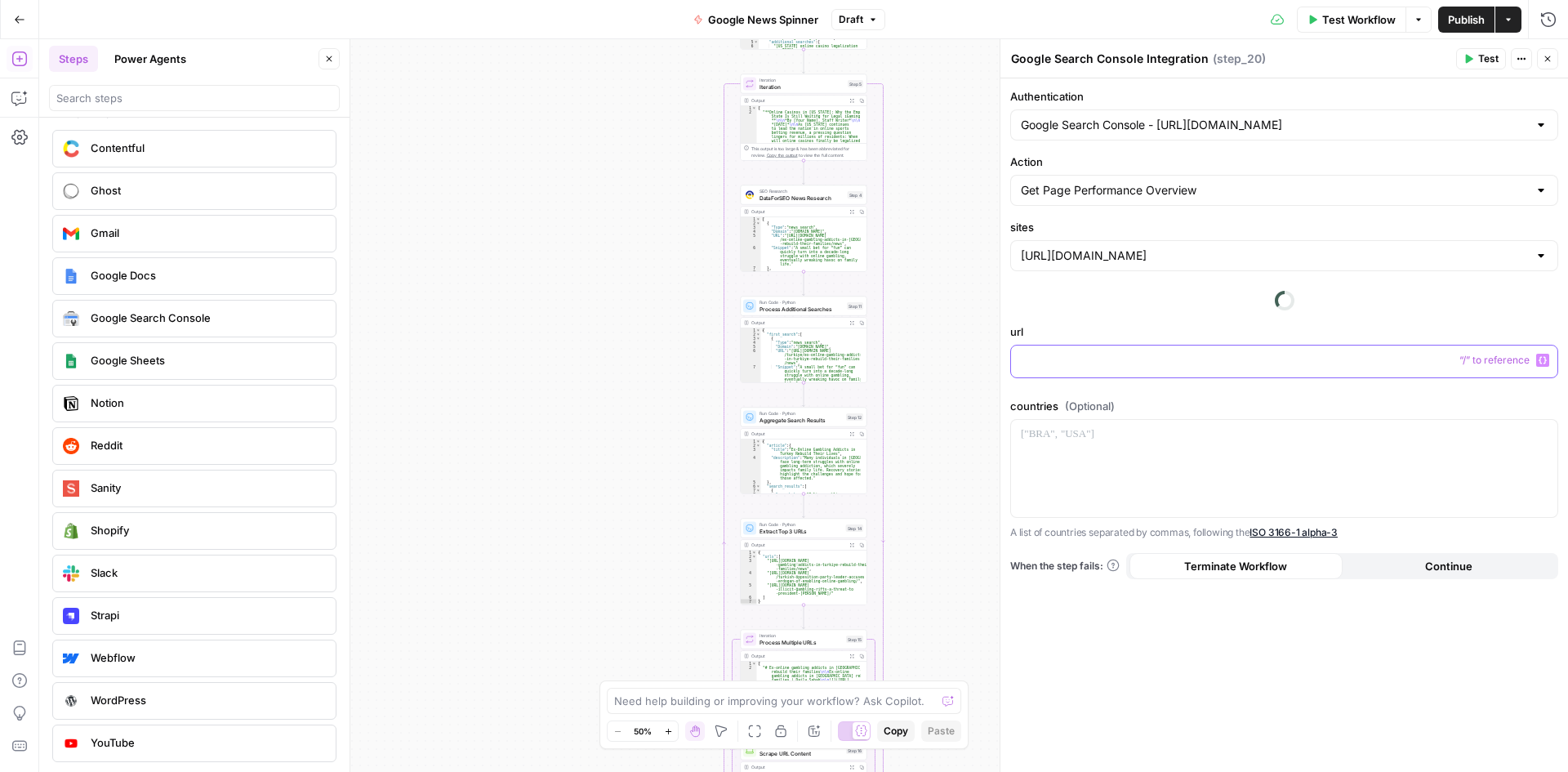
click at [1357, 364] on p at bounding box center [1284, 360] width 526 height 16
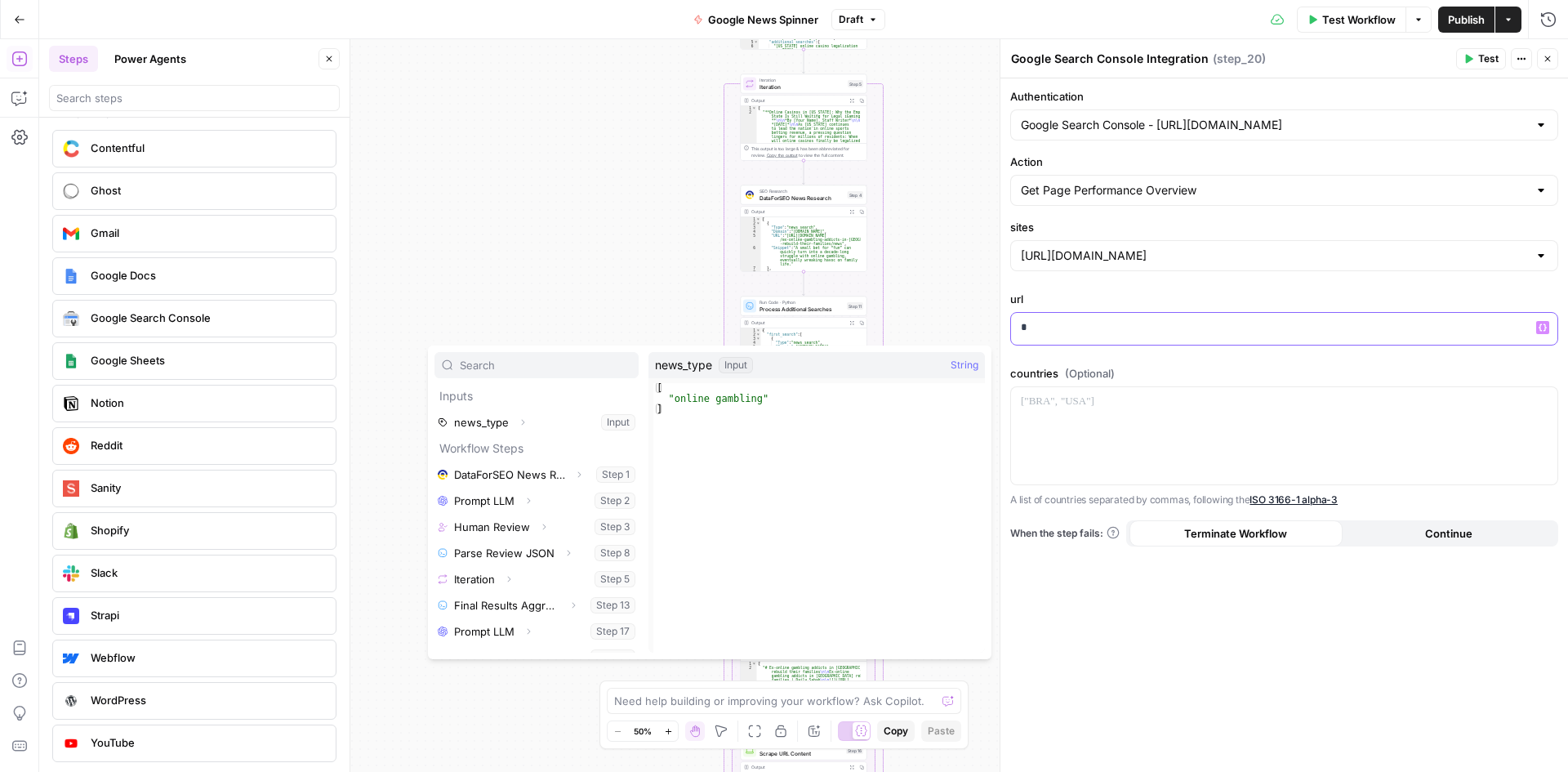
click at [1190, 358] on div "Authentication Google Search Console - https://www.legaluspokersites.com/ Actio…" at bounding box center [1284, 425] width 568 height 694
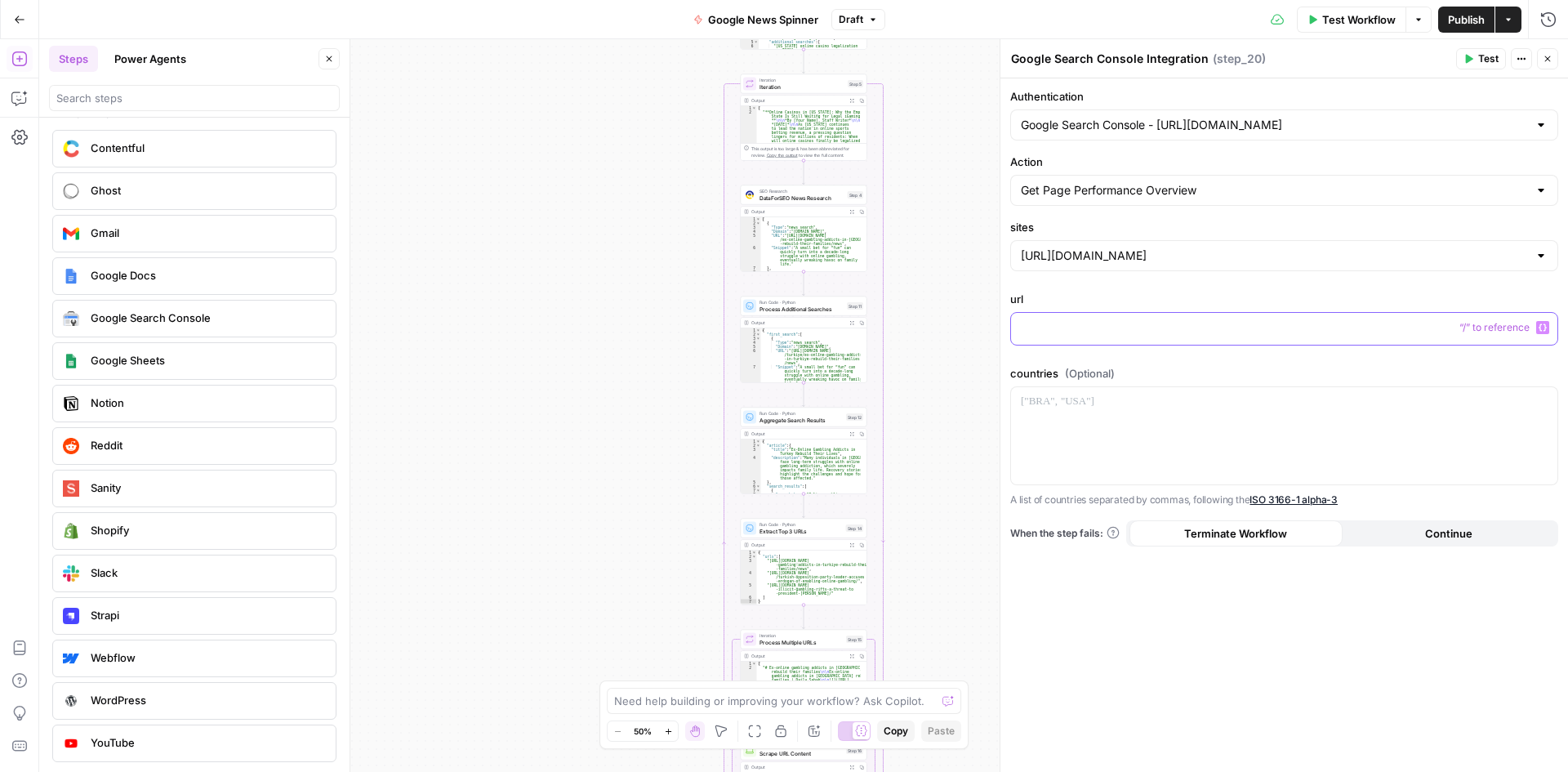
click at [1301, 334] on p at bounding box center [1284, 328] width 526 height 16
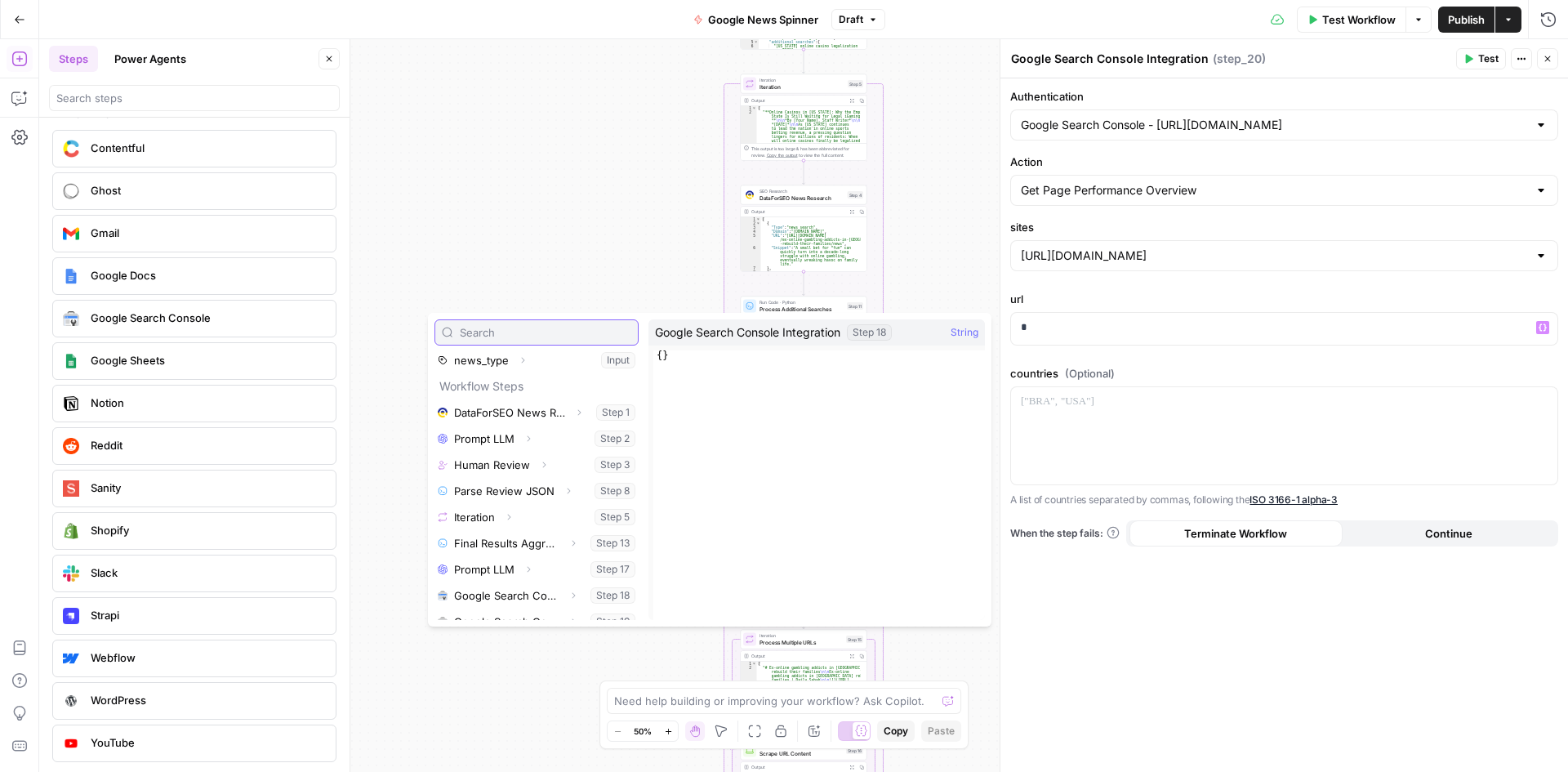
scroll to position [44, 0]
click at [518, 588] on button "Select variable Google Search Console Integration" at bounding box center [536, 580] width 204 height 26
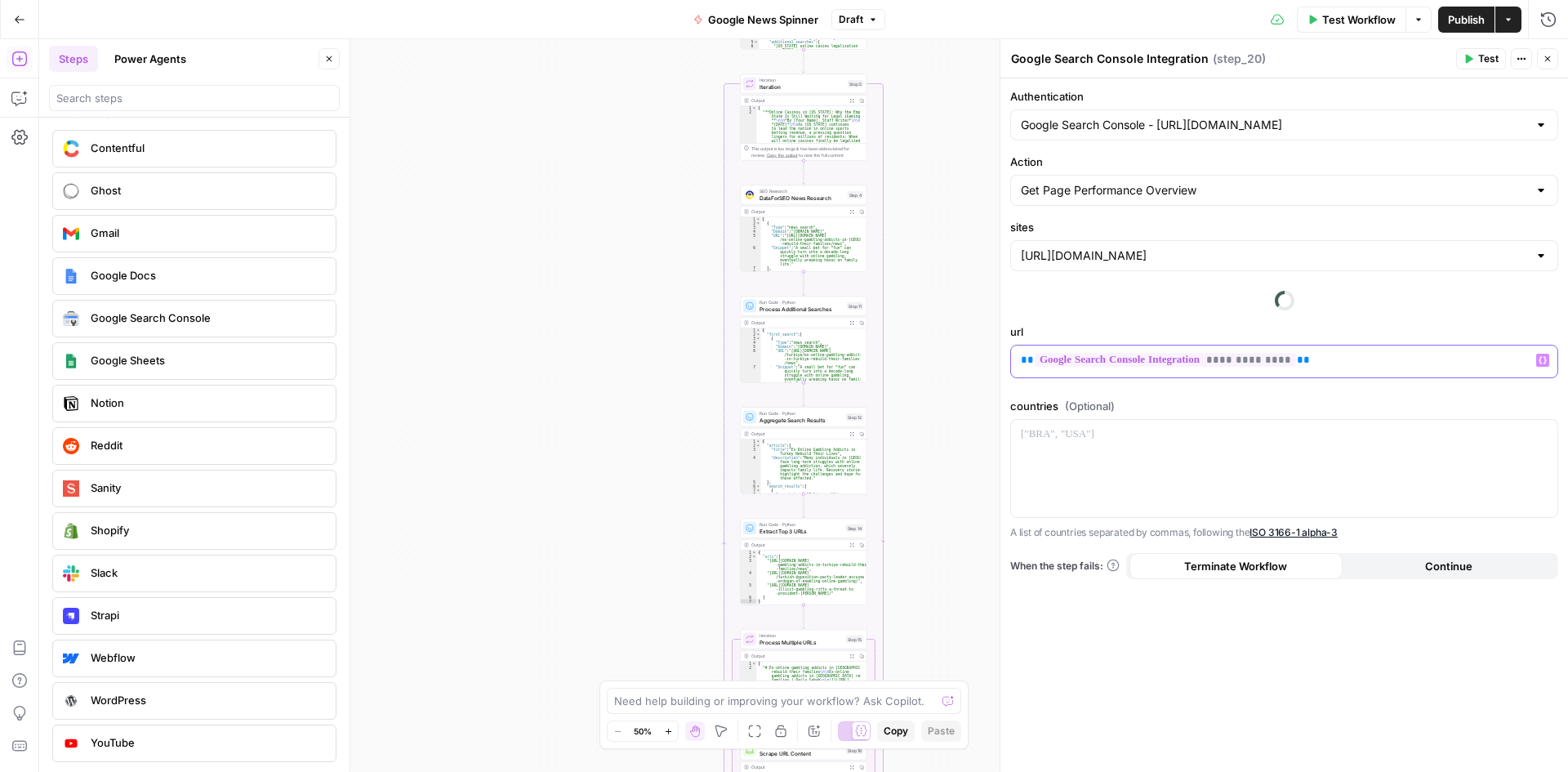
drag, startPoint x: 1314, startPoint y: 367, endPoint x: 1013, endPoint y: 352, distance: 301.4
click at [1013, 352] on div "**********" at bounding box center [1284, 425] width 568 height 694
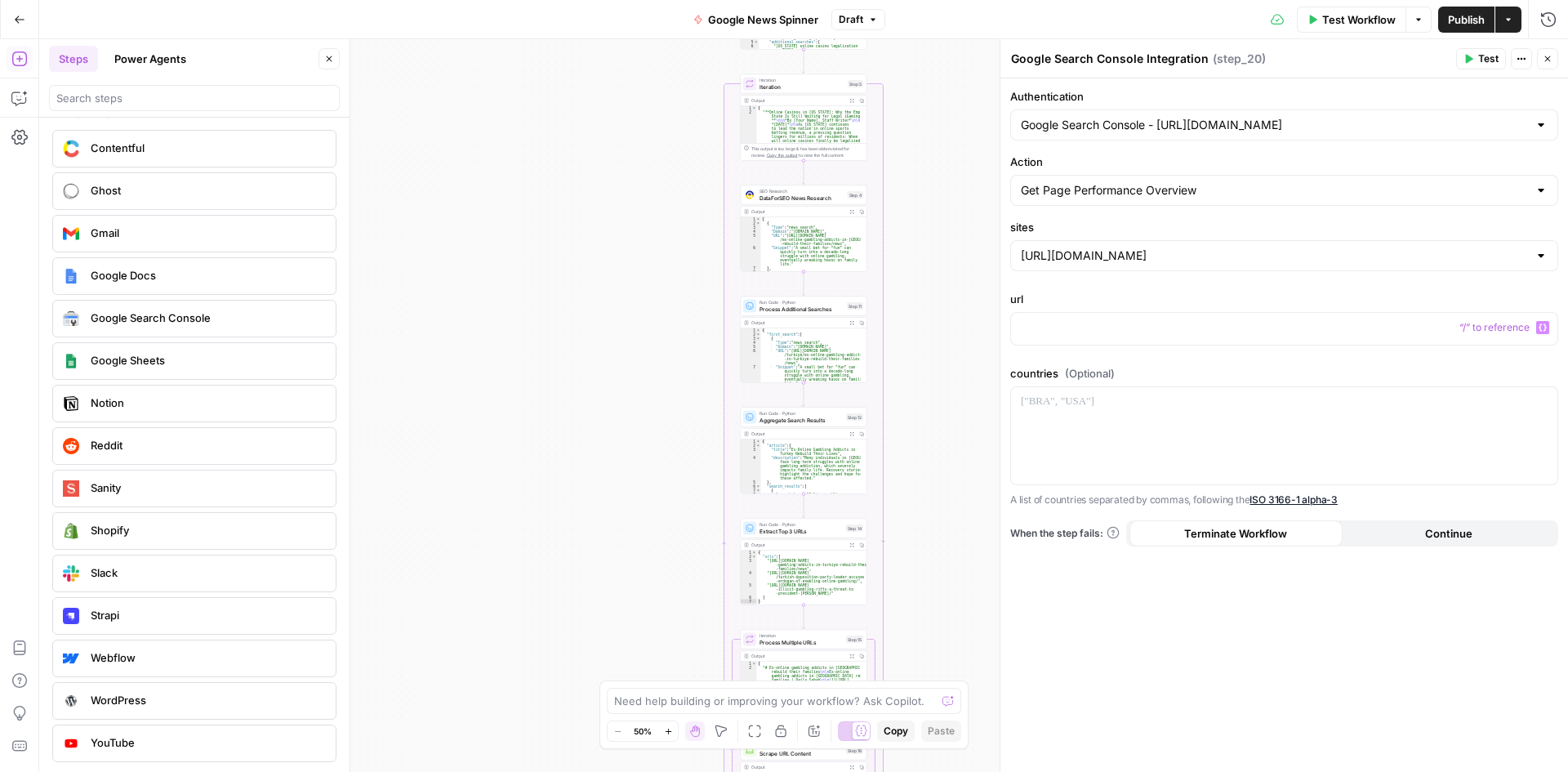
click at [1543, 192] on div at bounding box center [1541, 190] width 13 height 16
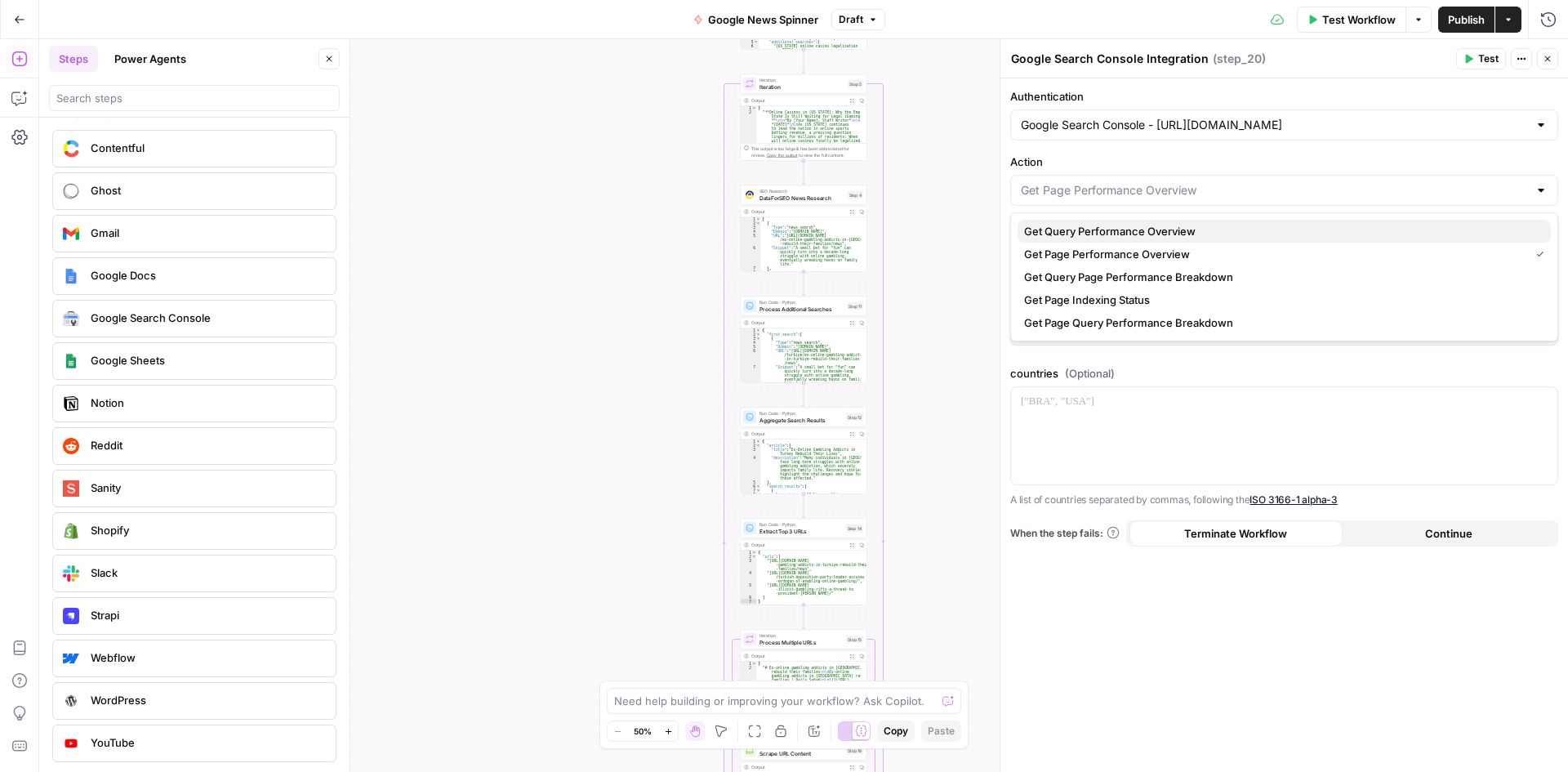
click at [1217, 233] on span "Get Query Performance Overview" at bounding box center [1280, 231] width 514 height 16
type input "Get Query Performance Overview"
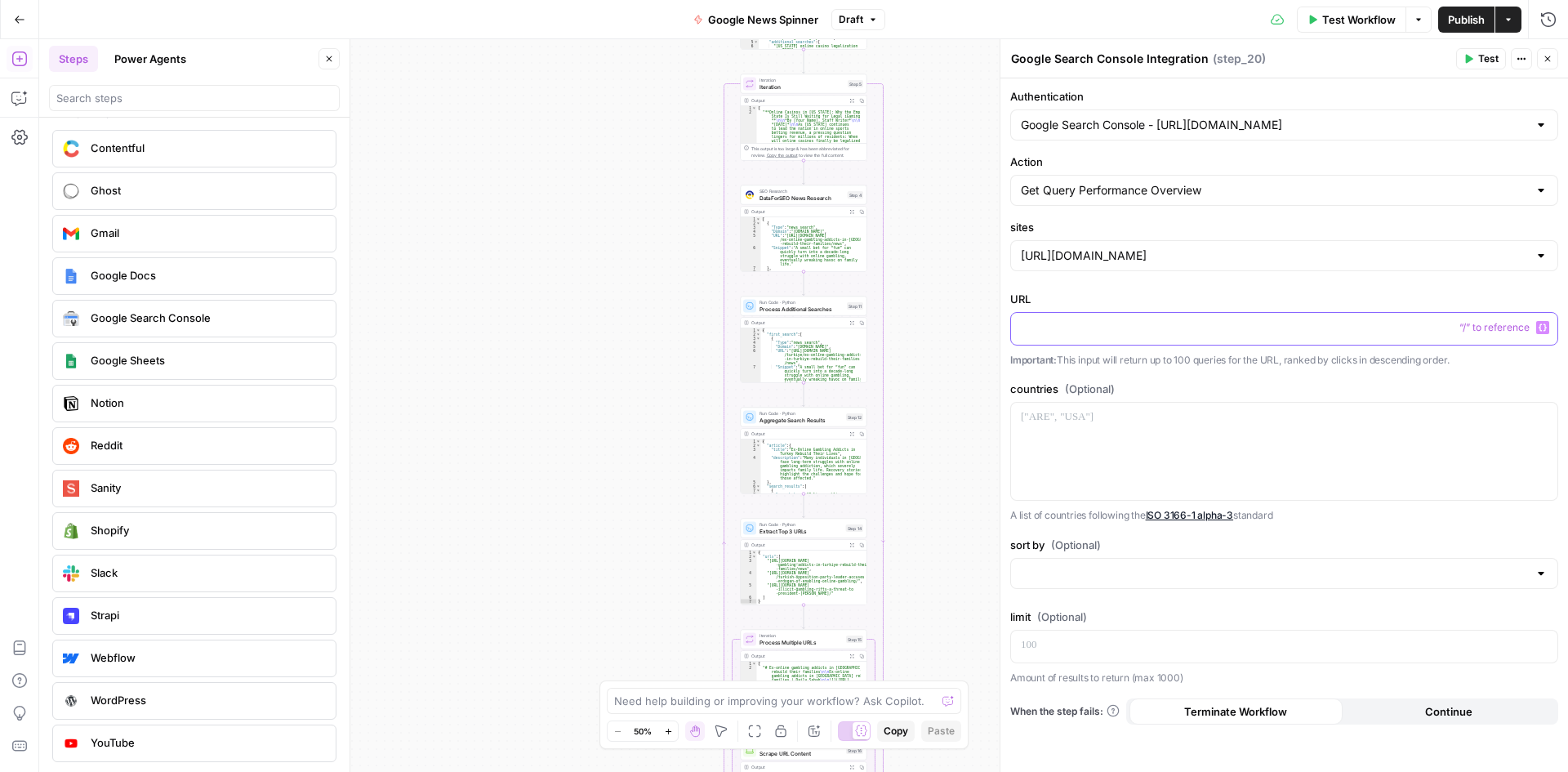
click at [1260, 327] on p at bounding box center [1284, 328] width 526 height 16
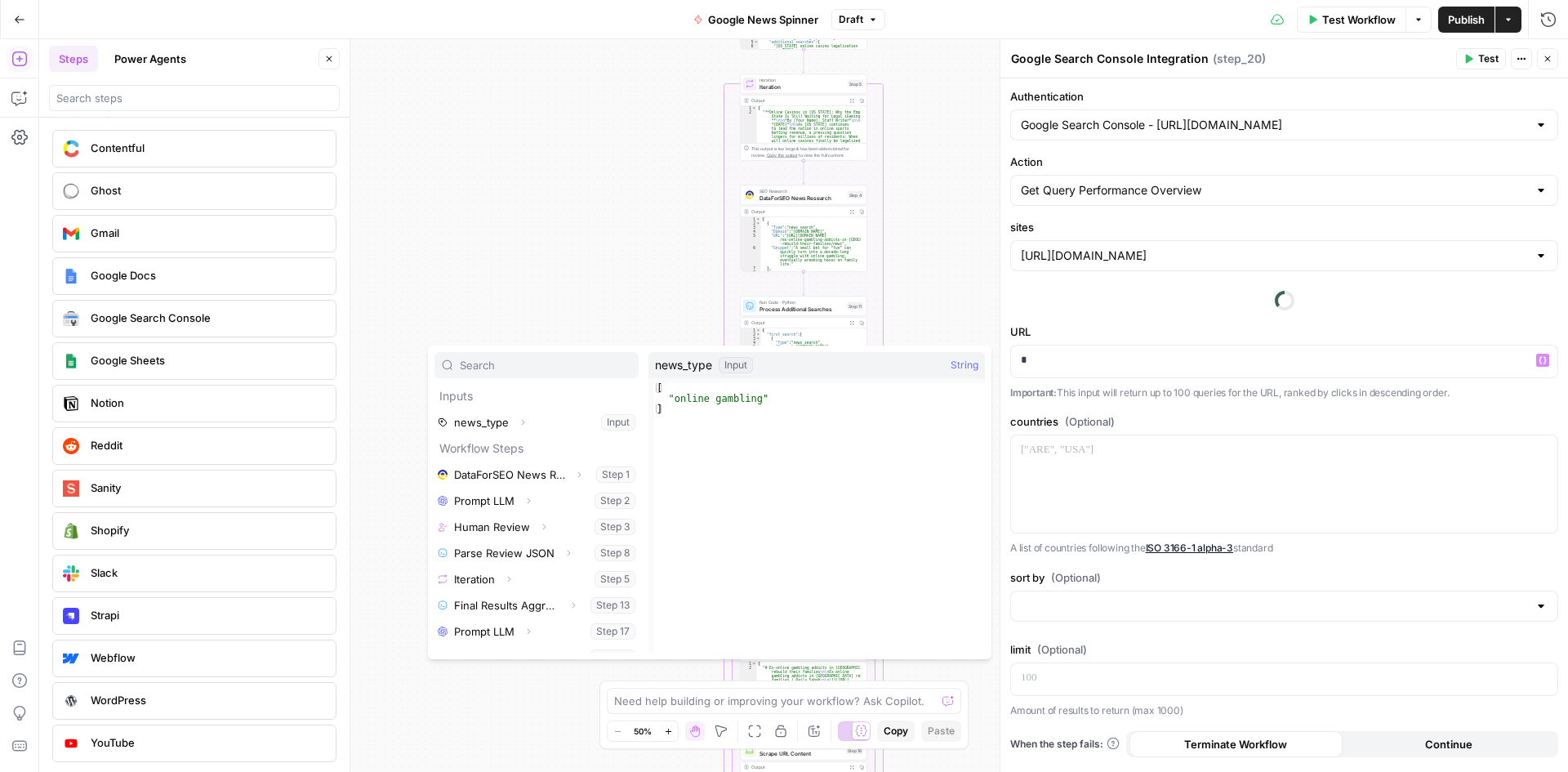
click at [1160, 298] on div "Authentication Google Search Console - https://www.legaluspokersites.com/ Actio…" at bounding box center [1284, 425] width 568 height 694
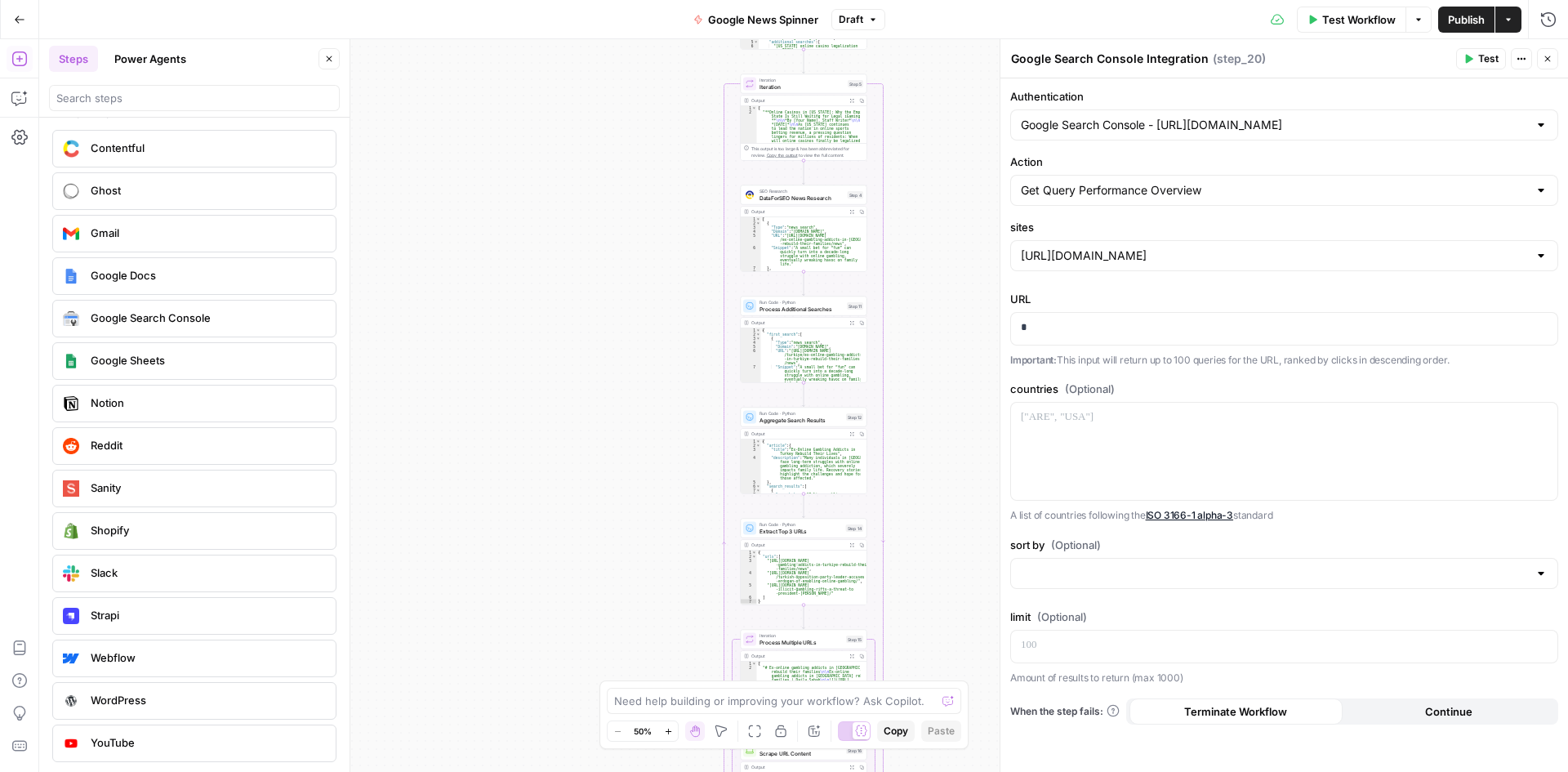
click at [1479, 57] on span "Test" at bounding box center [1488, 58] width 21 height 14
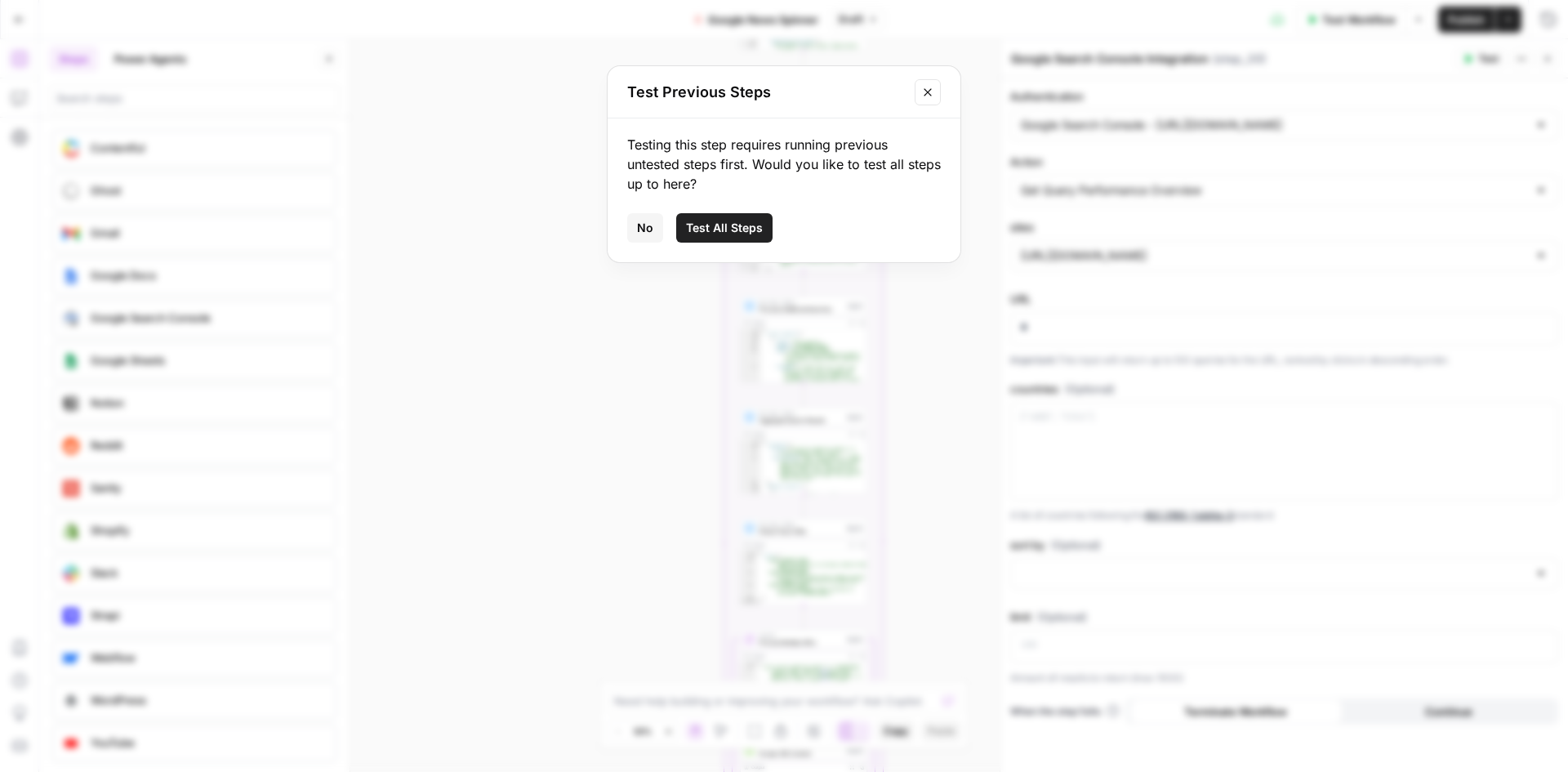
click at [646, 226] on span "No" at bounding box center [645, 228] width 16 height 16
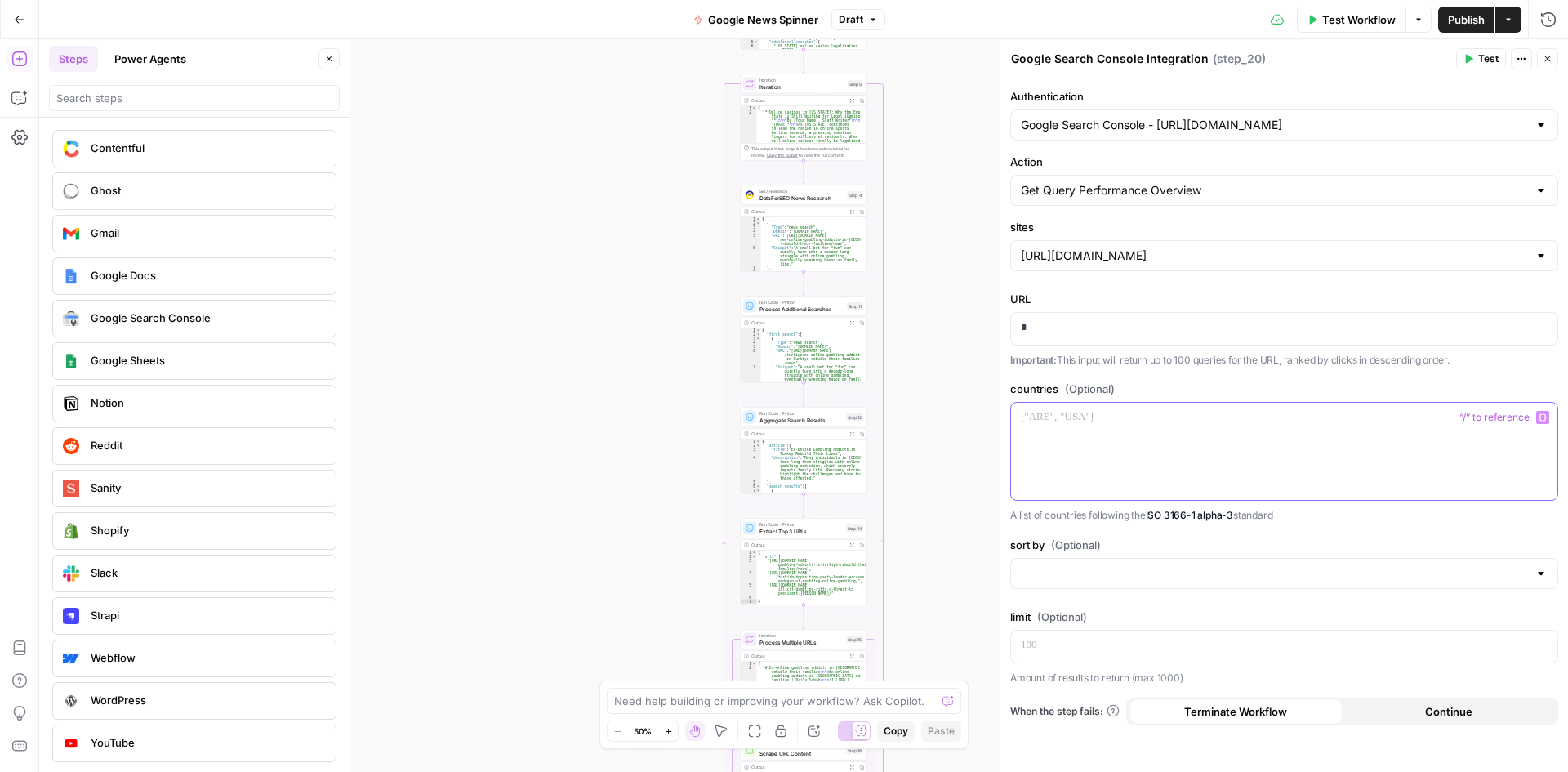
click at [1176, 445] on div at bounding box center [1284, 452] width 546 height 97
click at [1122, 253] on input "sites" at bounding box center [1275, 256] width 507 height 16
type input "https://www.legaluspokersites.com/"
click at [153, 714] on div "WordPress" at bounding box center [194, 701] width 284 height 38
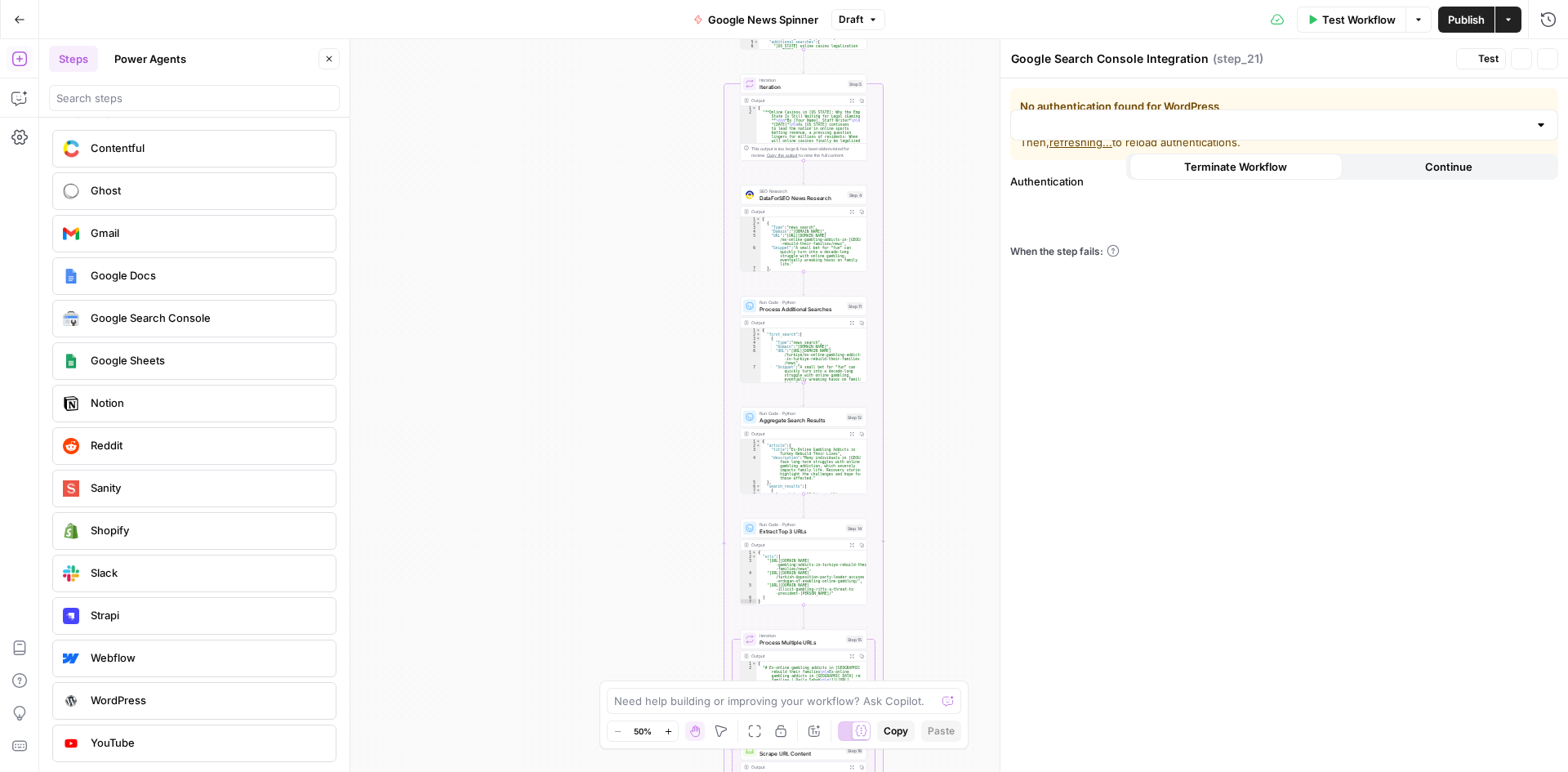
type textarea "WordPress Integration"
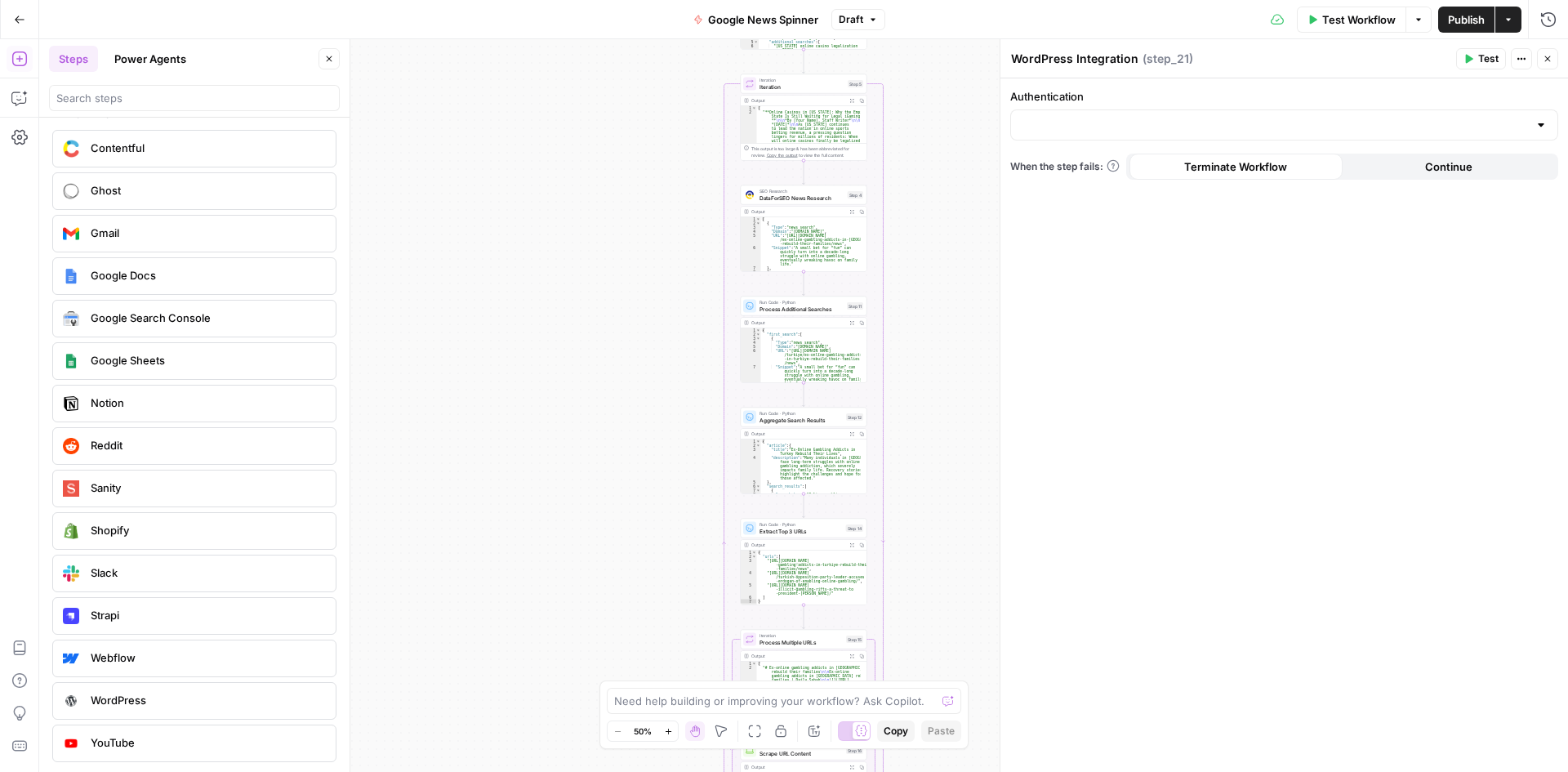
click at [1096, 136] on div at bounding box center [1284, 125] width 548 height 31
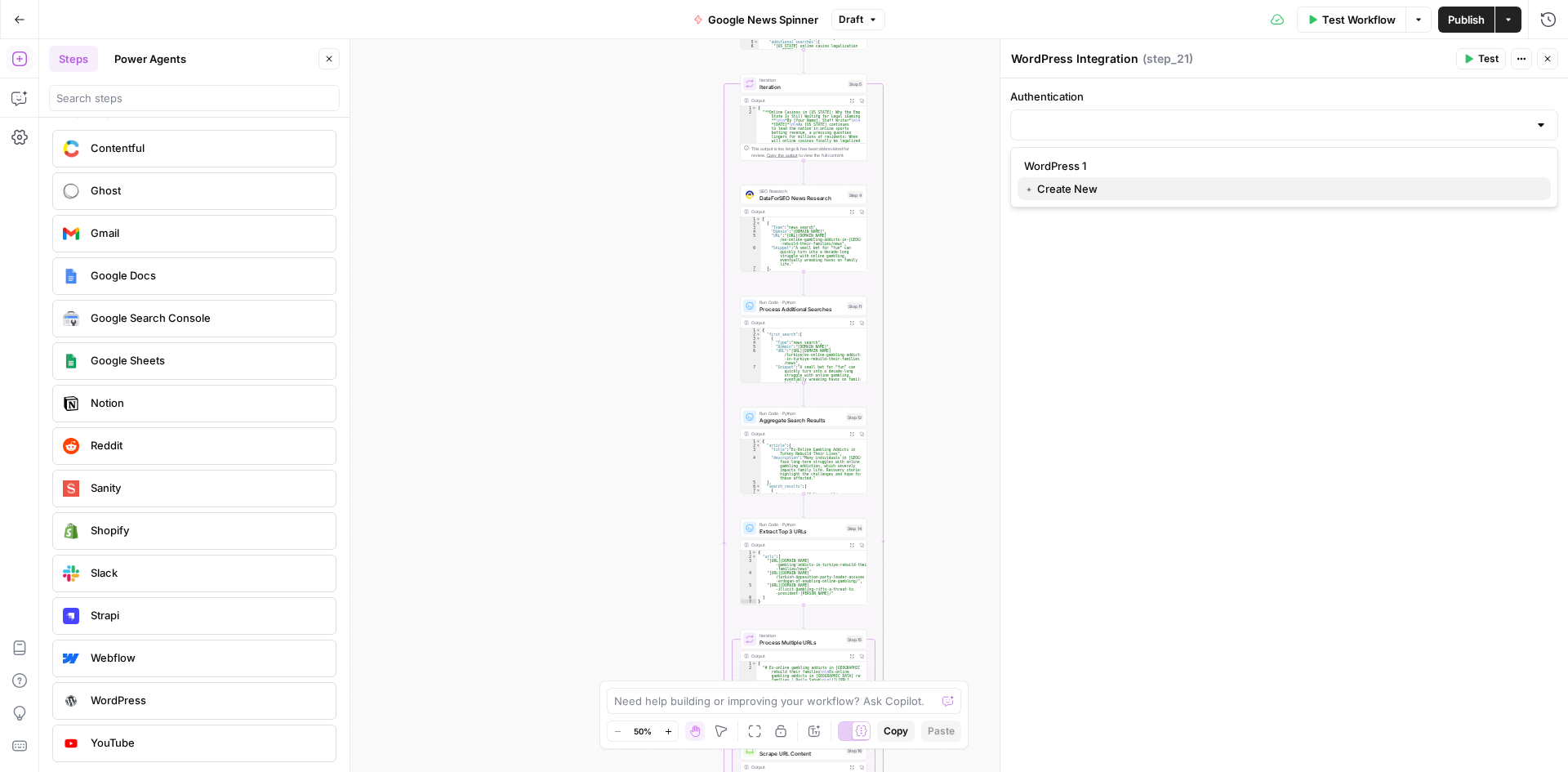
click at [1112, 192] on span "﹢ Create New" at bounding box center [1280, 189] width 514 height 16
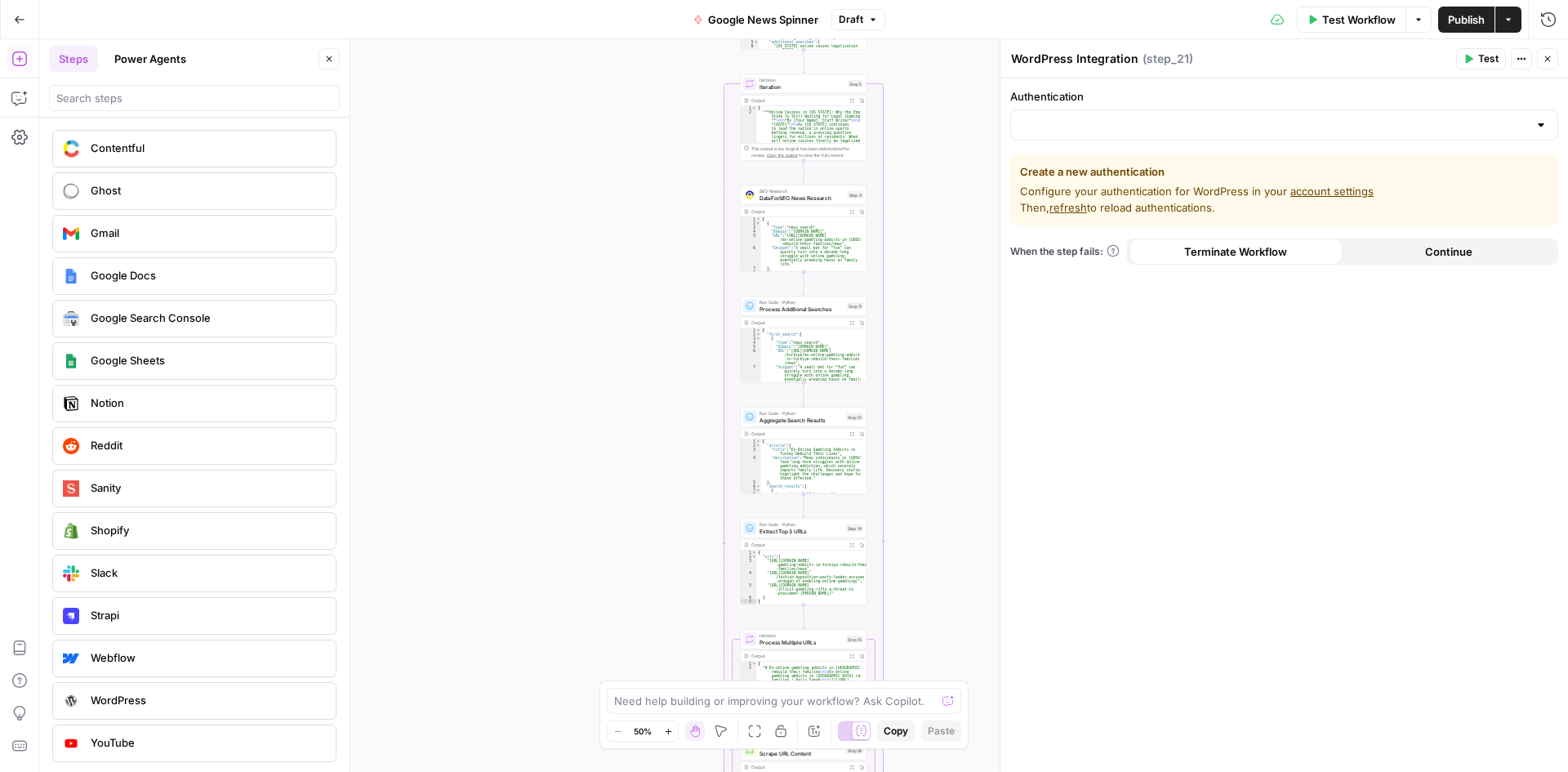
click at [1331, 193] on link "account settings" at bounding box center [1331, 191] width 84 height 13
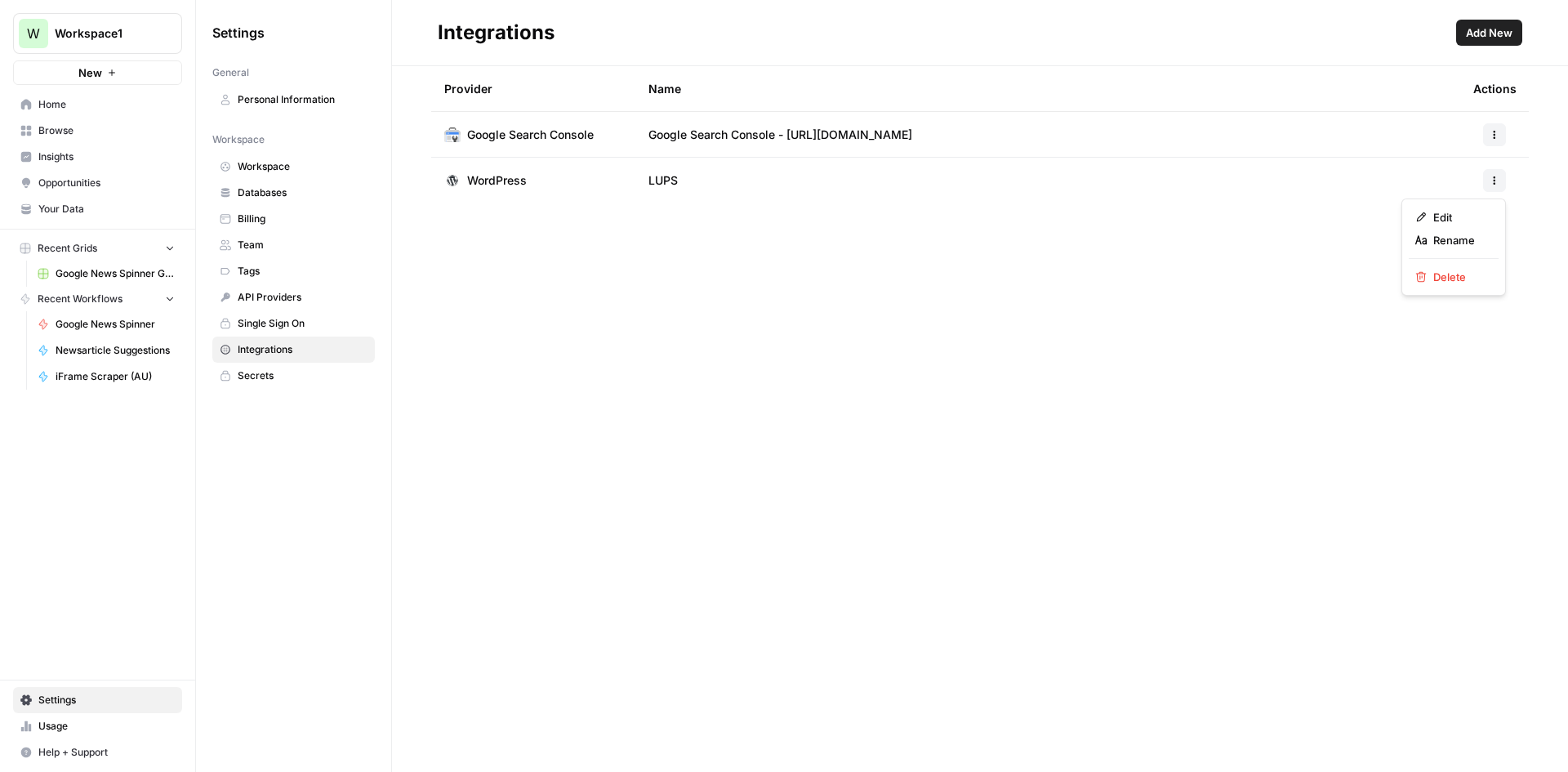
click at [1490, 176] on icon "button" at bounding box center [1494, 180] width 10 height 10
click at [770, 369] on div "Provider Name Actions Google Search Console Google Search Console - [URL][DOMAI…" at bounding box center [980, 419] width 1176 height 705
click at [495, 185] on span "WordPress" at bounding box center [497, 181] width 59 height 16
click at [516, 167] on td "WordPress" at bounding box center [533, 180] width 204 height 46
click at [652, 357] on div "Provider Name Actions Google Search Console Google Search Console - [URL][DOMAI…" at bounding box center [980, 419] width 1176 height 705
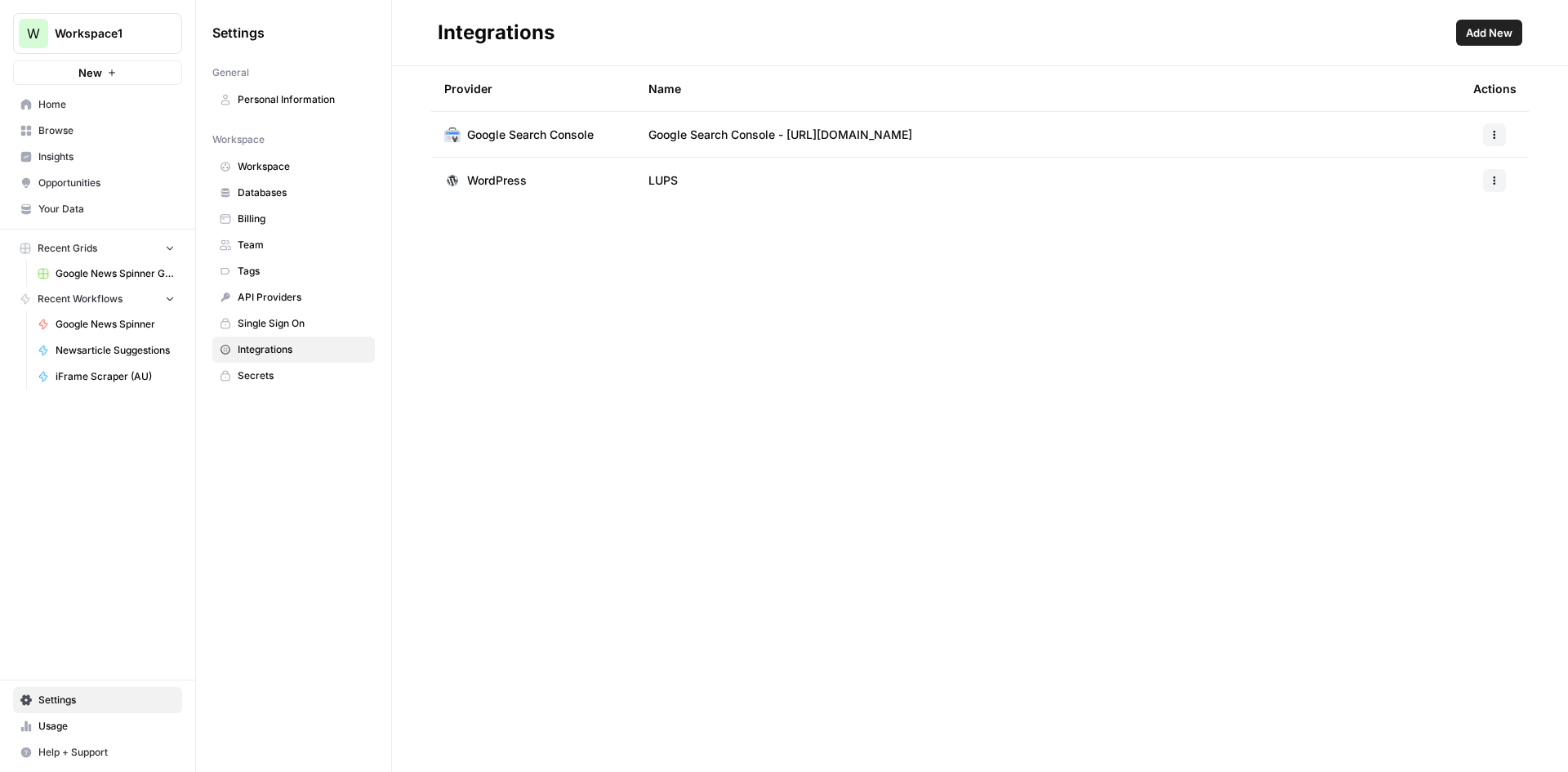
click at [73, 108] on span "Home" at bounding box center [107, 104] width 137 height 14
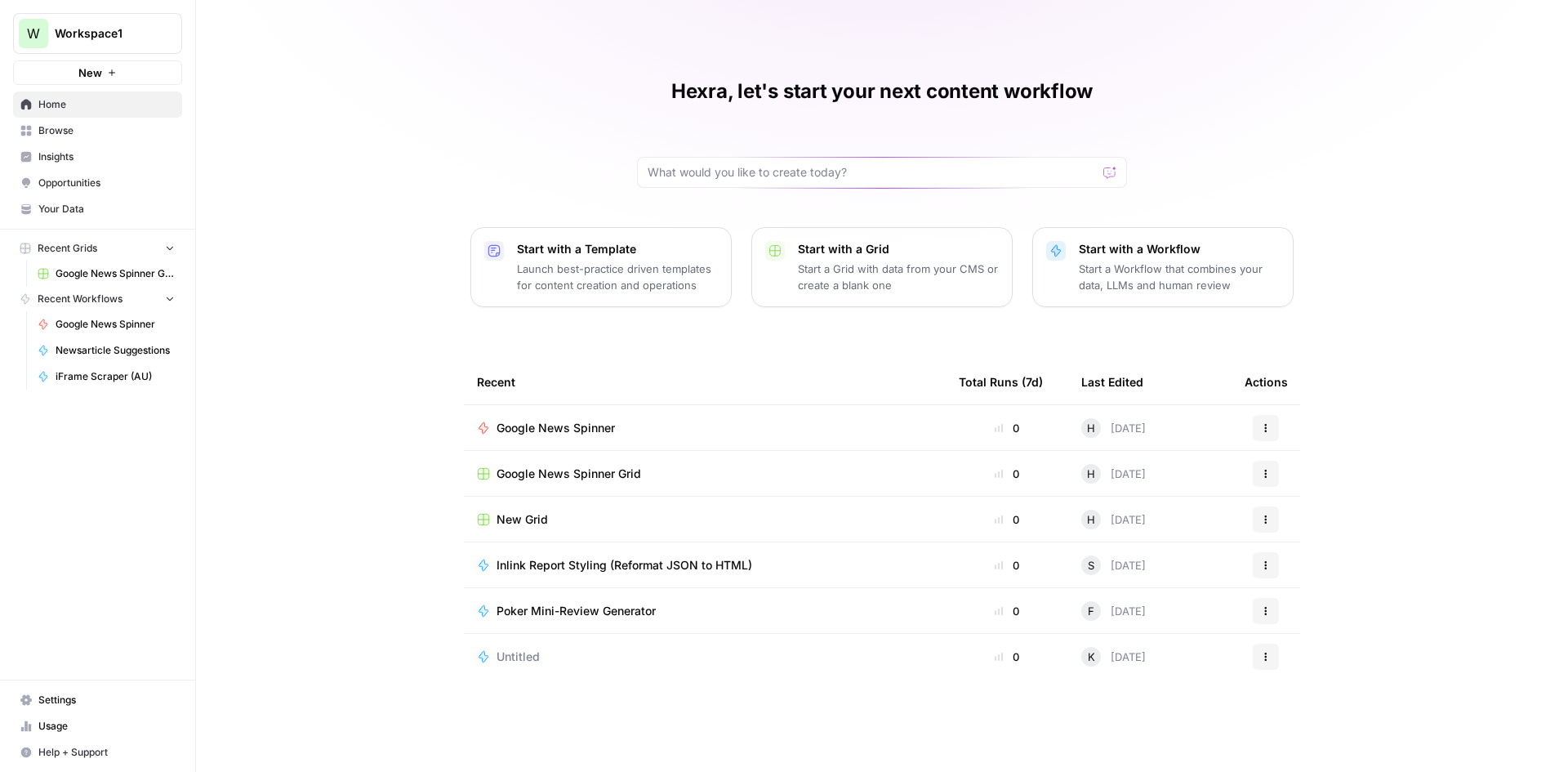
click at [1393, 425] on div "Hexra, let's start your next content workflow Start with a Template Launch best…" at bounding box center [882, 386] width 1372 height 772
